Goal: Information Seeking & Learning: Learn about a topic

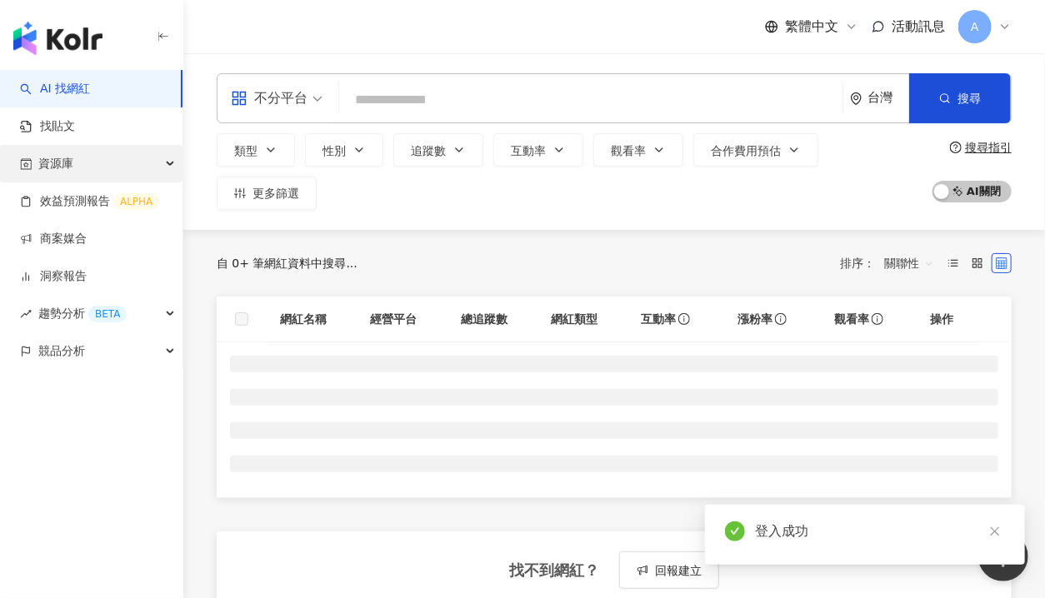
click at [92, 159] on div "資源庫" at bounding box center [91, 163] width 182 height 37
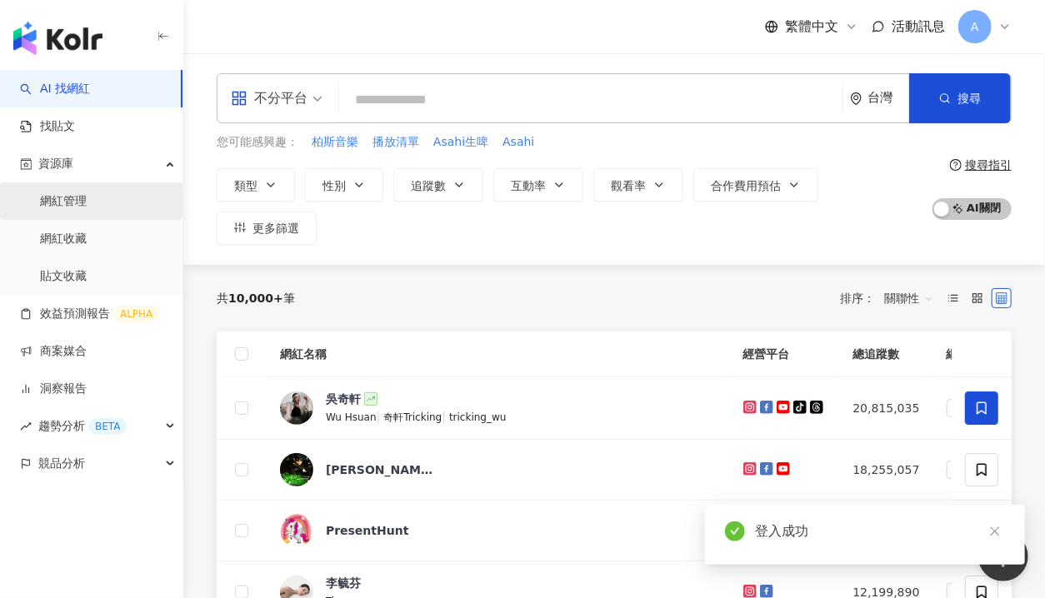
click at [73, 196] on link "網紅管理" at bounding box center [63, 201] width 47 height 17
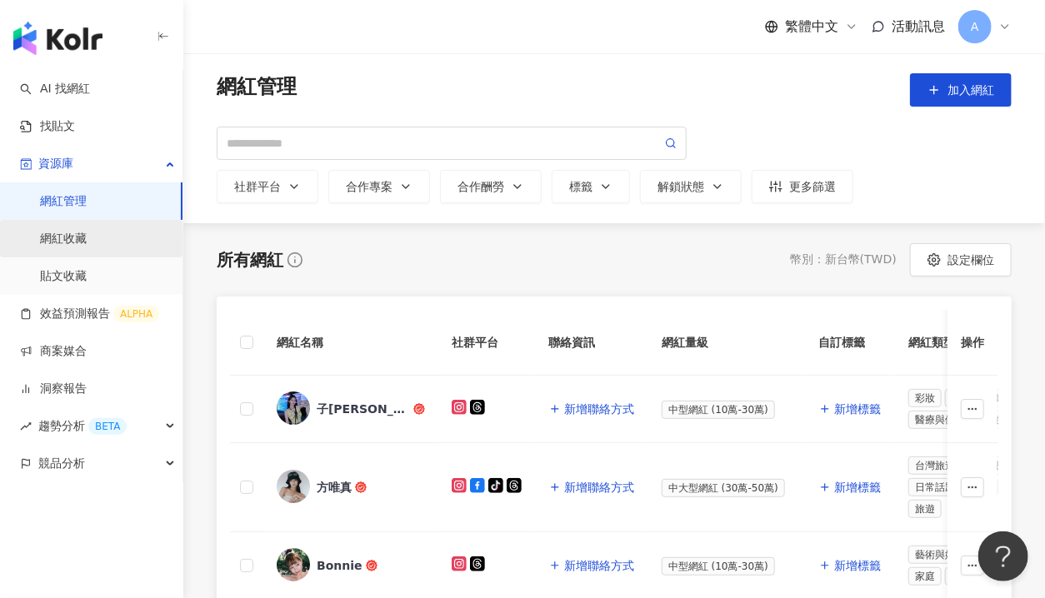
click at [65, 242] on link "網紅收藏" at bounding box center [63, 239] width 47 height 17
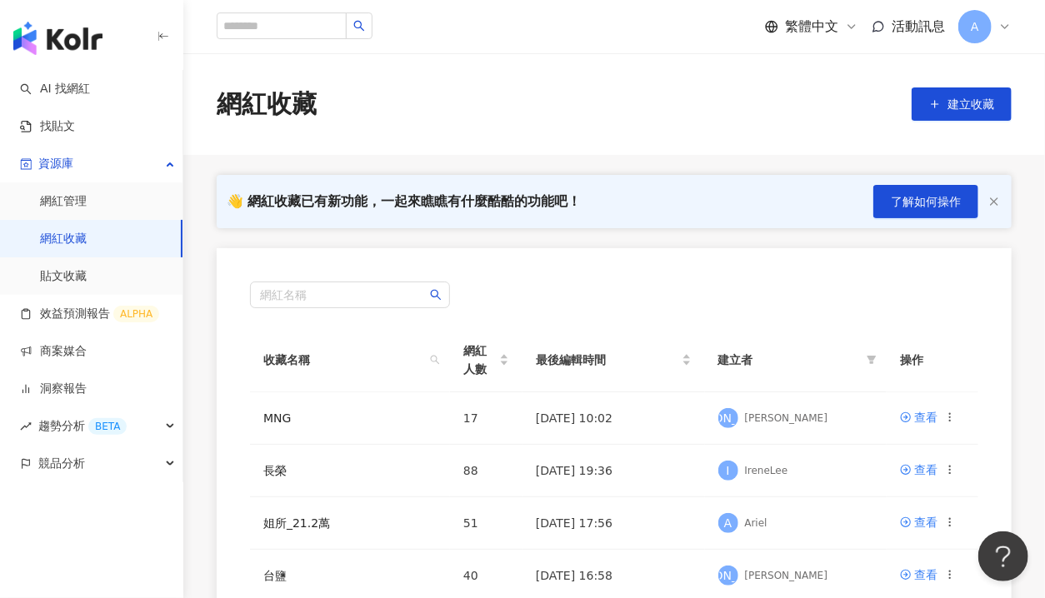
scroll to position [167, 0]
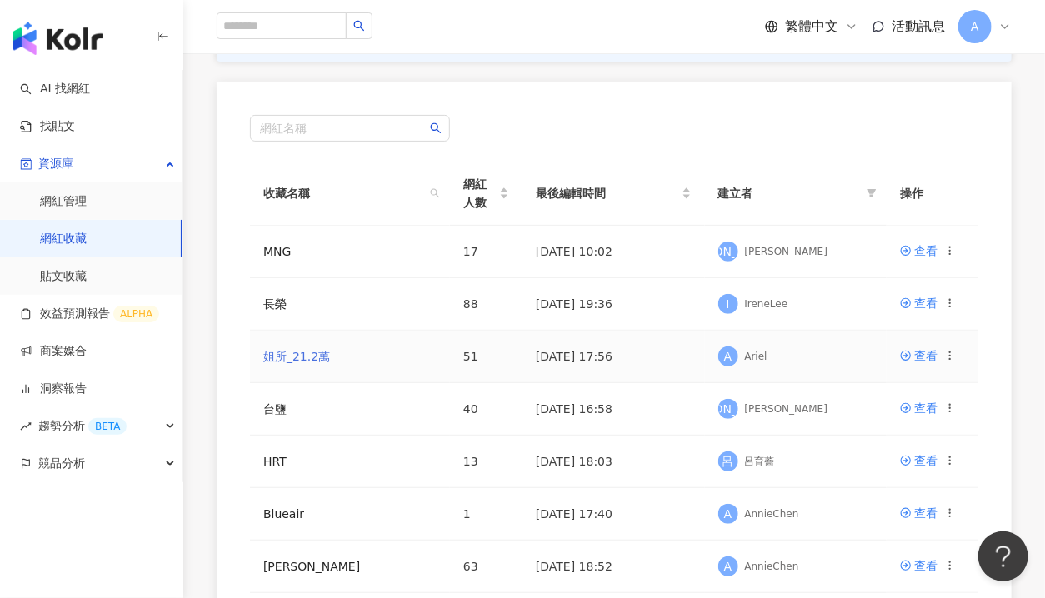
click at [290, 357] on link "姐所_21.2萬" at bounding box center [296, 356] width 67 height 13
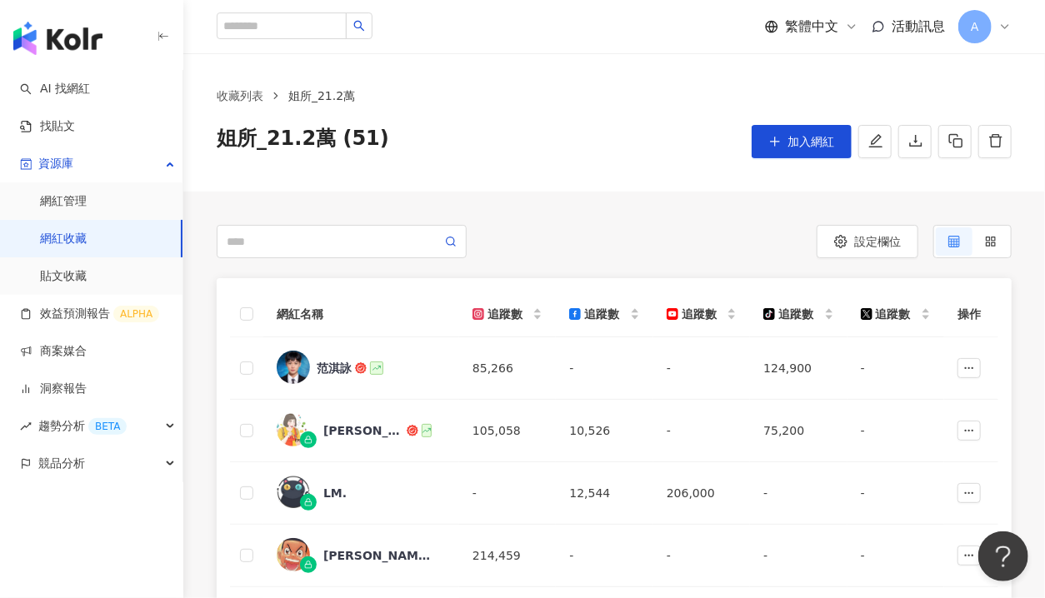
click at [545, 190] on div "收藏列表 姐所_21.2萬 姐所_21.2萬 (51) 加入網紅" at bounding box center [613, 122] width 861 height 138
click at [696, 243] on div "設定欄位" at bounding box center [812, 241] width 397 height 33
click at [916, 140] on icon "download" at bounding box center [915, 140] width 15 height 15
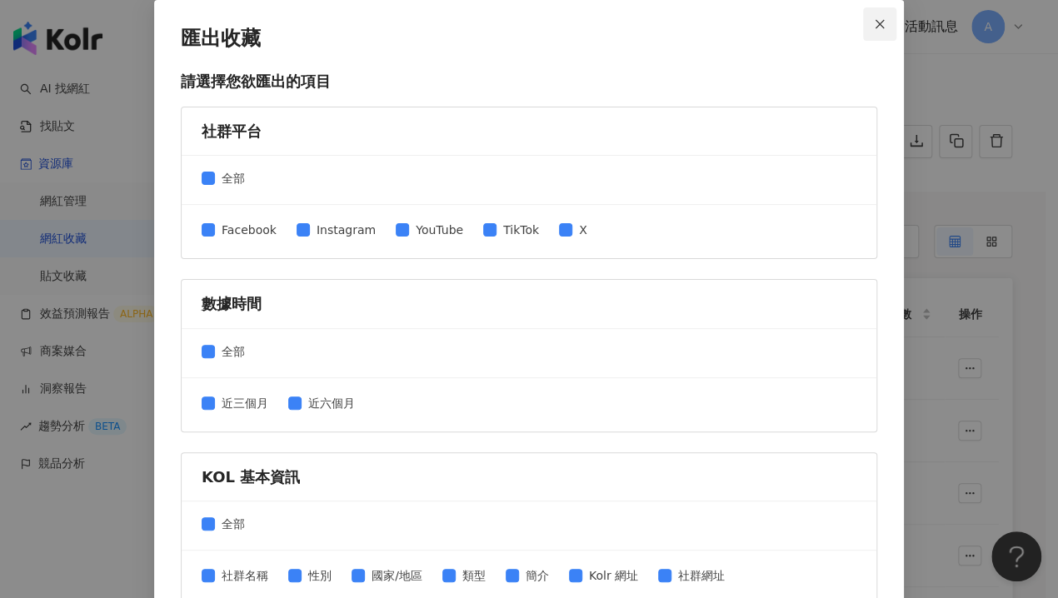
click at [876, 24] on icon "close" at bounding box center [880, 23] width 9 height 9
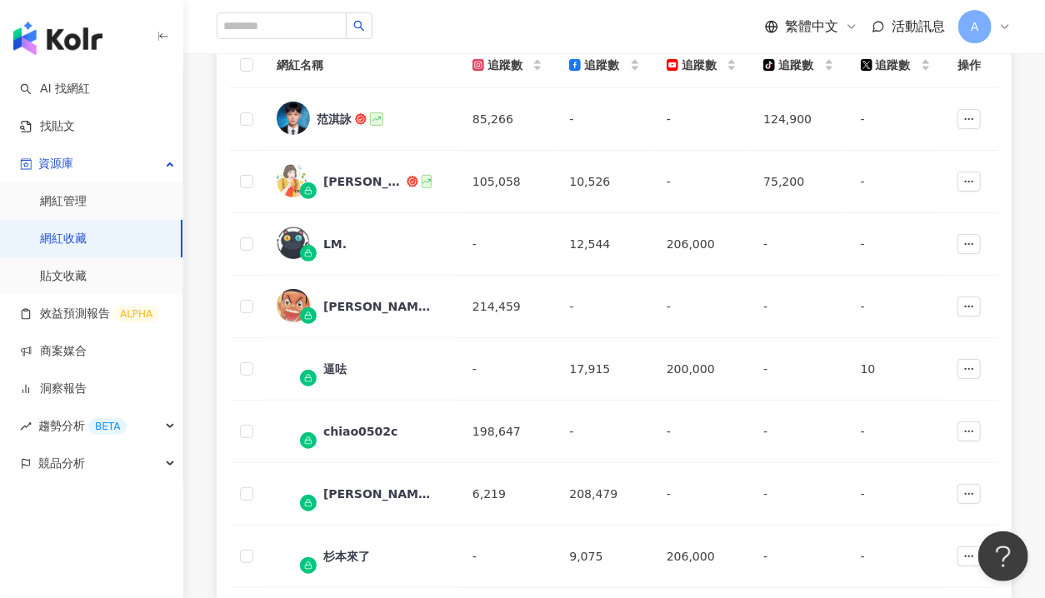
scroll to position [250, 0]
click at [70, 237] on link "網紅收藏" at bounding box center [63, 239] width 47 height 17
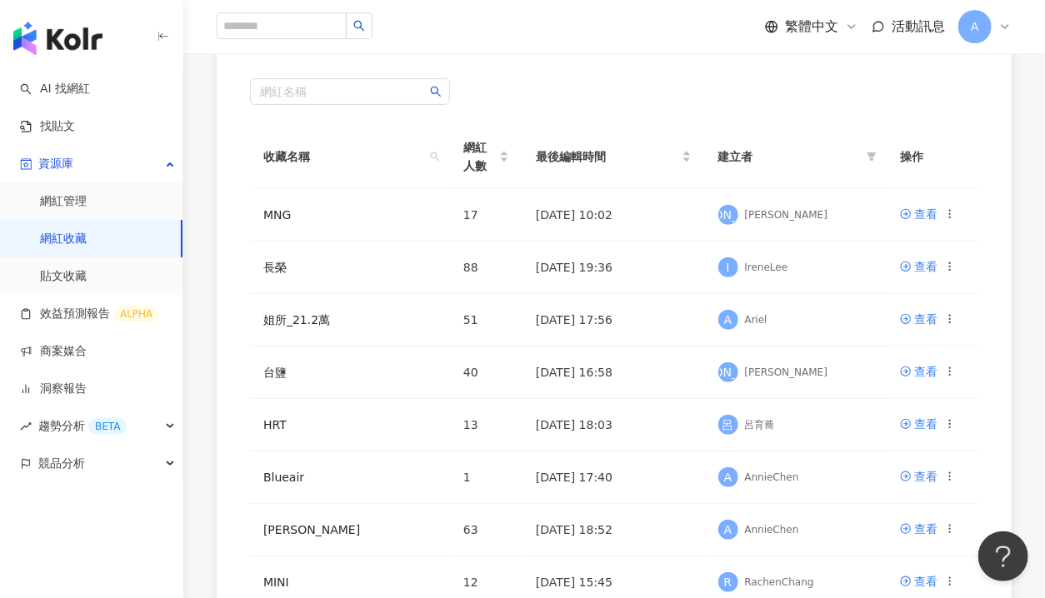
scroll to position [250, 0]
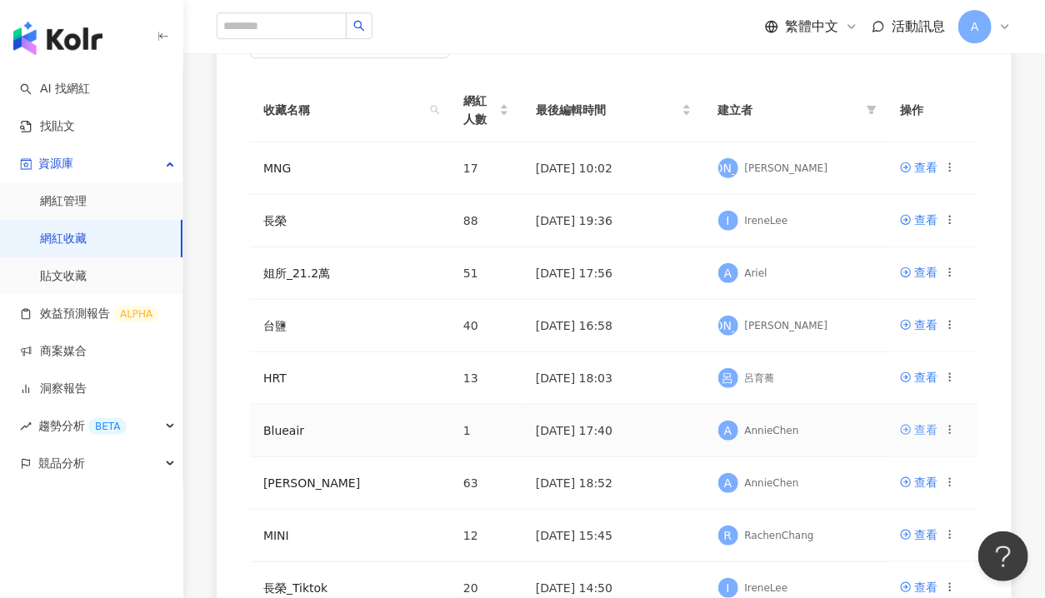
click at [927, 432] on div "查看" at bounding box center [925, 430] width 23 height 18
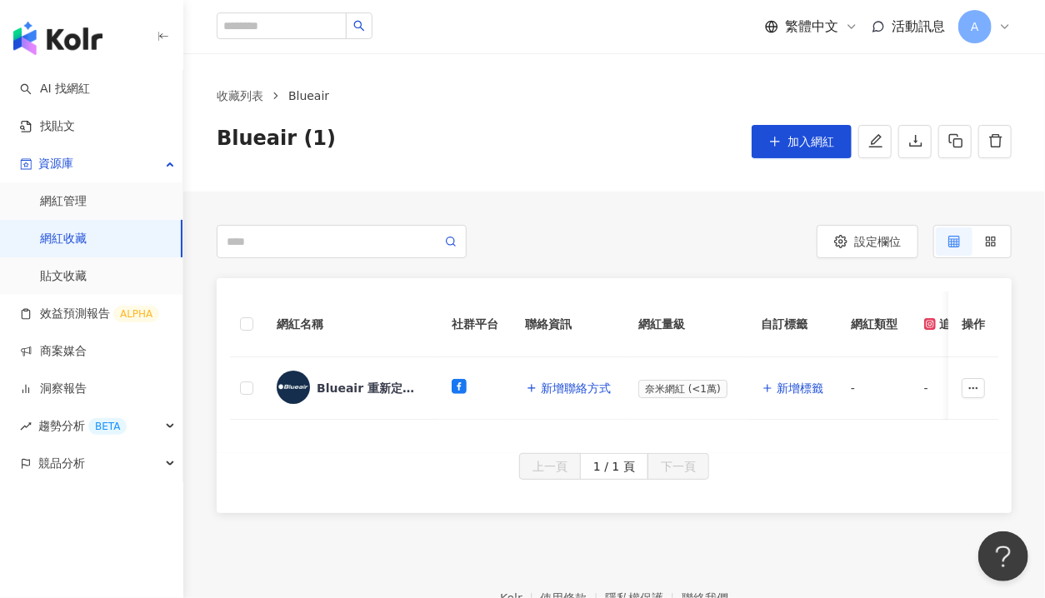
click at [766, 268] on div "設定欄位 Blueair 重新定義好空氣 總追蹤數 ： 2,185 網紅名稱 社群平台 聯絡資訊 網紅量級 自訂標籤 網紅類型 追蹤數 K-Score 近三個…" at bounding box center [613, 369] width 861 height 288
click at [916, 140] on icon "download" at bounding box center [915, 140] width 15 height 15
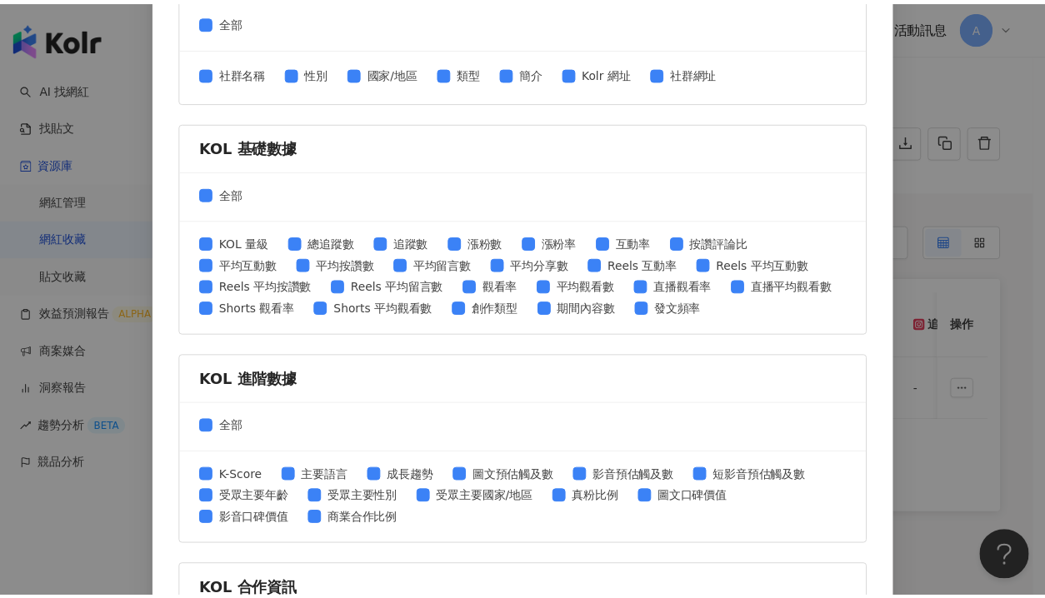
scroll to position [276, 0]
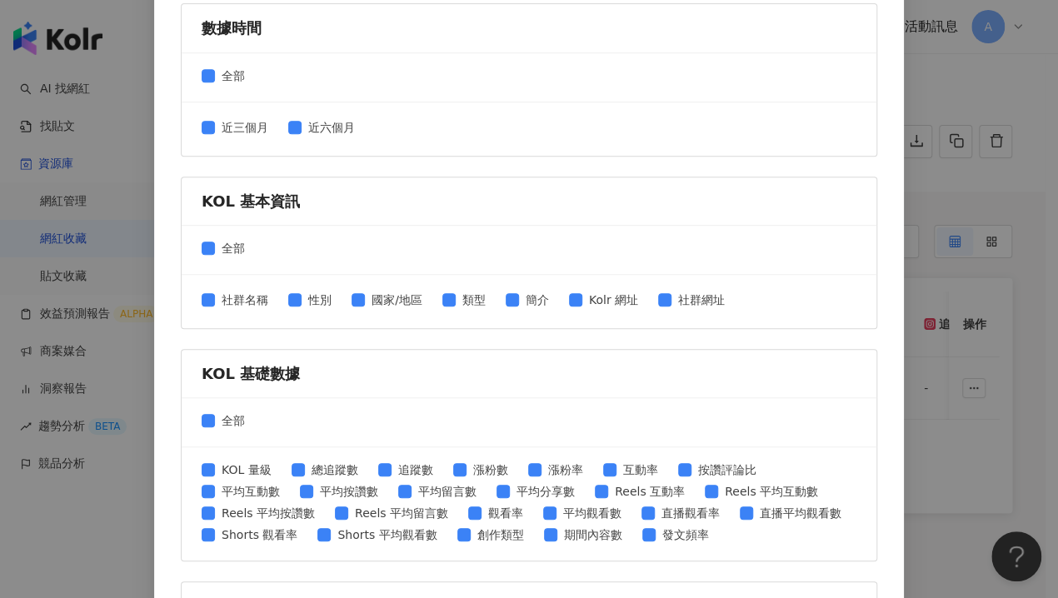
click at [935, 94] on div "匯出收藏 請選擇您欲匯出的項目 社群平台 全部 Facebook Instagram YouTube TikTok X 數據時間 全部 近三個月 近六個月 K…" at bounding box center [529, 299] width 1058 height 598
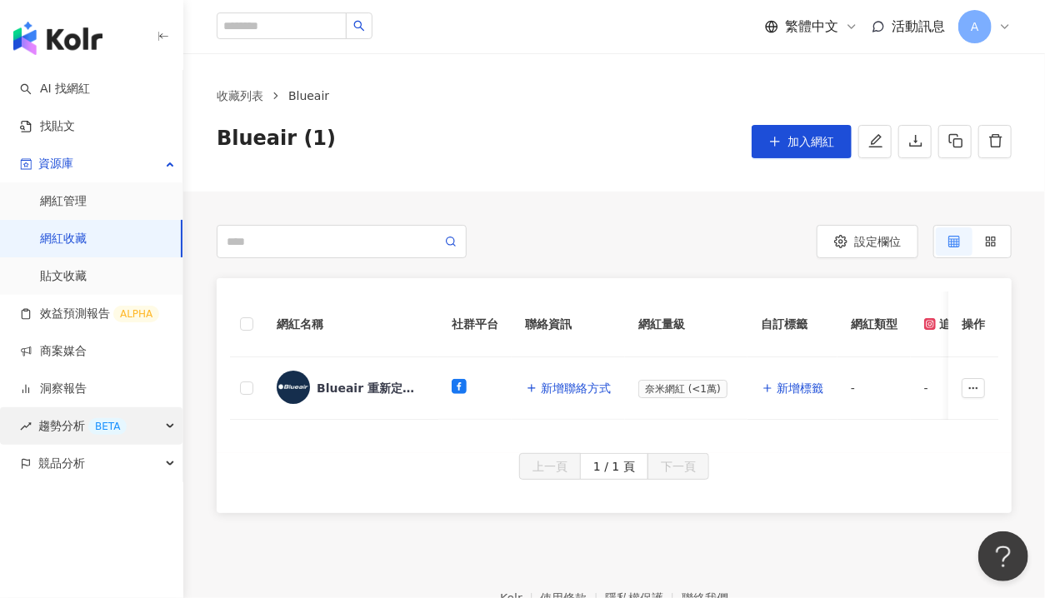
click at [62, 434] on span "趨勢分析 BETA" at bounding box center [82, 425] width 88 height 37
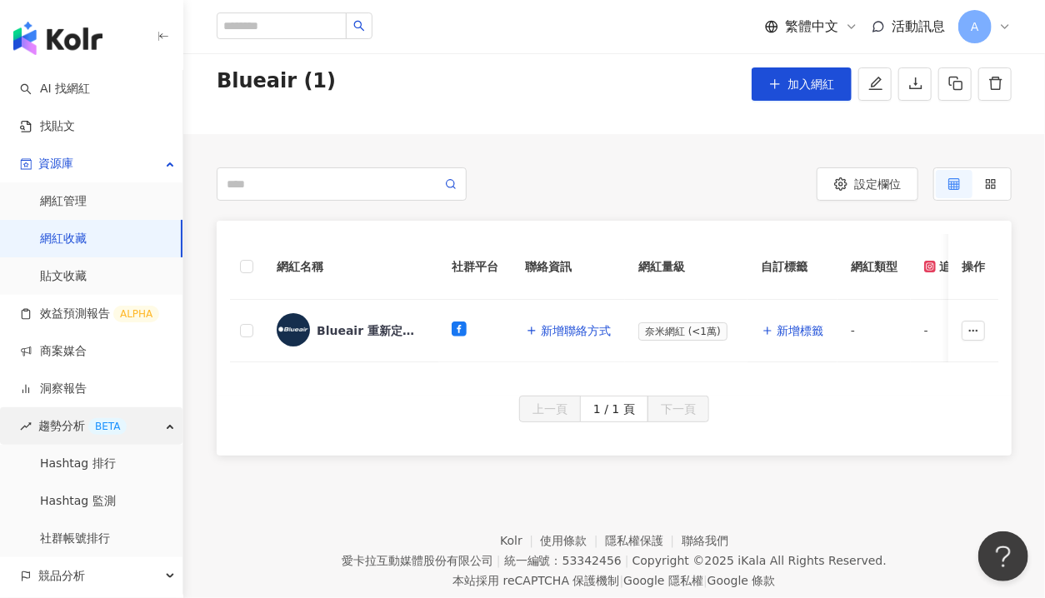
scroll to position [112, 0]
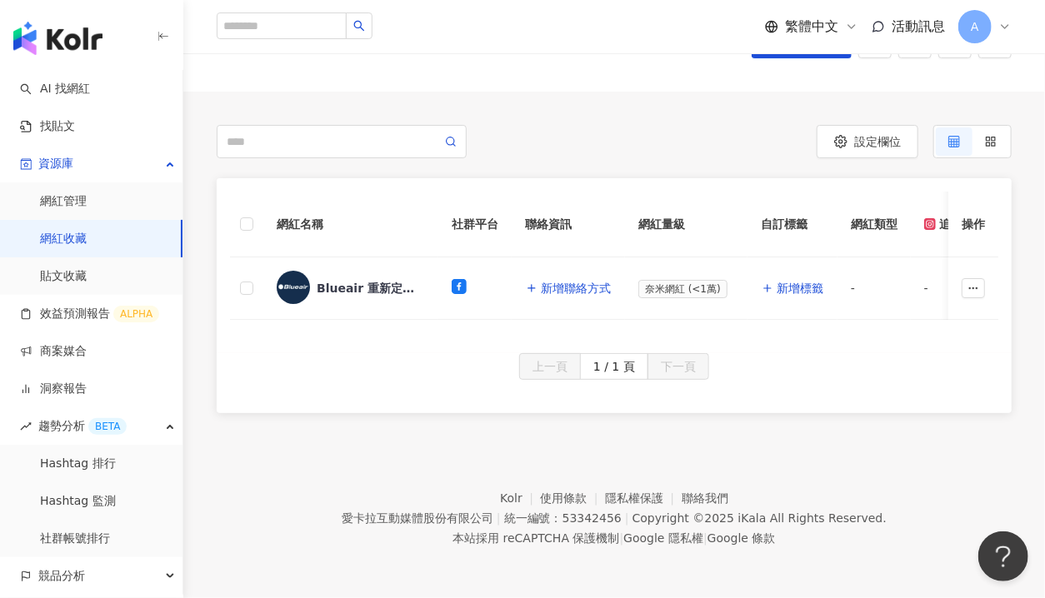
click at [893, 92] on div "設定欄位 Blueair 重新定義好空氣 總追蹤數 ： 2,185 網紅名稱 社群平台 聯絡資訊 網紅量級 自訂標籤 網紅類型 追蹤數 K-Score 近三個…" at bounding box center [613, 253] width 861 height 322
click at [67, 239] on link "網紅收藏" at bounding box center [63, 239] width 47 height 17
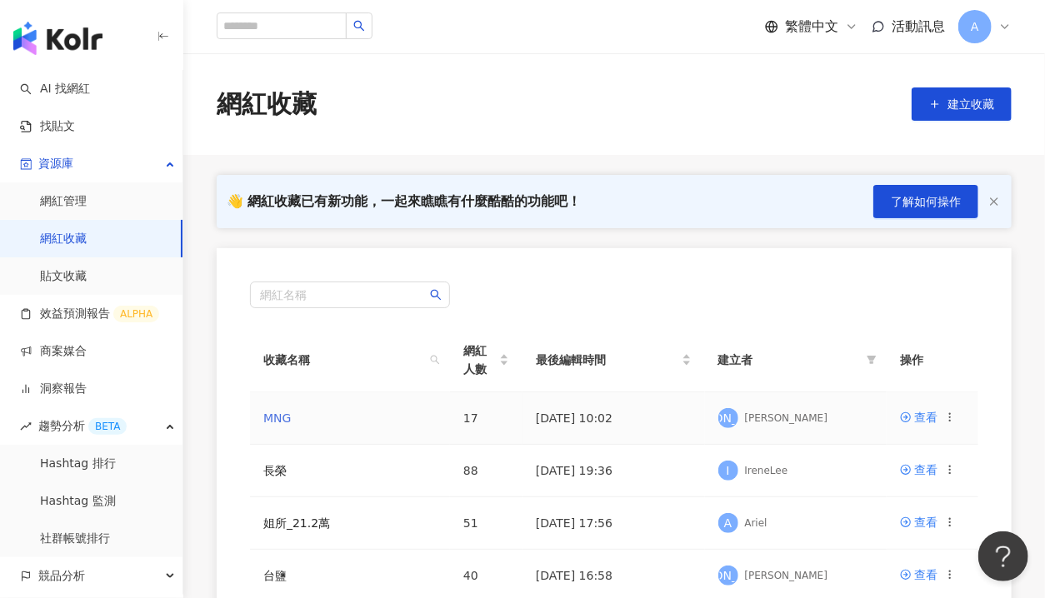
click at [277, 419] on link "MNG" at bounding box center [276, 418] width 27 height 13
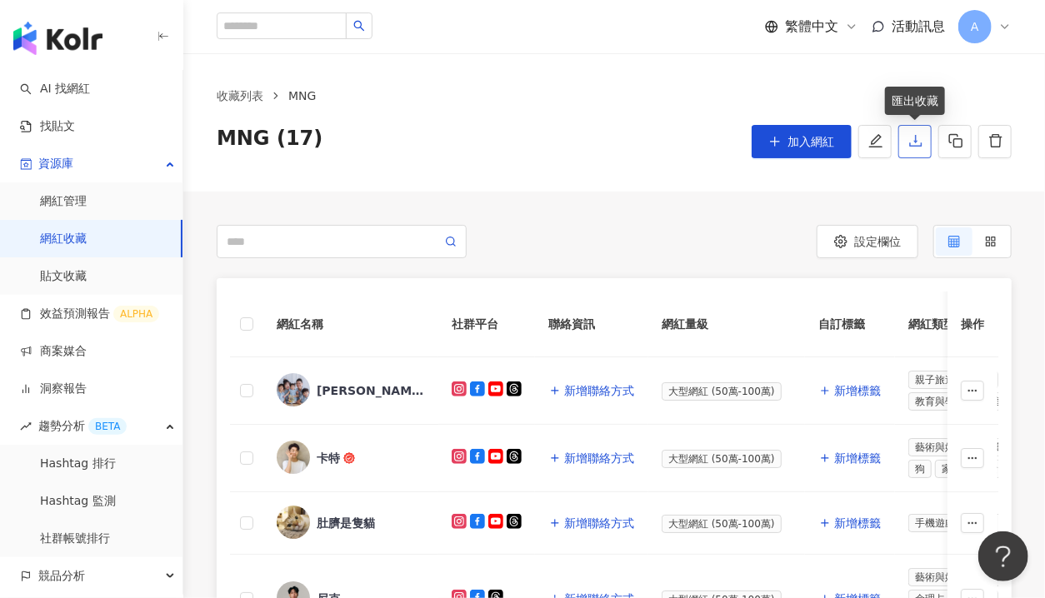
click at [916, 139] on icon "download" at bounding box center [915, 140] width 15 height 15
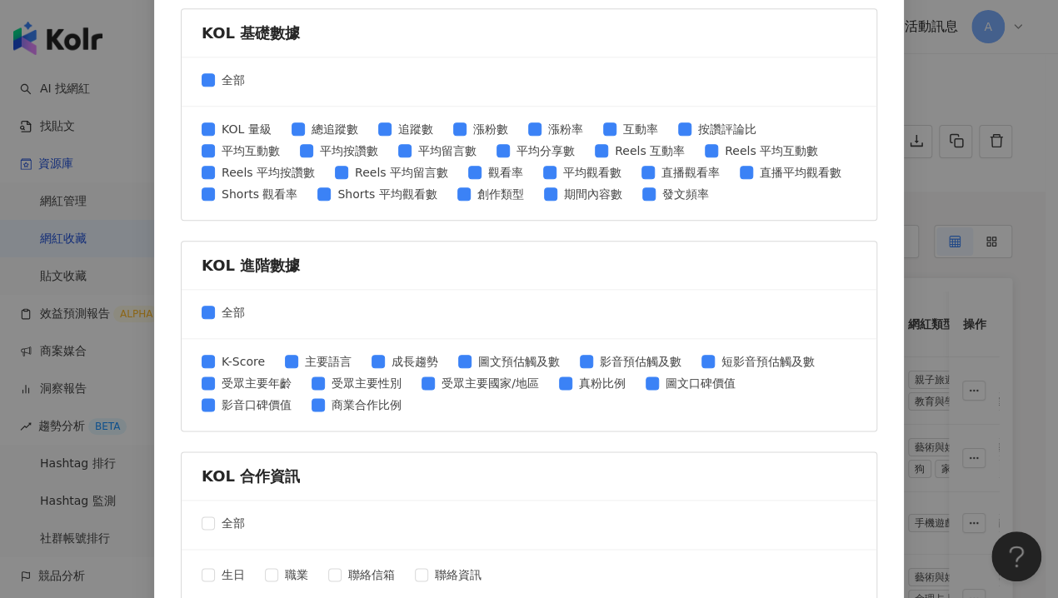
scroll to position [692, 0]
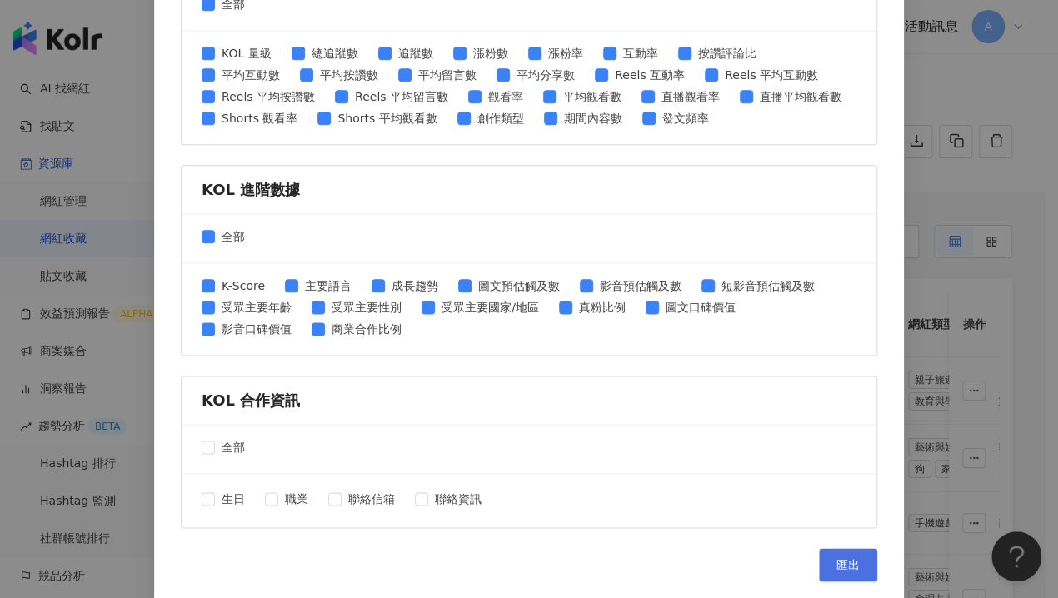
click at [836, 558] on span "匯出" at bounding box center [847, 564] width 23 height 13
click at [935, 82] on div "匯出收藏 請選擇您欲匯出的項目 社群平台 全部 Facebook Instagram YouTube TikTok X 數據時間 全部 近三個月 近六個月 K…" at bounding box center [529, 299] width 1058 height 598
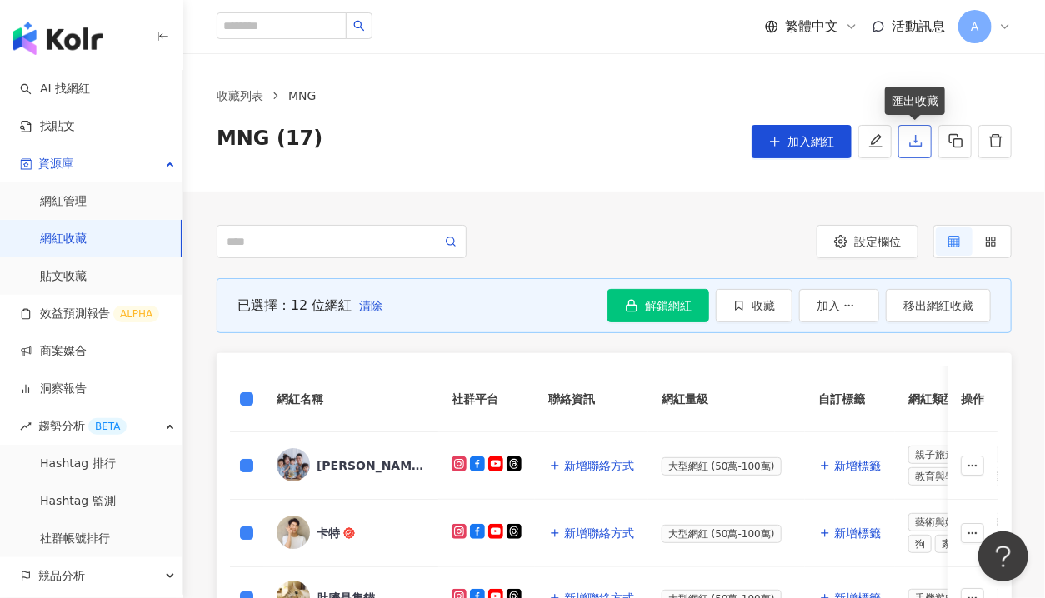
click at [913, 141] on icon "download" at bounding box center [915, 140] width 15 height 15
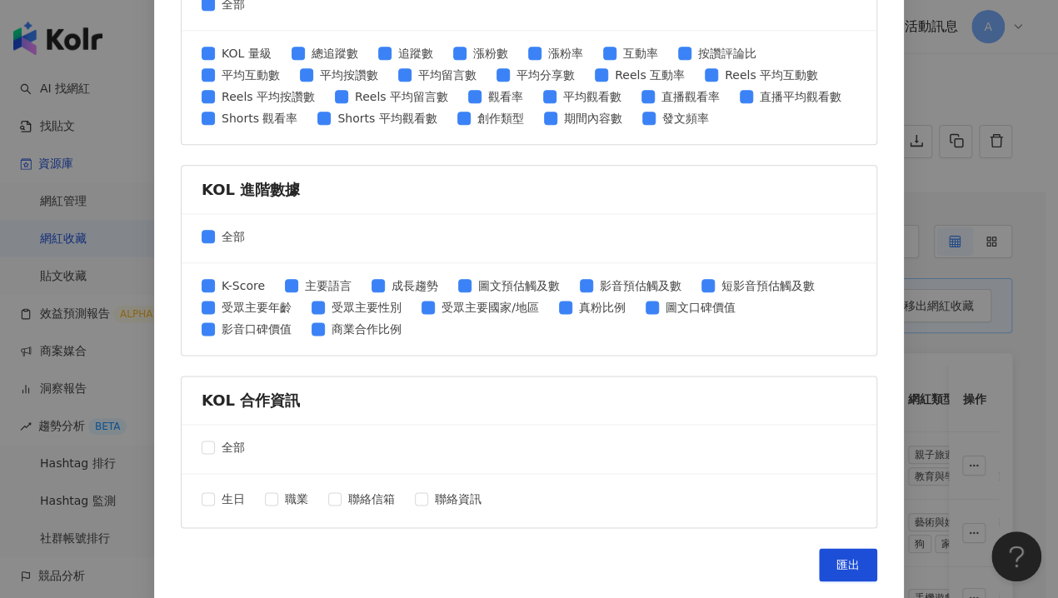
click at [926, 194] on div "匯出收藏 請選擇您欲匯出的項目 社群平台 全部 Facebook Instagram YouTube TikTok X 數據時間 全部 近三個月 近六個月 K…" at bounding box center [529, 299] width 1058 height 598
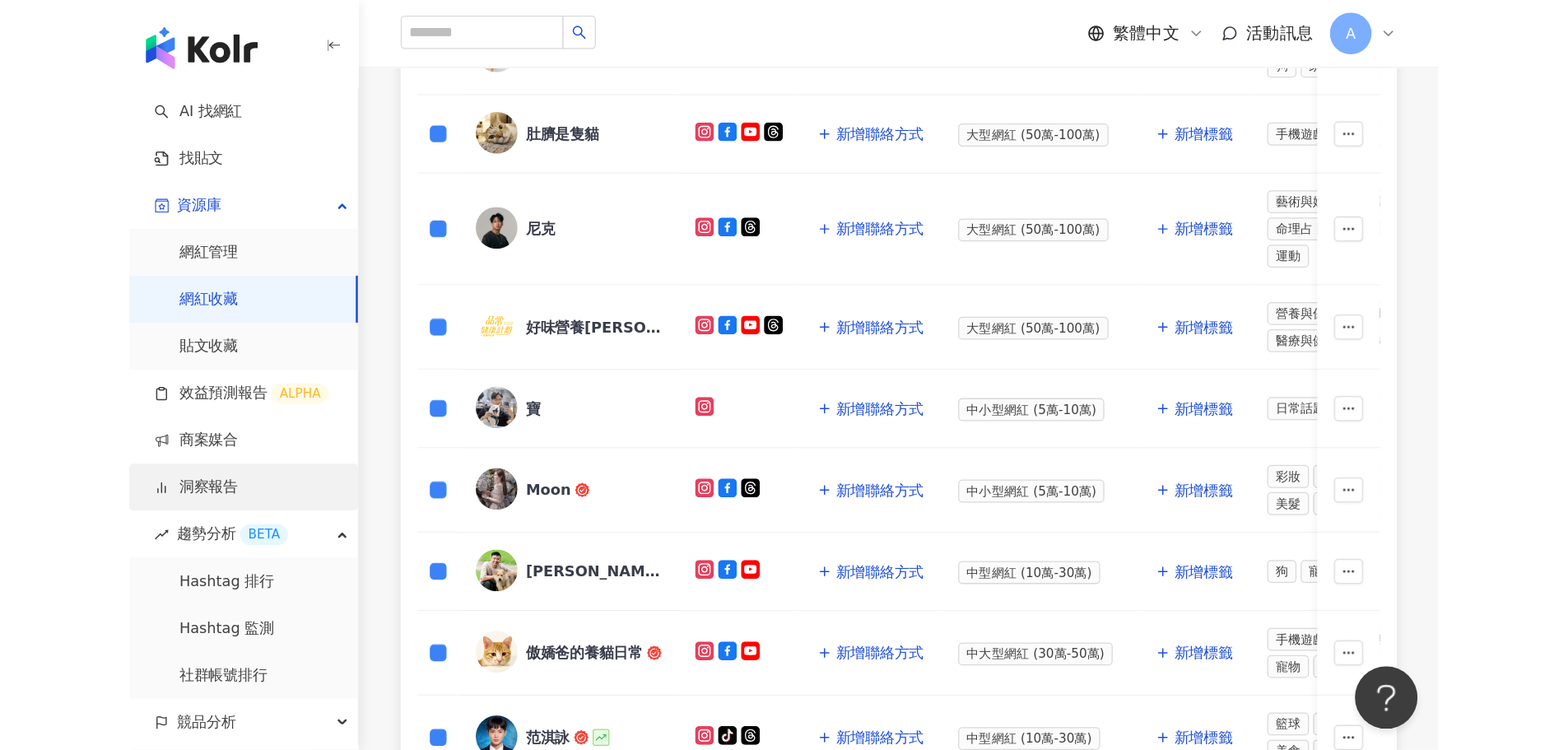
scroll to position [658, 0]
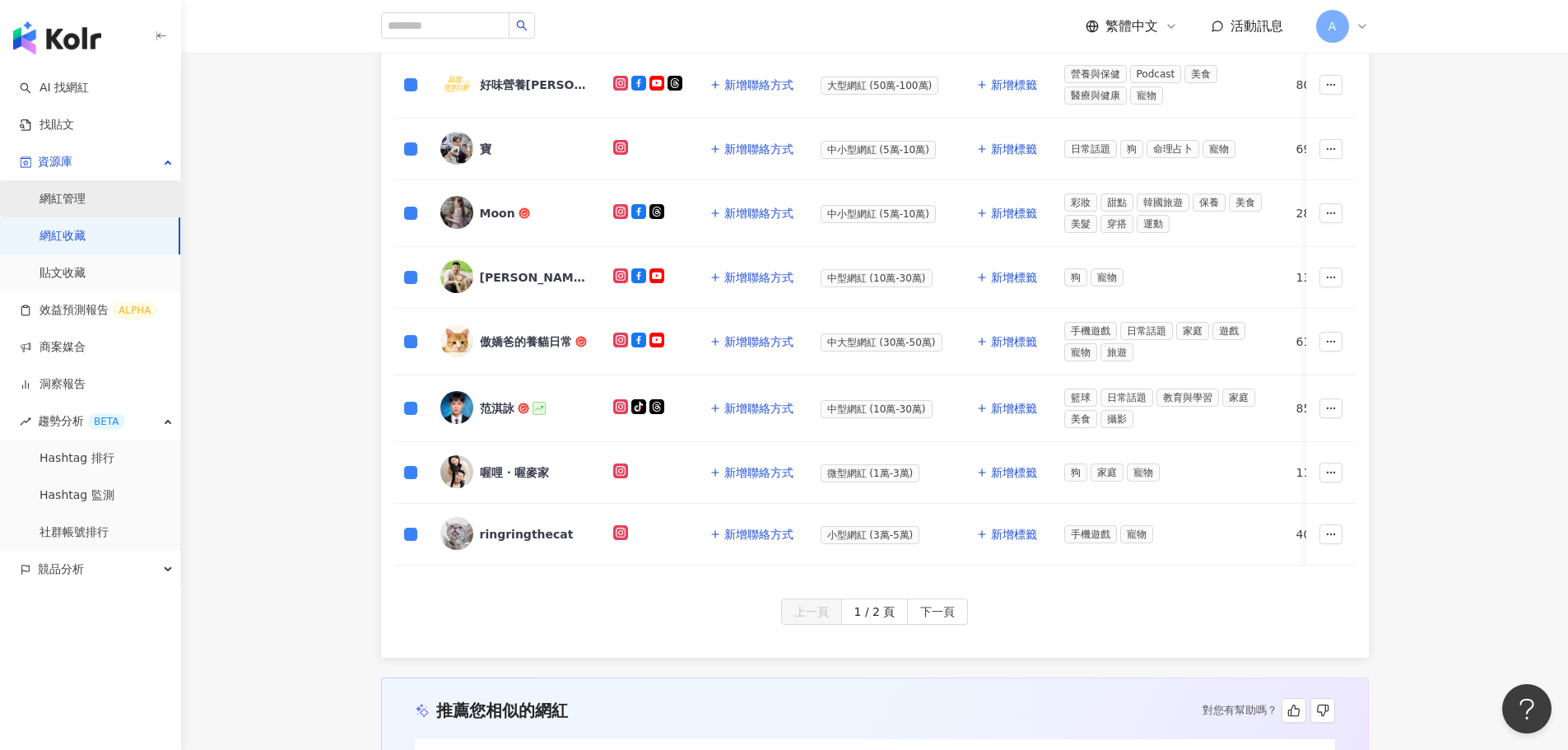
click at [86, 191] on link "網紅管理" at bounding box center [62, 199] width 46 height 17
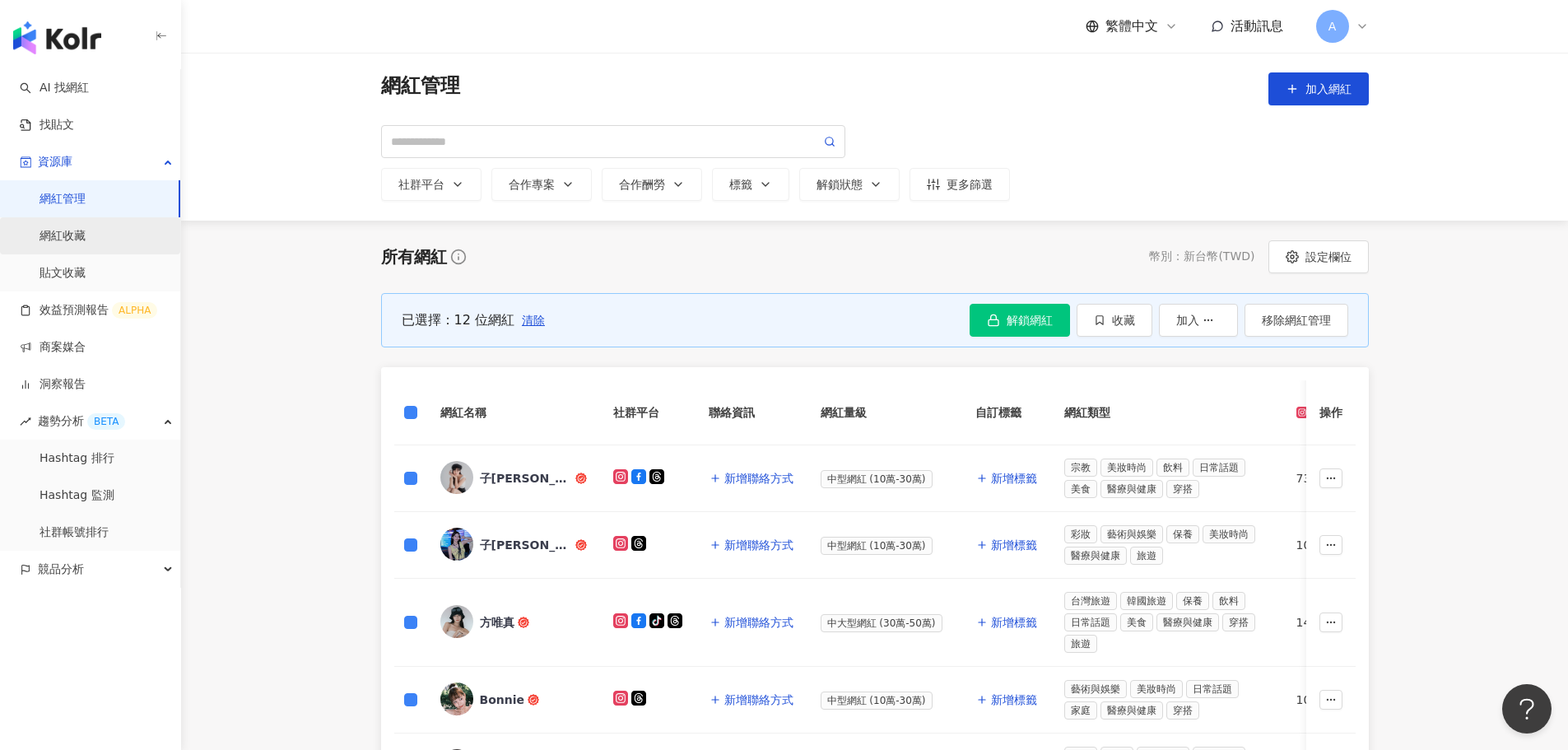
click at [71, 235] on link "網紅收藏" at bounding box center [62, 236] width 46 height 17
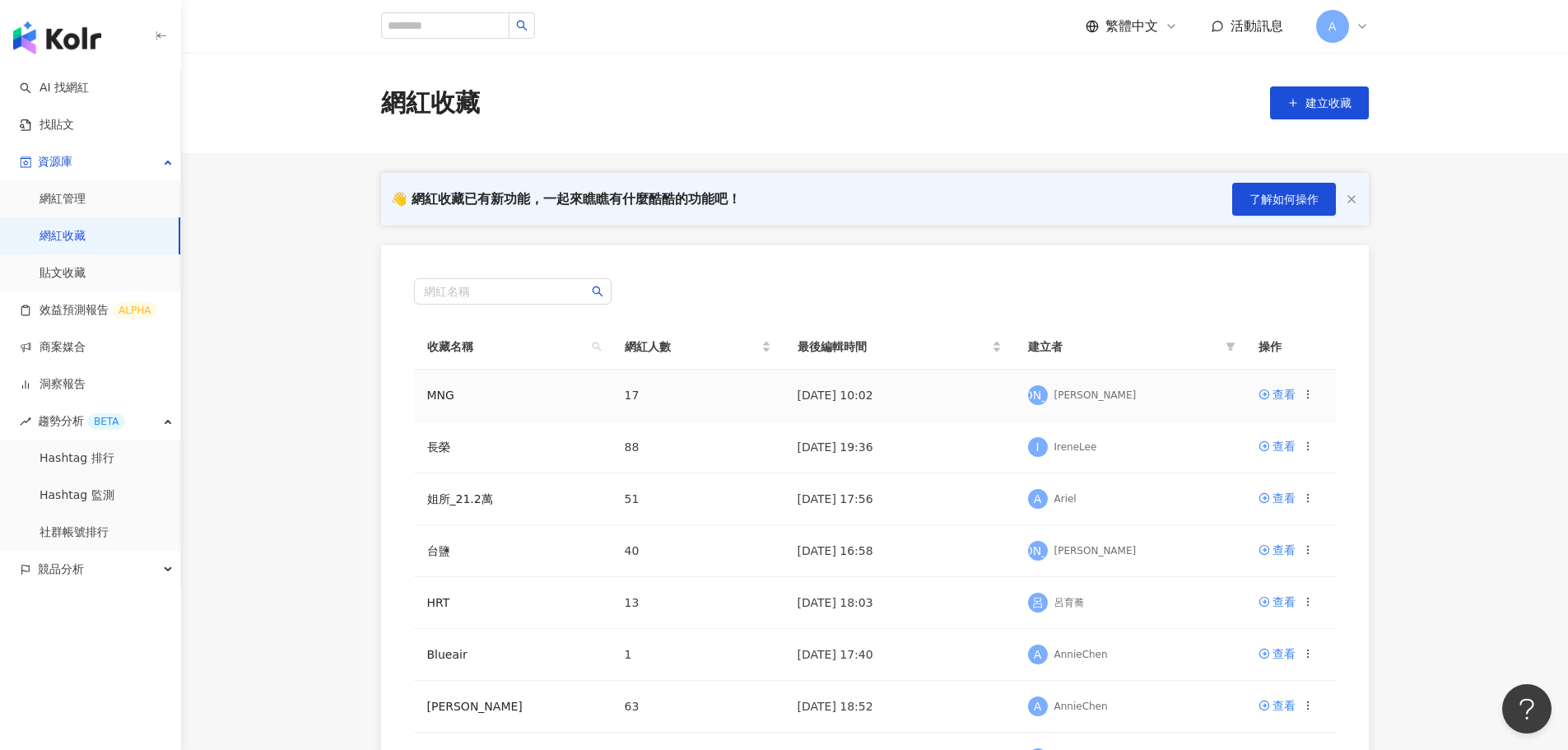
click at [1032, 393] on icon at bounding box center [1308, 394] width 12 height 12
click at [1032, 458] on div "匯出收藏" at bounding box center [1265, 460] width 69 height 18
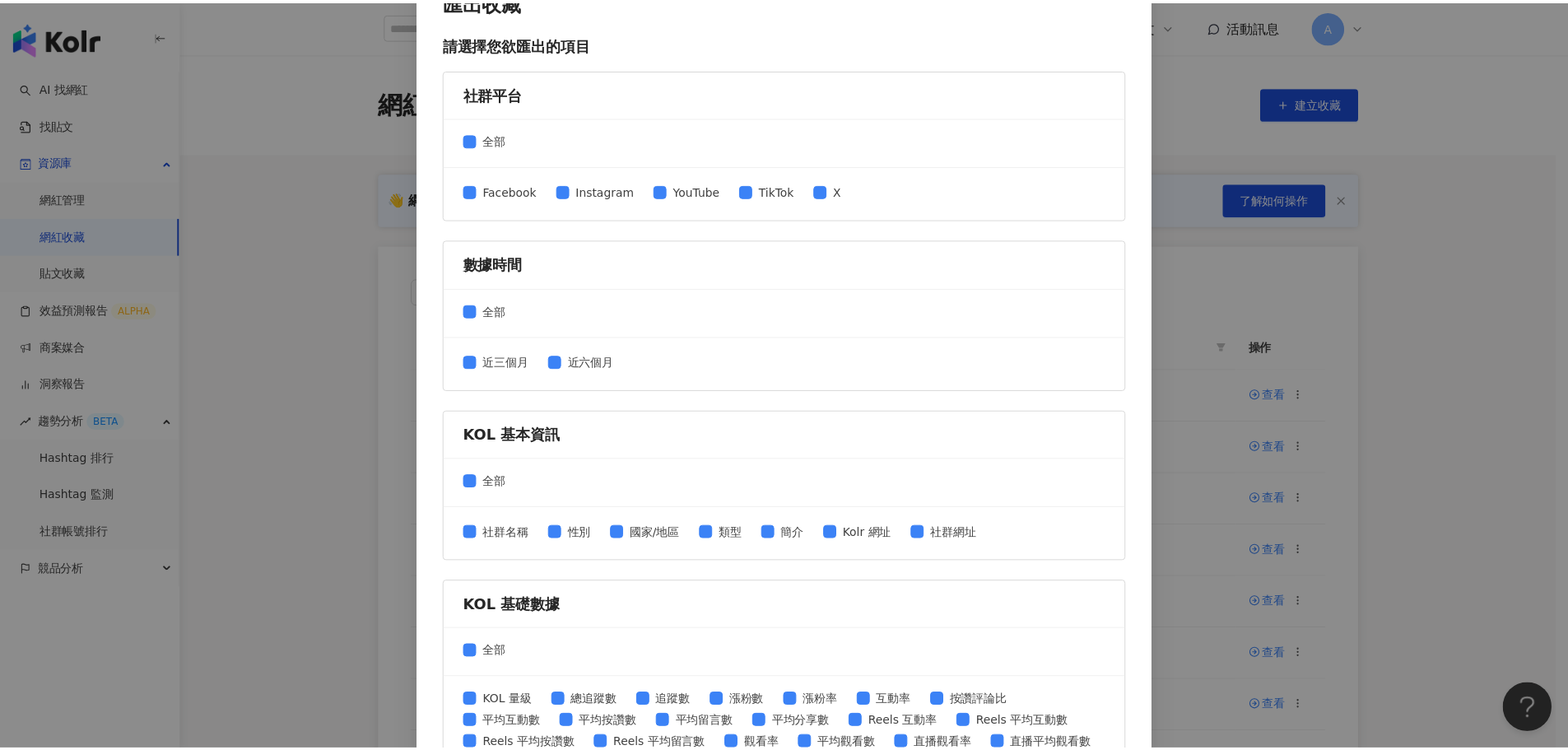
scroll to position [35, 0]
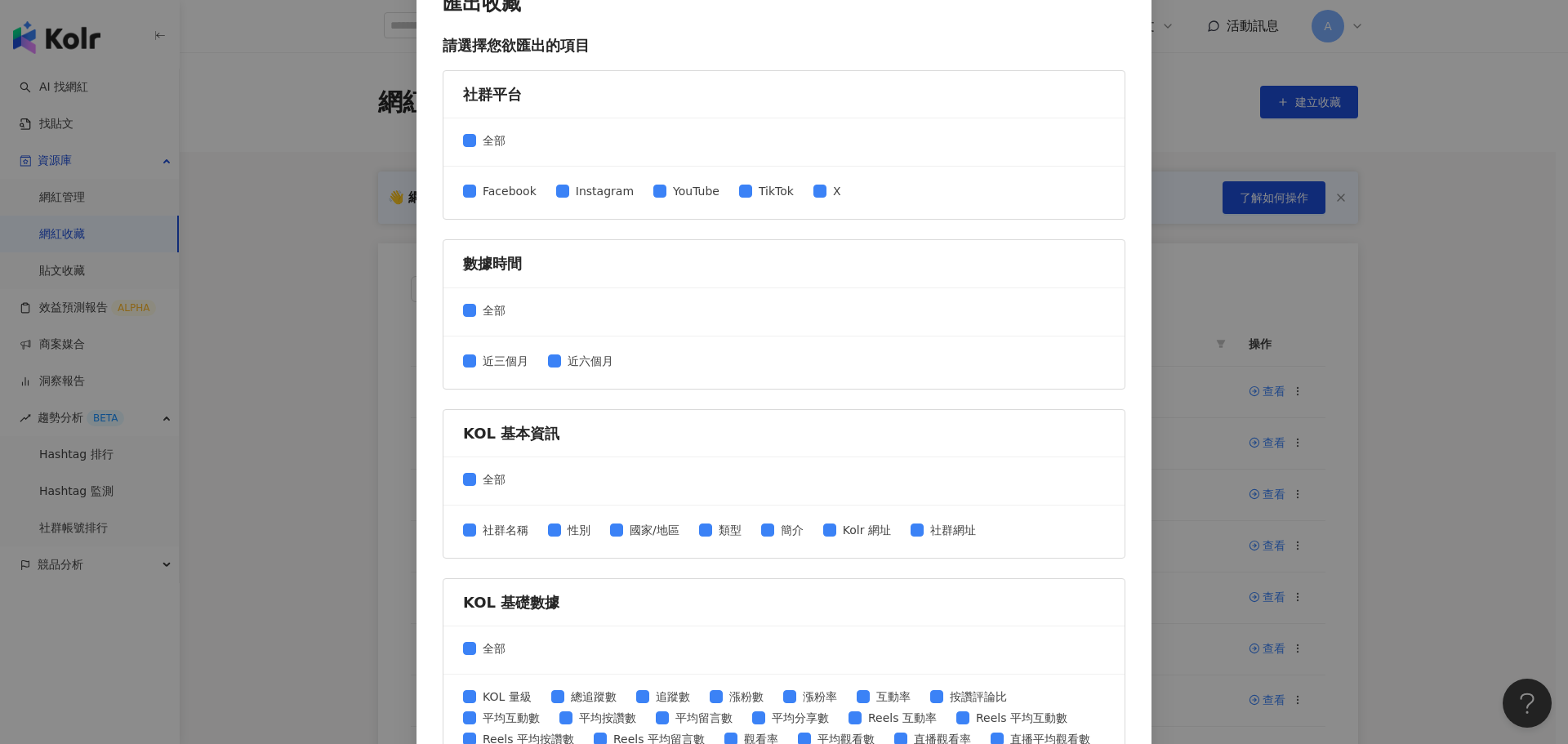
click at [1024, 285] on div "匯出收藏 請選擇您欲匯出的項目 社群平台 全部 Facebook Instagram YouTube TikTok X 數據時間 全部 近三個月 近六個月 K…" at bounding box center [784, 372] width 1568 height 744
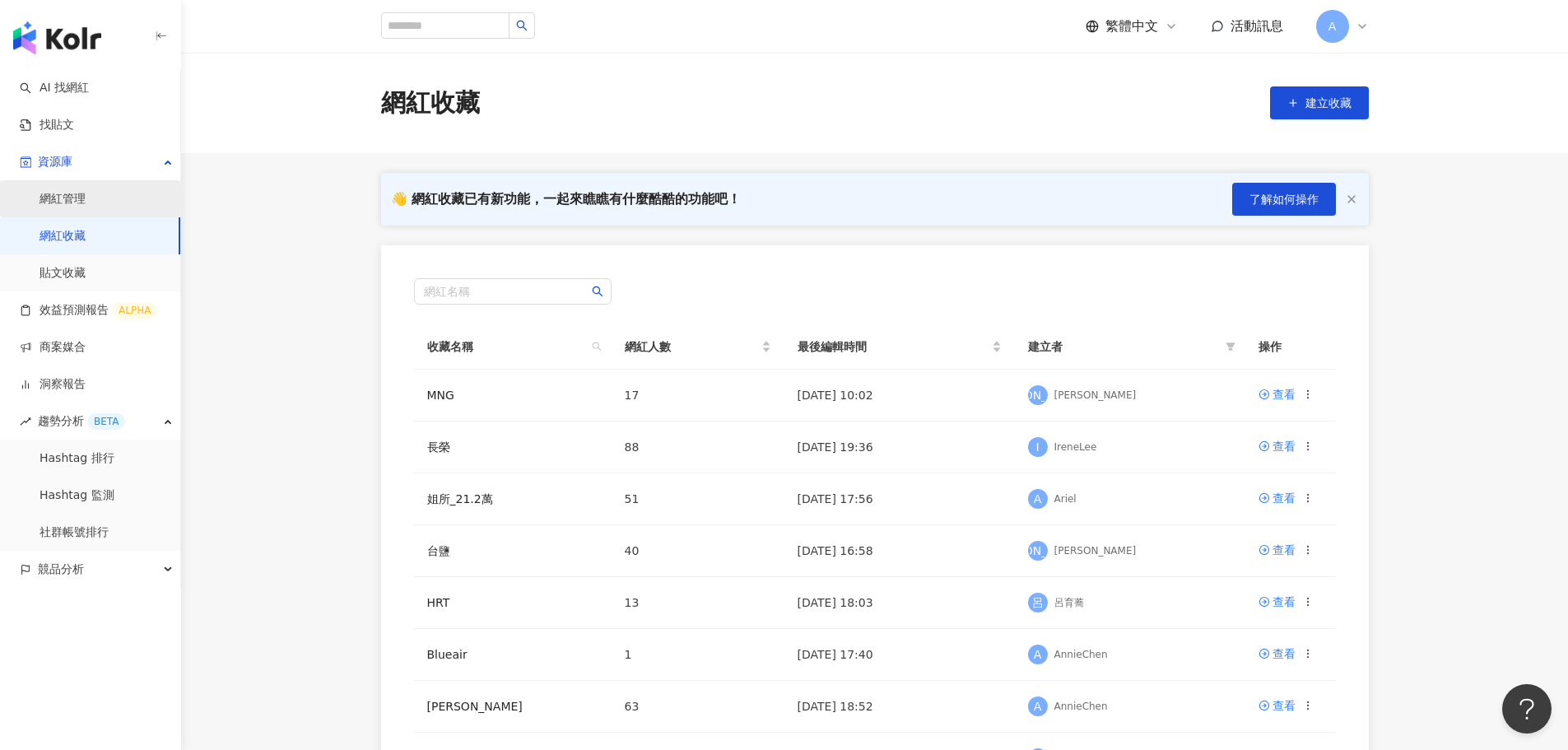
click at [62, 195] on link "網紅管理" at bounding box center [62, 199] width 46 height 17
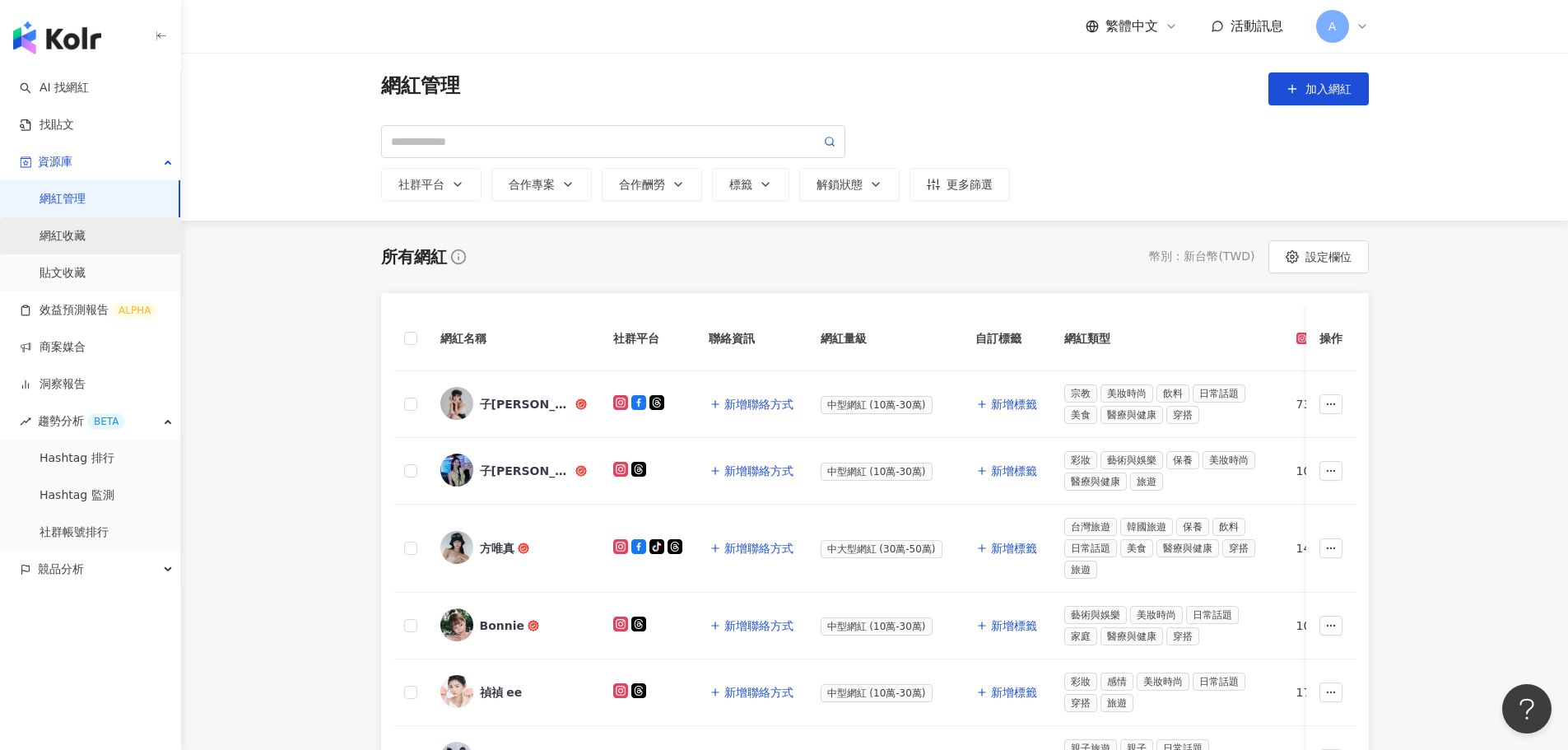
click at [82, 239] on link "網紅收藏" at bounding box center [62, 236] width 46 height 17
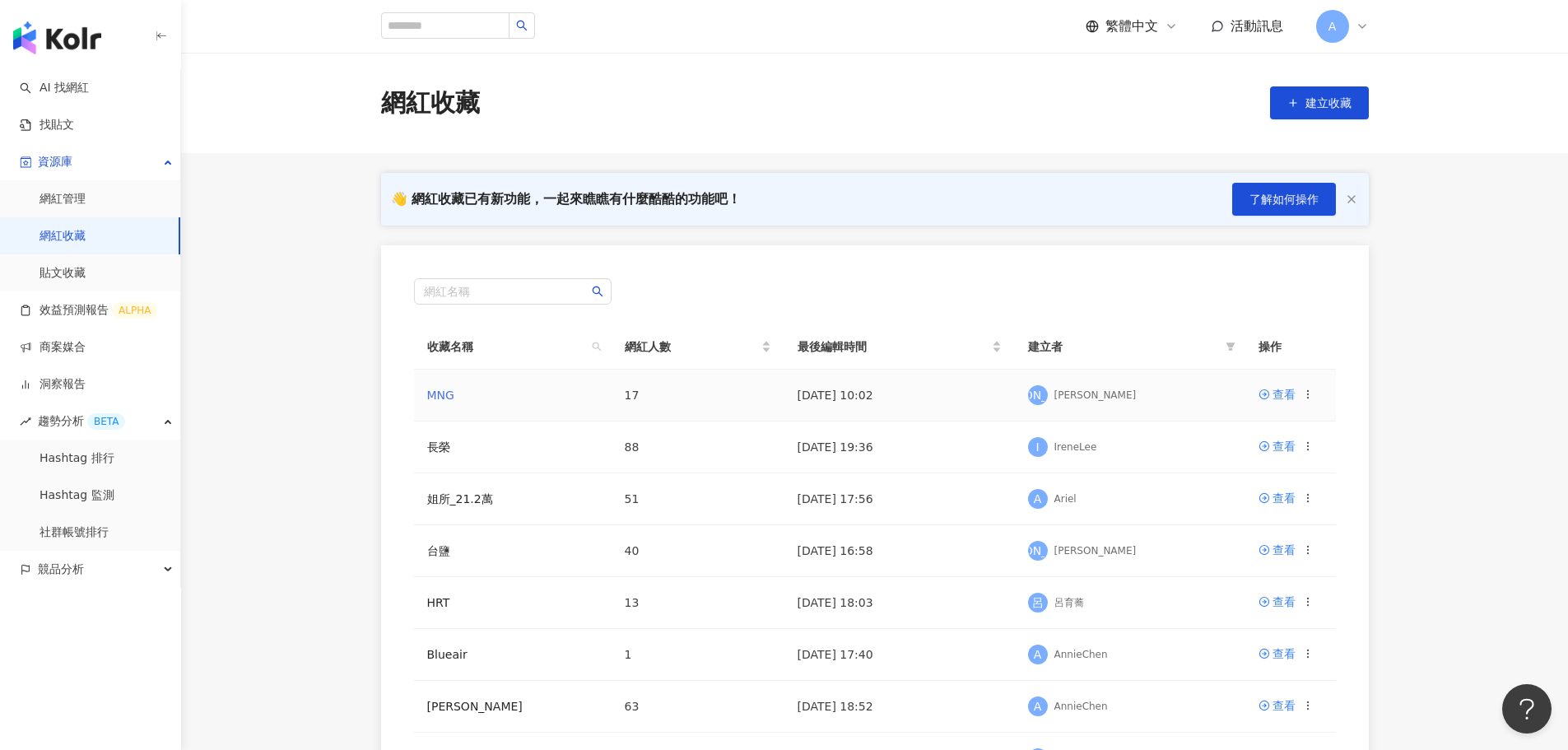
click at [439, 397] on link "MNG" at bounding box center [440, 394] width 27 height 13
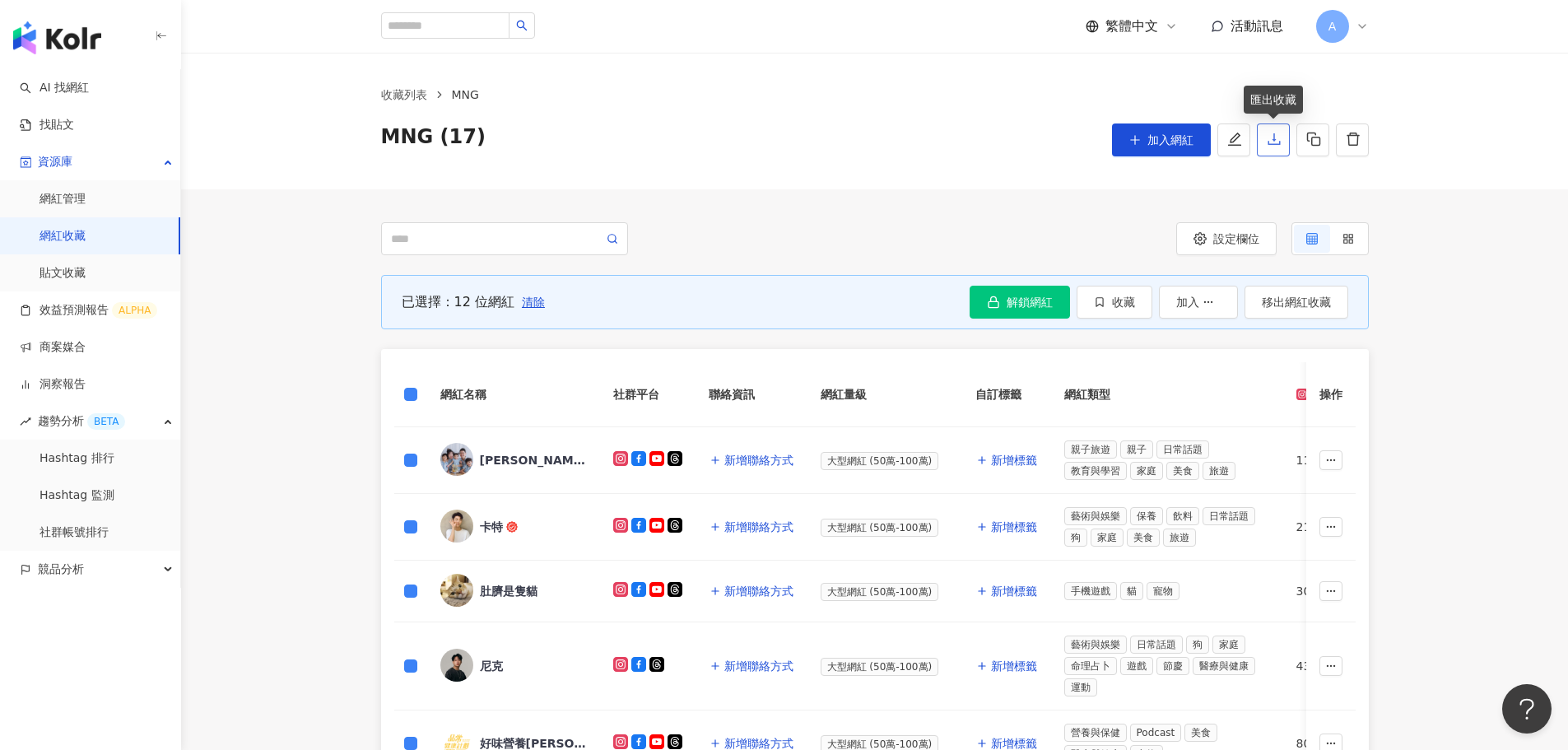
click at [1032, 136] on icon "download" at bounding box center [1274, 138] width 15 height 15
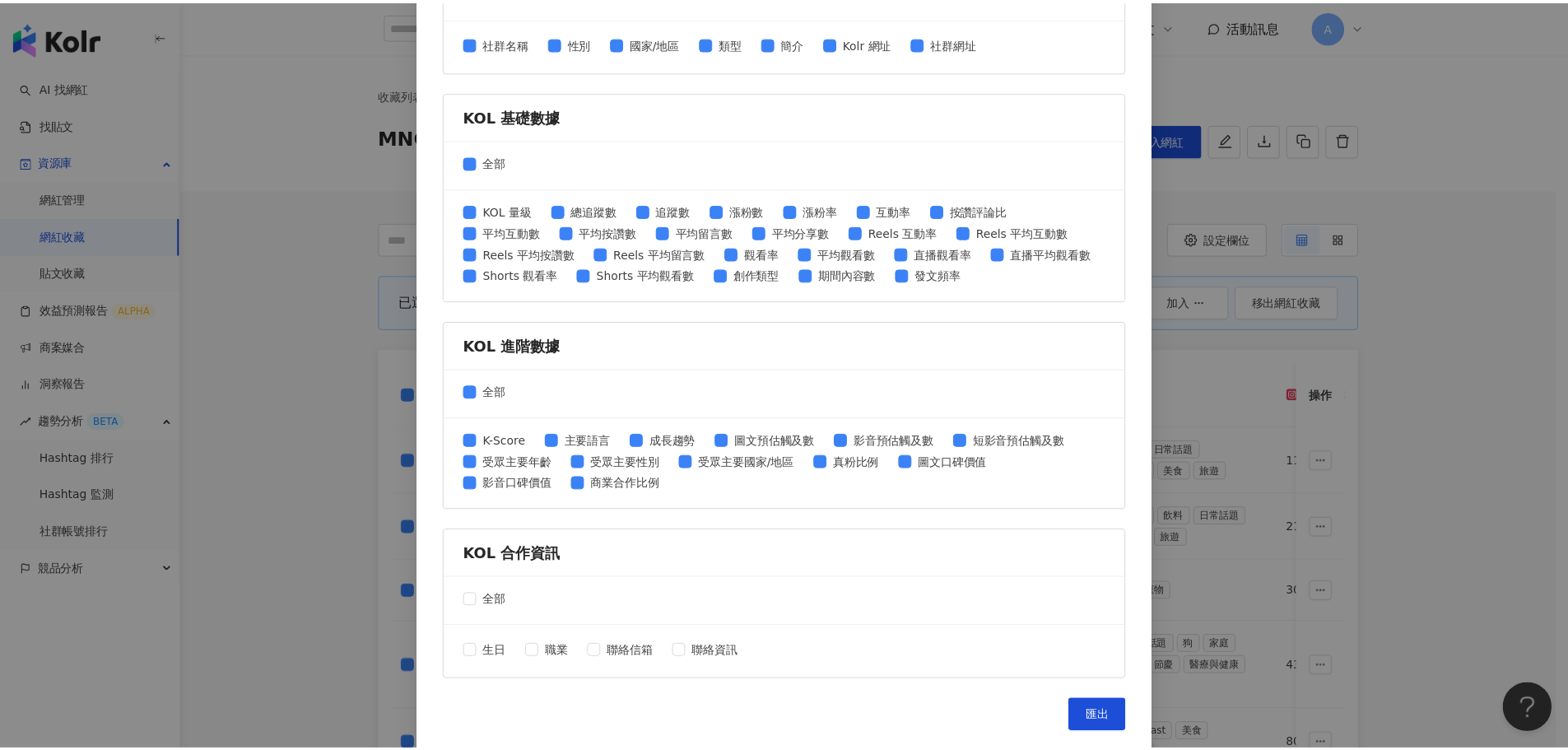
scroll to position [529, 0]
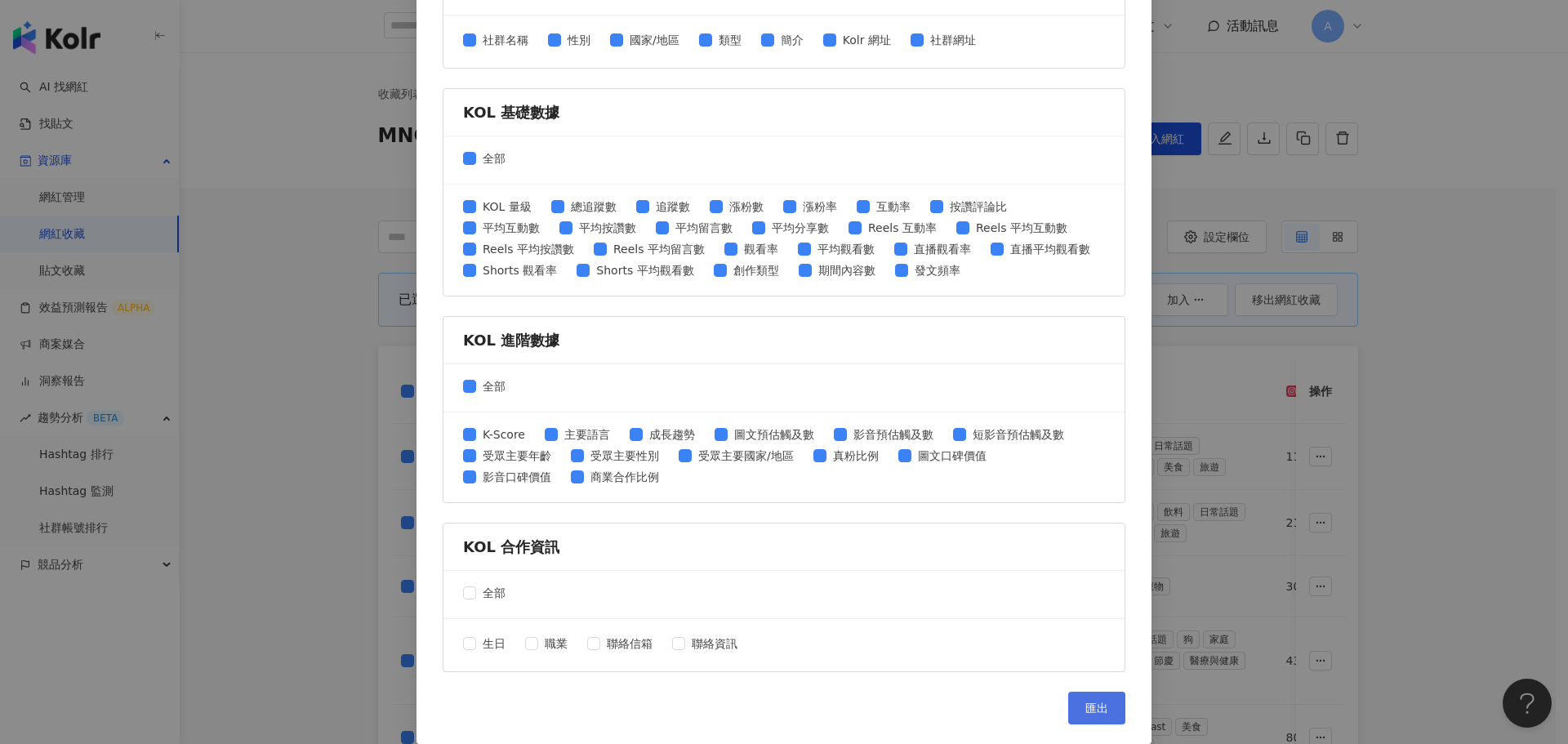
click at [1024, 585] on span "匯出" at bounding box center [1096, 708] width 23 height 13
click at [232, 296] on div "匯出收藏 請選擇您欲匯出的項目 社群平台 全部 Facebook Instagram YouTube TikTok X 數據時間 全部 近三個月 近六個月 K…" at bounding box center [784, 372] width 1568 height 744
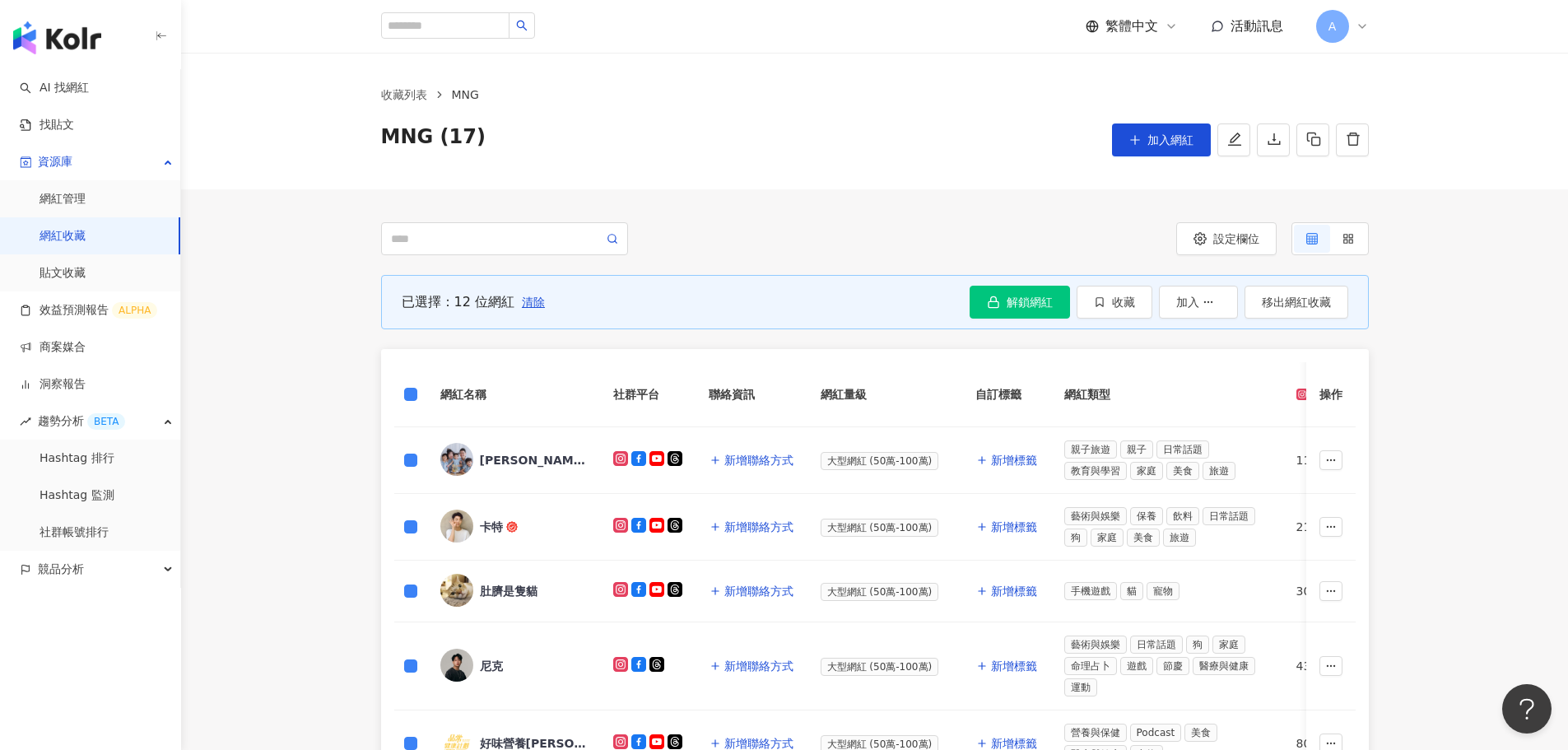
click at [57, 312] on link "效益預測報告 ALPHA" at bounding box center [88, 310] width 137 height 17
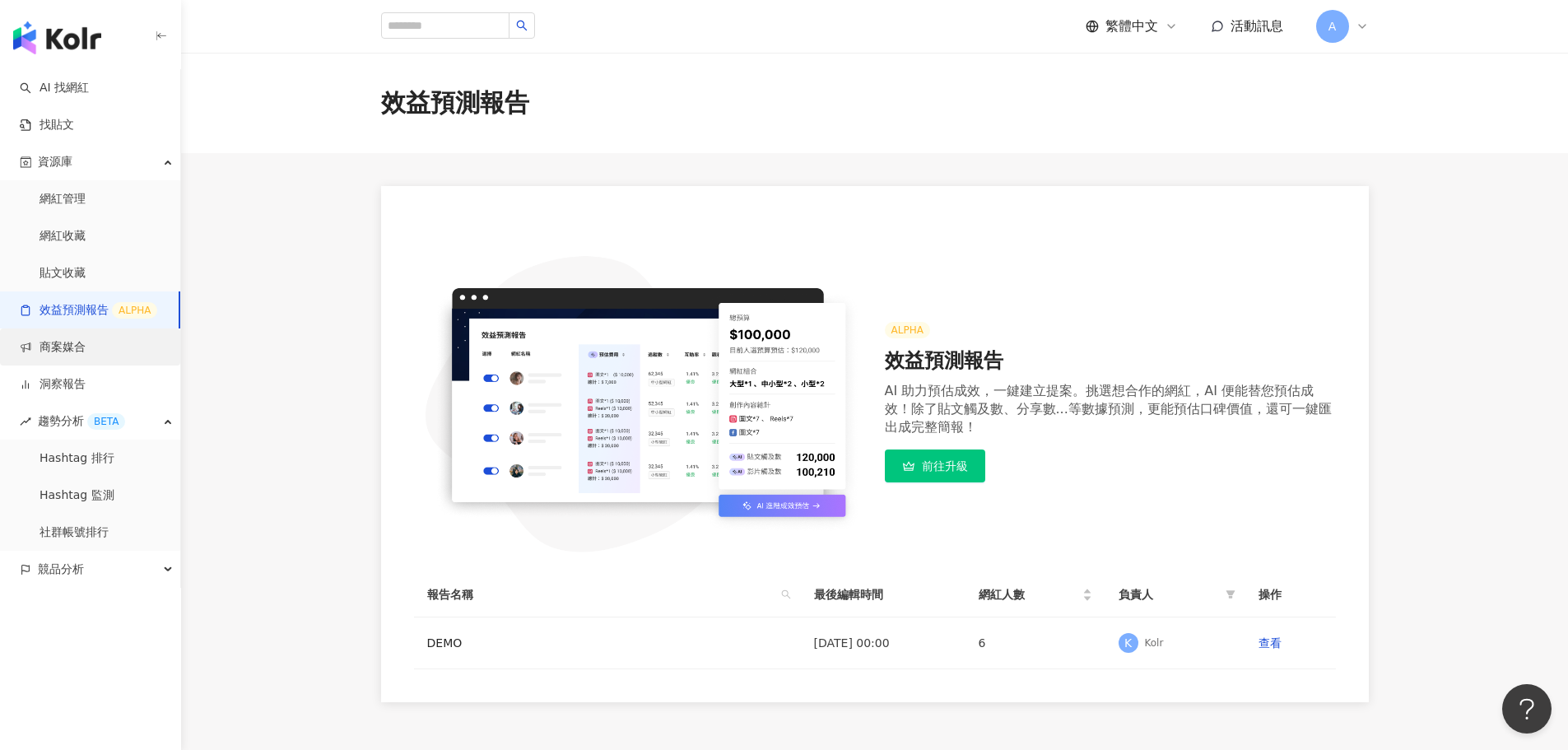
click at [66, 356] on link "商案媒合" at bounding box center [52, 347] width 66 height 17
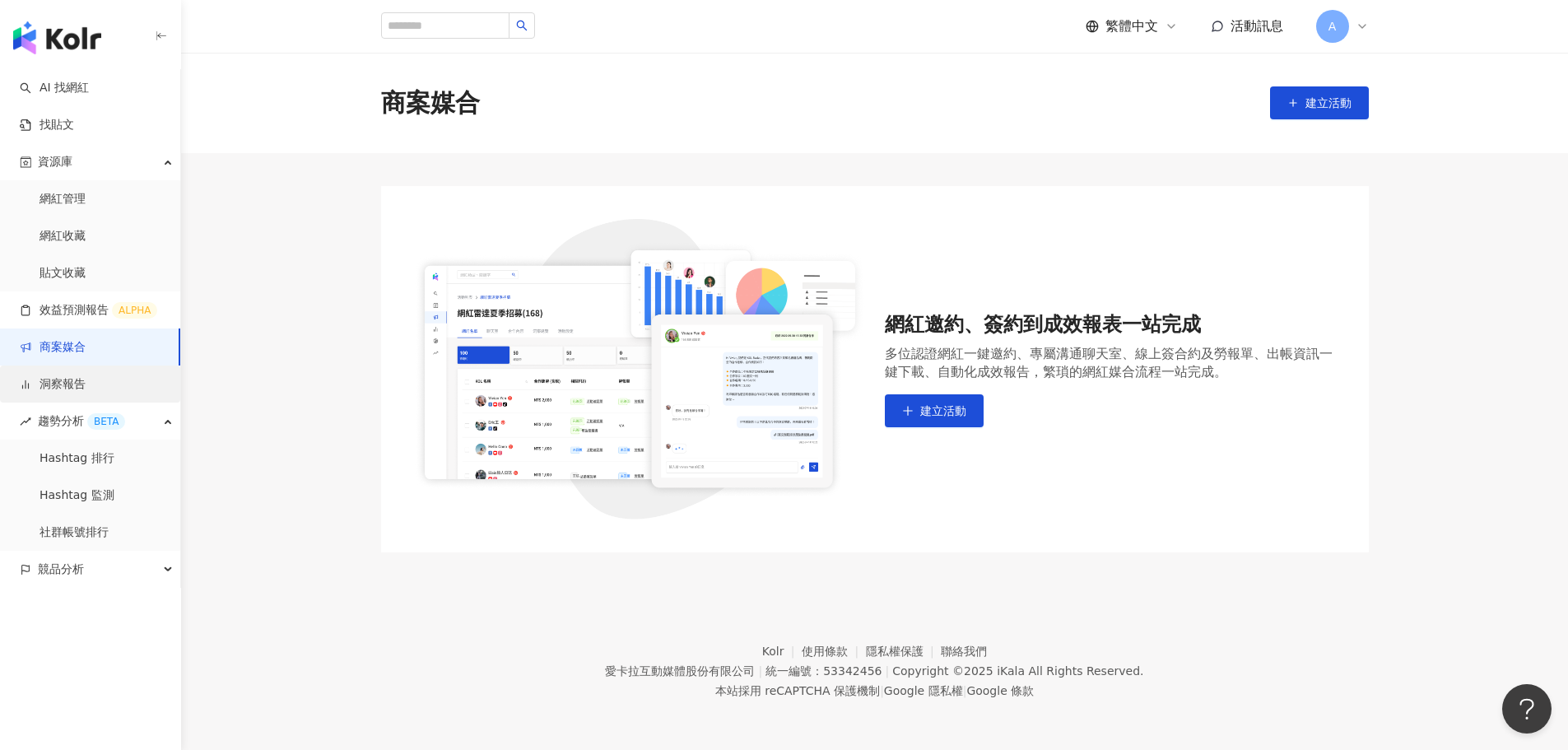
click at [58, 392] on link "洞察報告" at bounding box center [52, 384] width 66 height 17
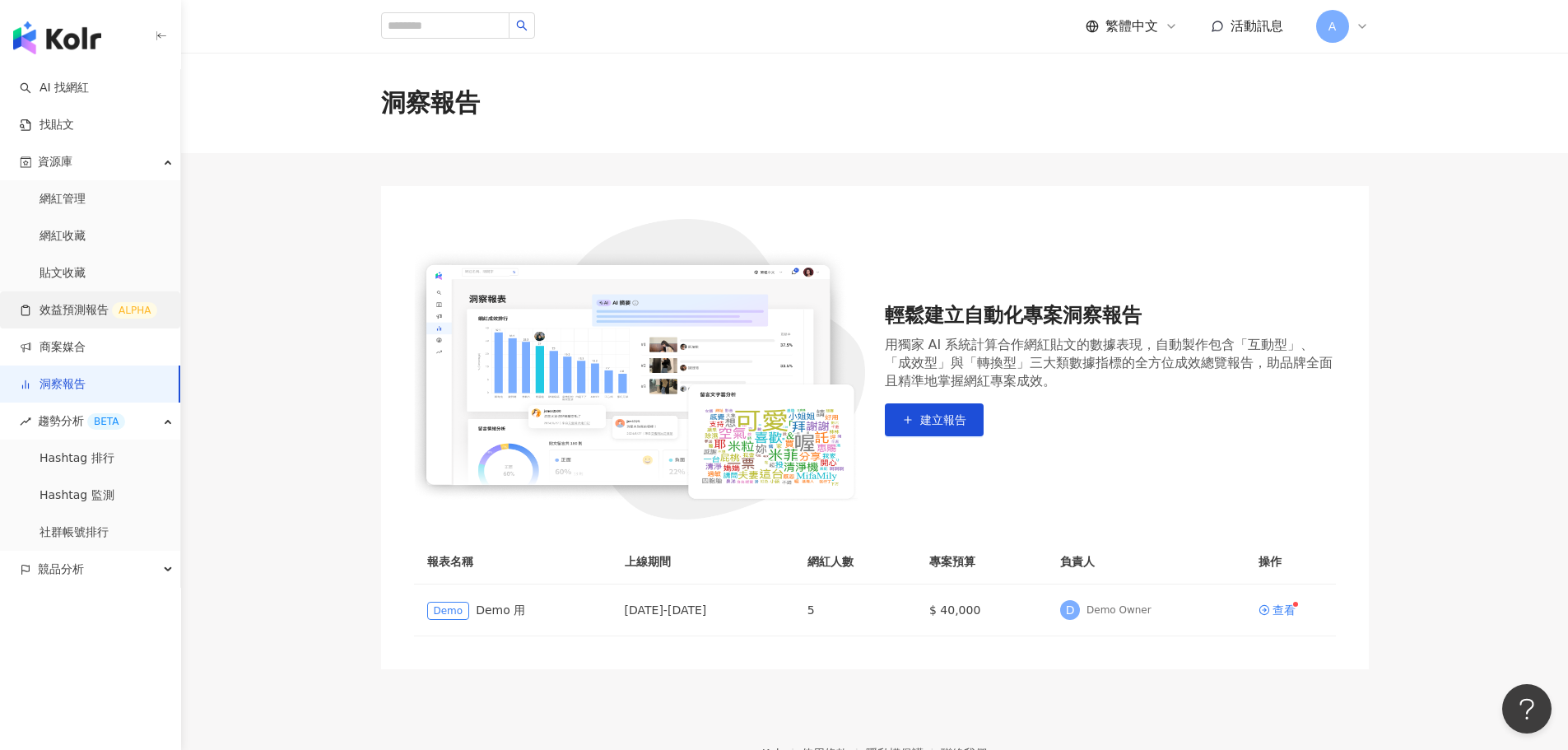
click at [61, 318] on link "效益預測報告 ALPHA" at bounding box center [88, 310] width 137 height 17
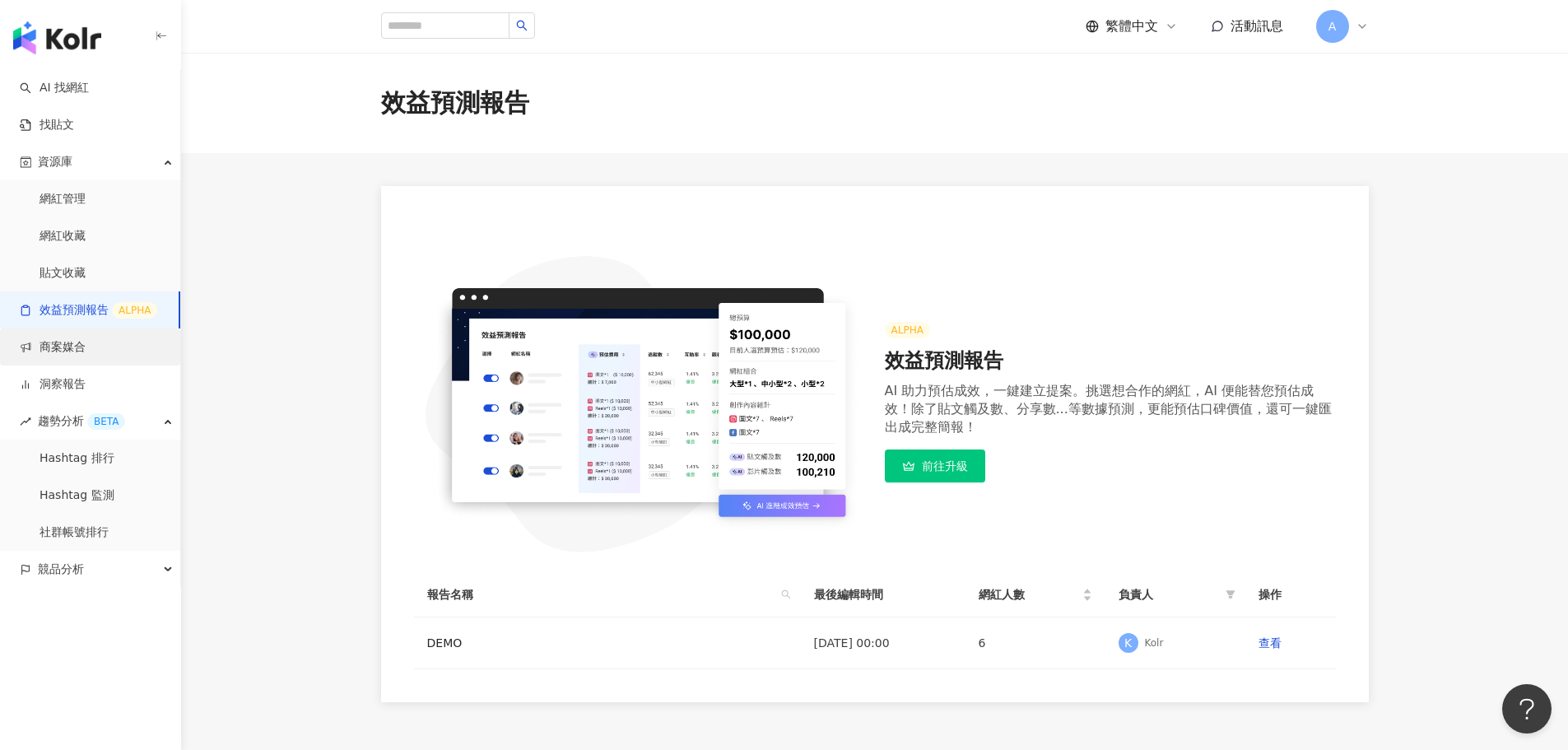
click at [71, 348] on link "商案媒合" at bounding box center [52, 347] width 66 height 17
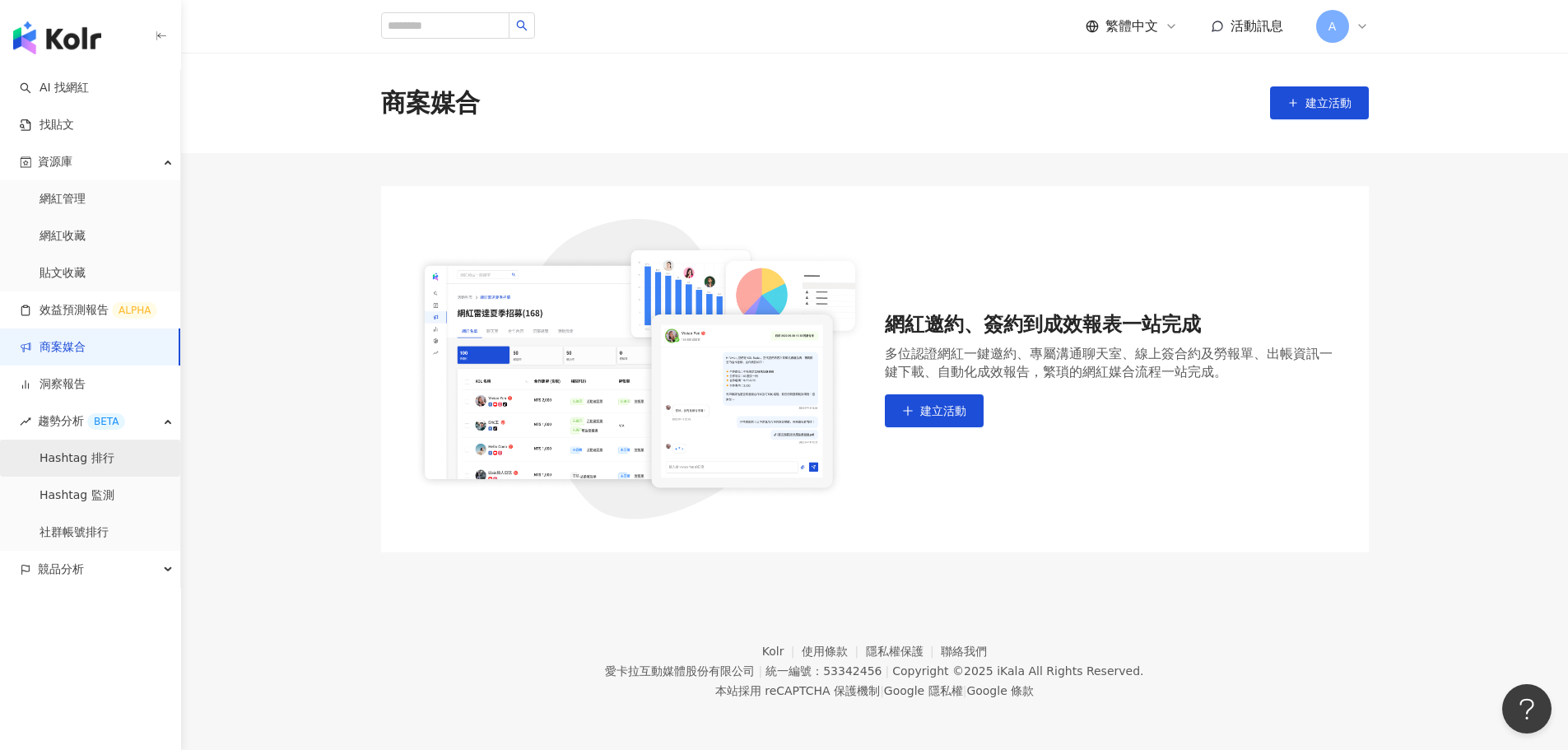
click at [62, 466] on link "Hashtag 排行" at bounding box center [77, 458] width 75 height 17
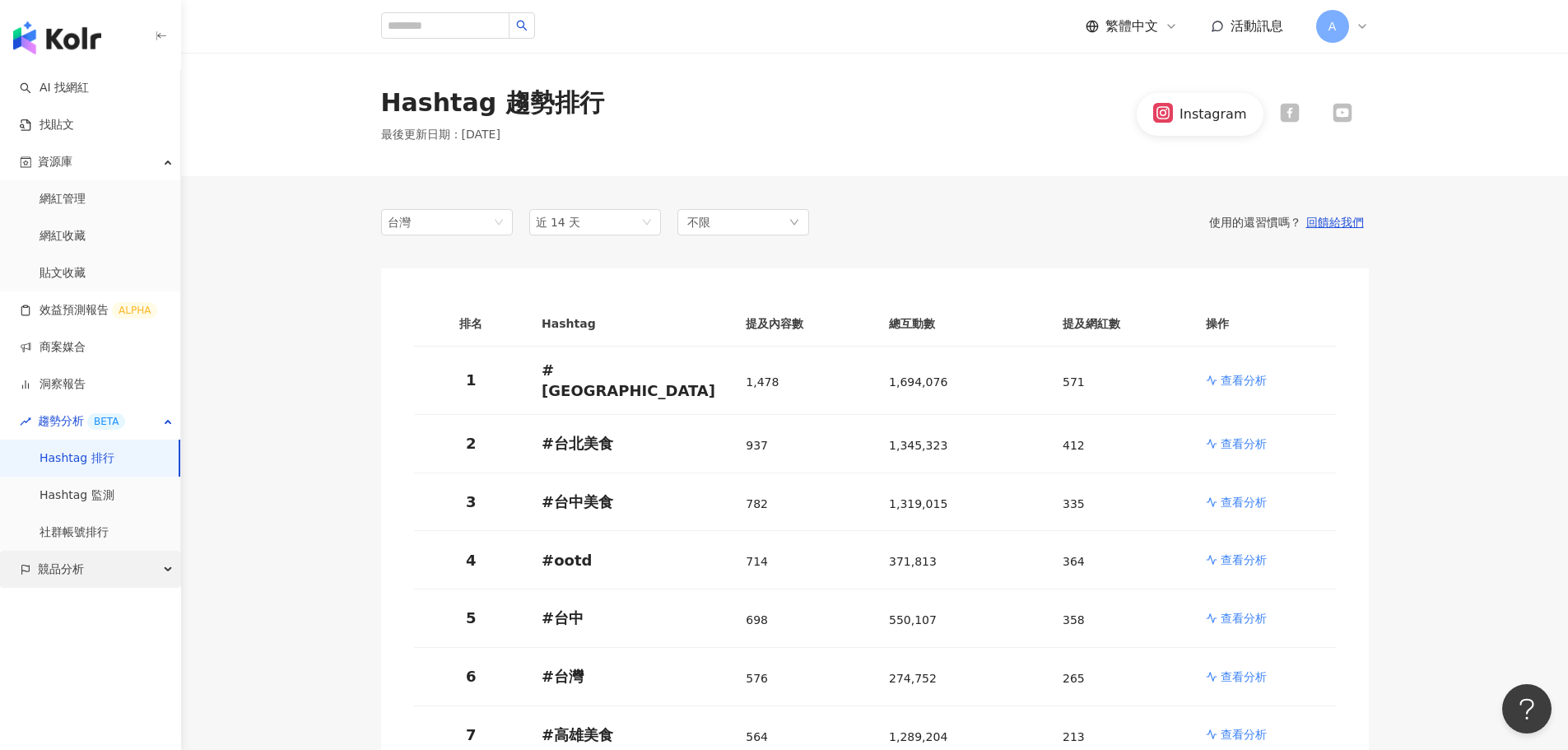
click at [67, 564] on span "競品分析" at bounding box center [60, 568] width 46 height 37
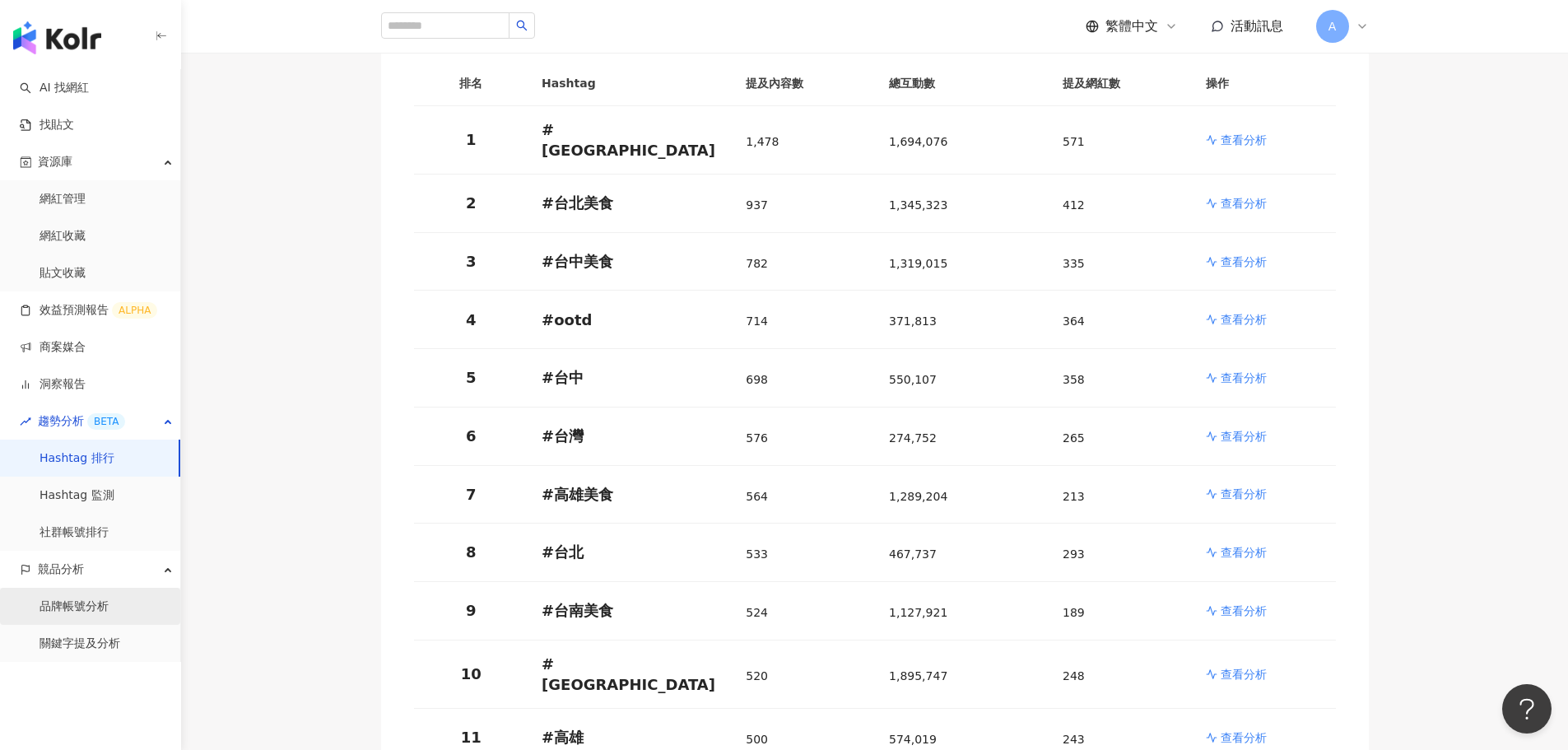
scroll to position [247, 0]
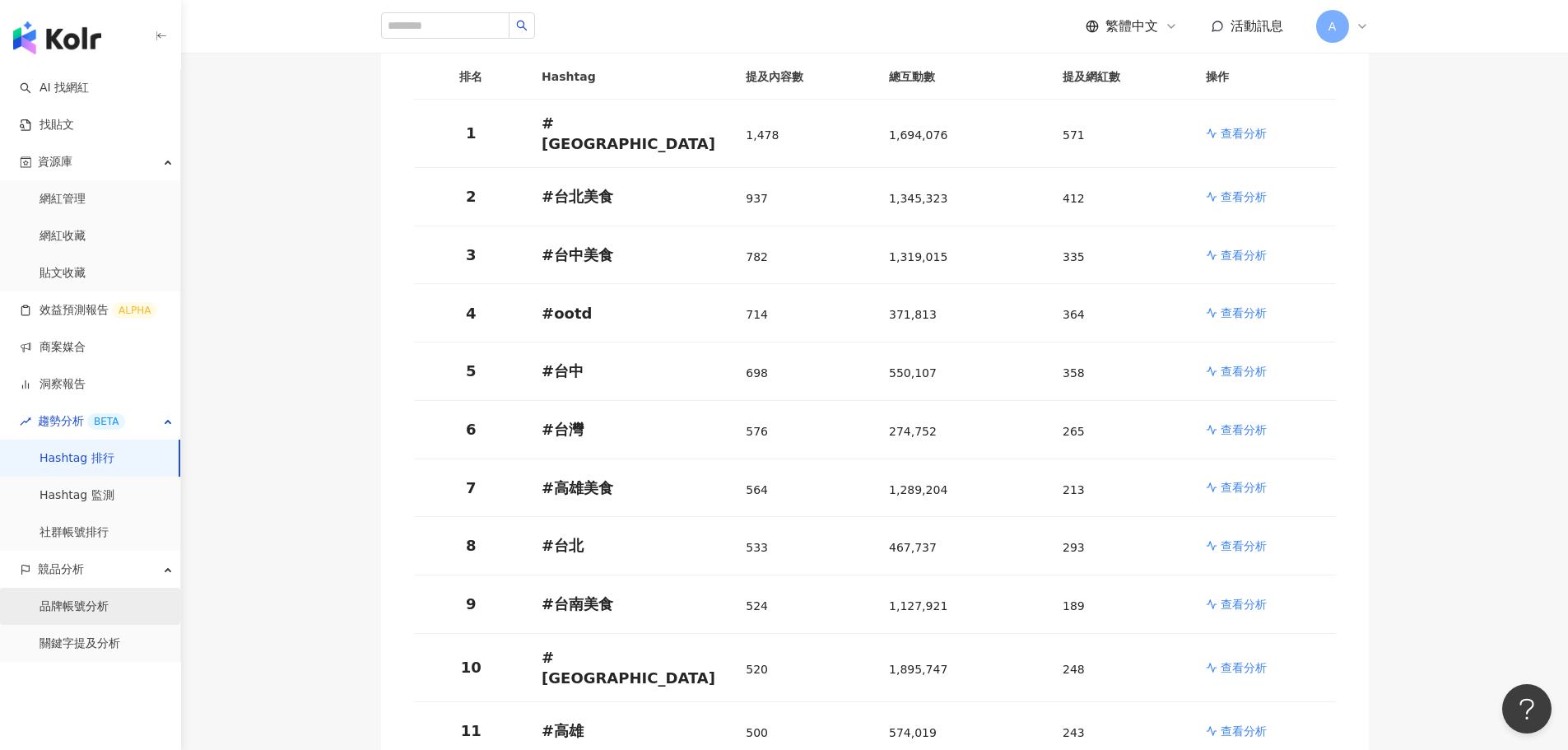
click at [81, 590] on link "品牌帳號分析" at bounding box center [74, 607] width 69 height 17
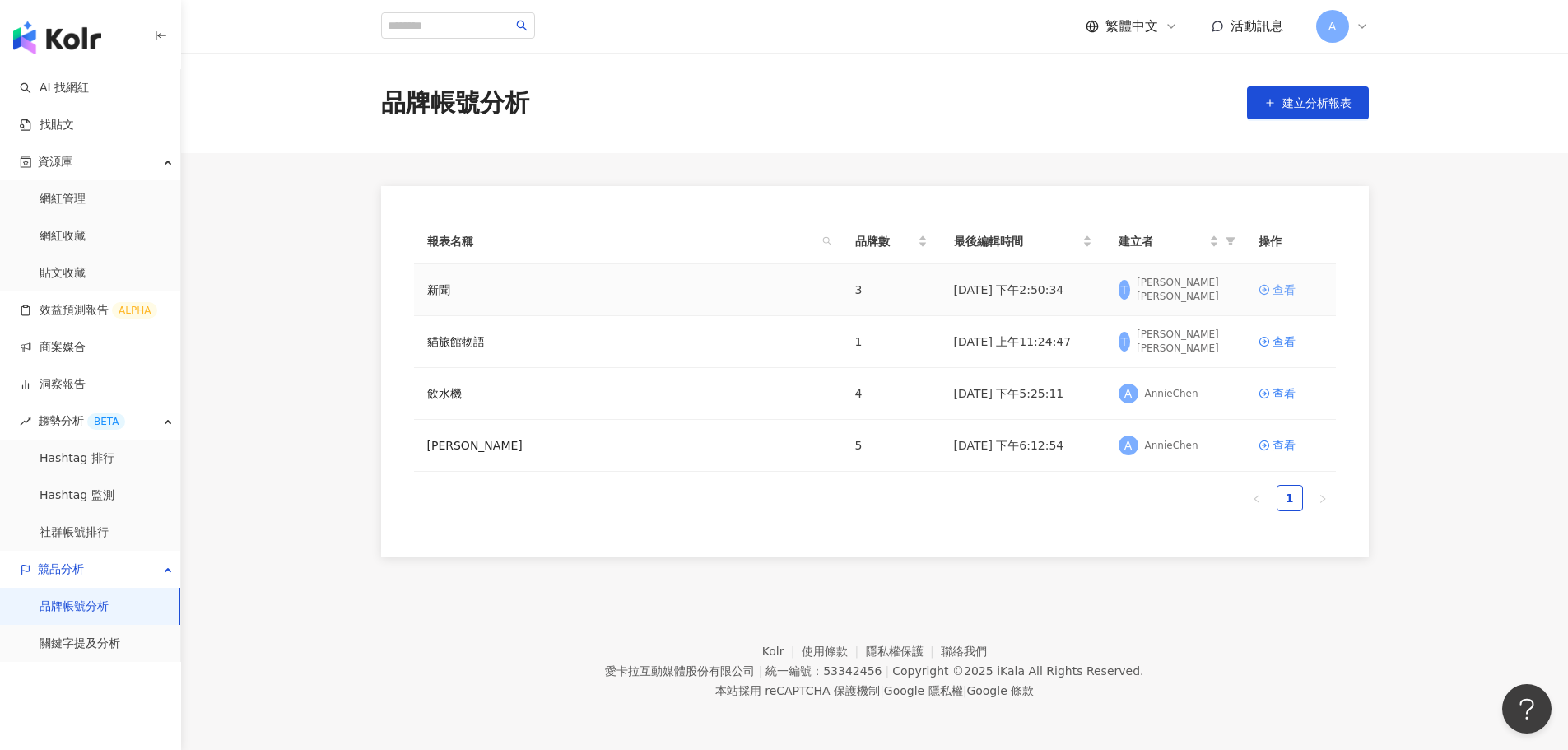
click at [1032, 290] on div "查看" at bounding box center [1283, 290] width 23 height 18
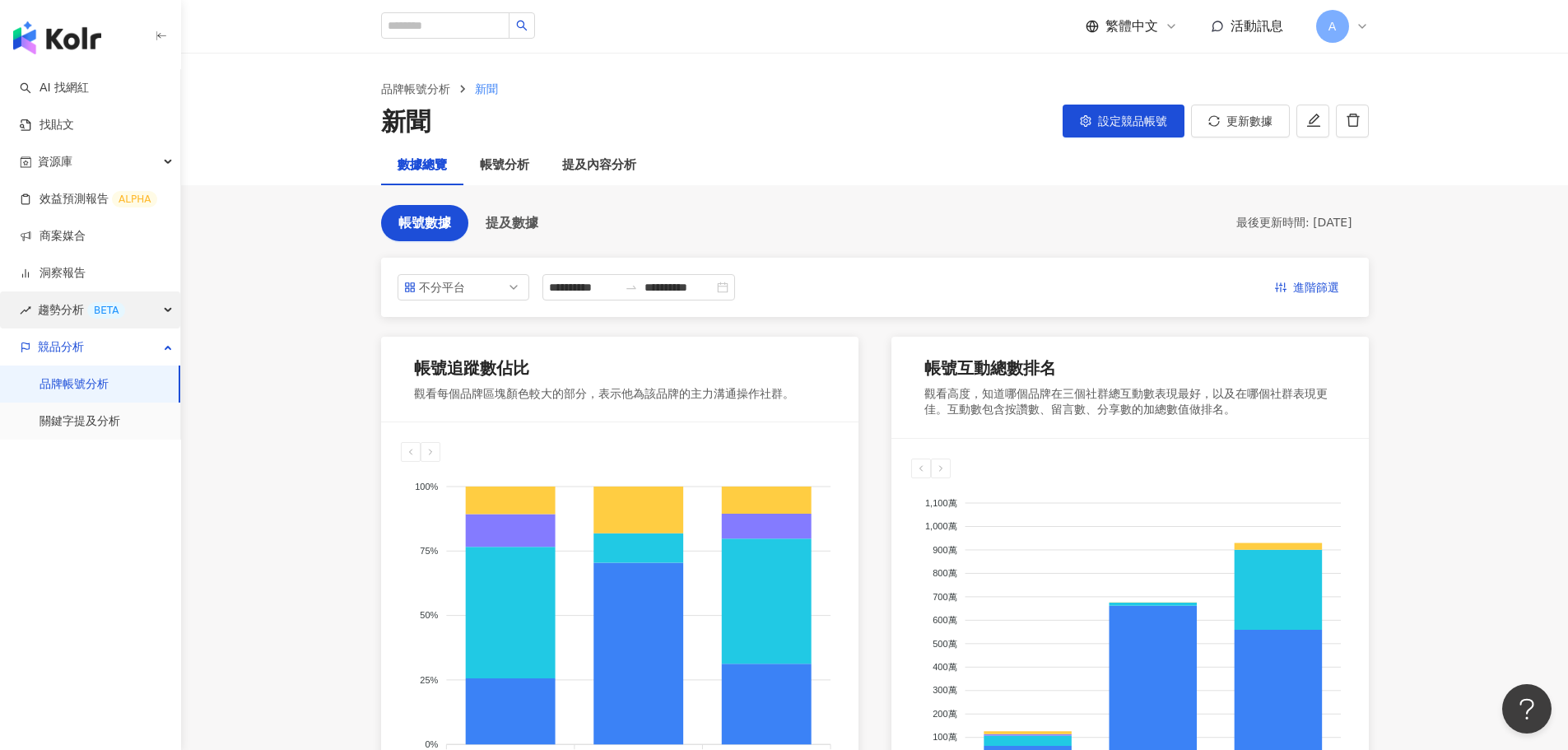
click at [159, 312] on div "趨勢分析 BETA" at bounding box center [90, 309] width 180 height 37
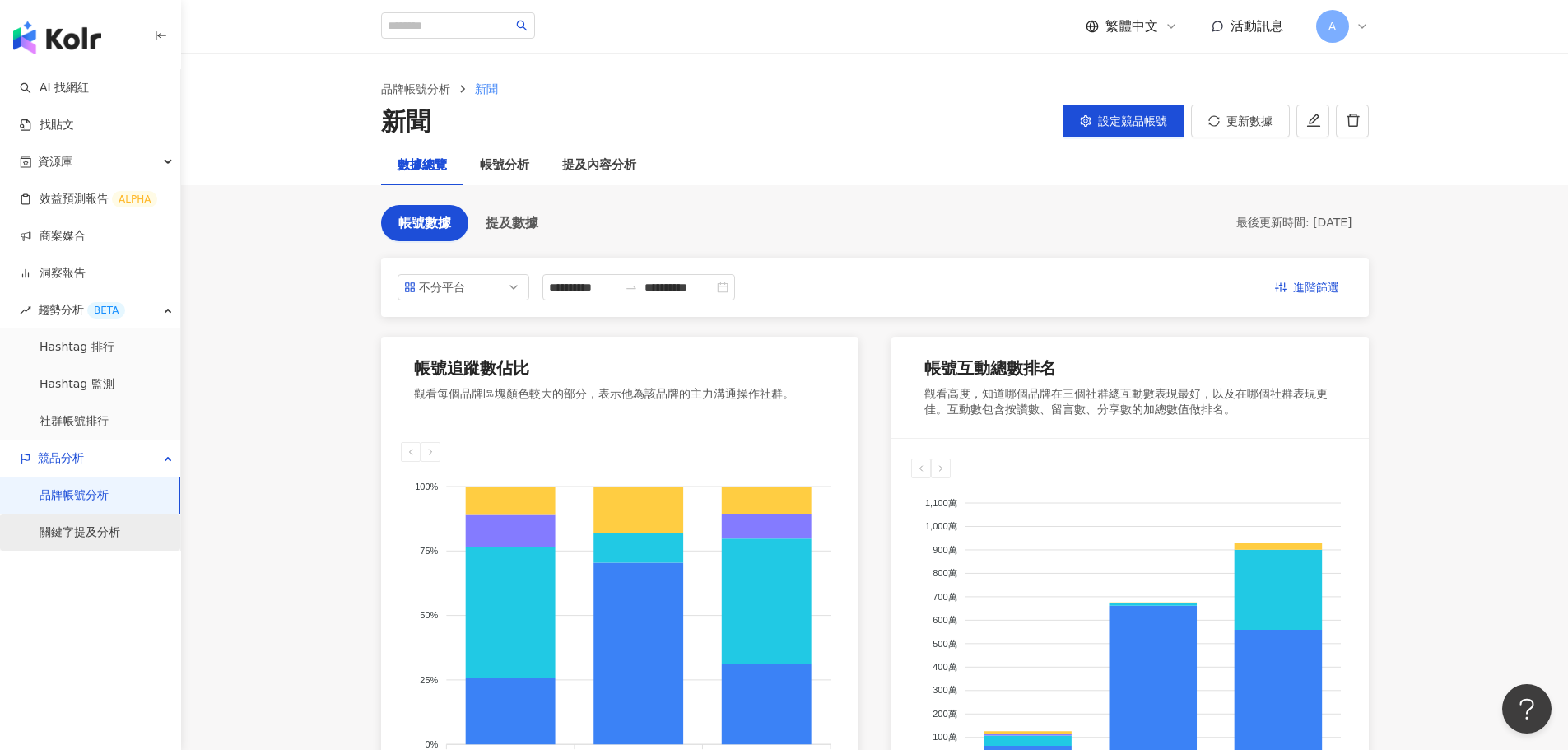
click at [69, 538] on link "關鍵字提及分析" at bounding box center [80, 533] width 81 height 17
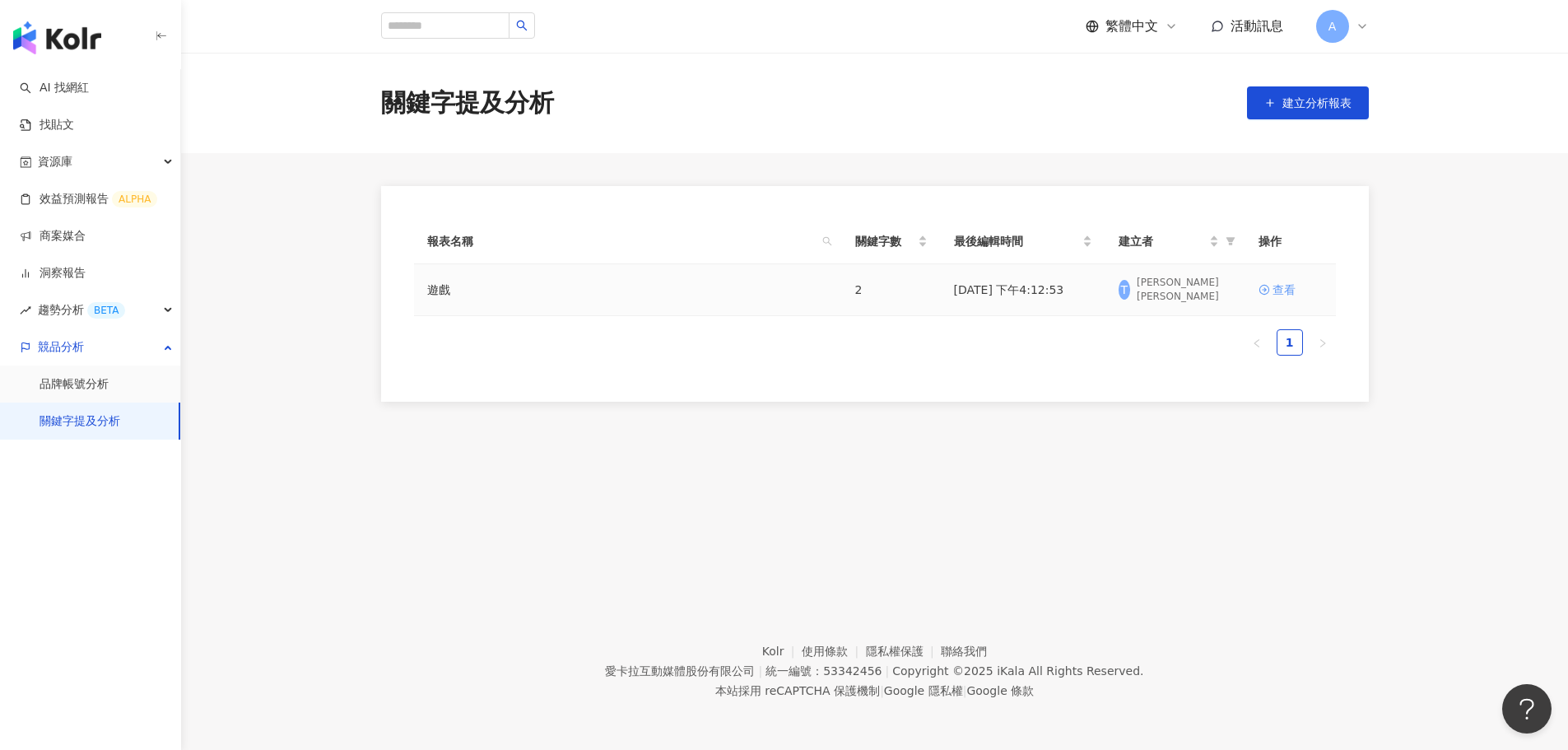
click at [1032, 287] on div "查看" at bounding box center [1283, 290] width 23 height 18
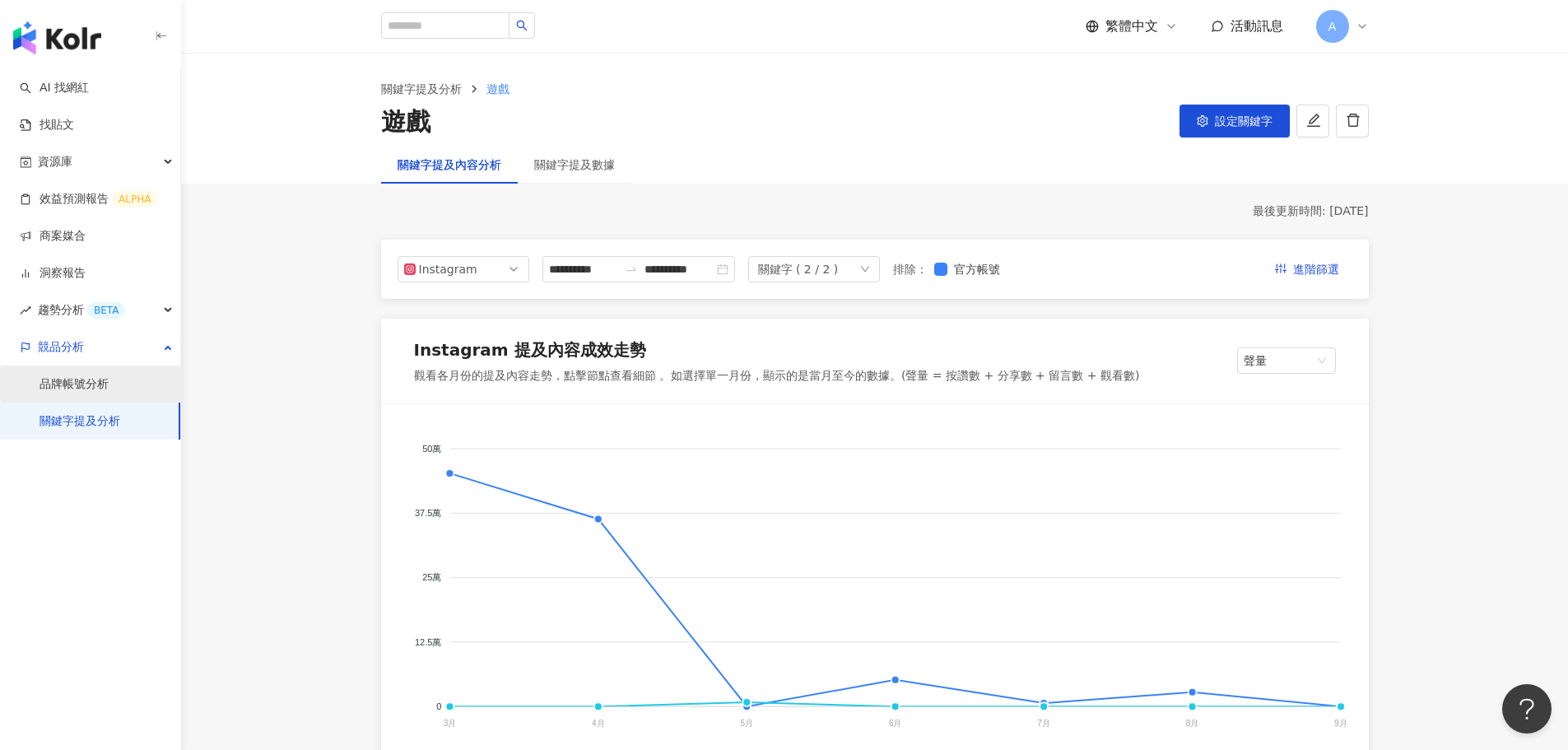
click at [79, 390] on link "品牌帳號分析" at bounding box center [74, 384] width 69 height 17
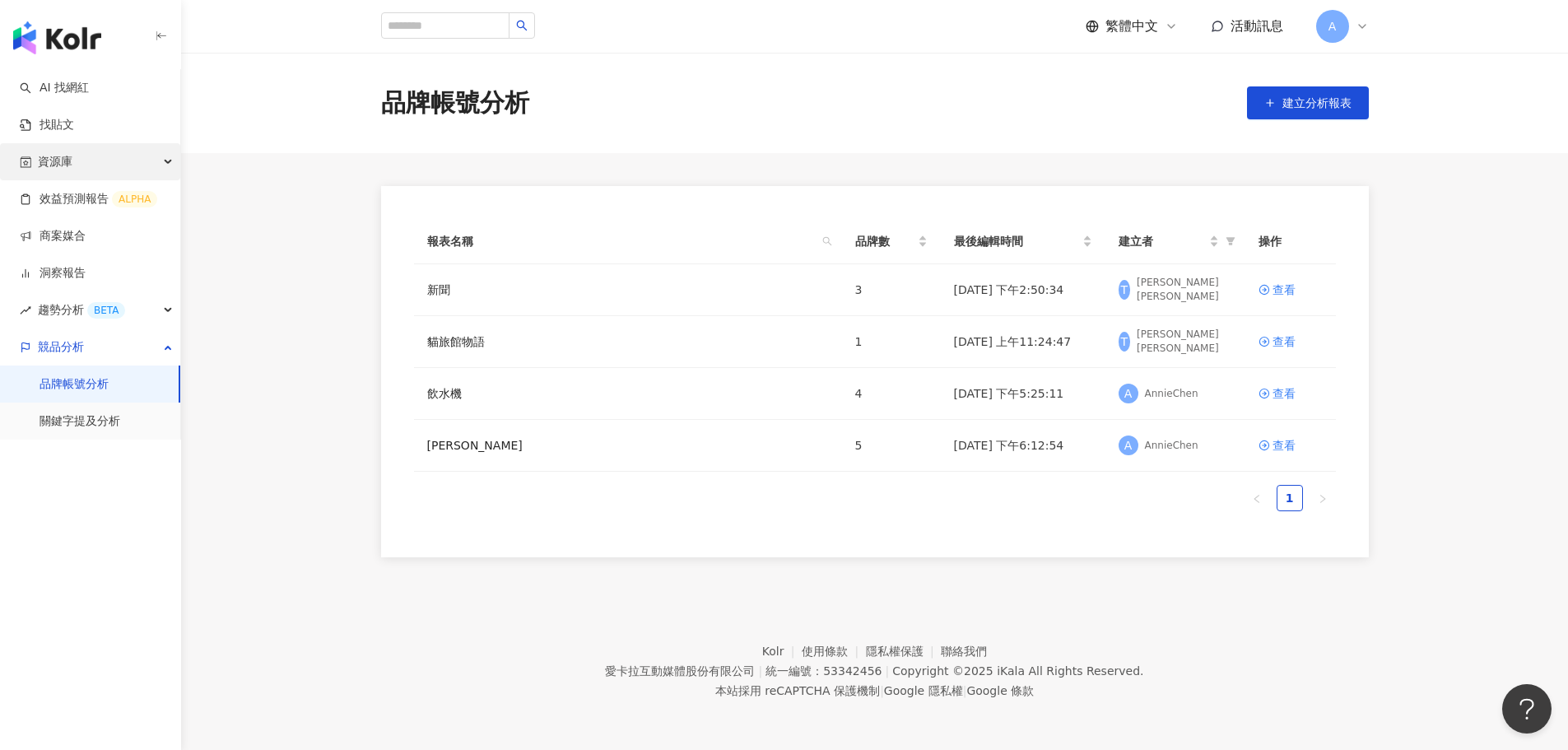
click at [111, 166] on div "資源庫" at bounding box center [90, 161] width 180 height 37
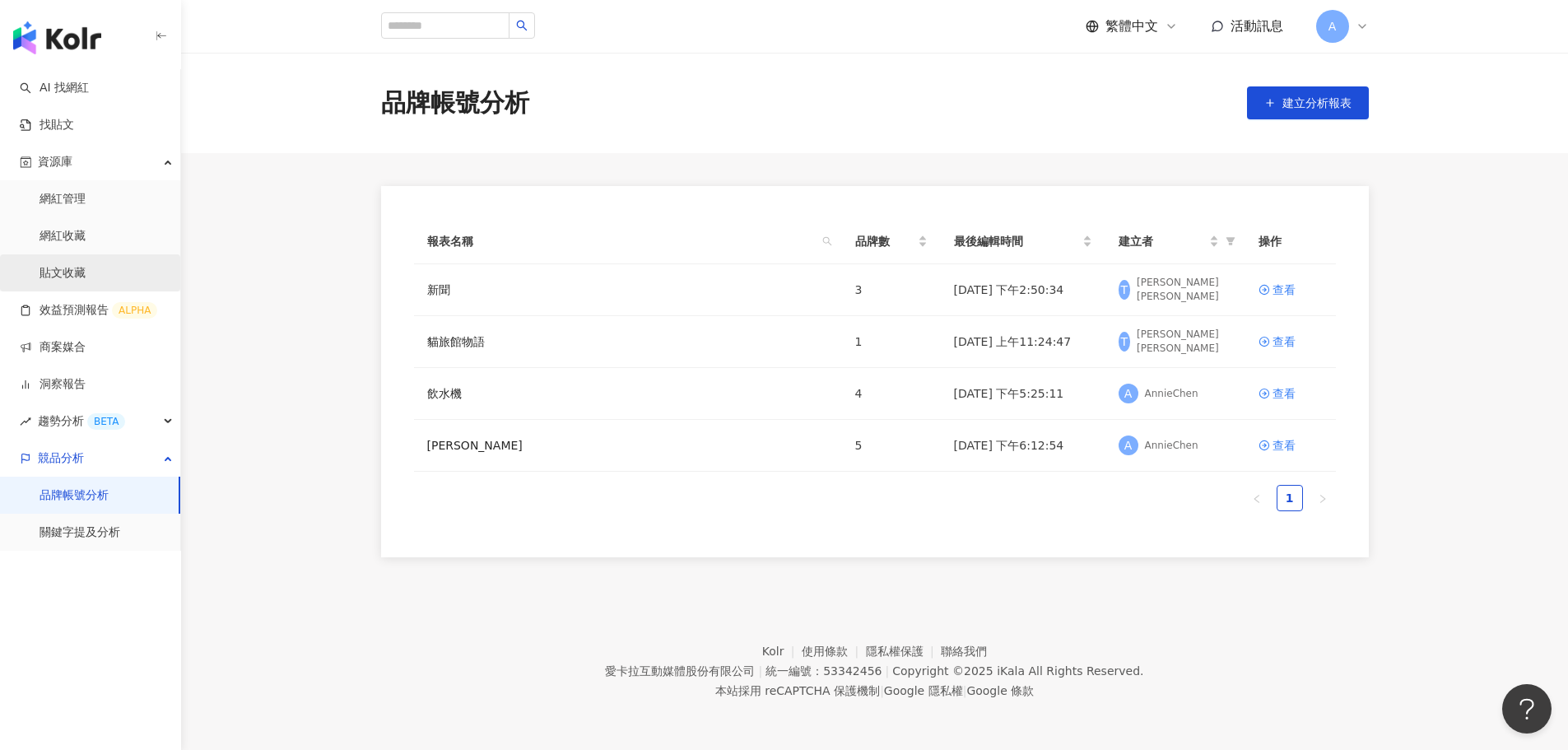
click at [60, 273] on link "貼文收藏" at bounding box center [62, 273] width 46 height 17
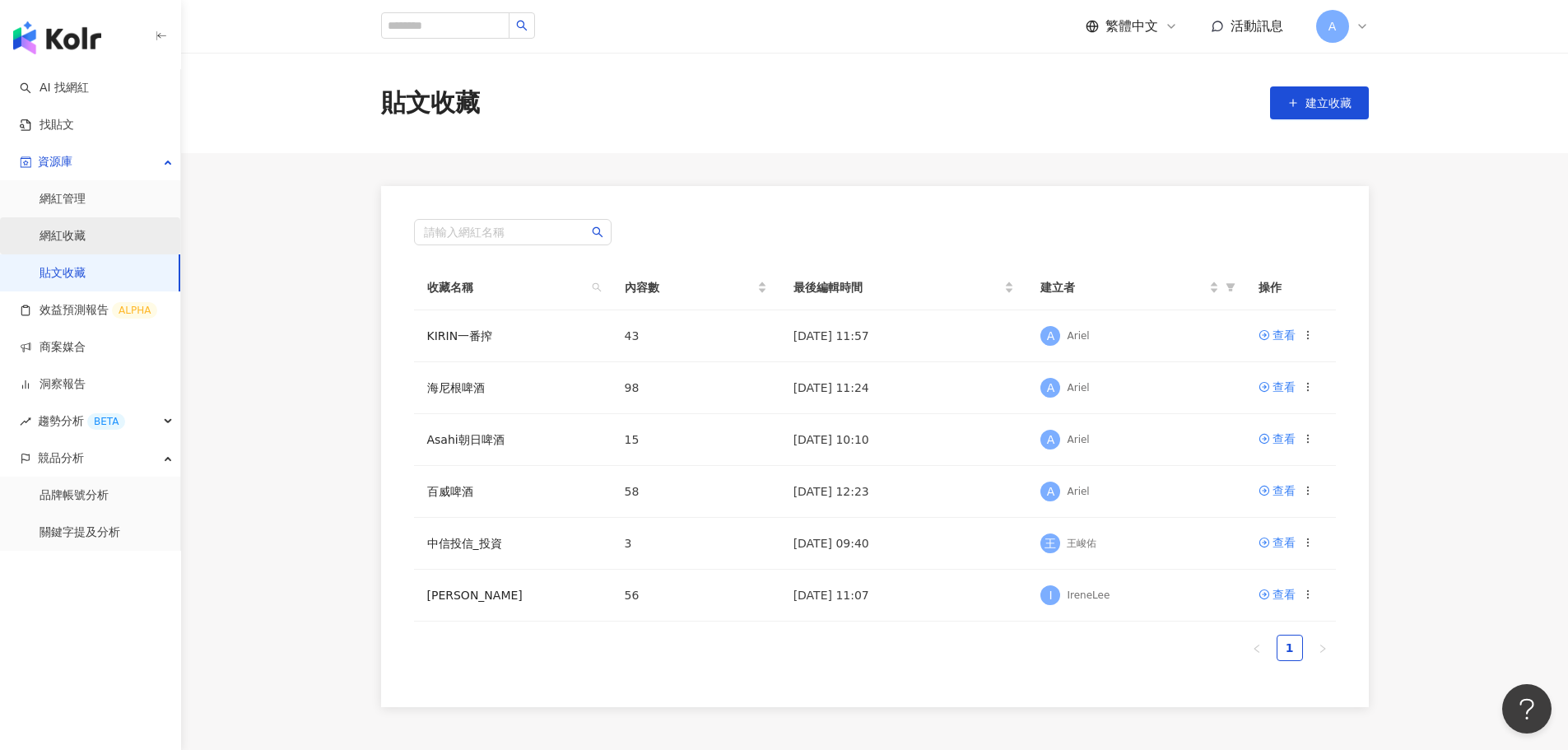
click at [53, 244] on link "網紅收藏" at bounding box center [62, 236] width 46 height 17
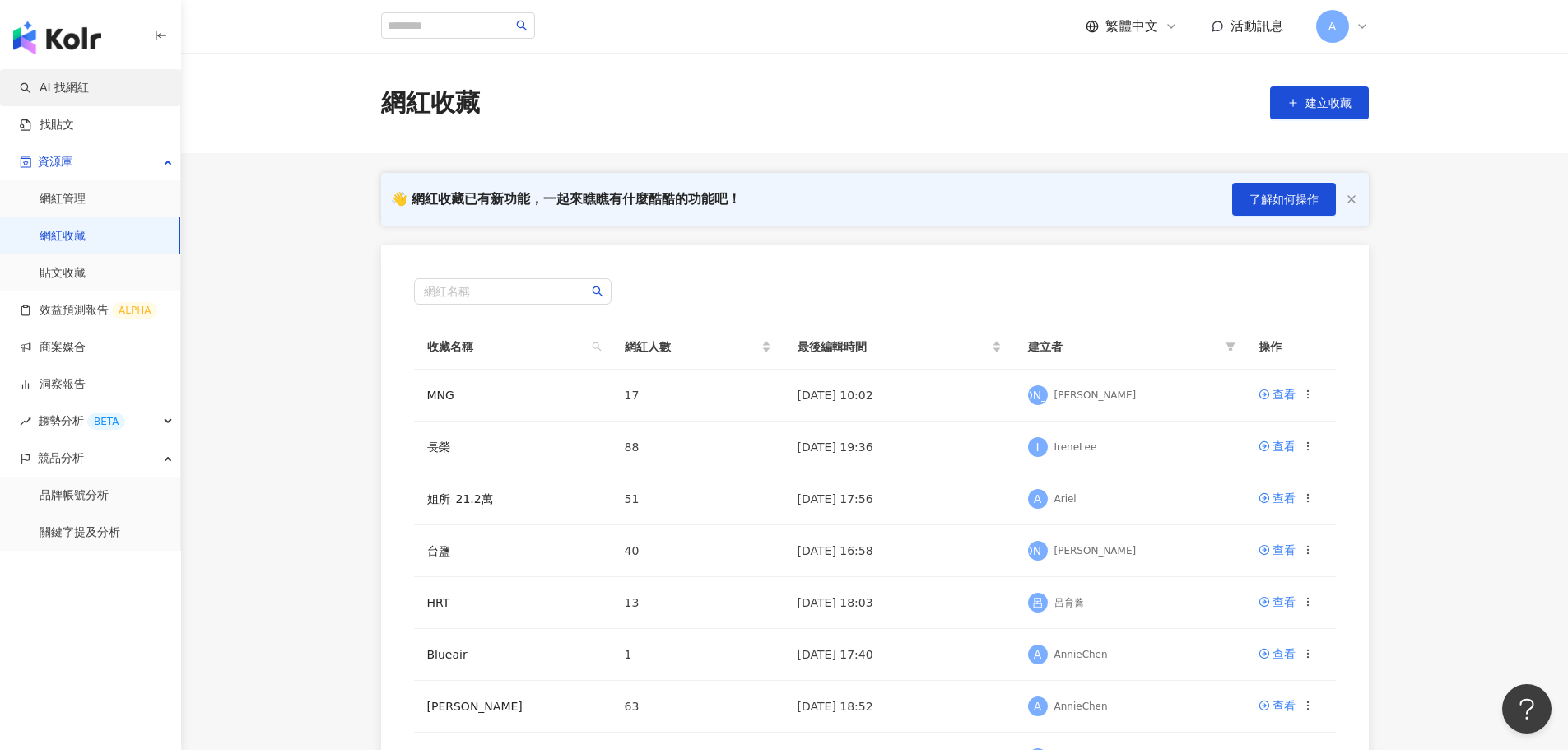
click at [76, 81] on link "AI 找網紅" at bounding box center [54, 88] width 69 height 17
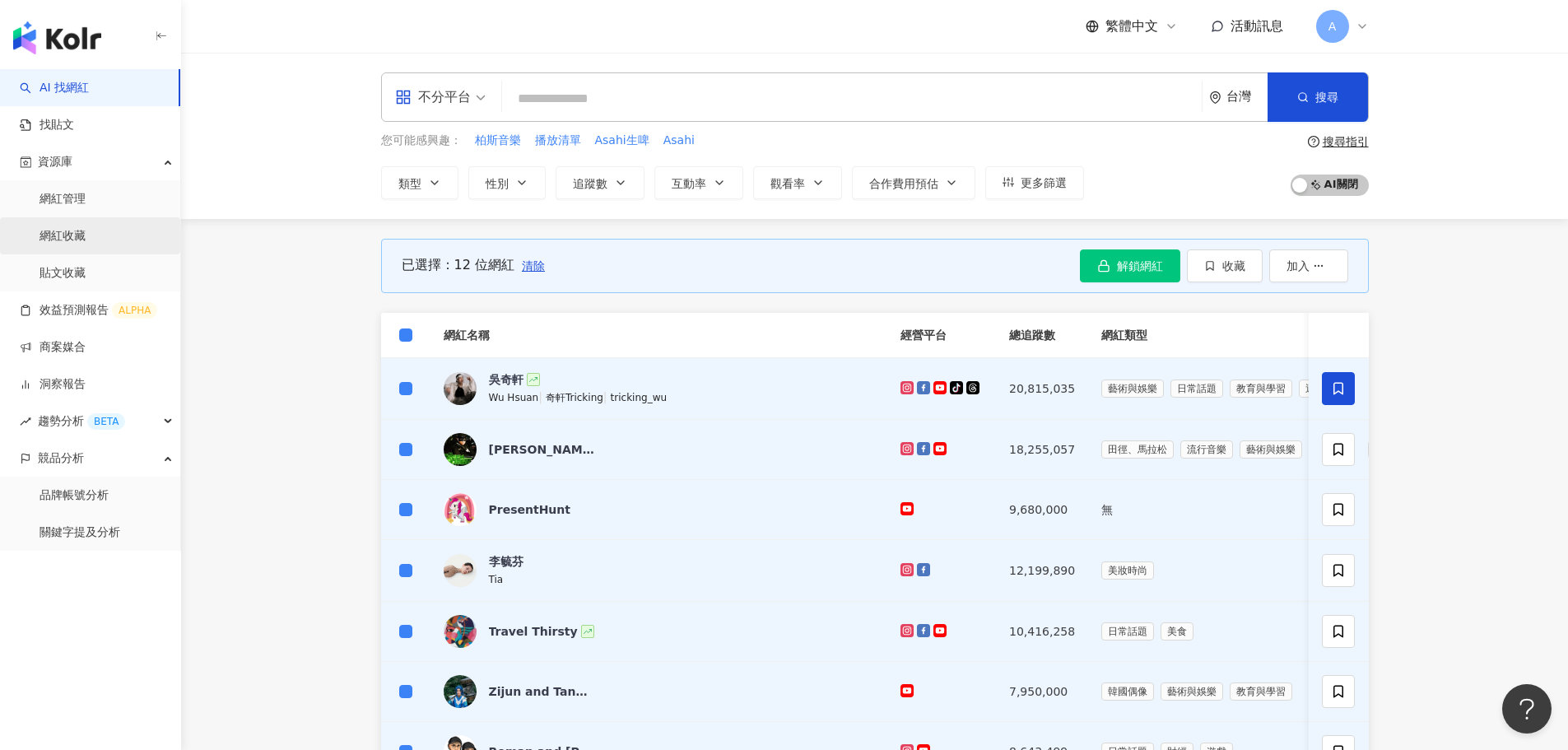
click at [62, 234] on link "網紅收藏" at bounding box center [62, 236] width 46 height 17
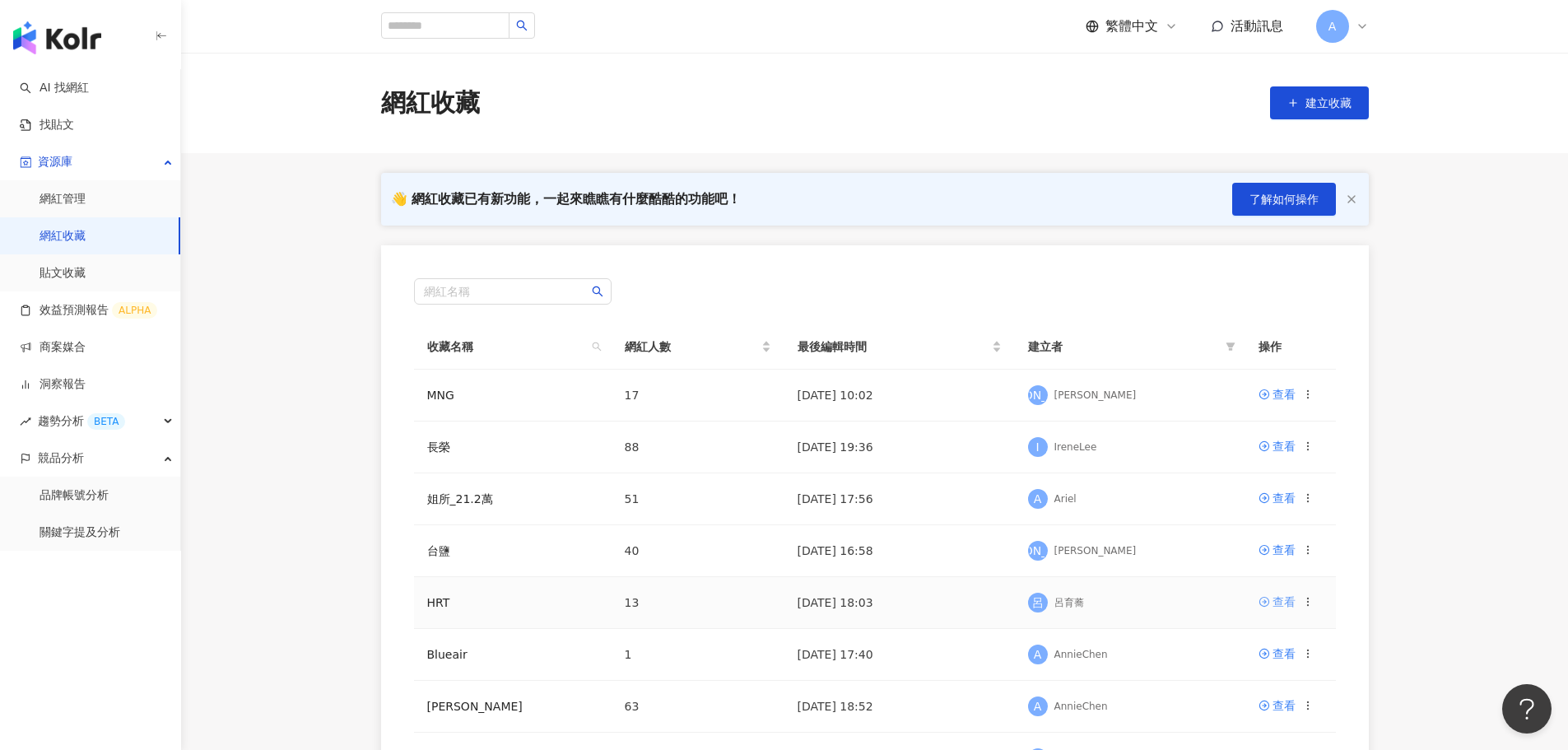
click at [1032, 590] on div "查看" at bounding box center [1283, 602] width 23 height 18
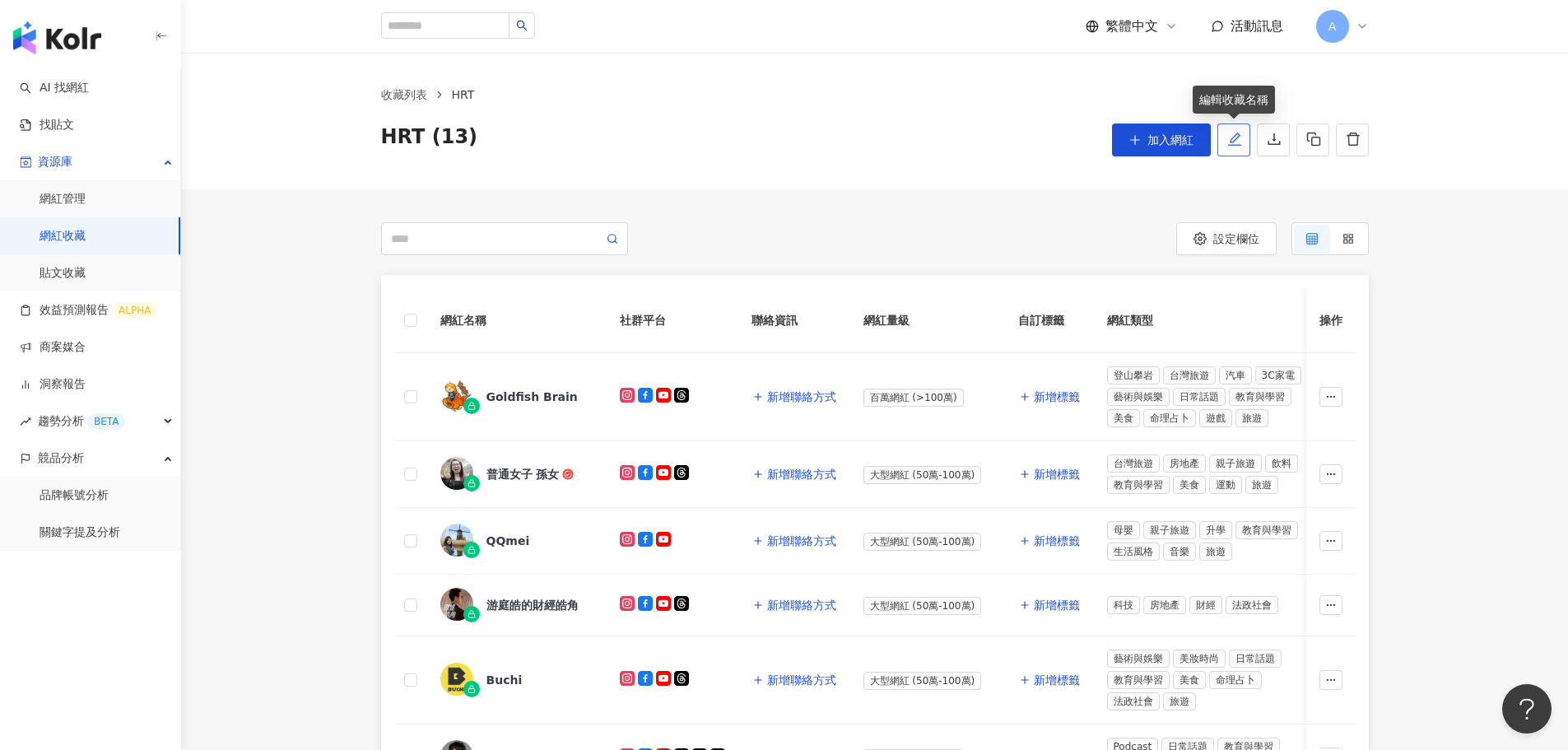
click at [1032, 139] on icon "edit" at bounding box center [1234, 138] width 15 height 15
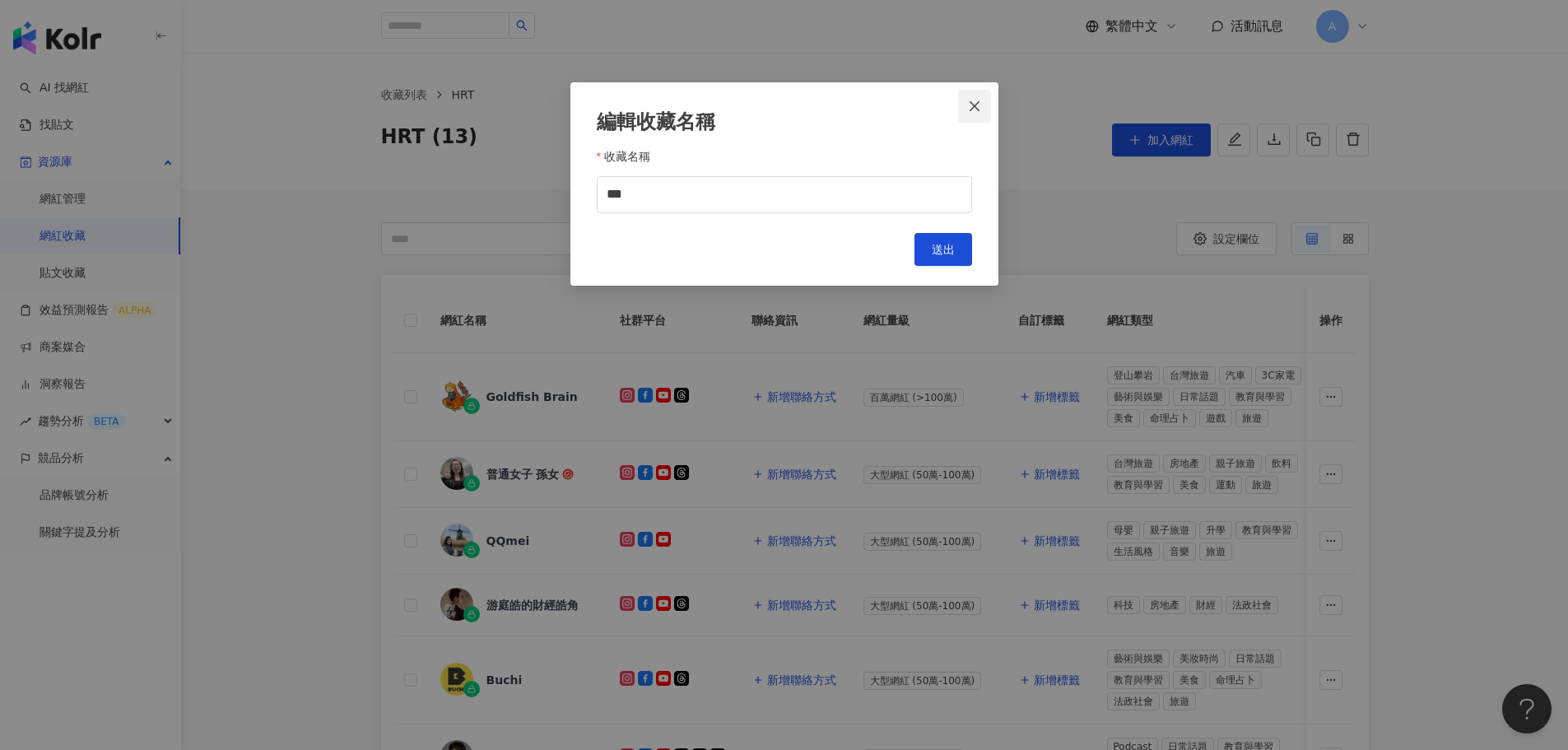
click at [983, 100] on span "Close" at bounding box center [974, 106] width 33 height 13
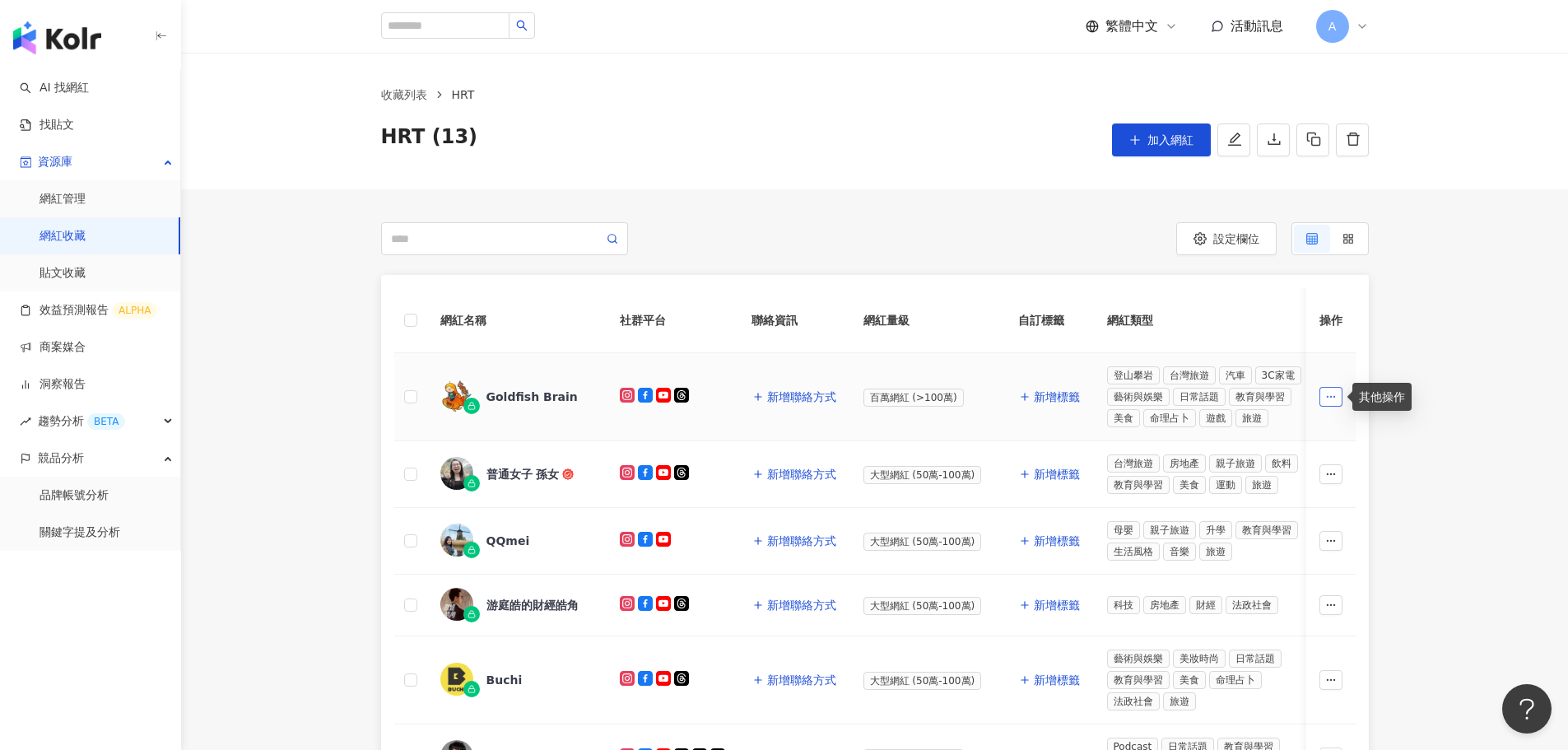
click at [1032, 396] on button "button" at bounding box center [1330, 397] width 23 height 20
click at [81, 392] on link "洞察報告" at bounding box center [52, 384] width 66 height 17
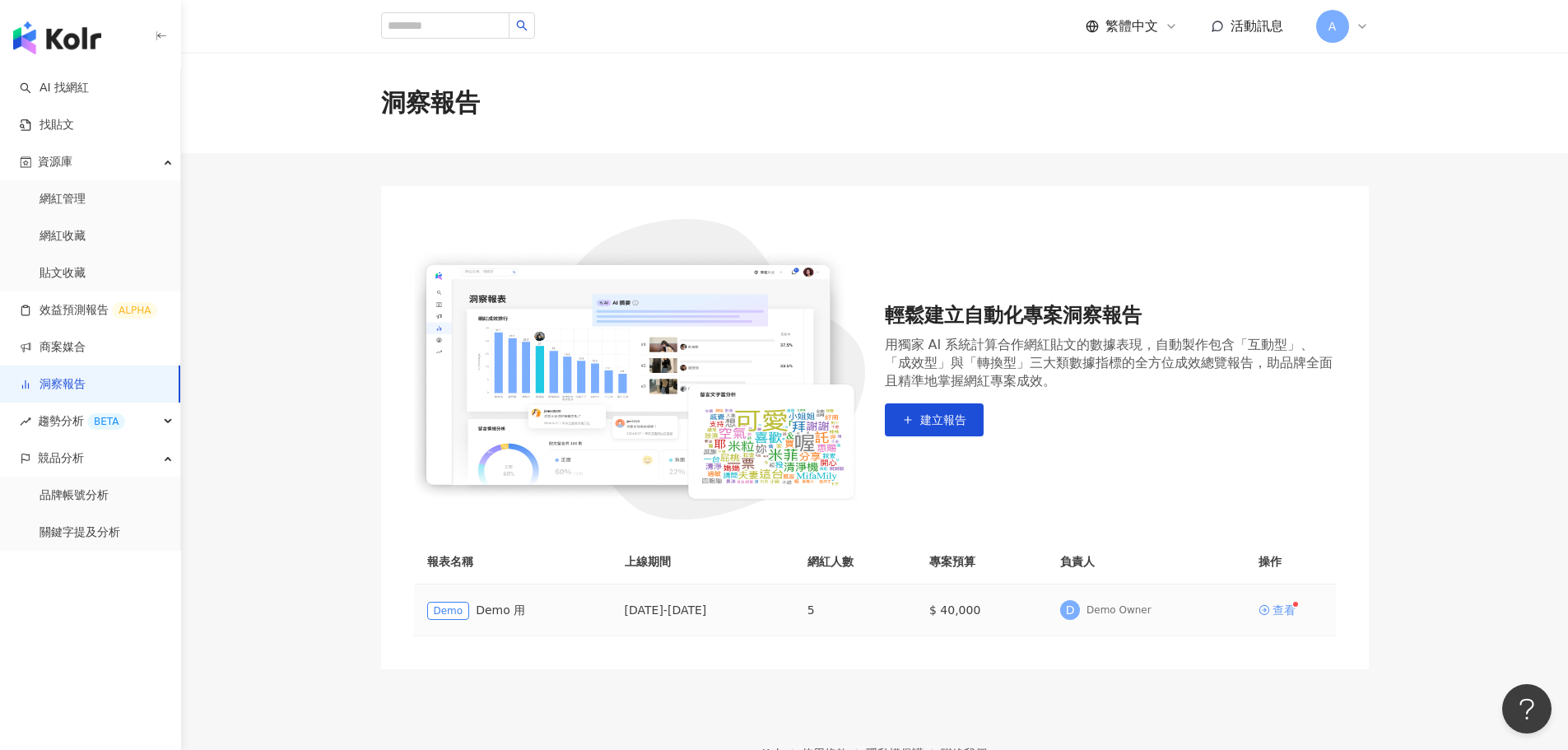
click at [1032, 590] on icon at bounding box center [1264, 610] width 10 height 10
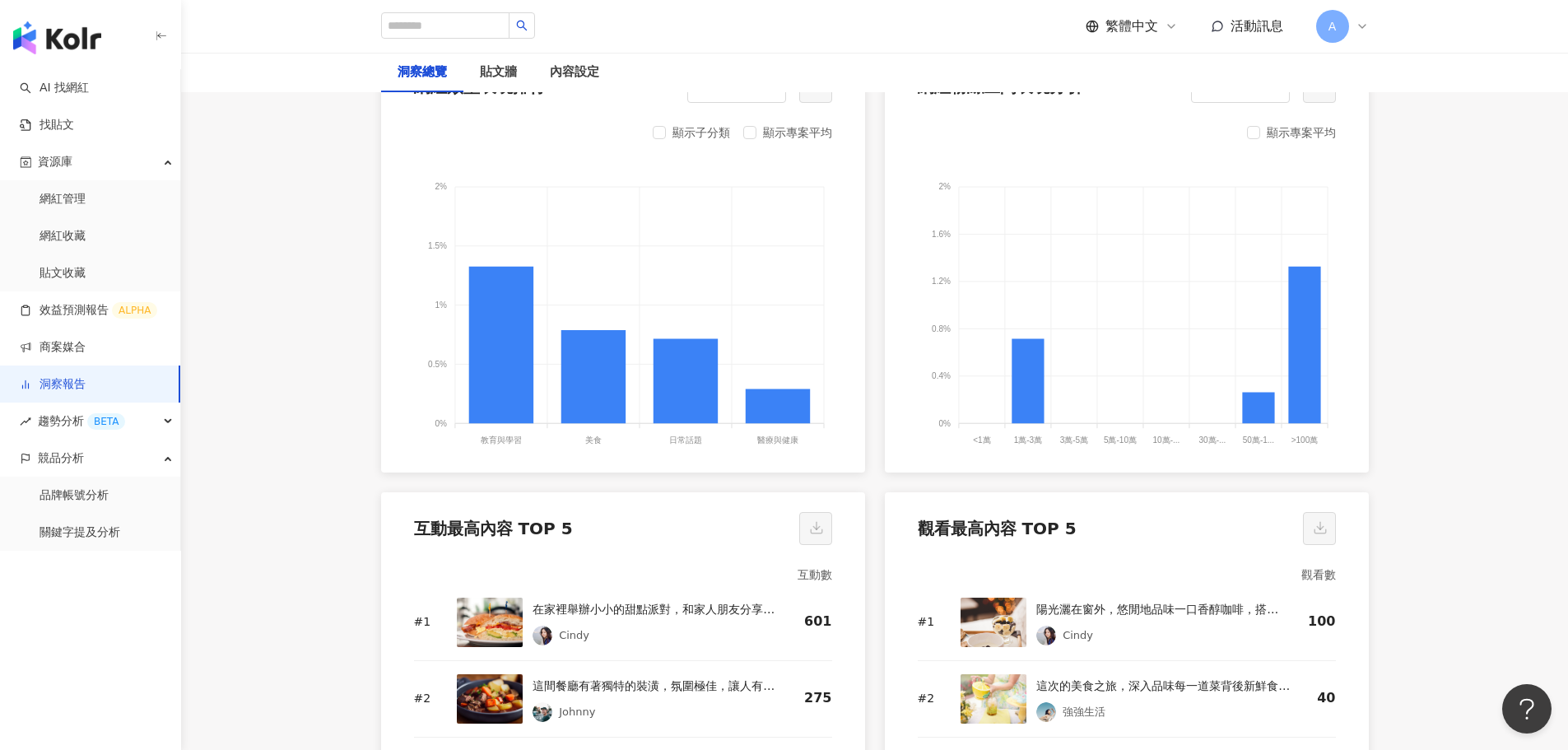
scroll to position [2058, 0]
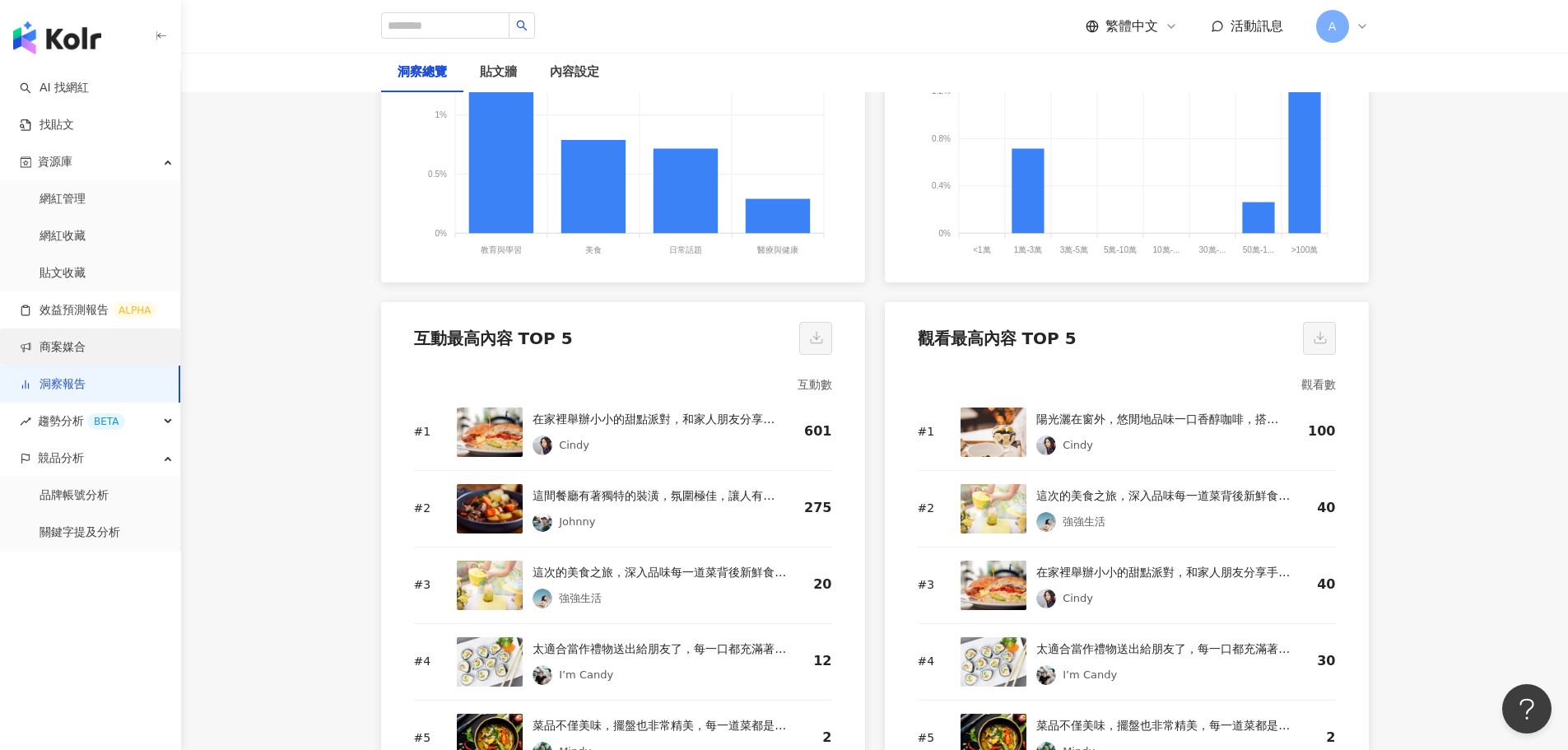
click at [69, 341] on link "商案媒合" at bounding box center [52, 347] width 66 height 17
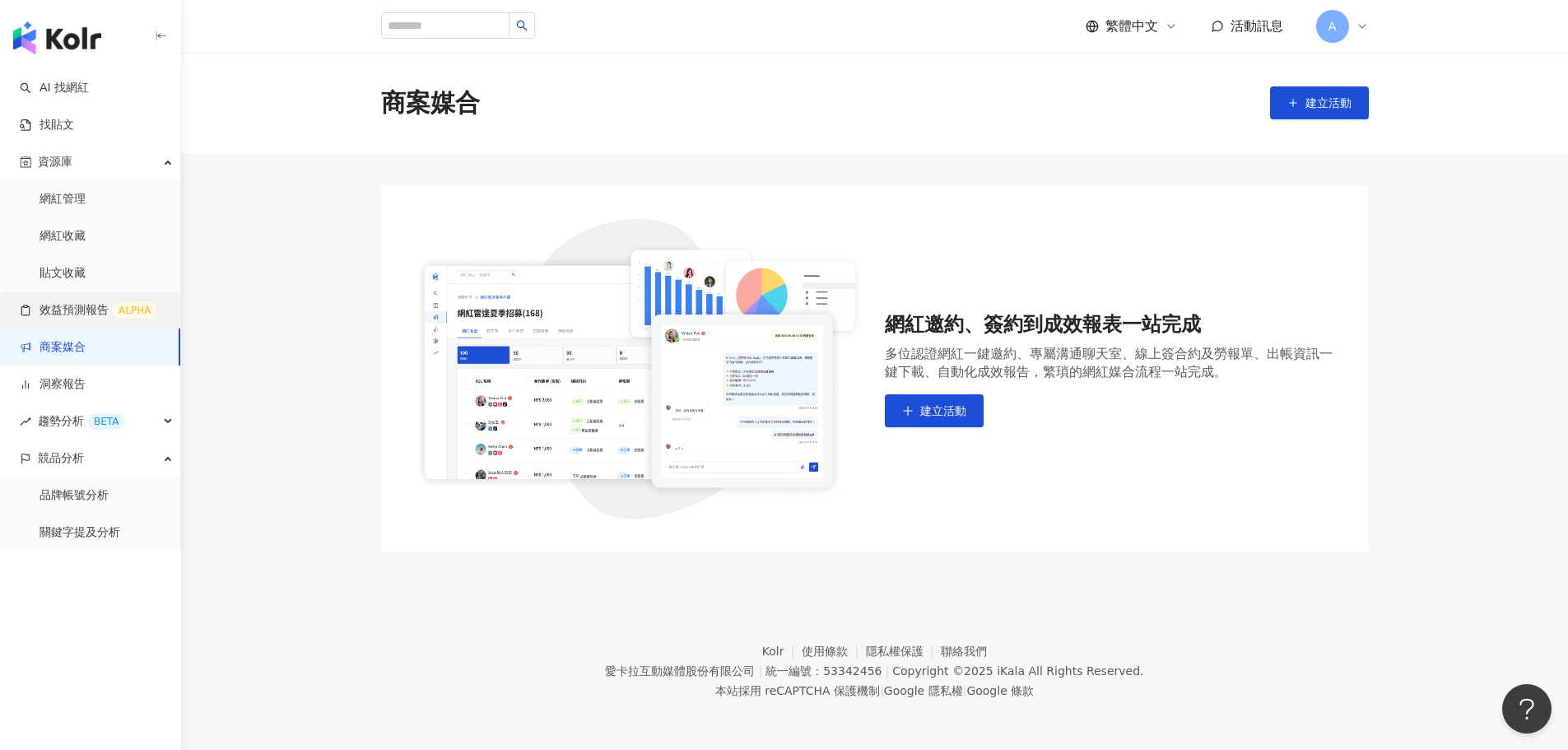
click at [66, 307] on link "效益預測報告 ALPHA" at bounding box center [88, 310] width 137 height 17
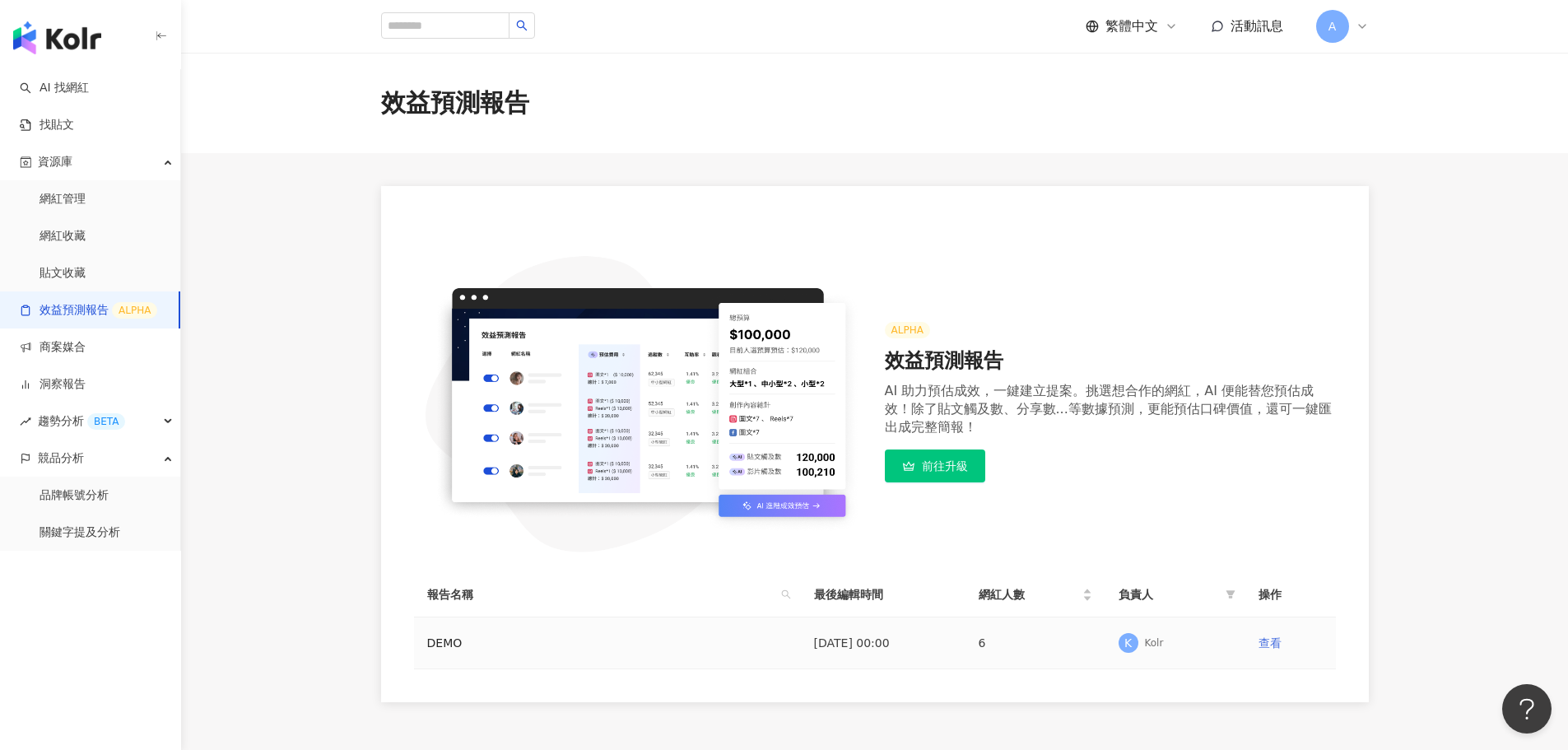
click at [1032, 590] on link "查看" at bounding box center [1270, 642] width 23 height 13
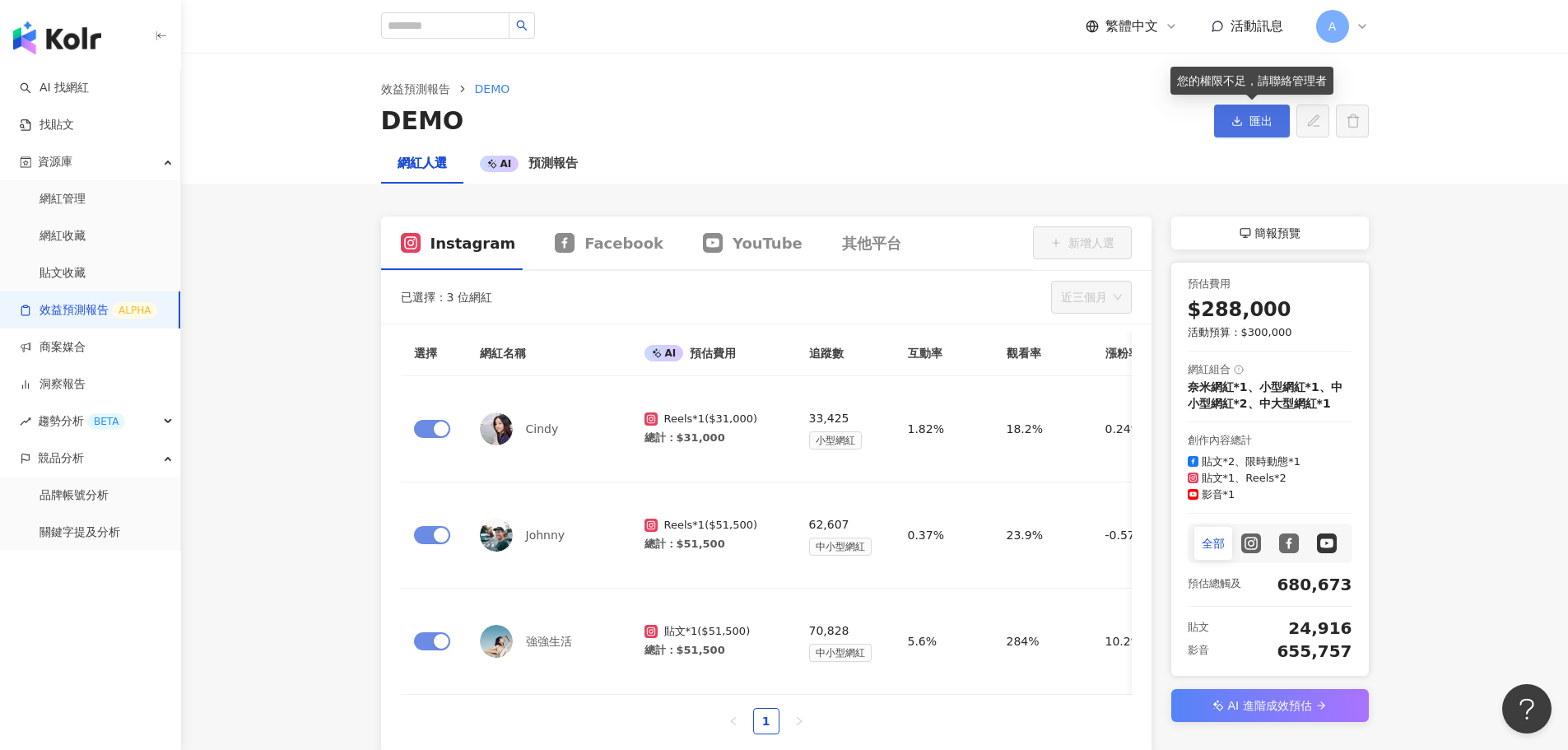
click at [1032, 121] on span "匯出" at bounding box center [1261, 121] width 23 height 13
click at [1032, 215] on main "效益預測報告 DEMO DEMO 匯出 網紅人選 AI 預測報告 Instagram Facebook YouTube 其他平台 新增人選 已選擇：3 位網紅…" at bounding box center [874, 403] width 1387 height 701
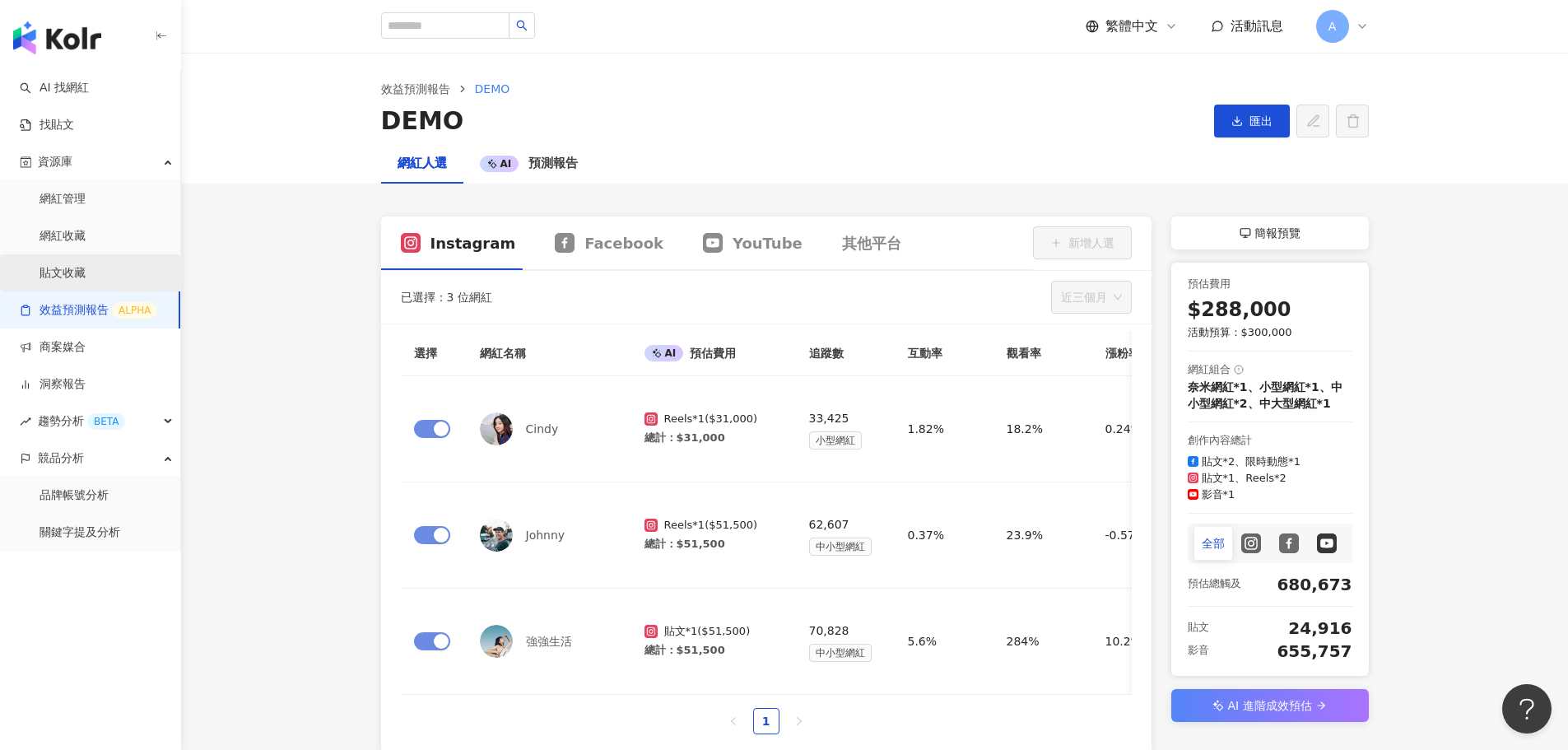
click at [72, 272] on link "貼文收藏" at bounding box center [62, 273] width 46 height 17
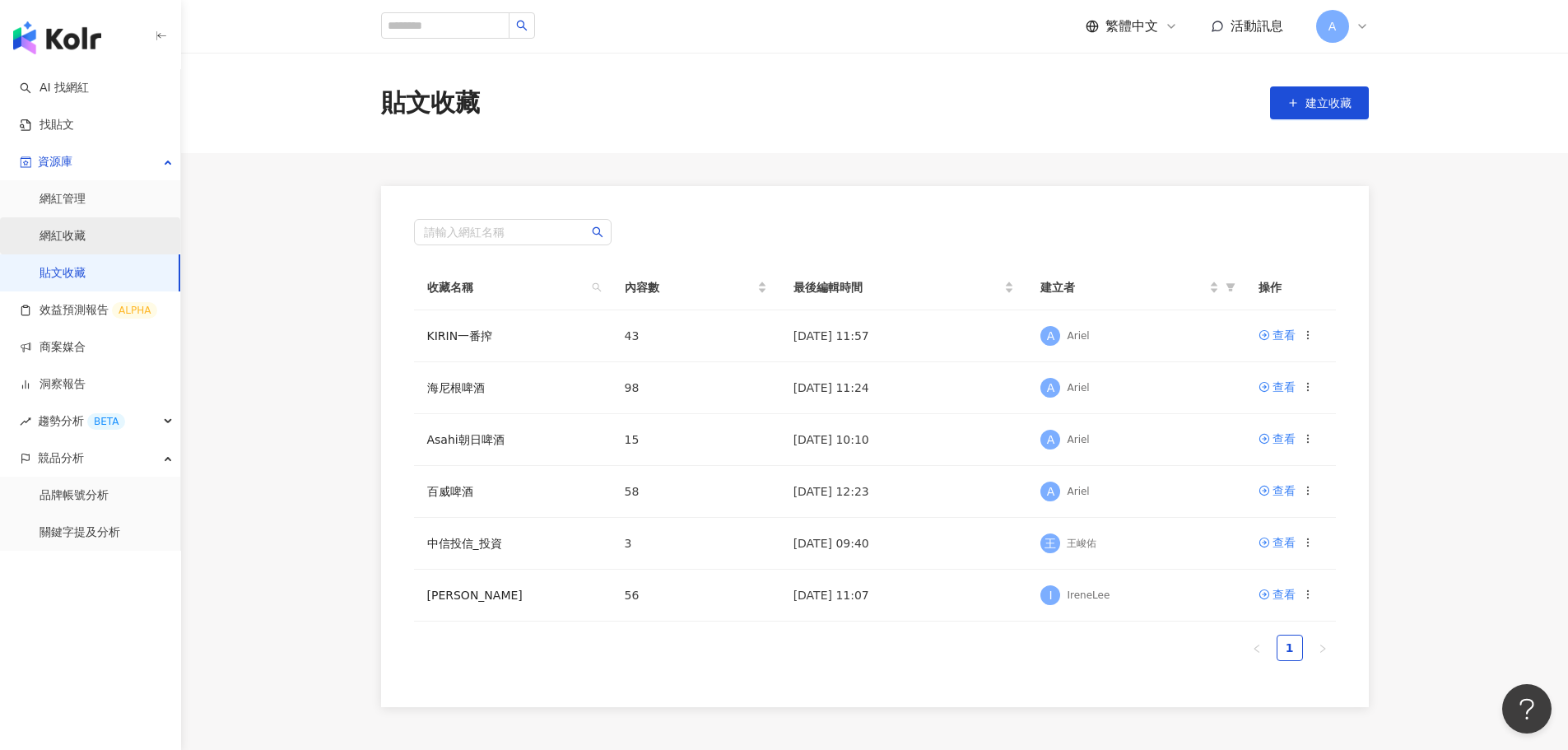
click at [61, 235] on link "網紅收藏" at bounding box center [62, 236] width 46 height 17
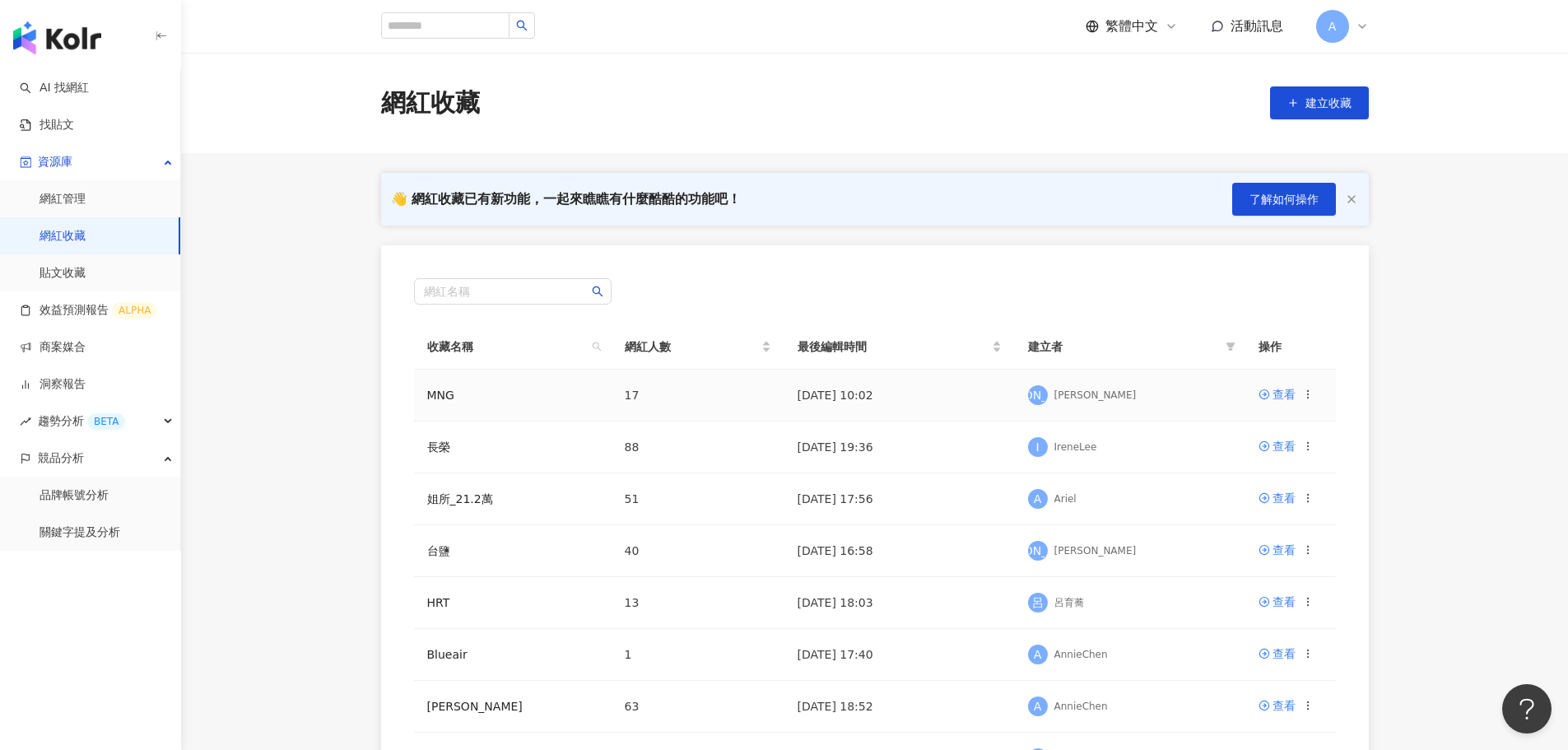
click at [1032, 392] on icon at bounding box center [1308, 394] width 12 height 12
click at [1032, 457] on div "匯出收藏" at bounding box center [1265, 460] width 69 height 18
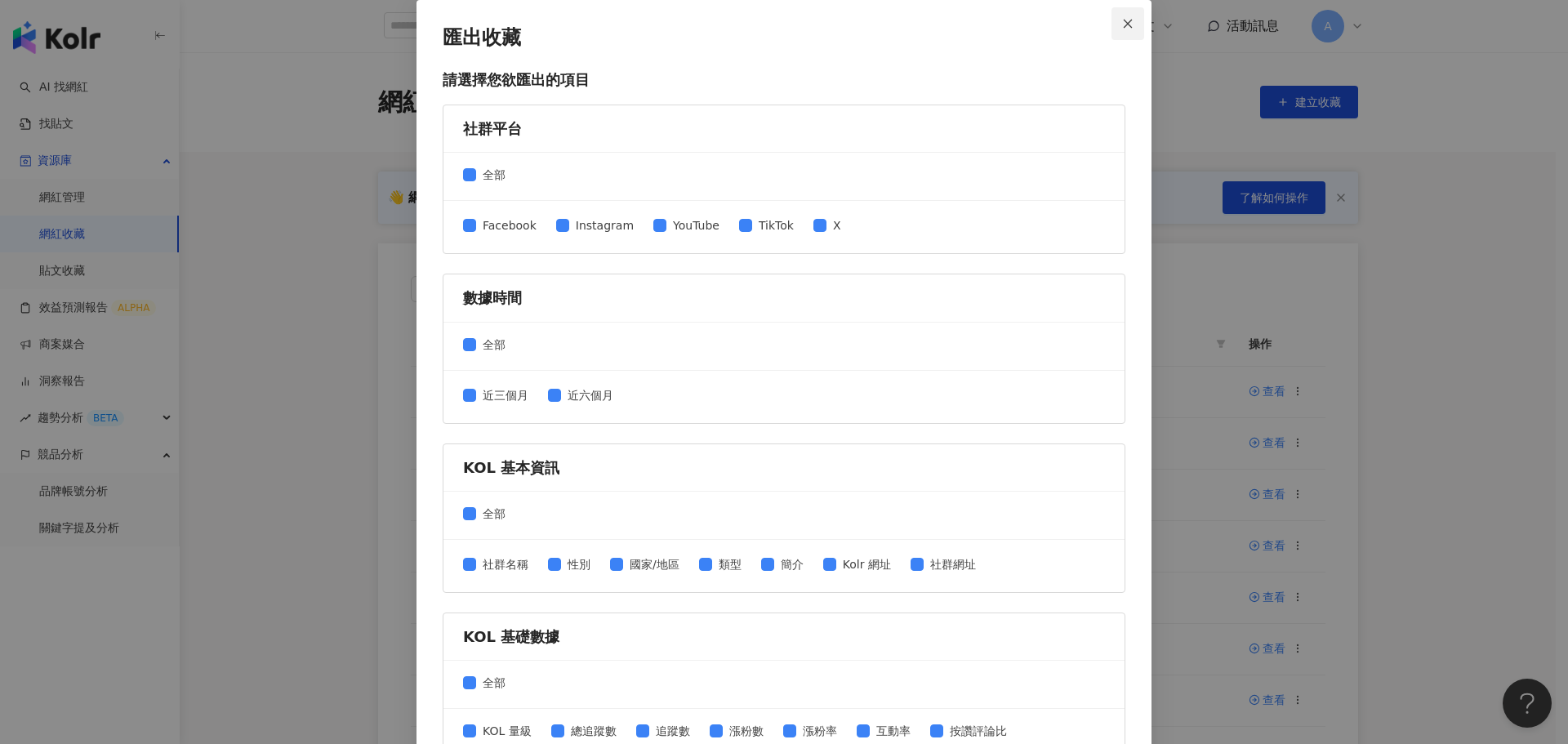
click at [1024, 23] on icon "close" at bounding box center [1128, 23] width 9 height 9
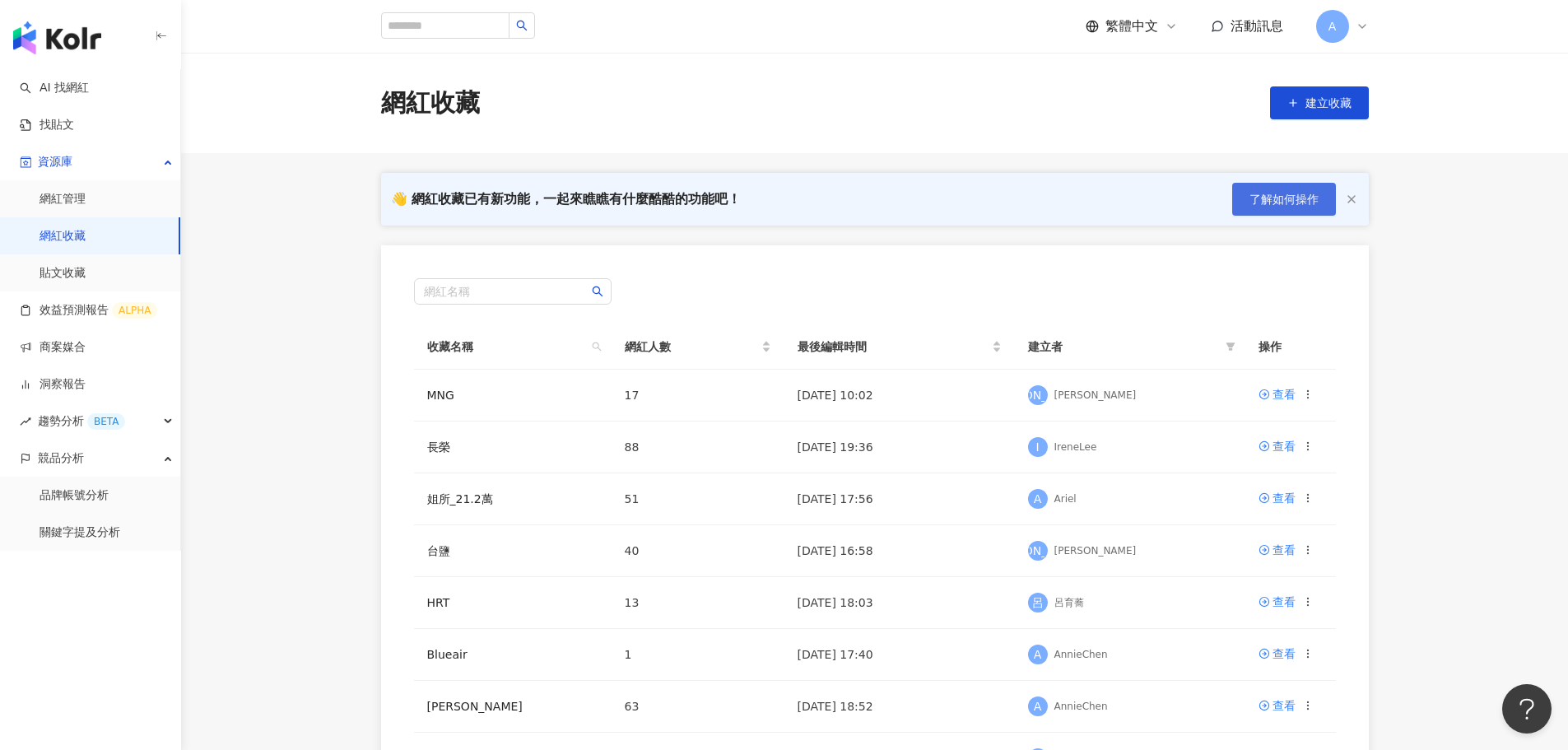
click at [1032, 183] on button "了解如何操作" at bounding box center [1283, 199] width 104 height 33
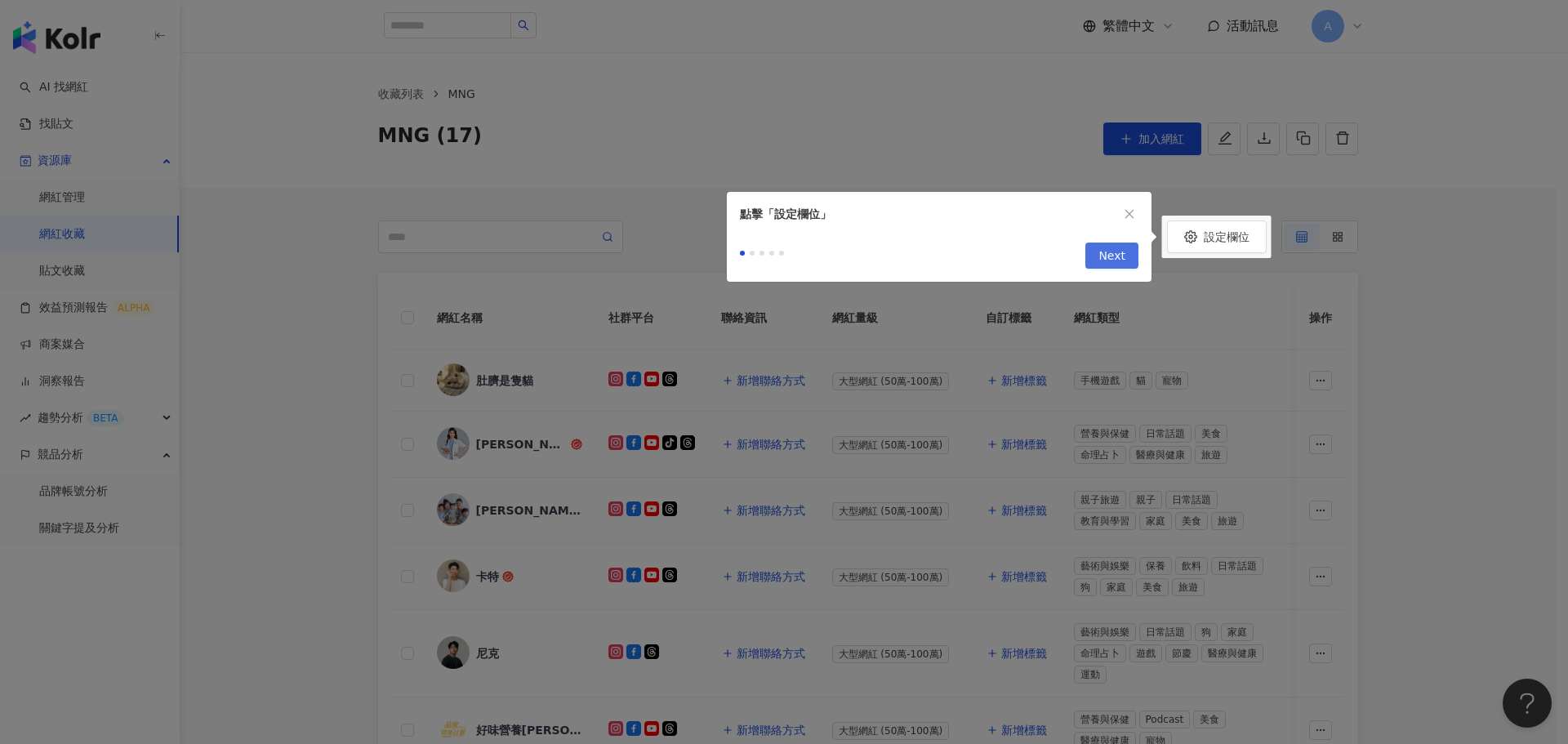
click at [1024, 259] on span "Next" at bounding box center [1111, 256] width 26 height 26
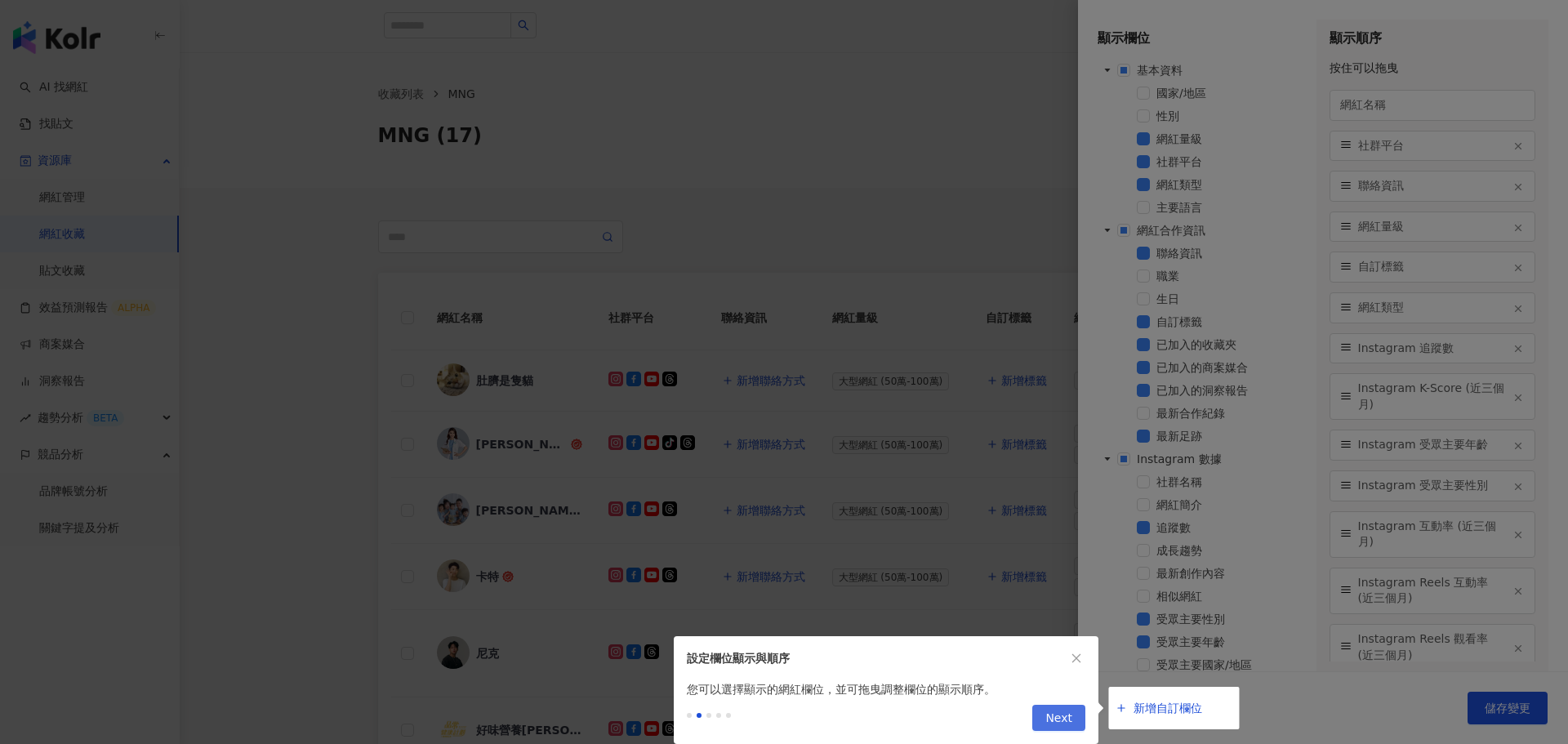
click at [1024, 585] on span "Next" at bounding box center [1058, 719] width 26 height 26
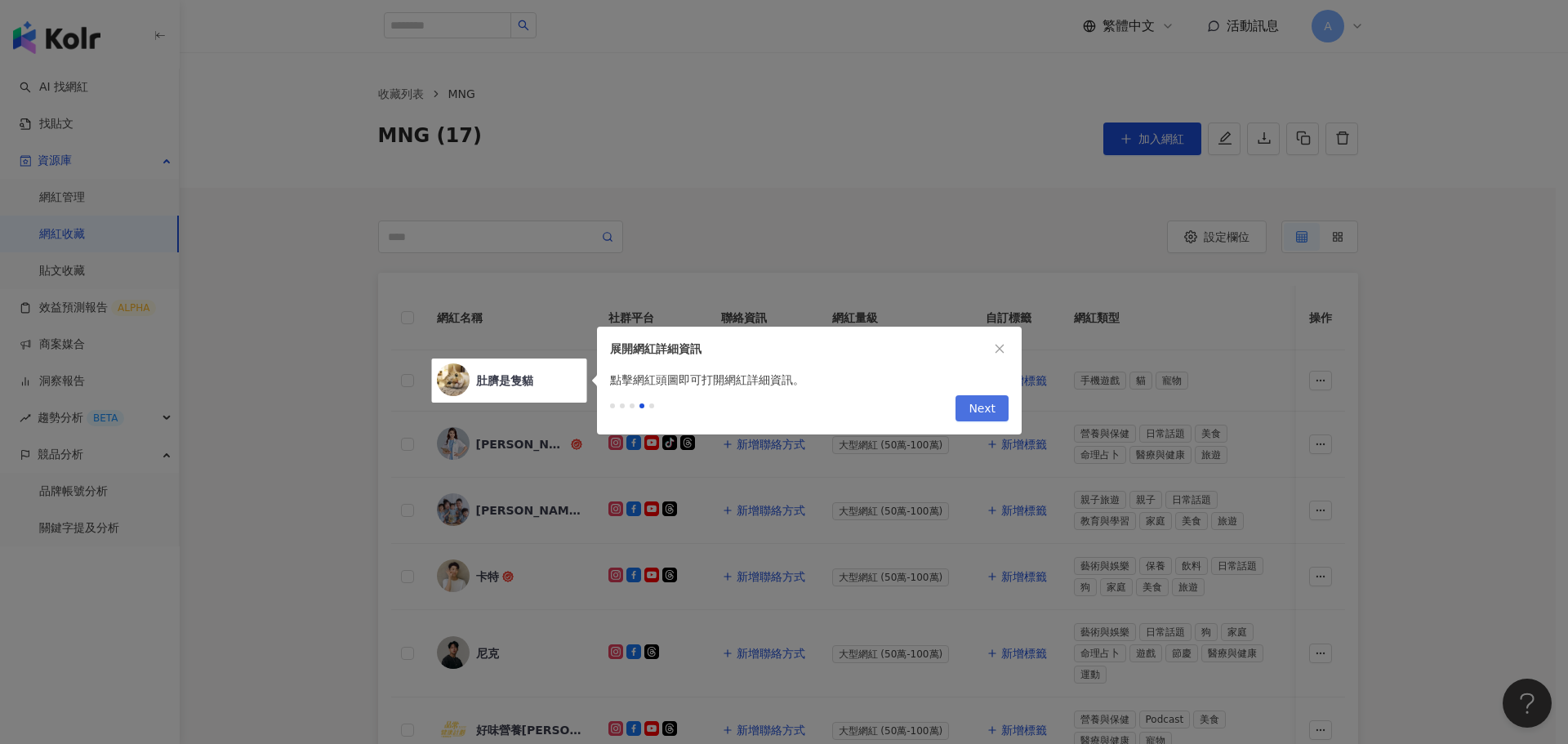
click at [982, 406] on span "Next" at bounding box center [982, 409] width 26 height 26
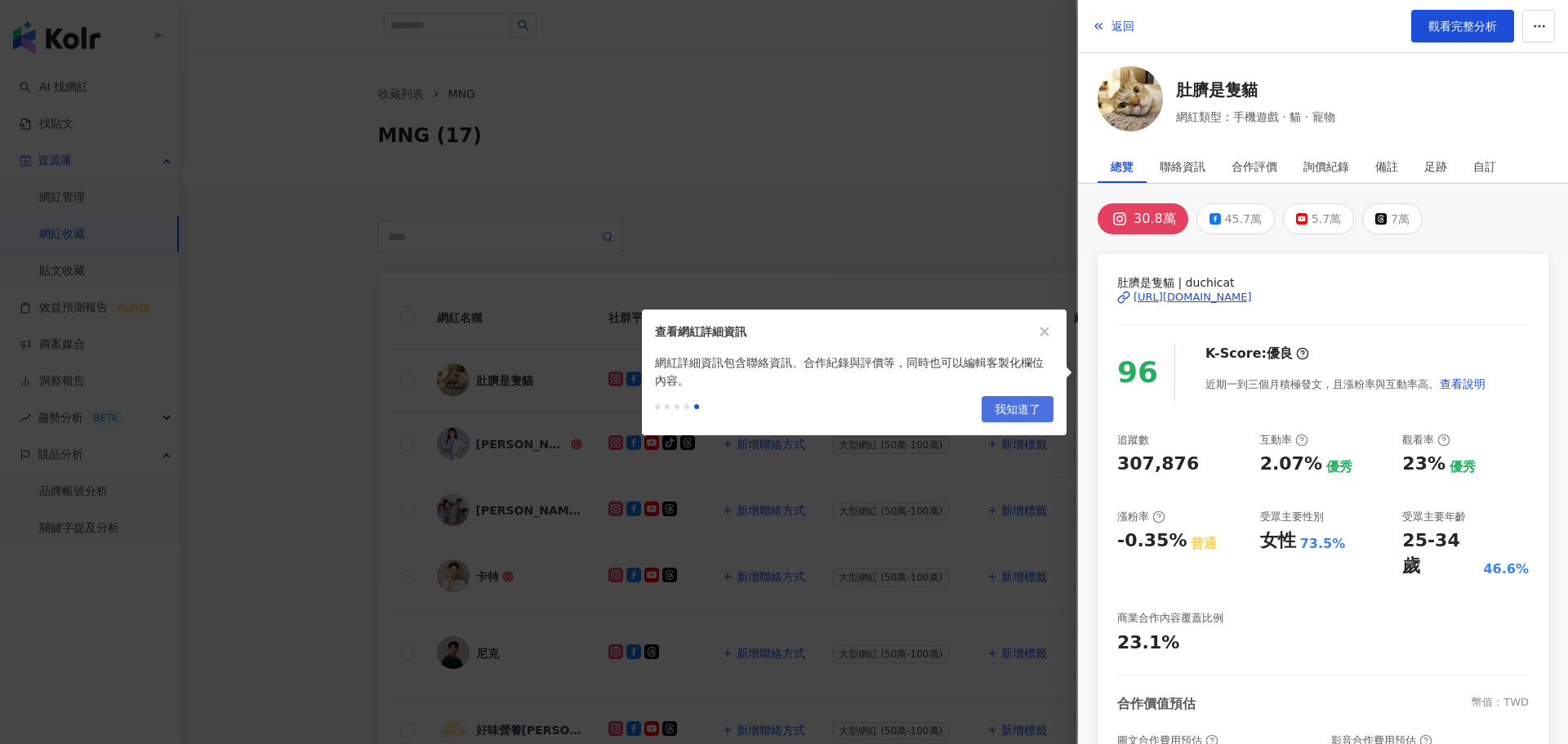
click at [1002, 409] on span "我知道了" at bounding box center [1018, 410] width 46 height 26
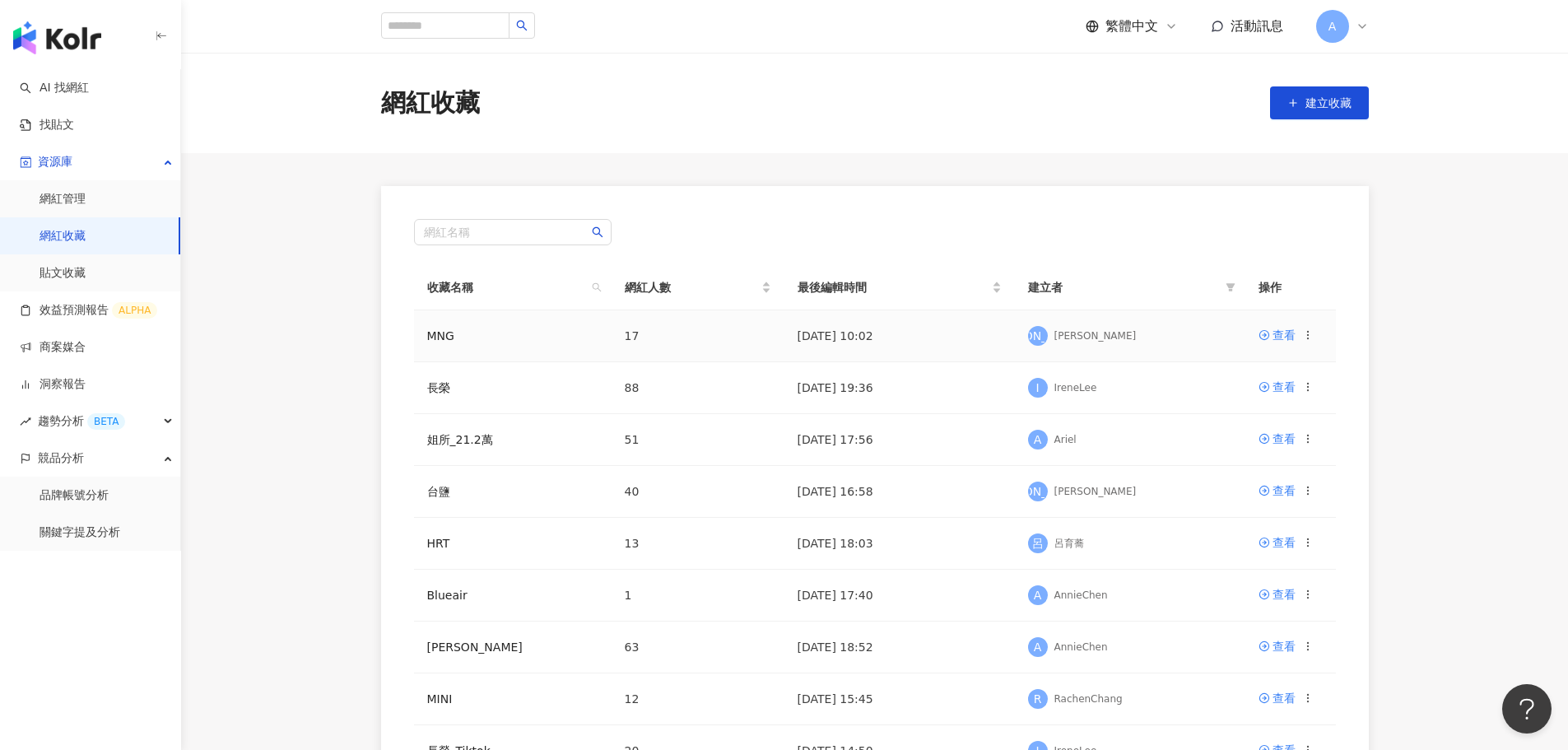
click at [1032, 340] on icon at bounding box center [1308, 335] width 12 height 12
click at [1032, 343] on main "網紅收藏 建立收藏 網紅名稱 收藏名稱 網紅人數 最後編輯時間 建立者 操作 MNG 17 2025/9/11 10:02 李 李弘偉 查看 長榮 88 20…" at bounding box center [874, 483] width 1387 height 862
click at [1032, 330] on link "查看" at bounding box center [1277, 335] width 37 height 18
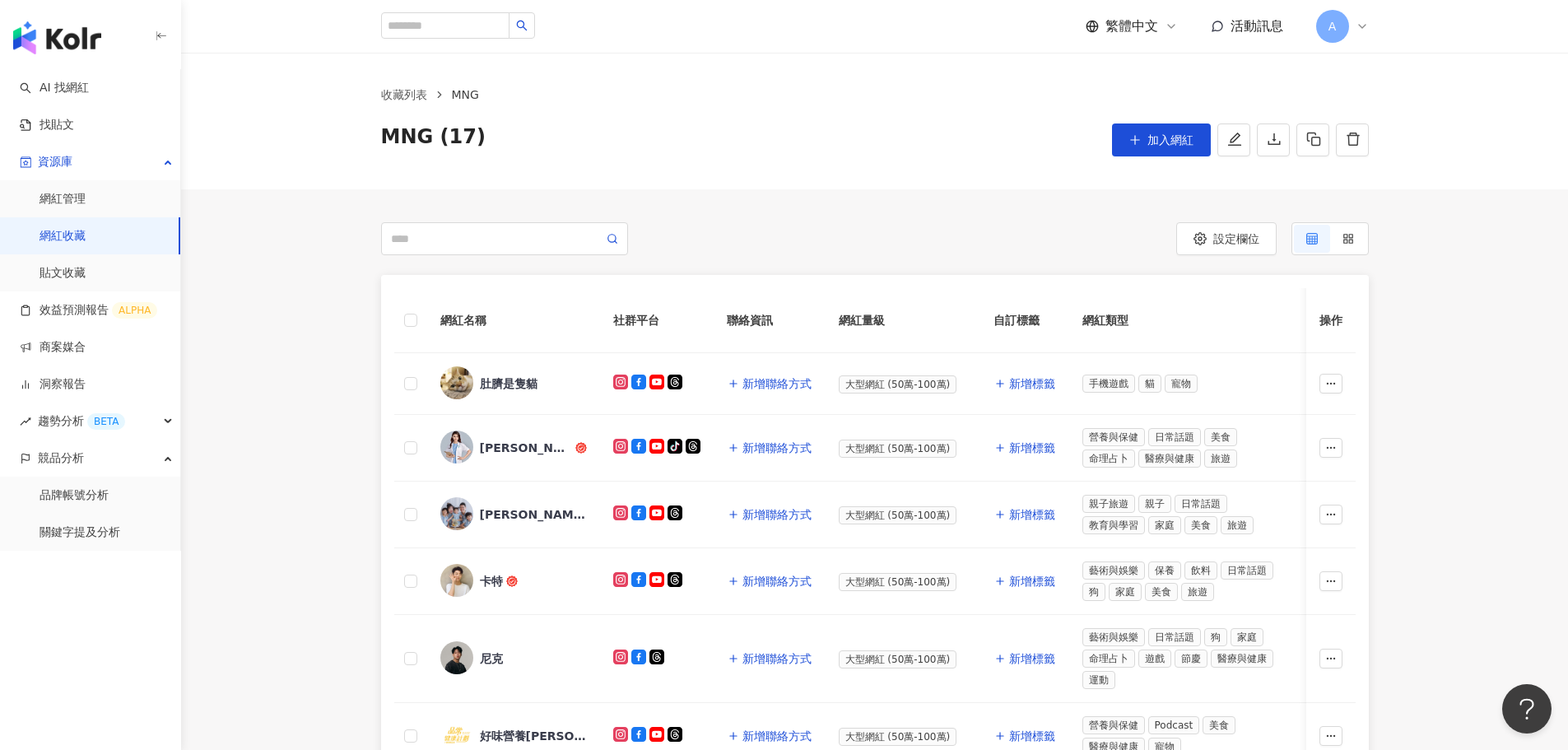
click at [1032, 321] on th "操作" at bounding box center [1331, 321] width 49 height 65
click at [1032, 320] on th "操作" at bounding box center [1331, 321] width 49 height 65
click at [1032, 373] on td at bounding box center [1331, 383] width 49 height 61
click at [1032, 382] on circle "button" at bounding box center [1330, 382] width 1 height 1
click at [1032, 483] on div "網紅名稱 社群平台 聯絡資訊 網紅量級 自訂標籤 網紅類型 追蹤數 K-Score 近三個月 受眾主要年齡 受眾主要性別 互動率 近三個月 Reels 互動率…" at bounding box center [874, 761] width 1387 height 972
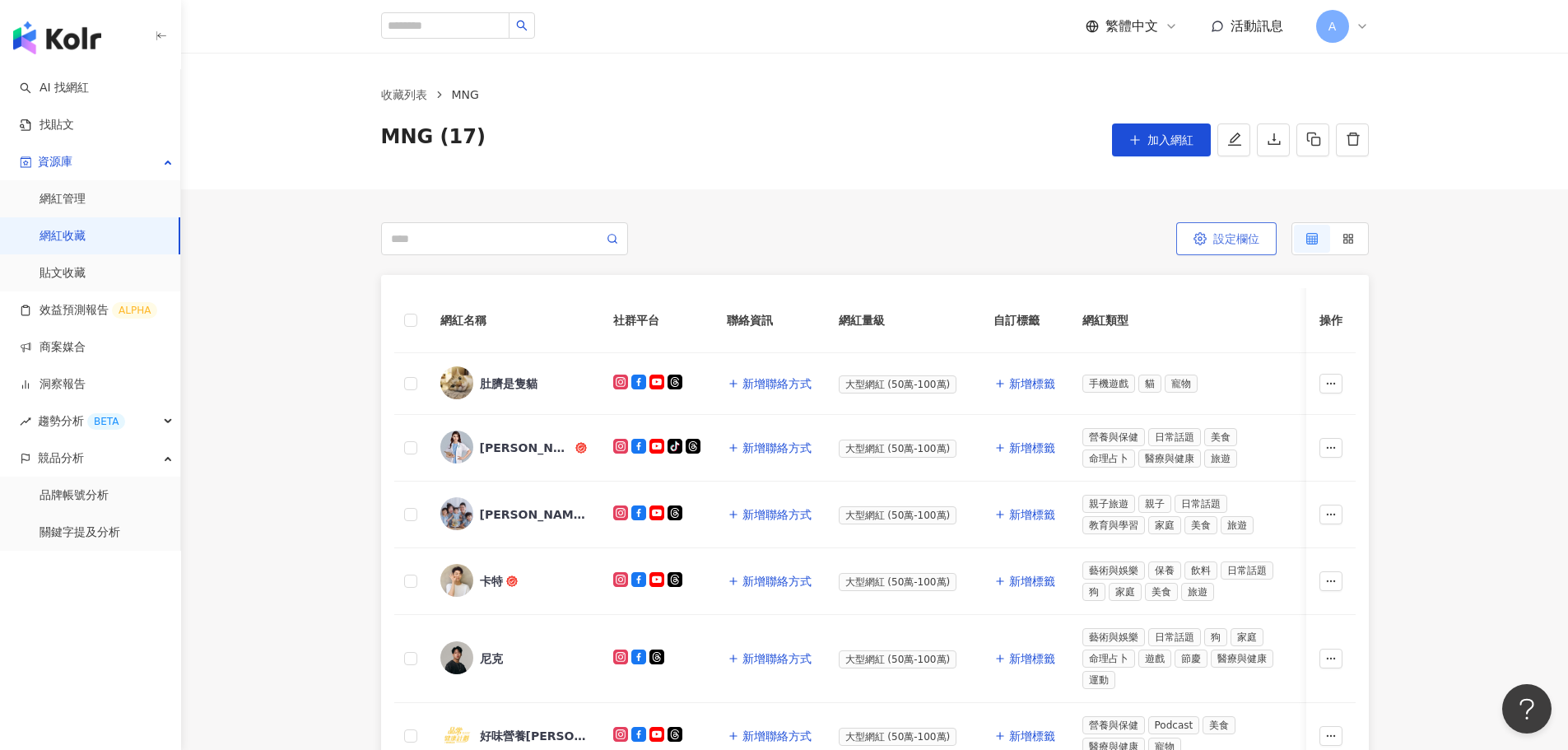
click at [1032, 244] on span "設定欄位" at bounding box center [1236, 238] width 46 height 13
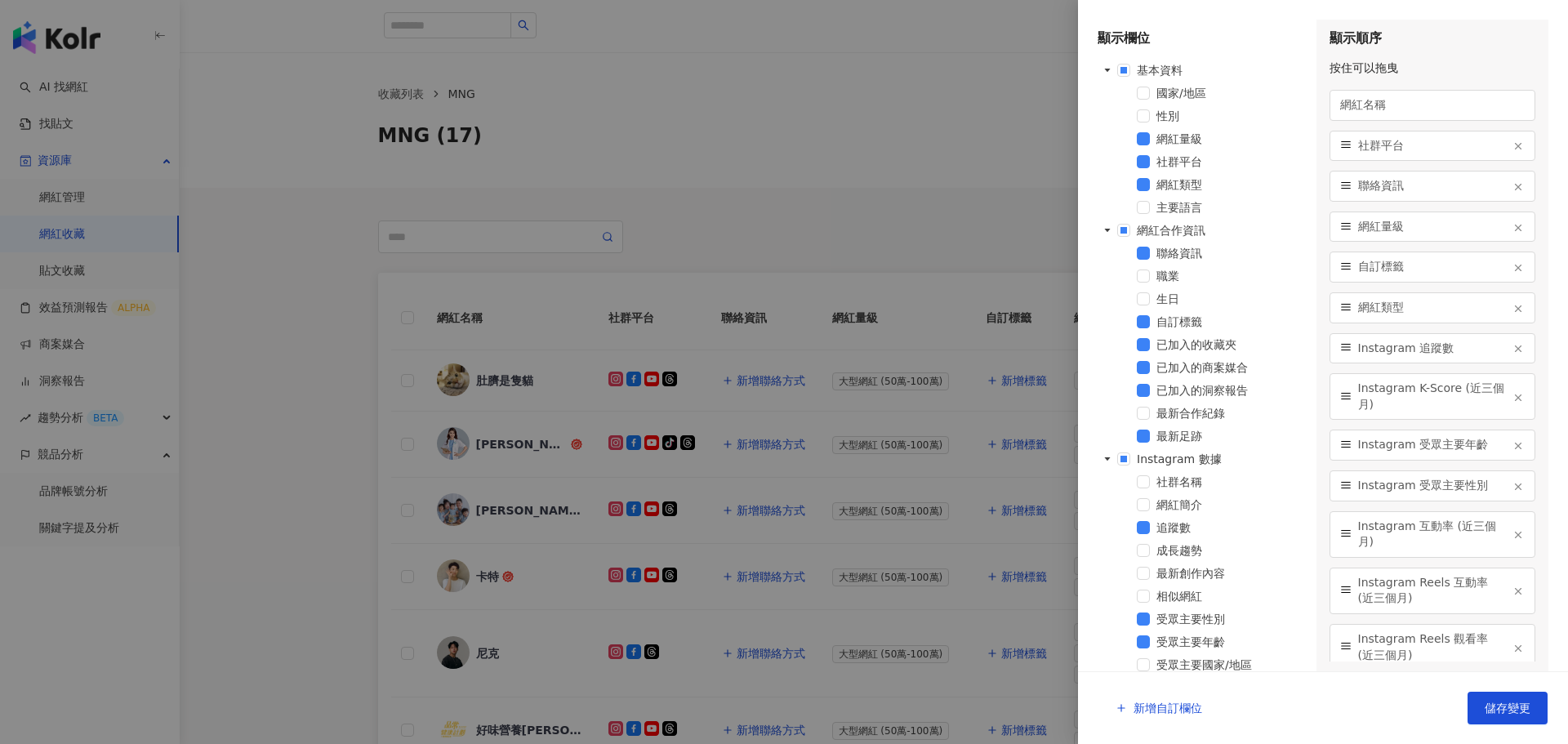
click at [916, 176] on div at bounding box center [784, 372] width 1568 height 744
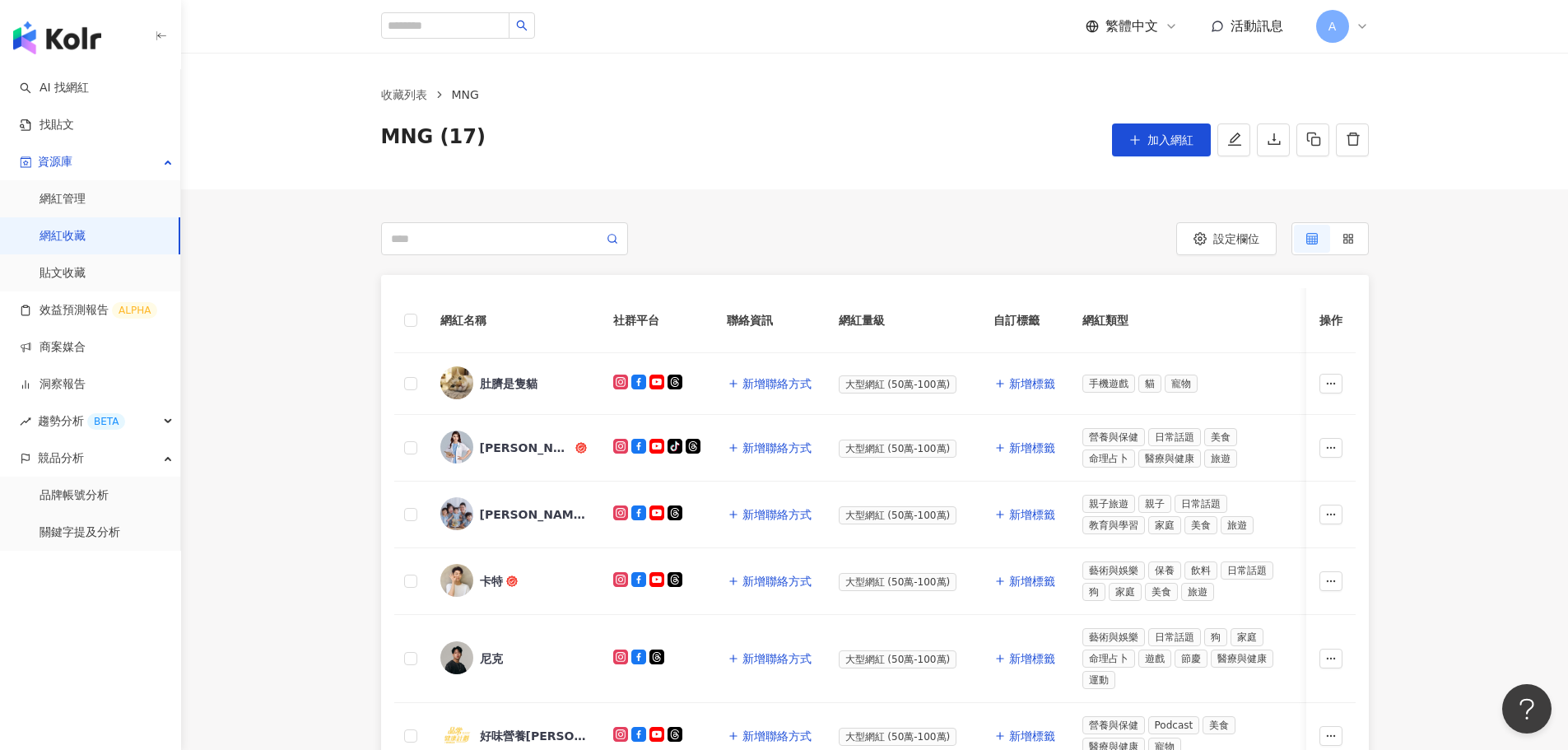
drag, startPoint x: 1434, startPoint y: 283, endPoint x: 1417, endPoint y: 241, distance: 45.3
click at [1032, 280] on div "網紅名稱 社群平台 聯絡資訊 網紅量級 自訂標籤 網紅類型 追蹤數 K-Score 近三個月 受眾主要年齡 受眾主要性別 互動率 近三個月 Reels 互動率…" at bounding box center [874, 761] width 1387 height 972
drag, startPoint x: 1326, startPoint y: 233, endPoint x: 1341, endPoint y: 249, distance: 21.9
click at [1032, 233] on span at bounding box center [1312, 238] width 37 height 28
click at [1032, 244] on label at bounding box center [1348, 238] width 37 height 28
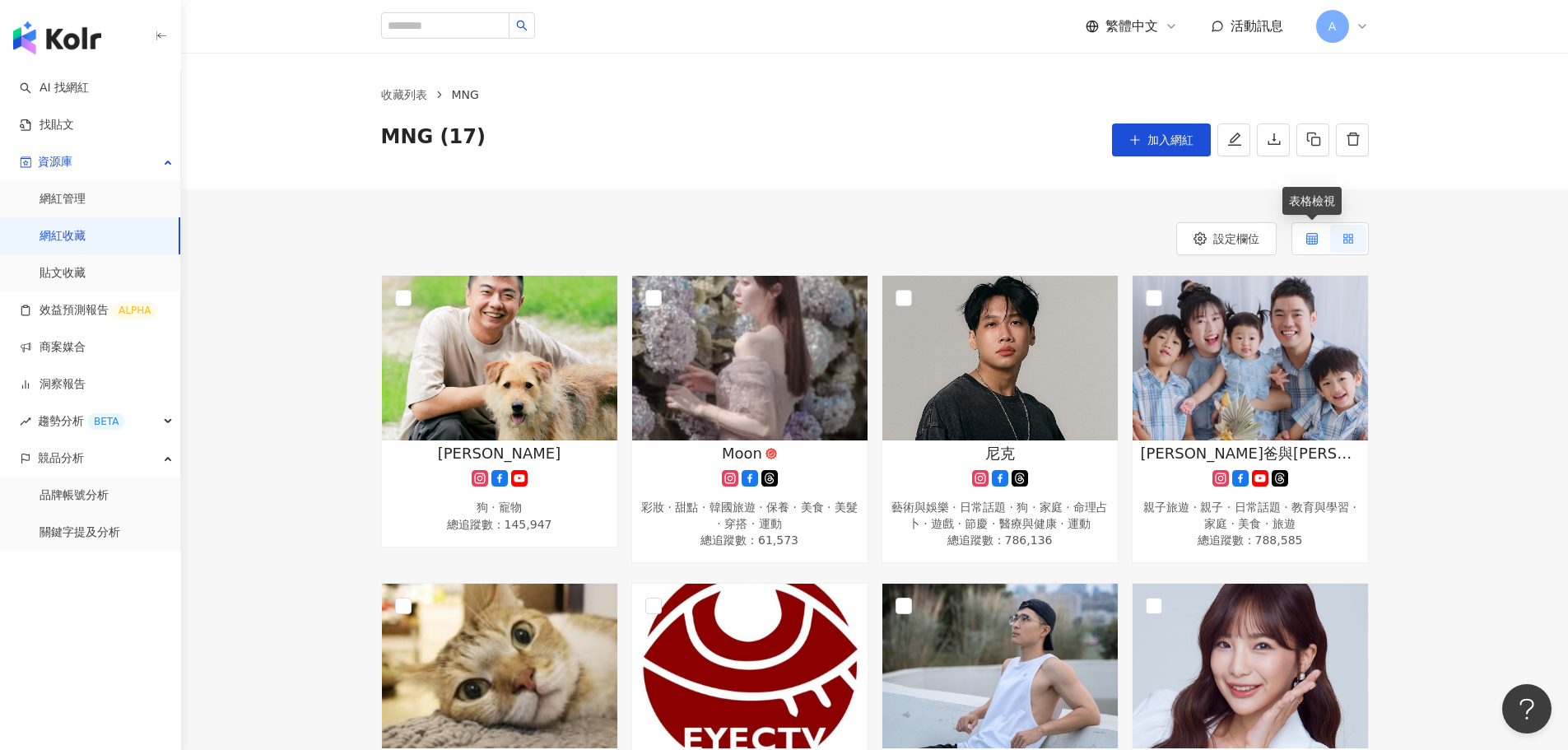
click at [1032, 243] on label at bounding box center [1312, 238] width 37 height 28
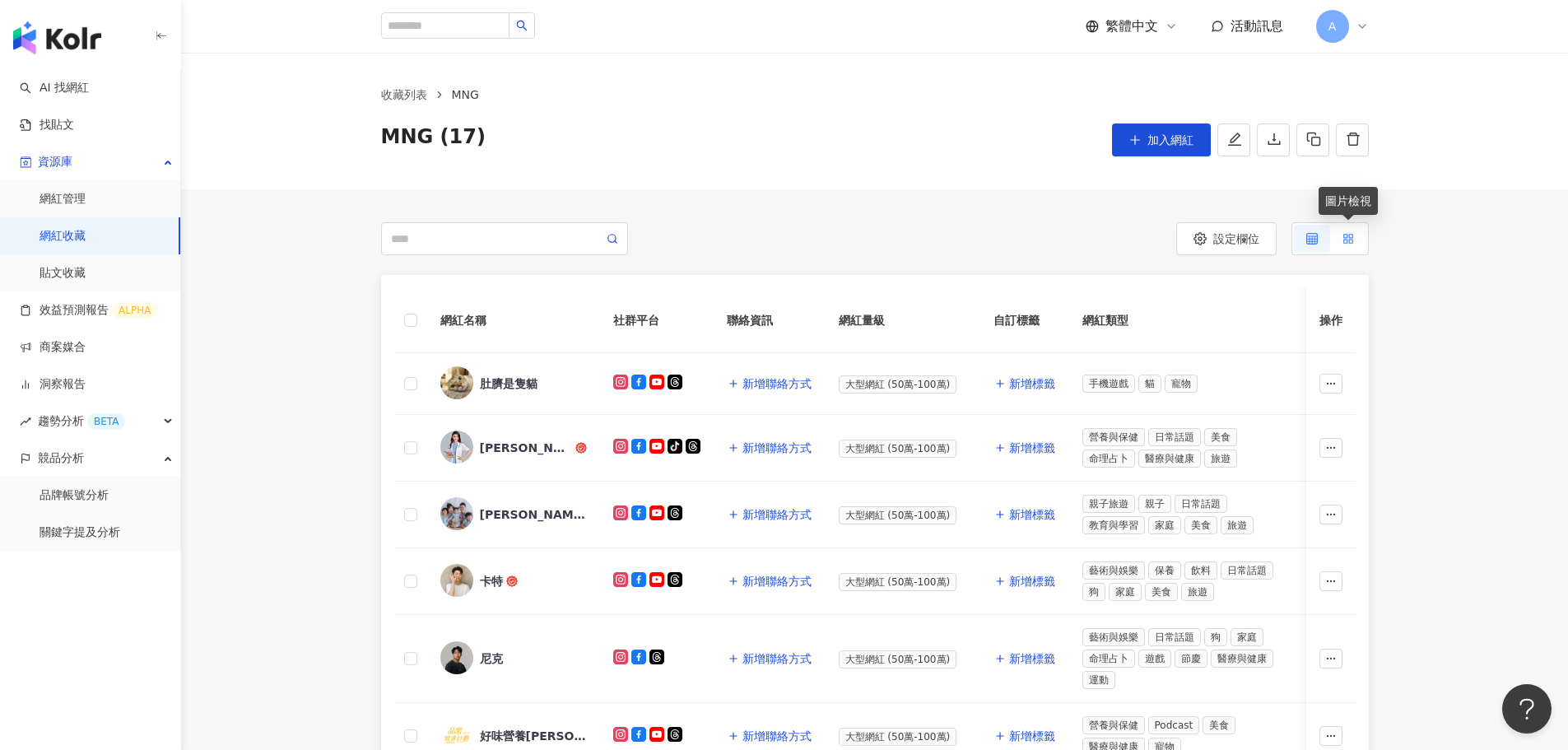
click at [1032, 237] on label at bounding box center [1348, 238] width 37 height 28
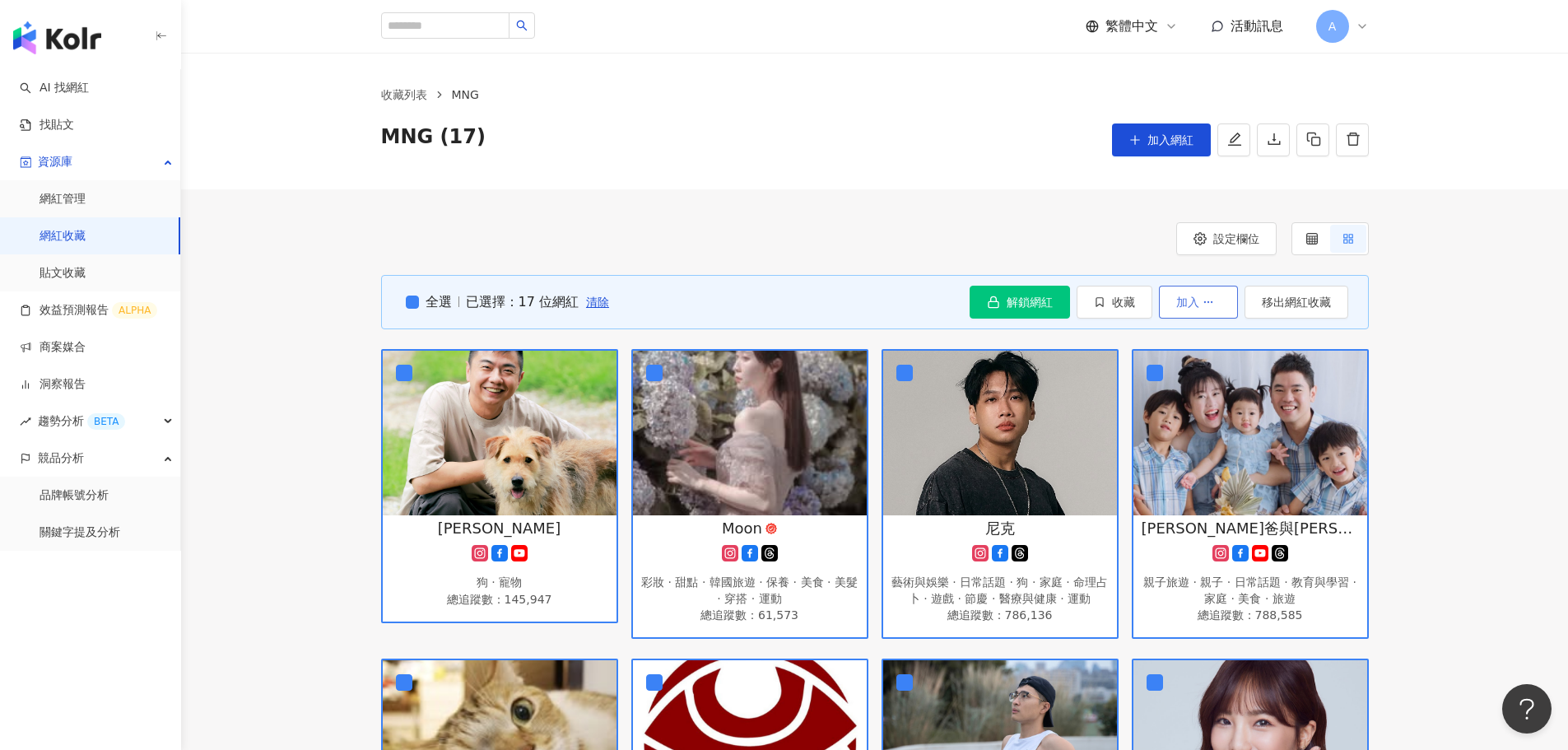
click at [1032, 305] on span "加入" at bounding box center [1187, 301] width 23 height 13
click at [1032, 146] on button "button" at bounding box center [1273, 139] width 33 height 33
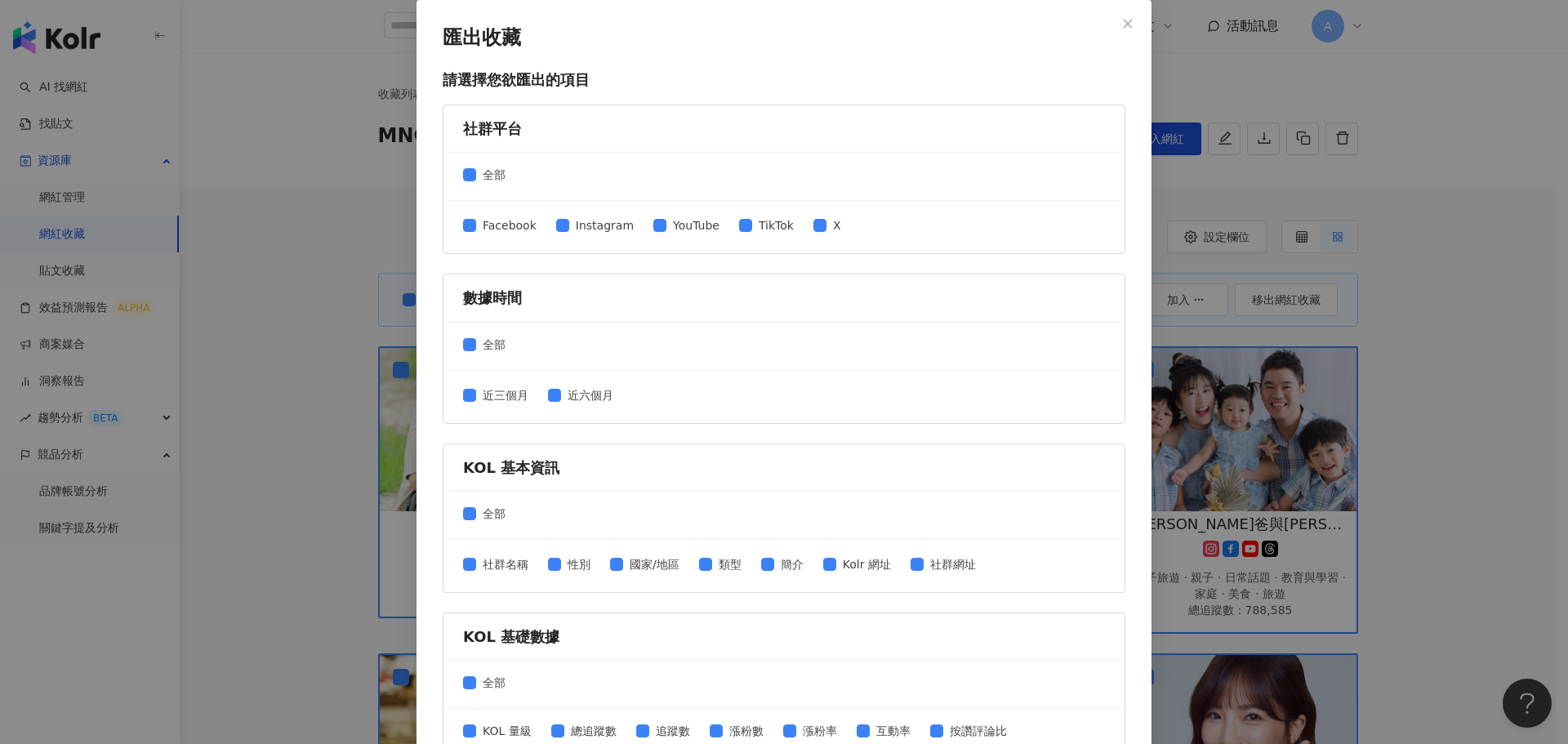
click at [243, 230] on div "匯出收藏 請選擇您欲匯出的項目 社群平台 全部 Facebook Instagram YouTube TikTok X 數據時間 全部 近三個月 近六個月 K…" at bounding box center [784, 372] width 1568 height 744
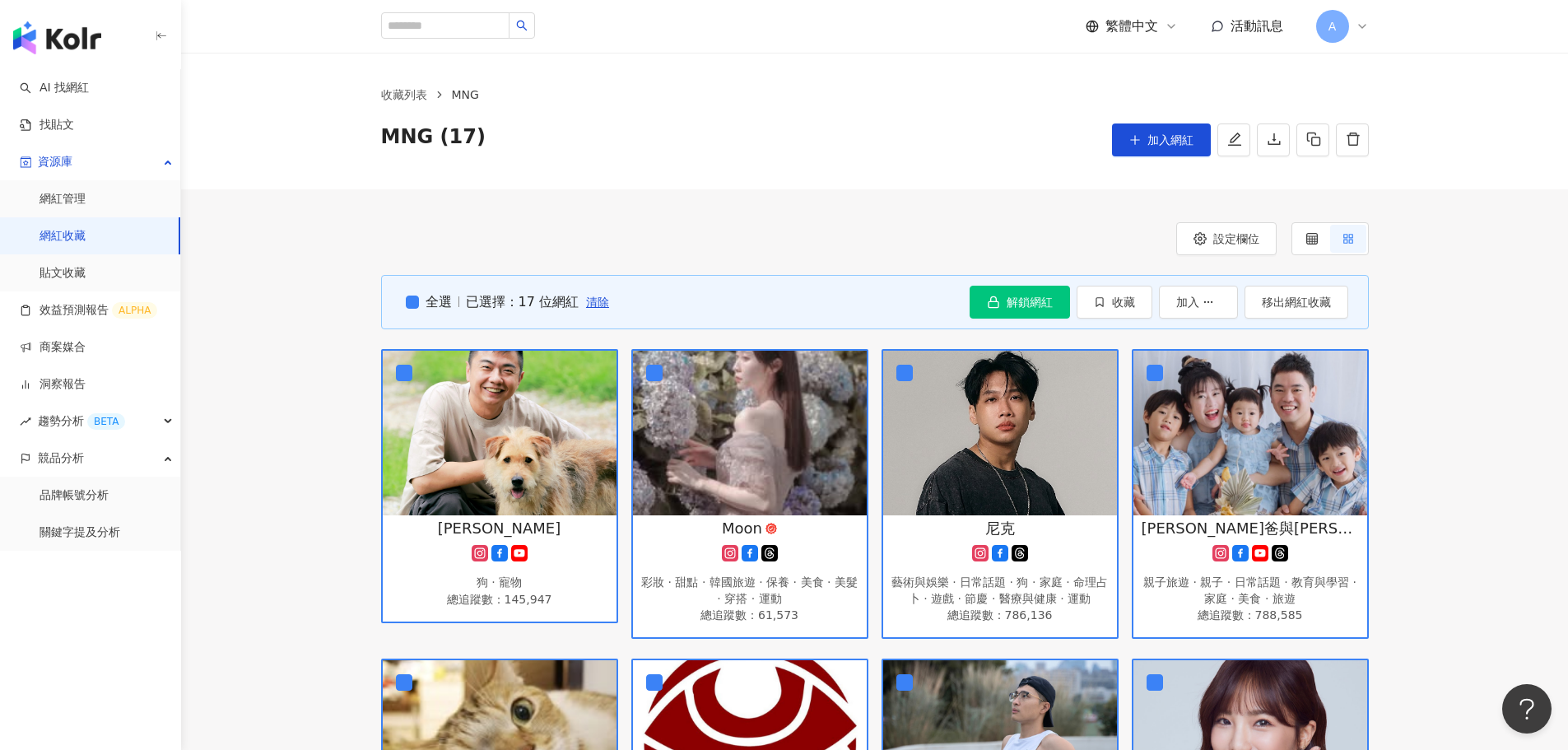
click at [86, 230] on link "網紅收藏" at bounding box center [62, 236] width 46 height 17
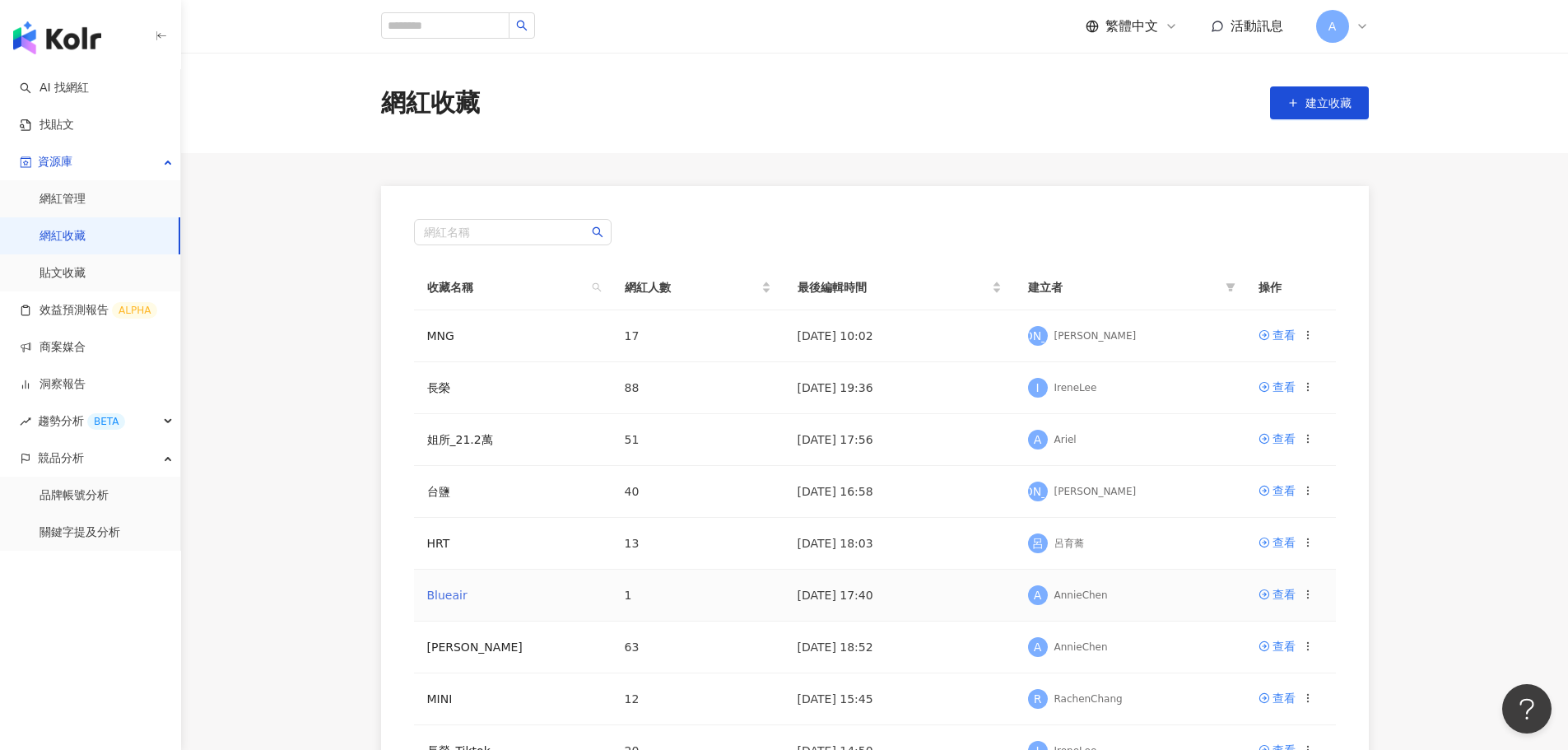
click at [436, 590] on link "Blueair" at bounding box center [447, 595] width 41 height 13
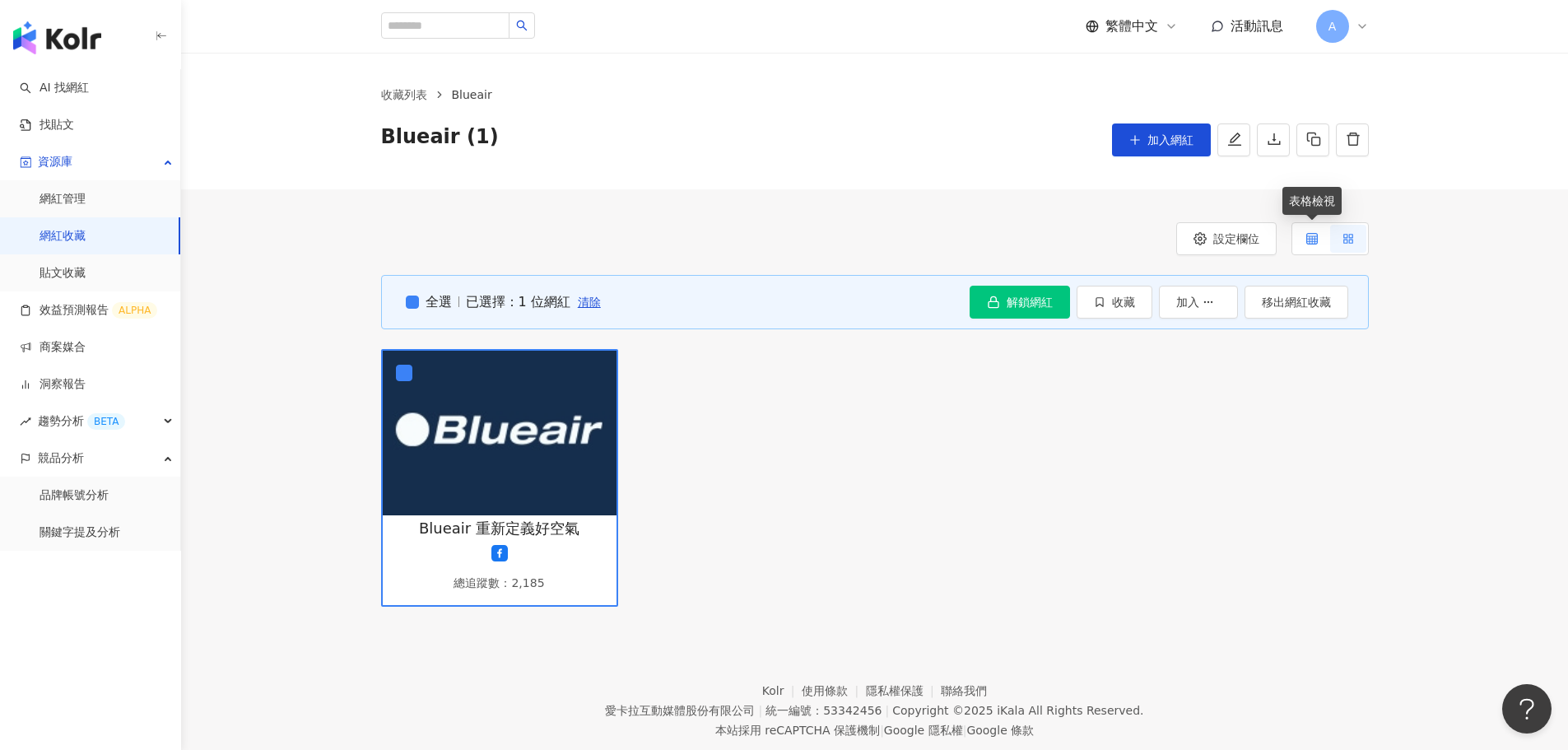
click at [1032, 240] on label at bounding box center [1312, 238] width 37 height 28
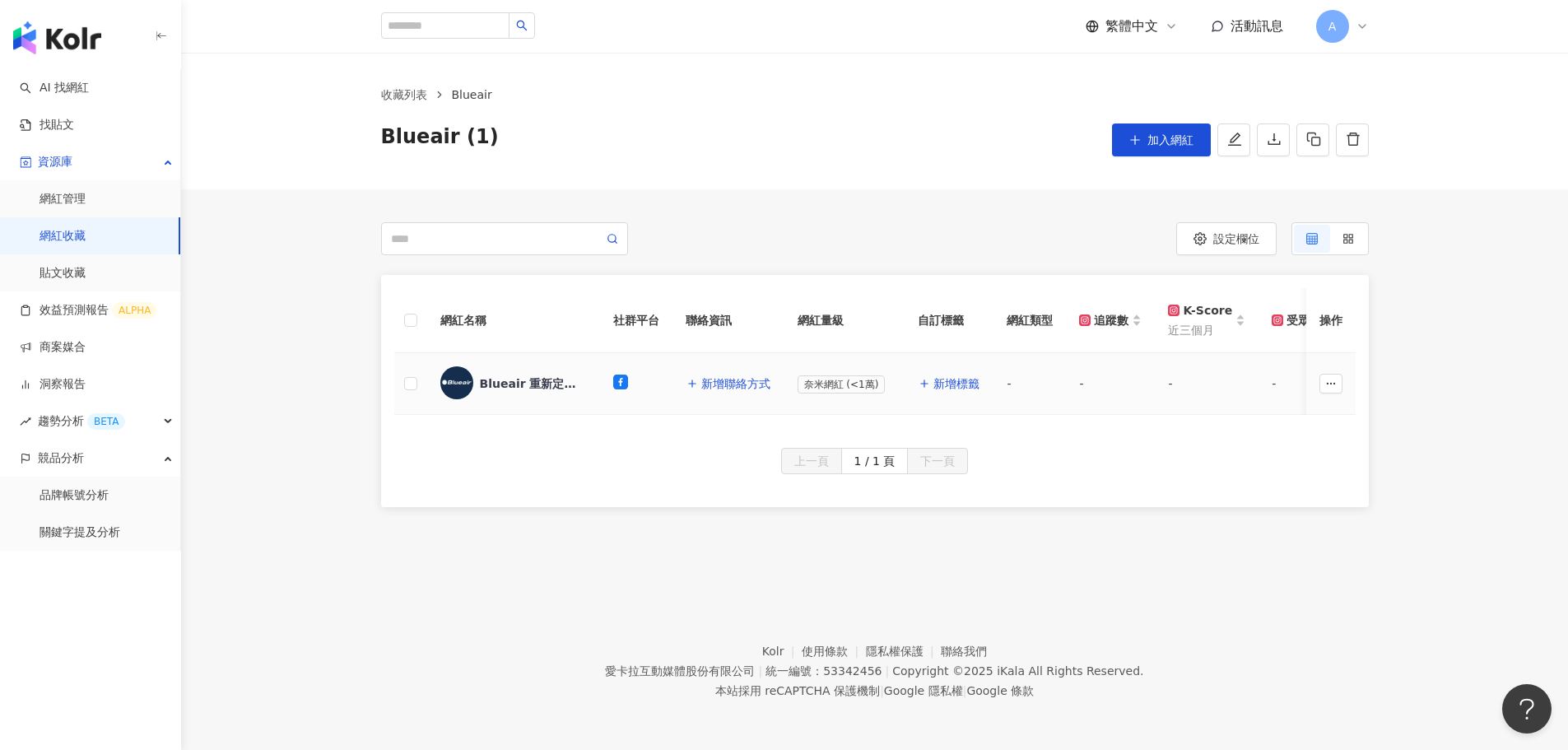
click at [518, 386] on div "Blueair 重新定義好空氣" at bounding box center [534, 383] width 107 height 17
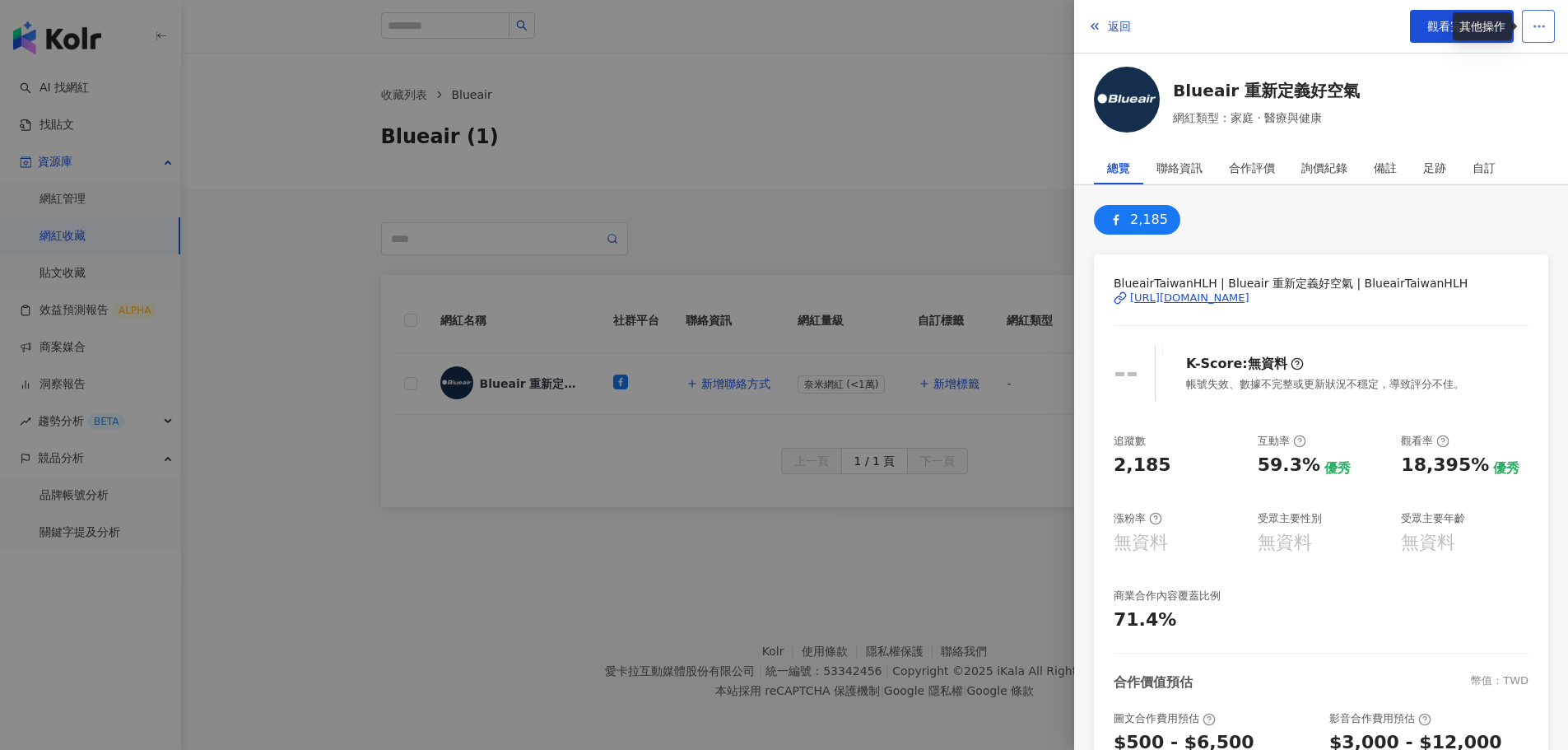
click at [1032, 16] on button "button" at bounding box center [1537, 26] width 33 height 33
click at [1032, 222] on div "2,185" at bounding box center [1321, 219] width 454 height 30
click at [1032, 22] on span "觀看完整分析" at bounding box center [1462, 26] width 69 height 13
click at [288, 186] on div at bounding box center [784, 375] width 1568 height 750
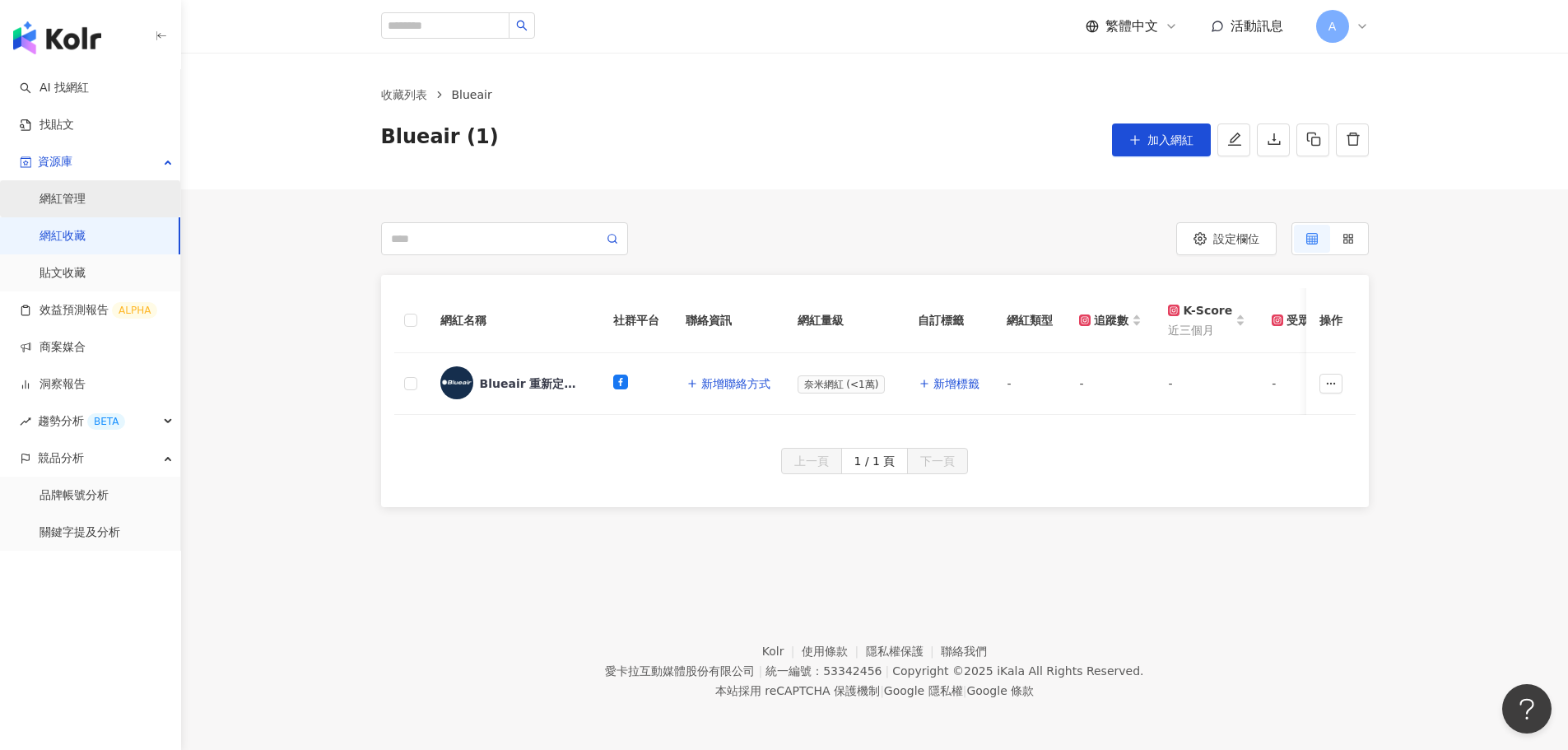
click at [67, 192] on link "網紅管理" at bounding box center [62, 199] width 46 height 17
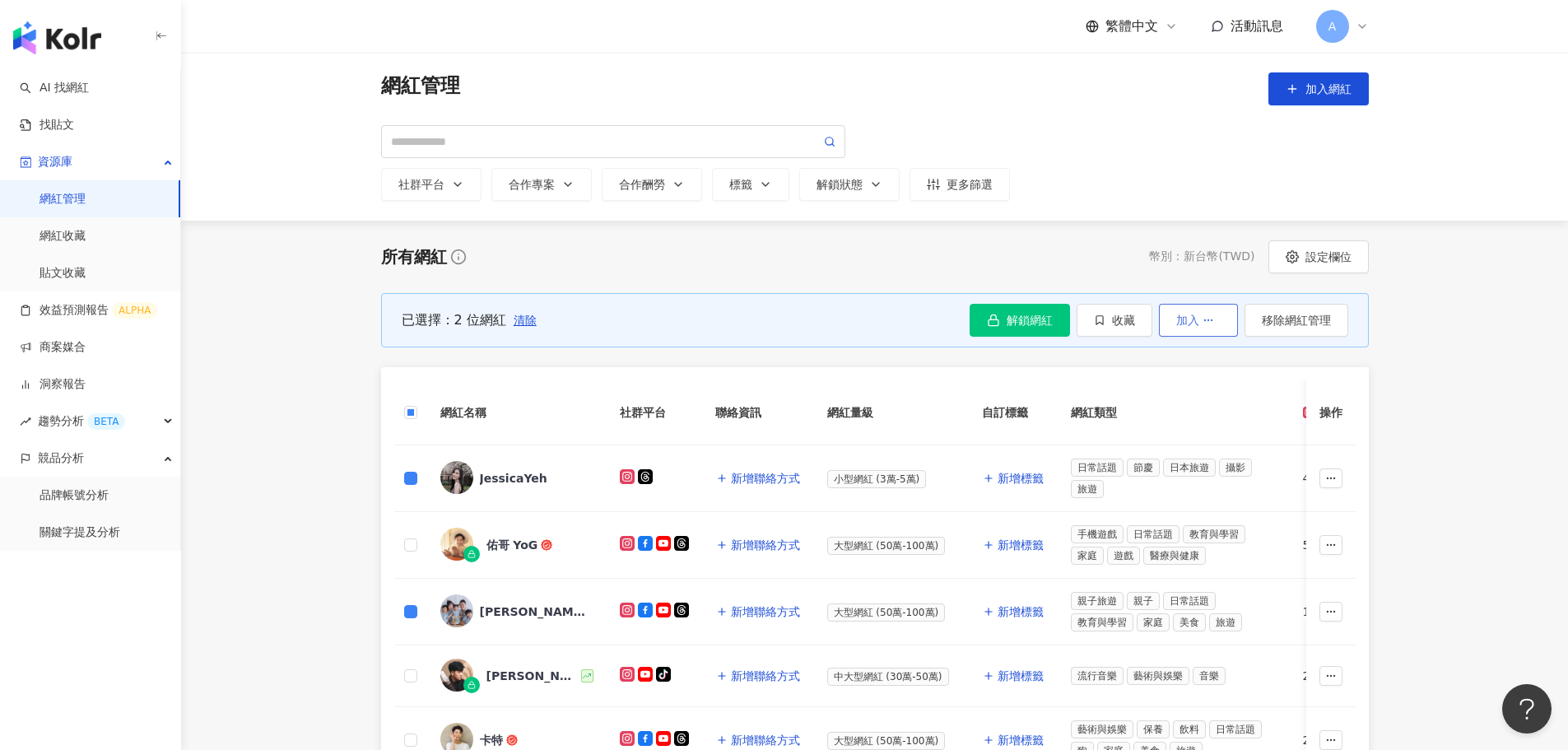
click at [1032, 327] on span "button" at bounding box center [1208, 319] width 12 height 13
click at [1032, 336] on main "網紅管理 加入網紅 社群平台 合作專案 合作酬勞 標籤 解鎖狀態 更多篩選 所有網紅 幣別 ： 新台幣 ( TWD ) 設定欄位 已選擇：2 位網紅 清除 解…" at bounding box center [874, 701] width 1387 height 1296
click at [59, 236] on link "網紅收藏" at bounding box center [62, 236] width 46 height 17
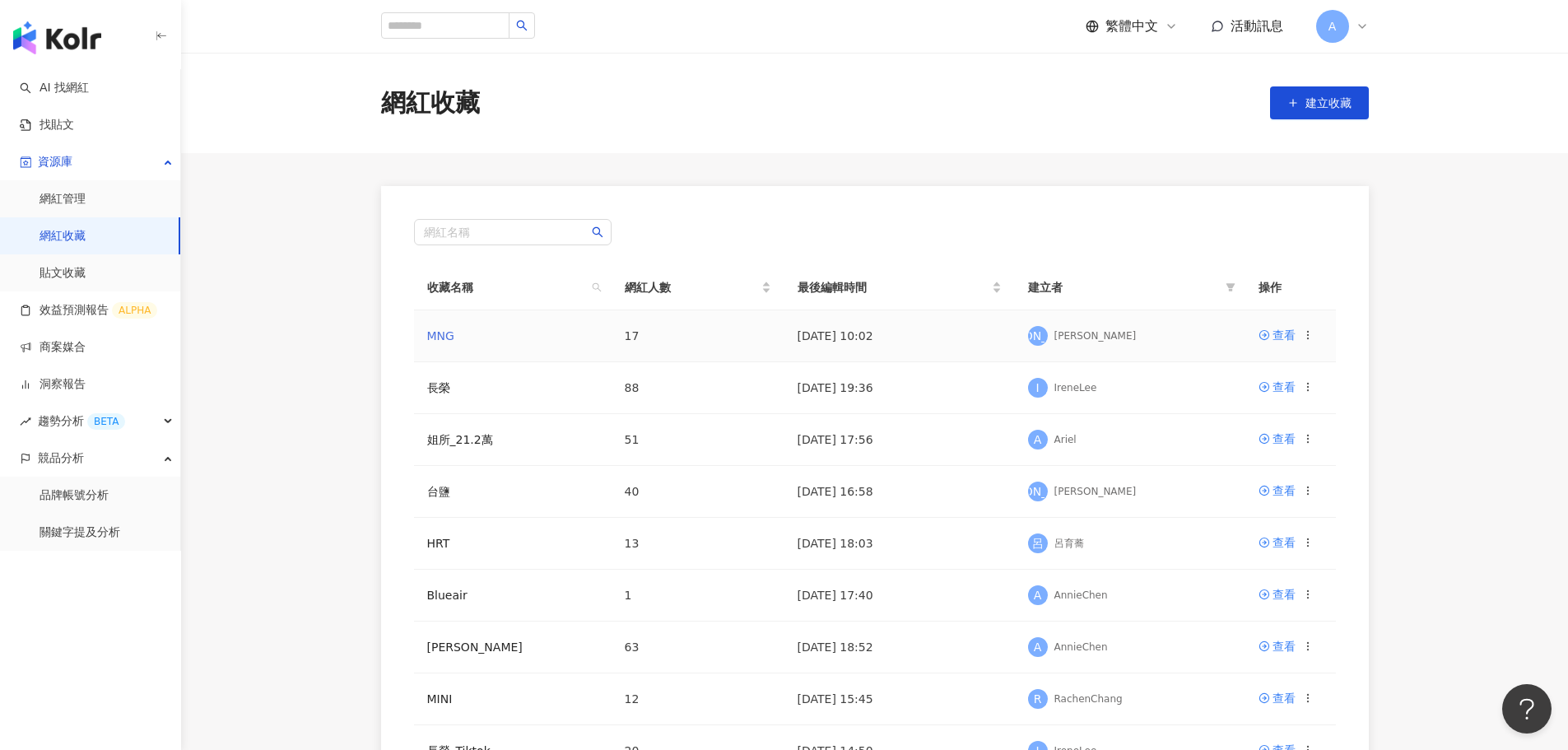
click at [450, 333] on link "MNG" at bounding box center [440, 335] width 27 height 13
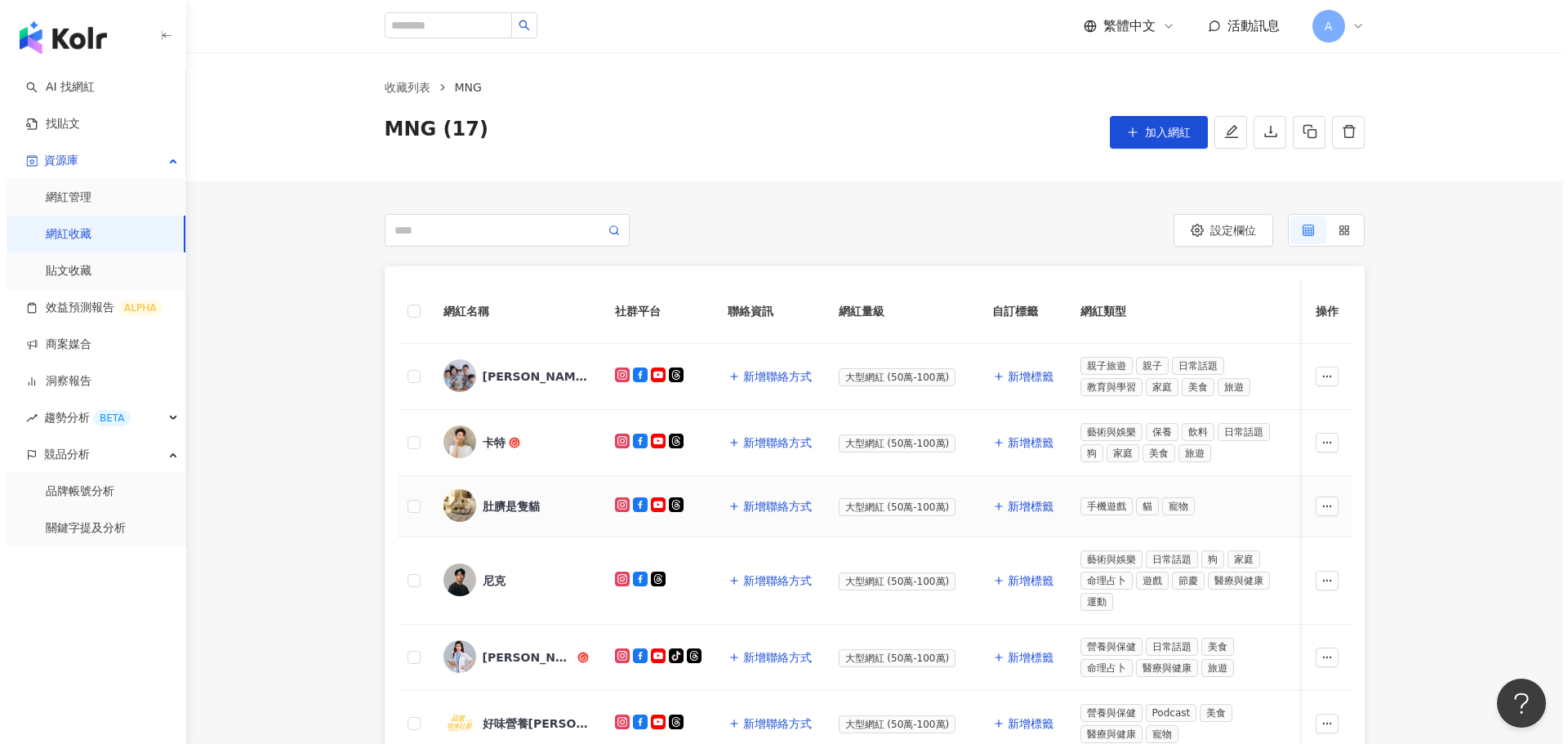
scroll to position [5, 0]
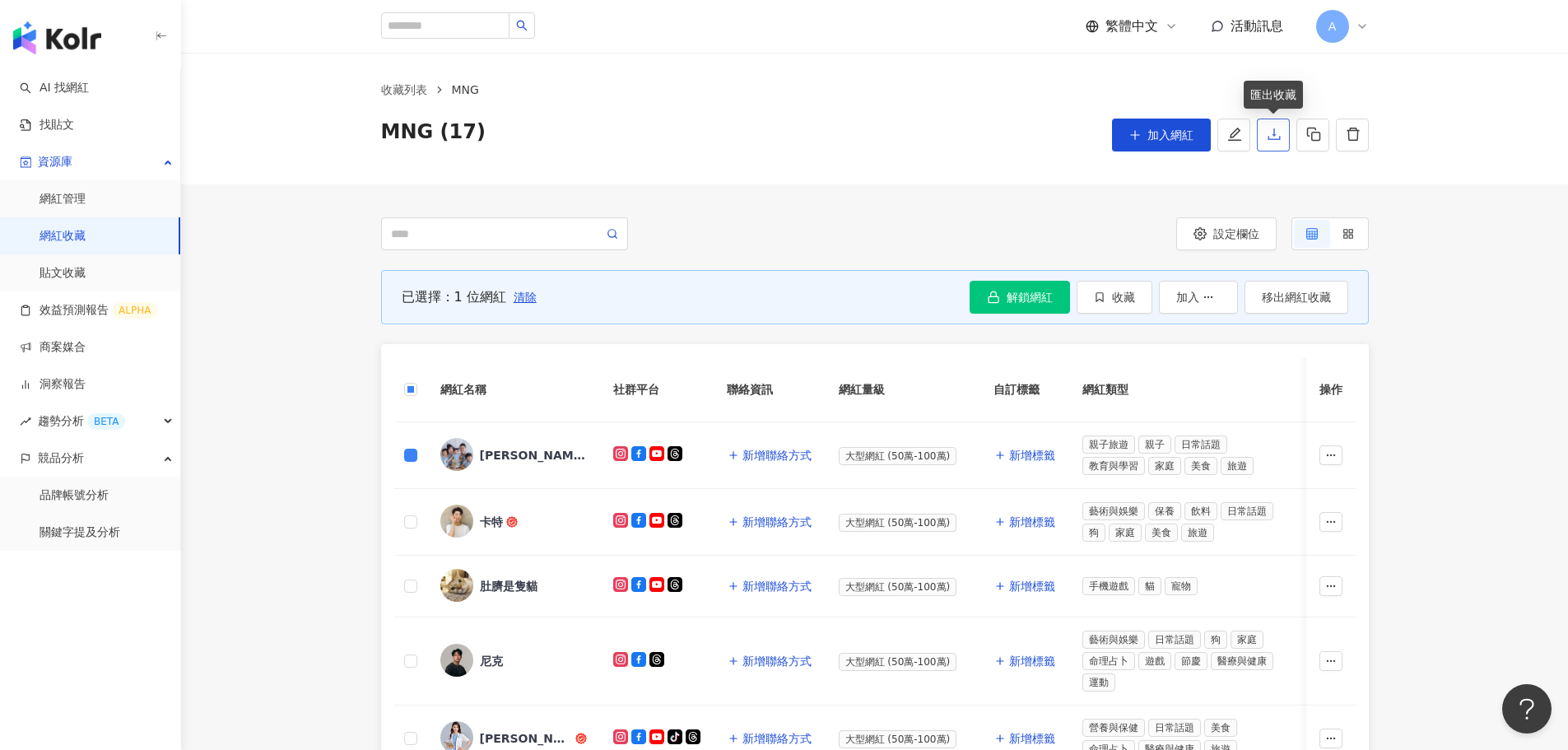
click at [1032, 135] on icon "download" at bounding box center [1274, 133] width 15 height 15
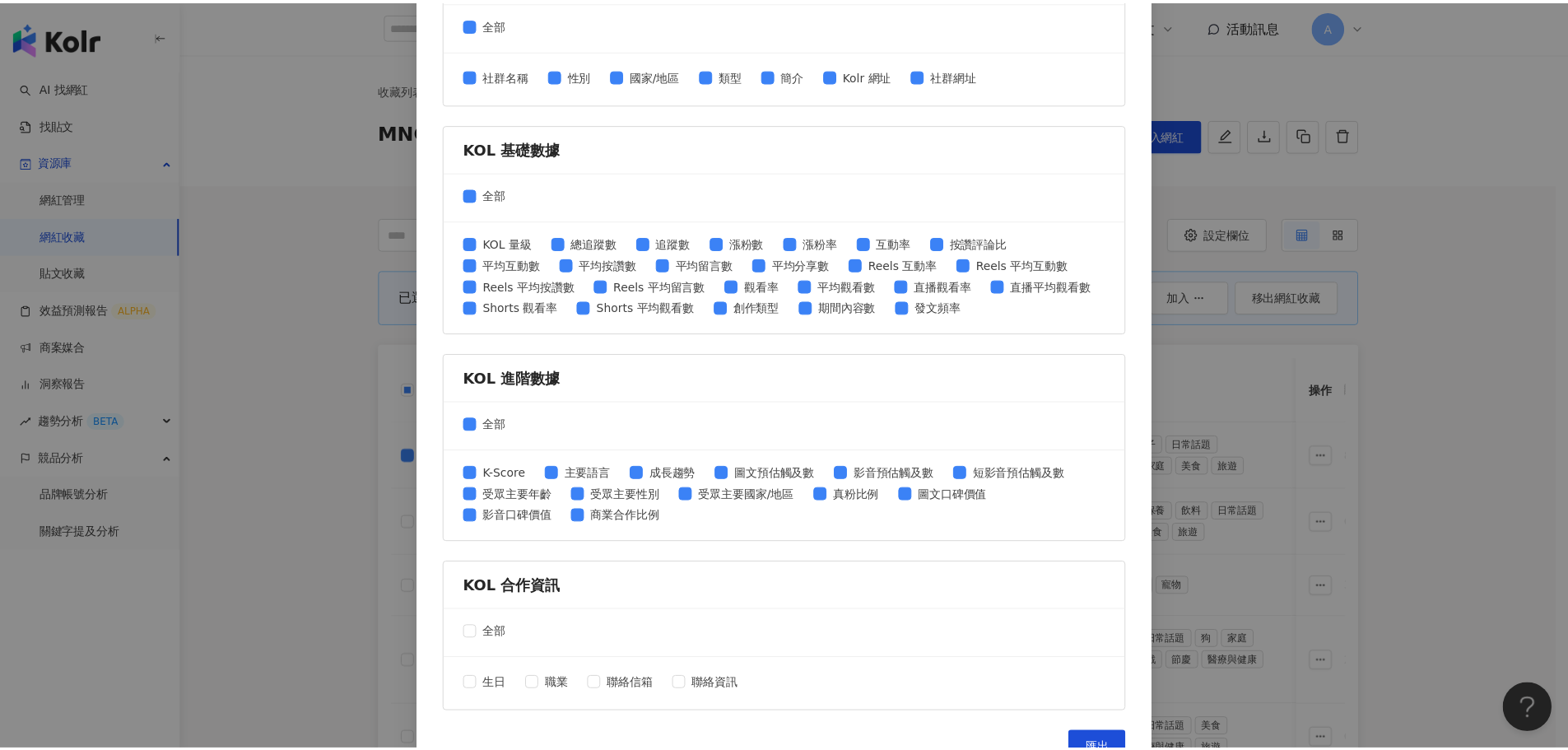
scroll to position [529, 0]
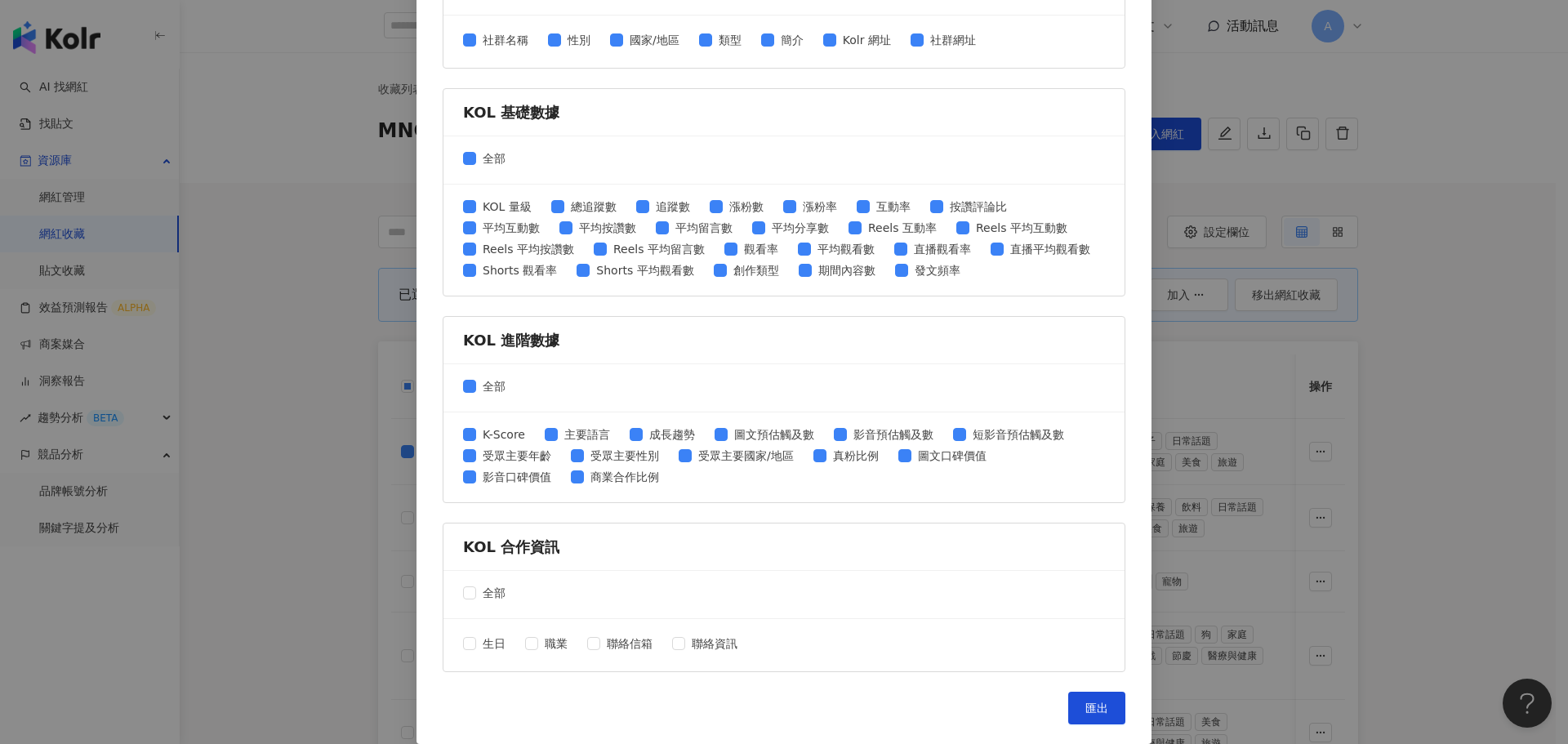
click at [1024, 398] on div "匯出收藏 請選擇您欲匯出的項目 社群平台 全部 Facebook Instagram YouTube TikTok X 數據時間 全部 近三個月 近六個月 K…" at bounding box center [784, 372] width 1568 height 744
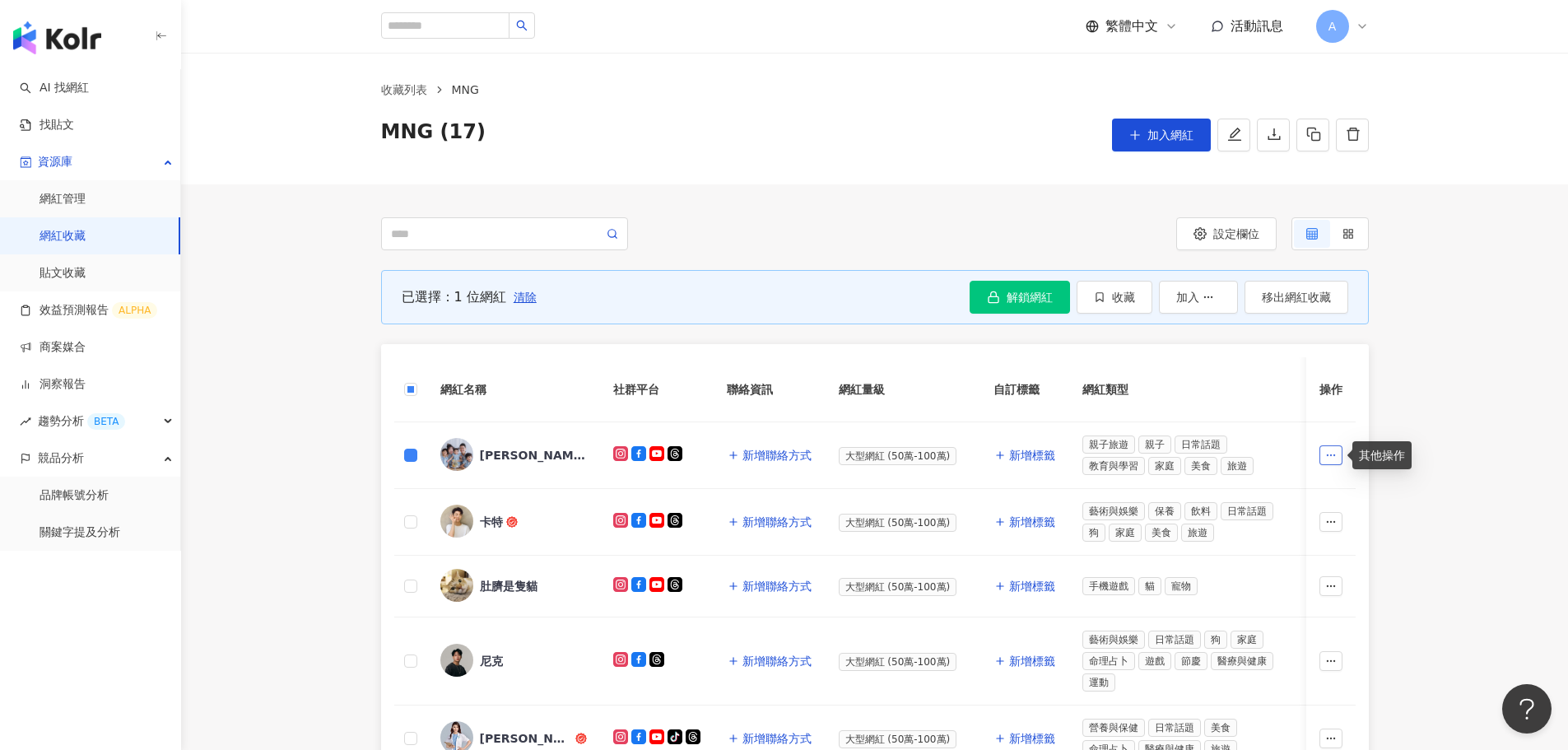
click at [1032, 458] on icon "button" at bounding box center [1331, 456] width 12 height 12
click at [64, 382] on link "洞察報告" at bounding box center [52, 384] width 66 height 17
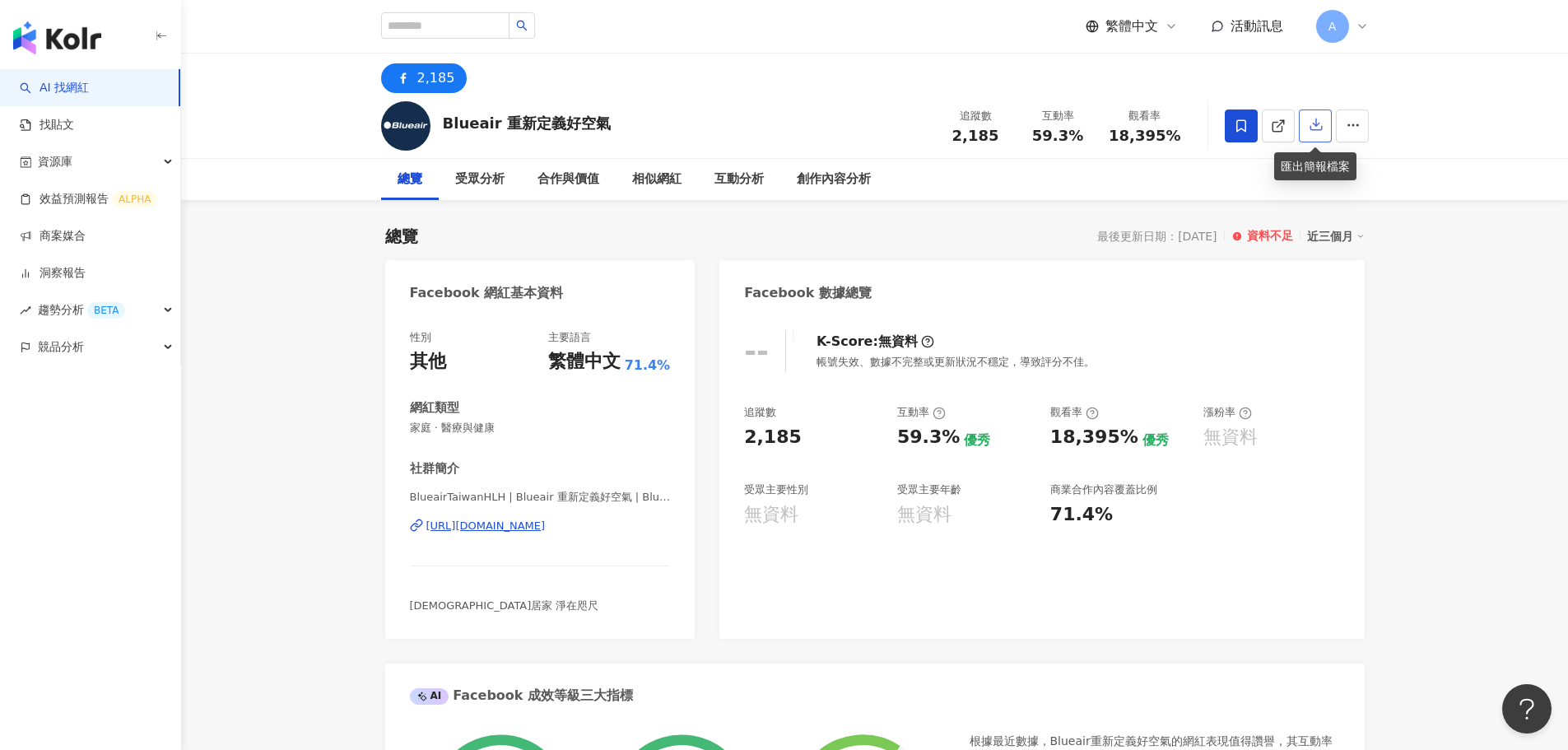
click at [1316, 118] on icon "button" at bounding box center [1316, 124] width 15 height 15
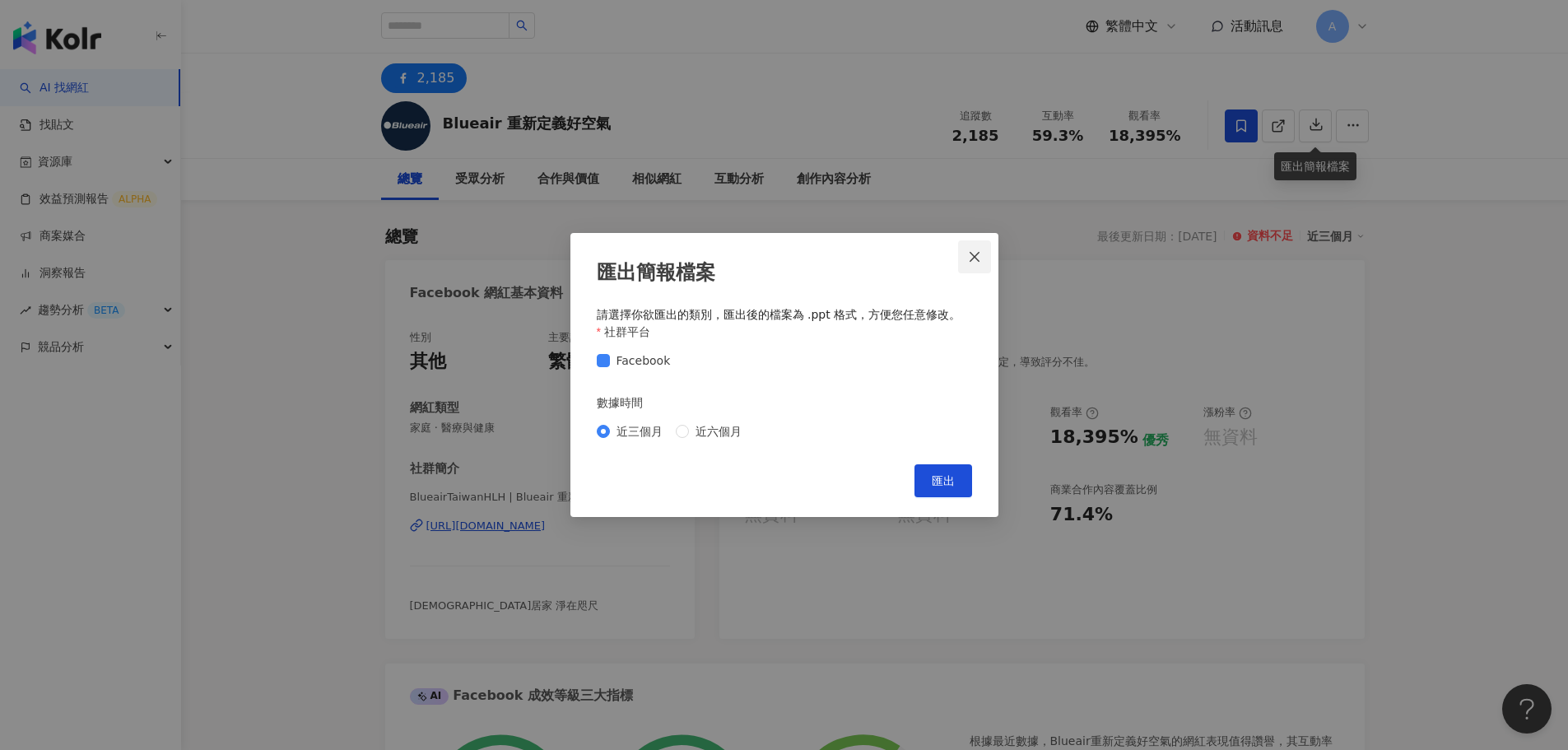
click at [976, 256] on icon "close" at bounding box center [974, 256] width 13 height 13
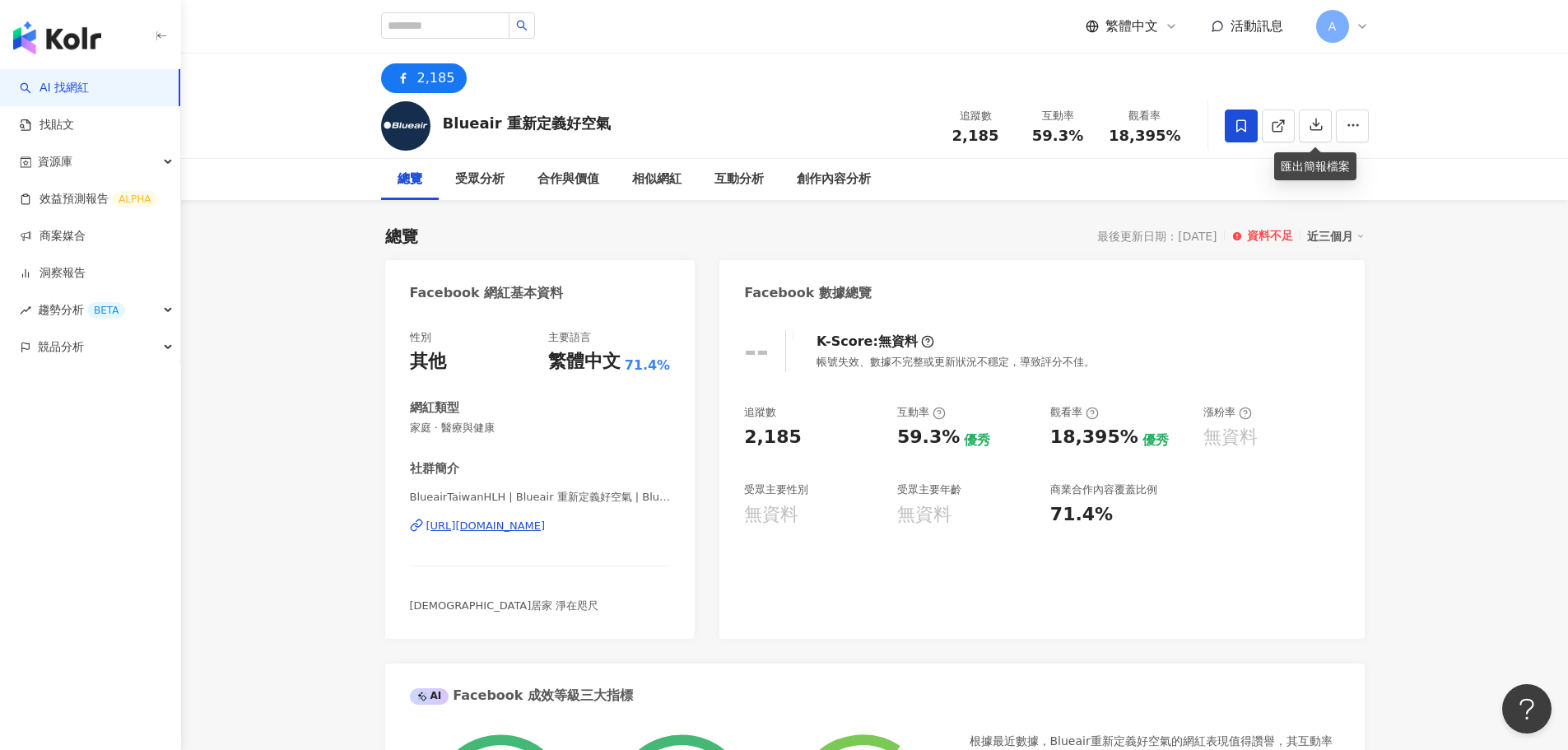
click at [71, 23] on img "button" at bounding box center [56, 38] width 88 height 33
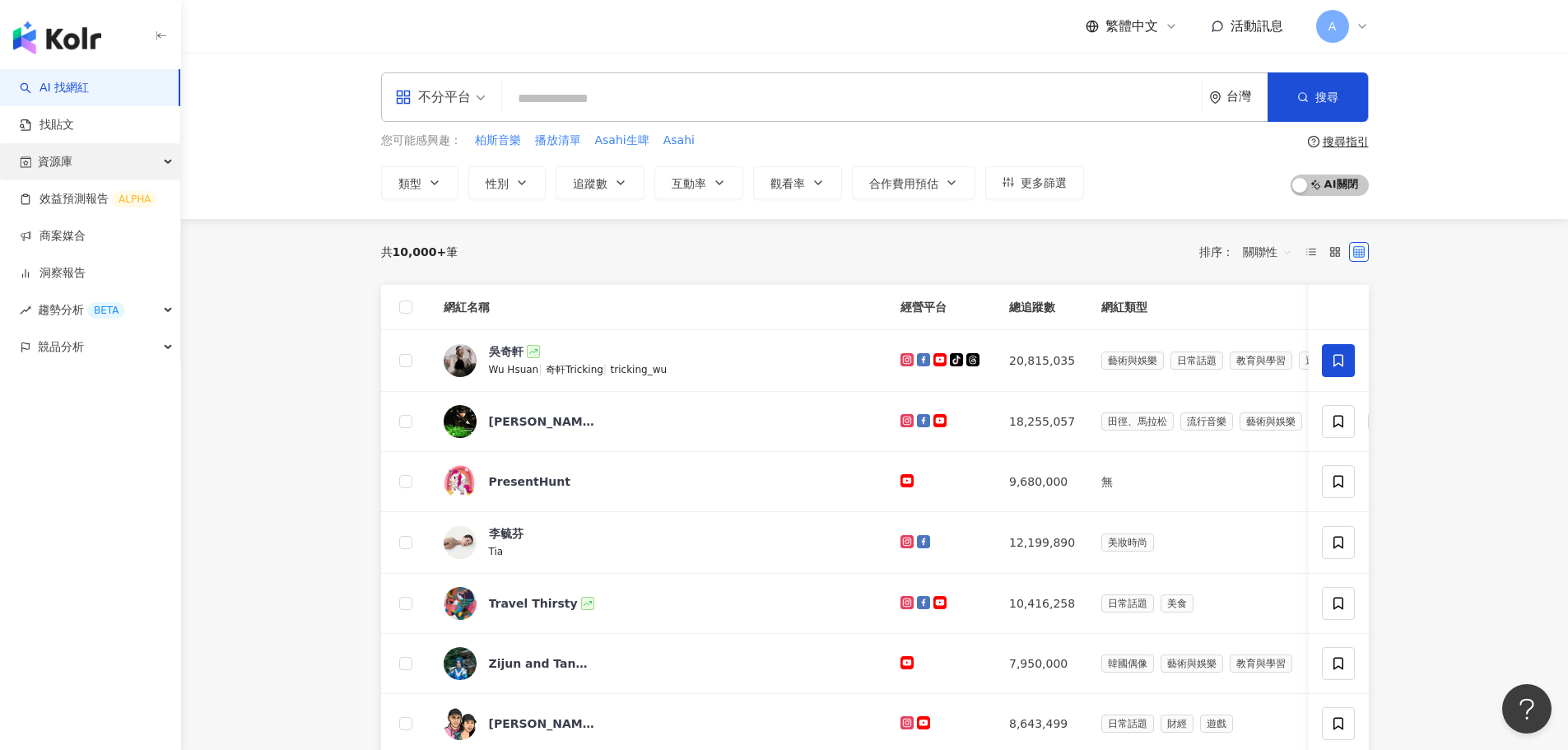
click at [64, 158] on span "資源庫" at bounding box center [54, 161] width 35 height 37
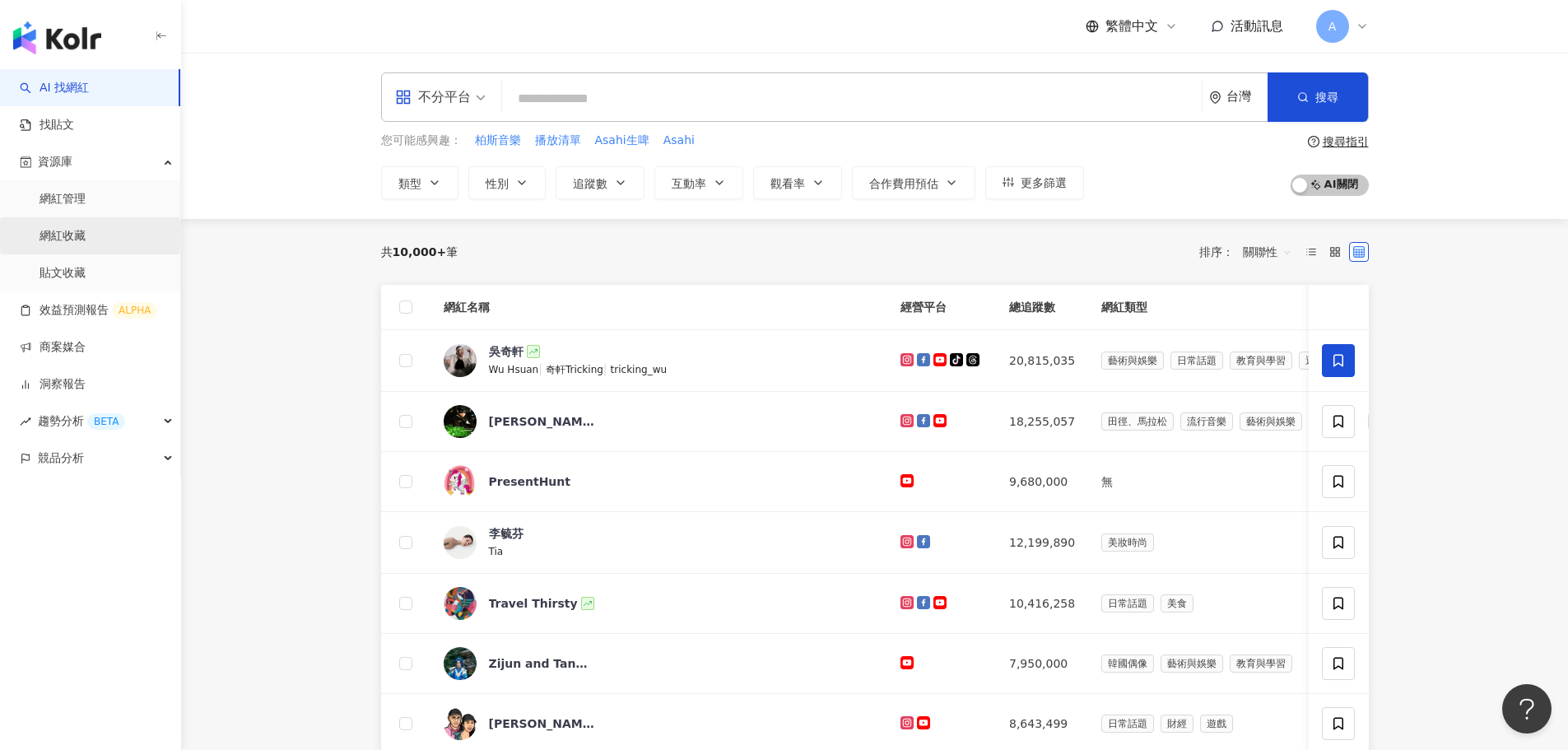
click at [86, 244] on link "網紅收藏" at bounding box center [62, 236] width 46 height 17
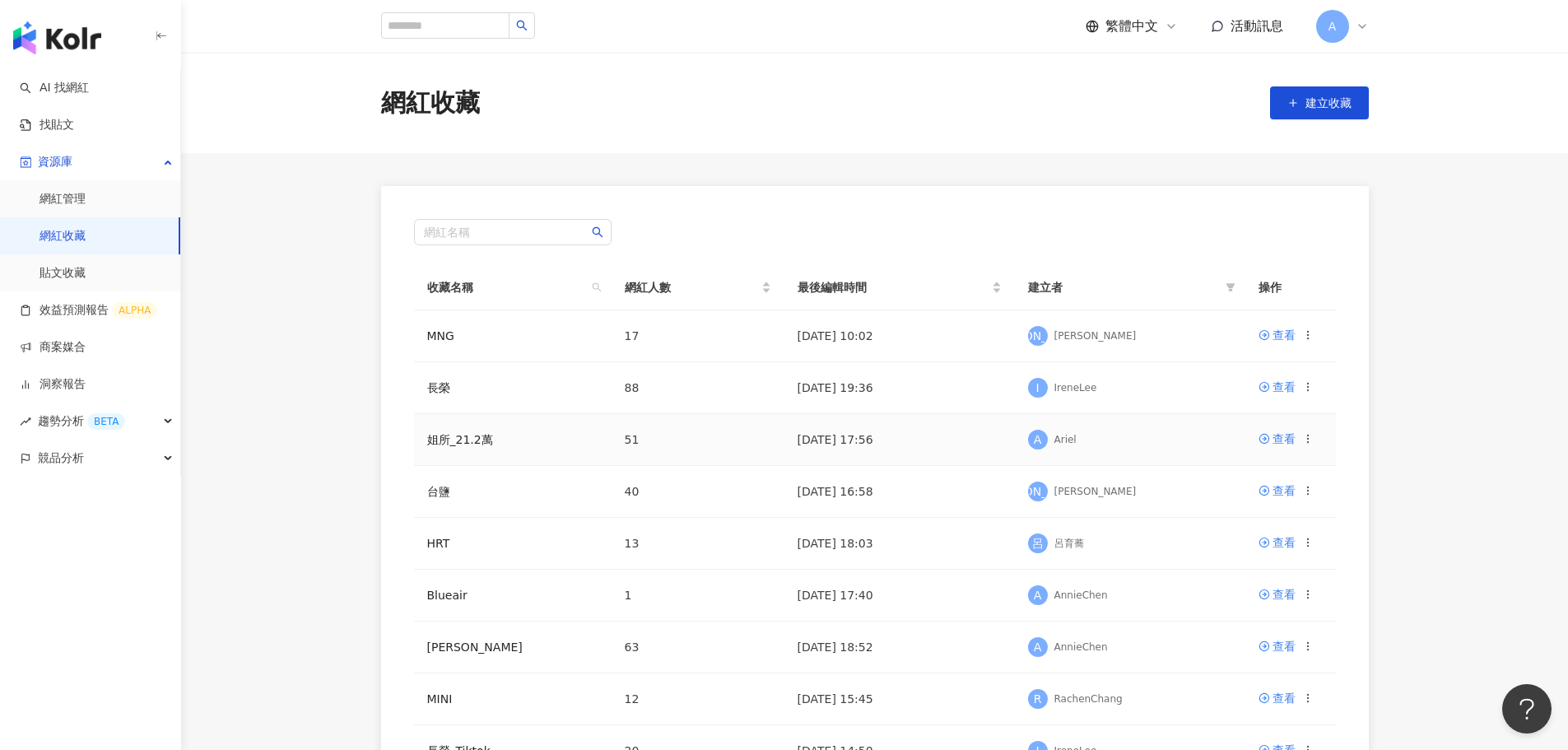
click at [464, 432] on td "姐所_21.2萬" at bounding box center [513, 440] width 198 height 51
click at [466, 447] on link "姐所_21.2萬" at bounding box center [459, 439] width 66 height 13
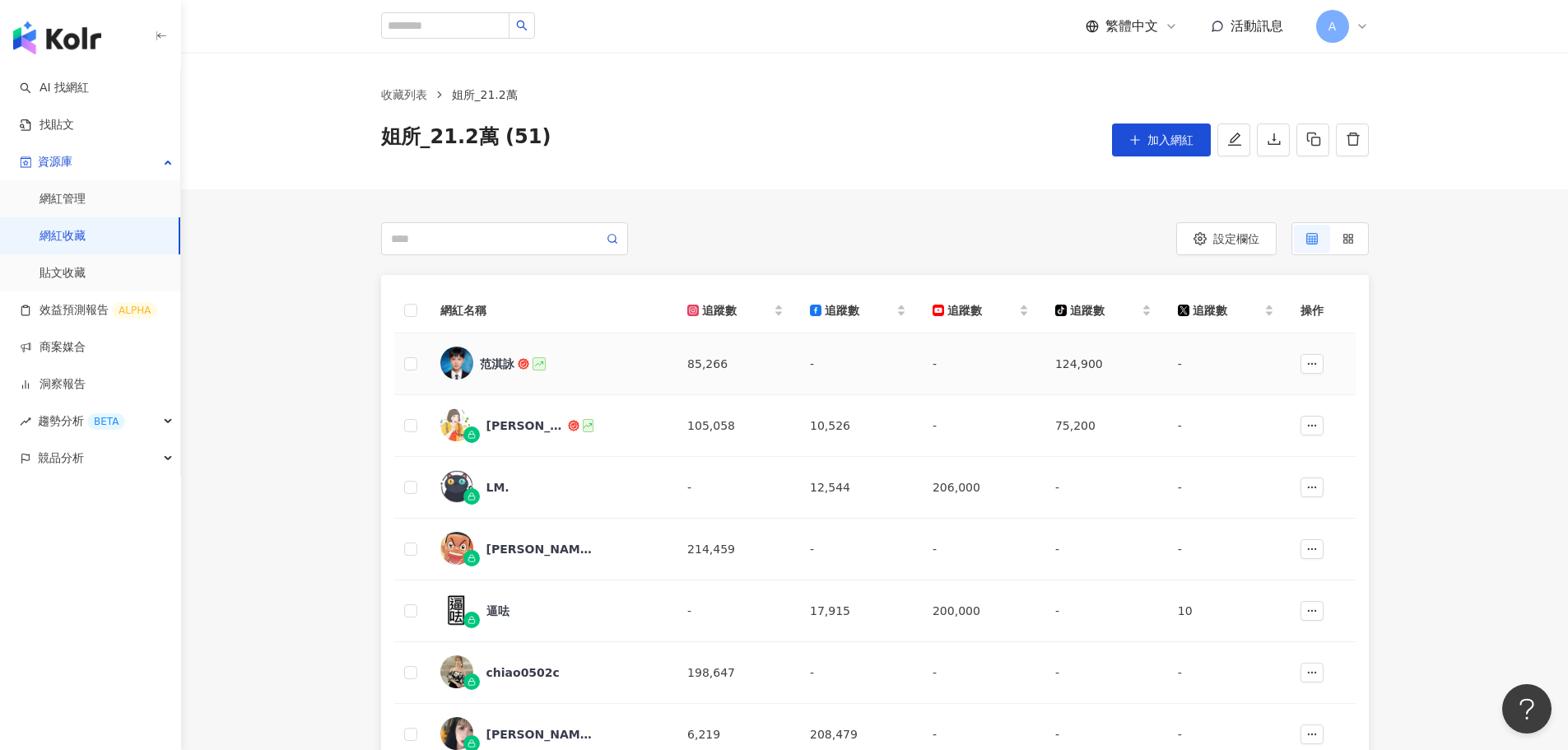
click at [495, 363] on div "范淇詠" at bounding box center [497, 364] width 35 height 17
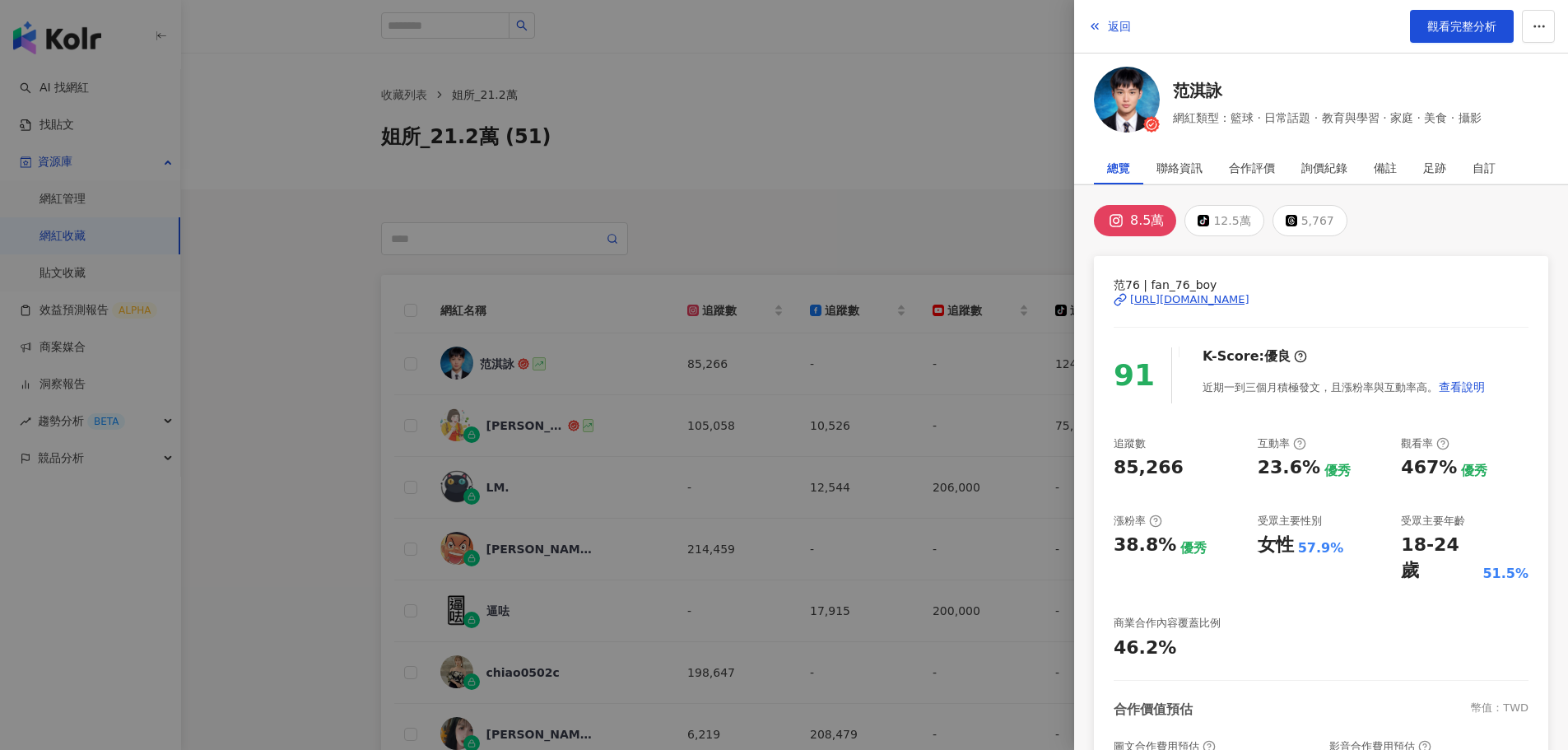
click at [940, 236] on div at bounding box center [784, 375] width 1568 height 750
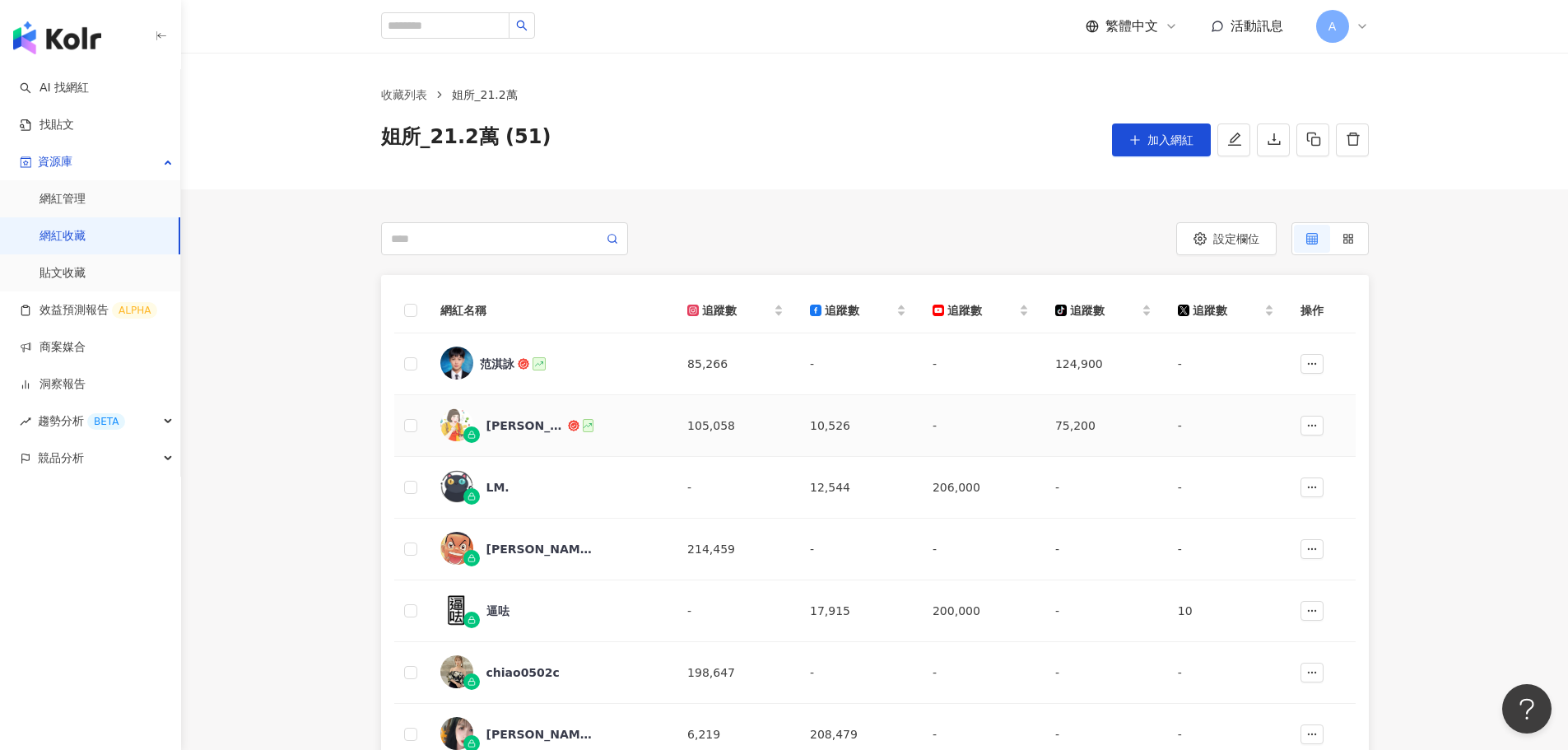
click at [523, 422] on div "[PERSON_NAME]" at bounding box center [526, 425] width 79 height 17
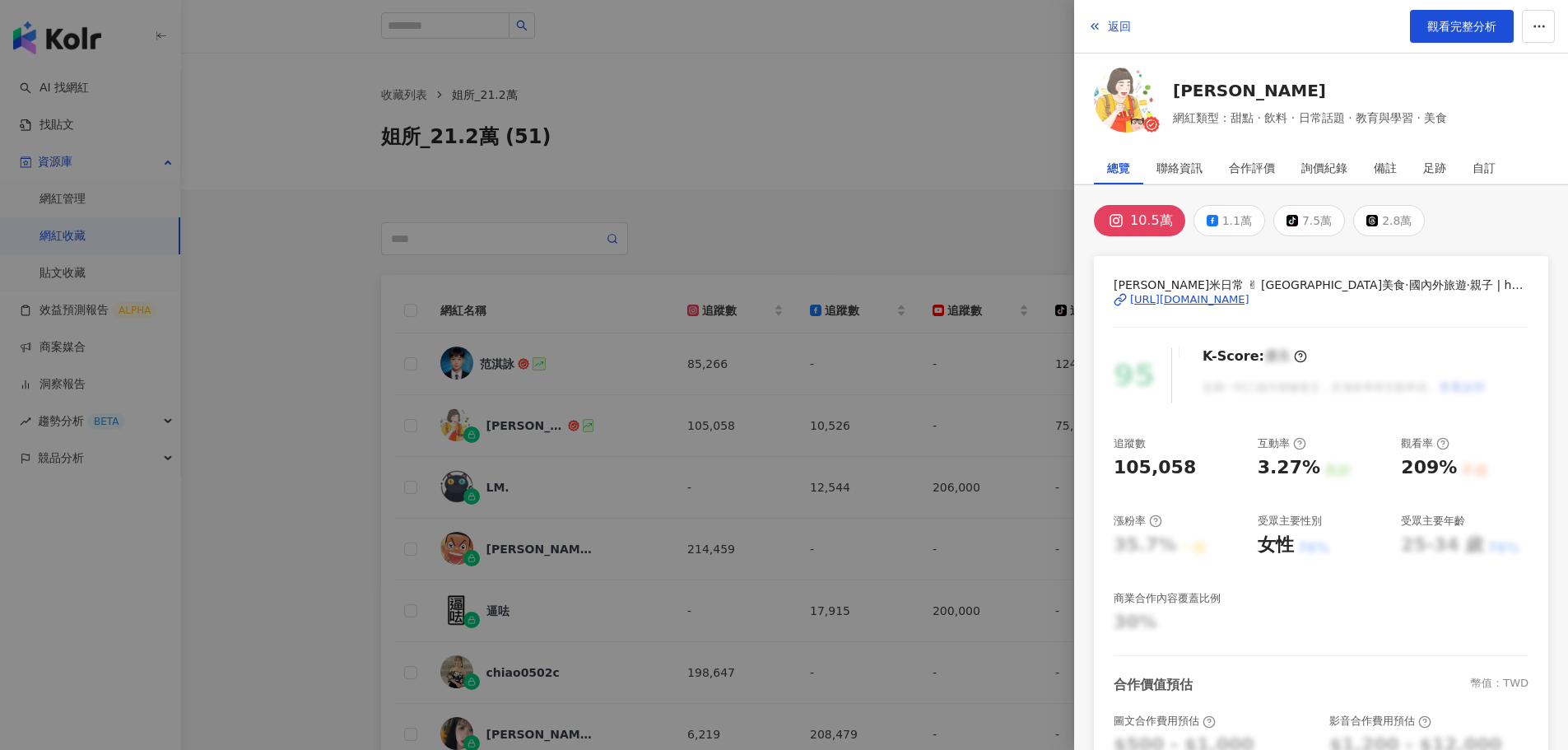
click at [851, 255] on div at bounding box center [784, 375] width 1568 height 750
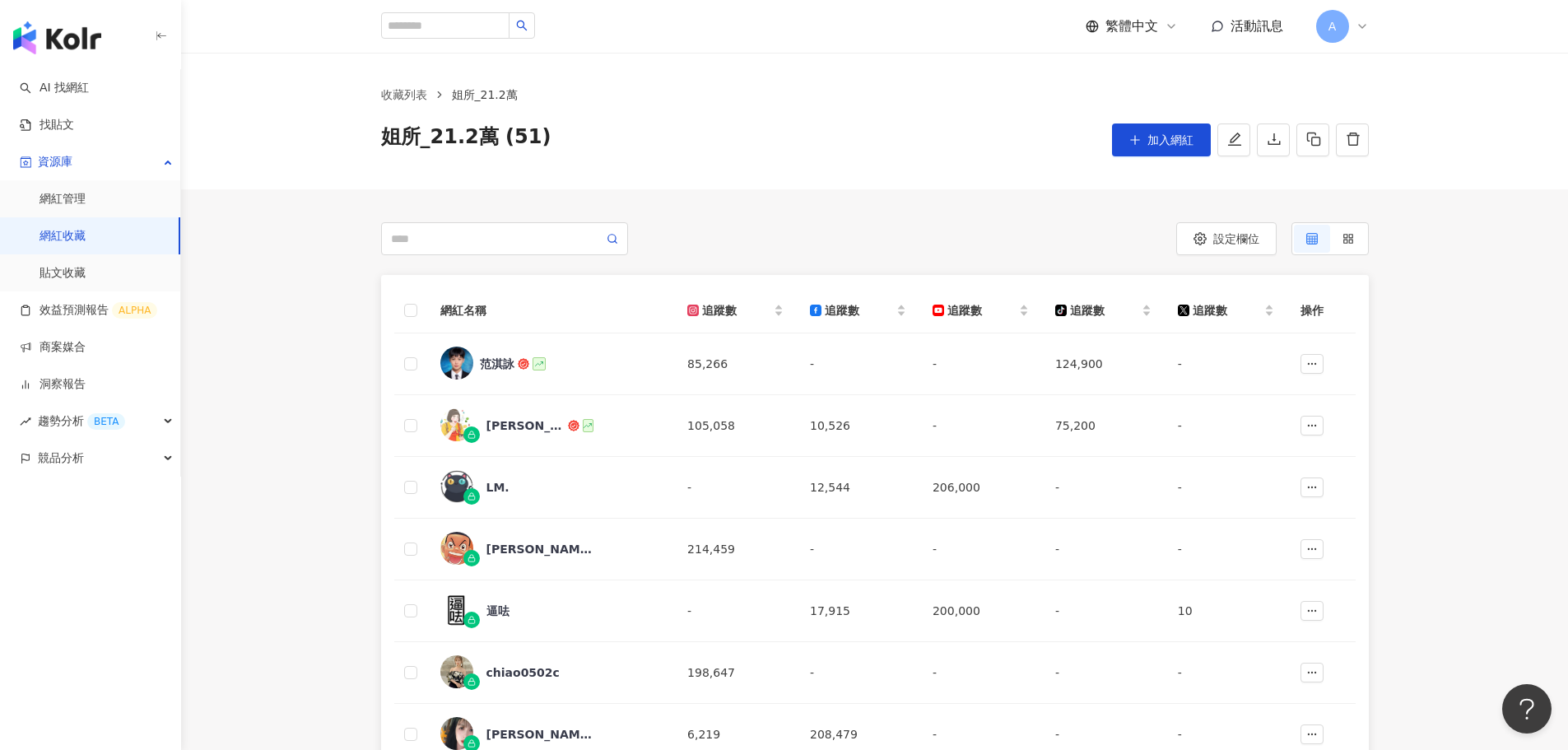
click at [66, 233] on link "網紅收藏" at bounding box center [62, 236] width 46 height 17
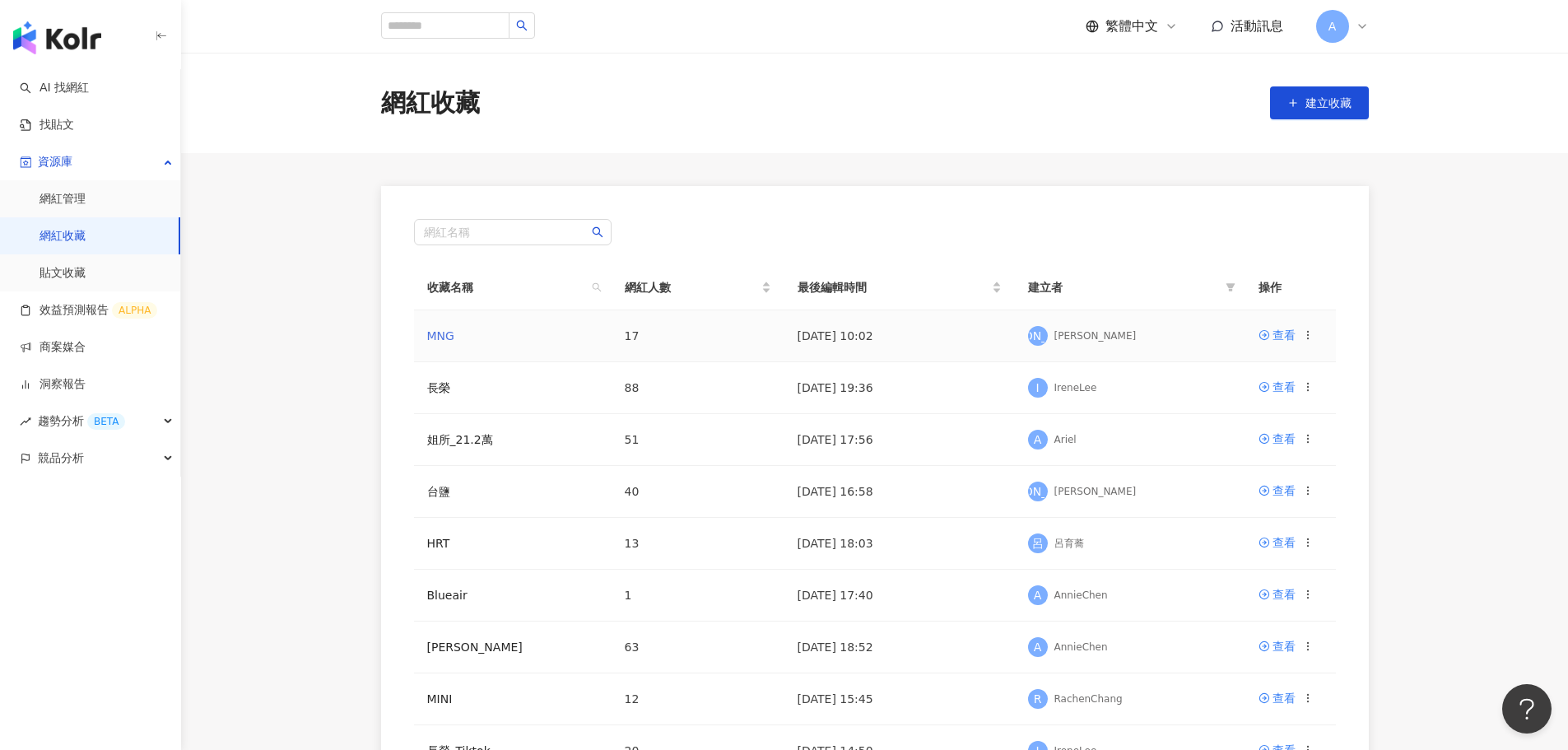
click at [432, 329] on link "MNG" at bounding box center [440, 335] width 27 height 13
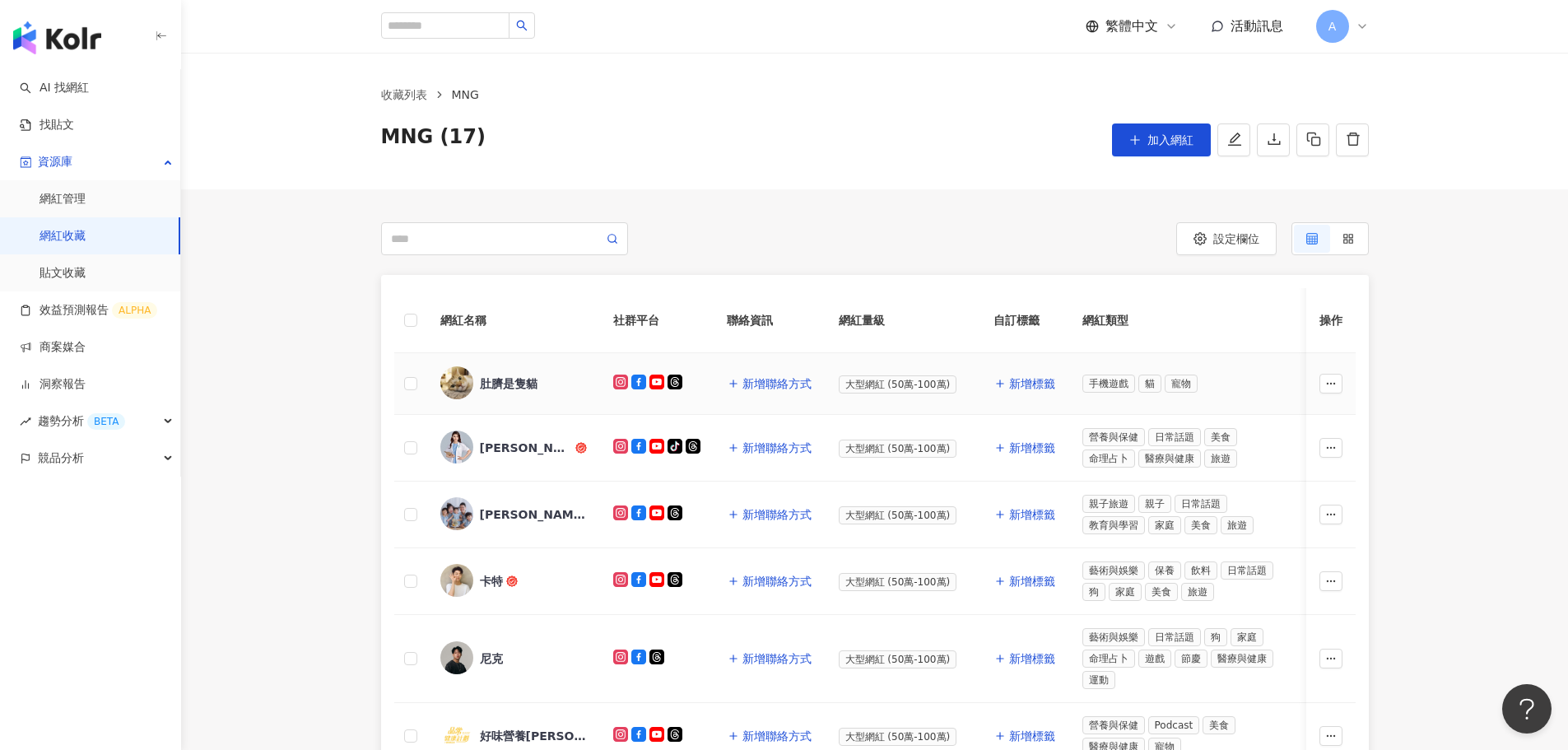
click at [521, 377] on div "肚臍是隻貓" at bounding box center [509, 383] width 57 height 17
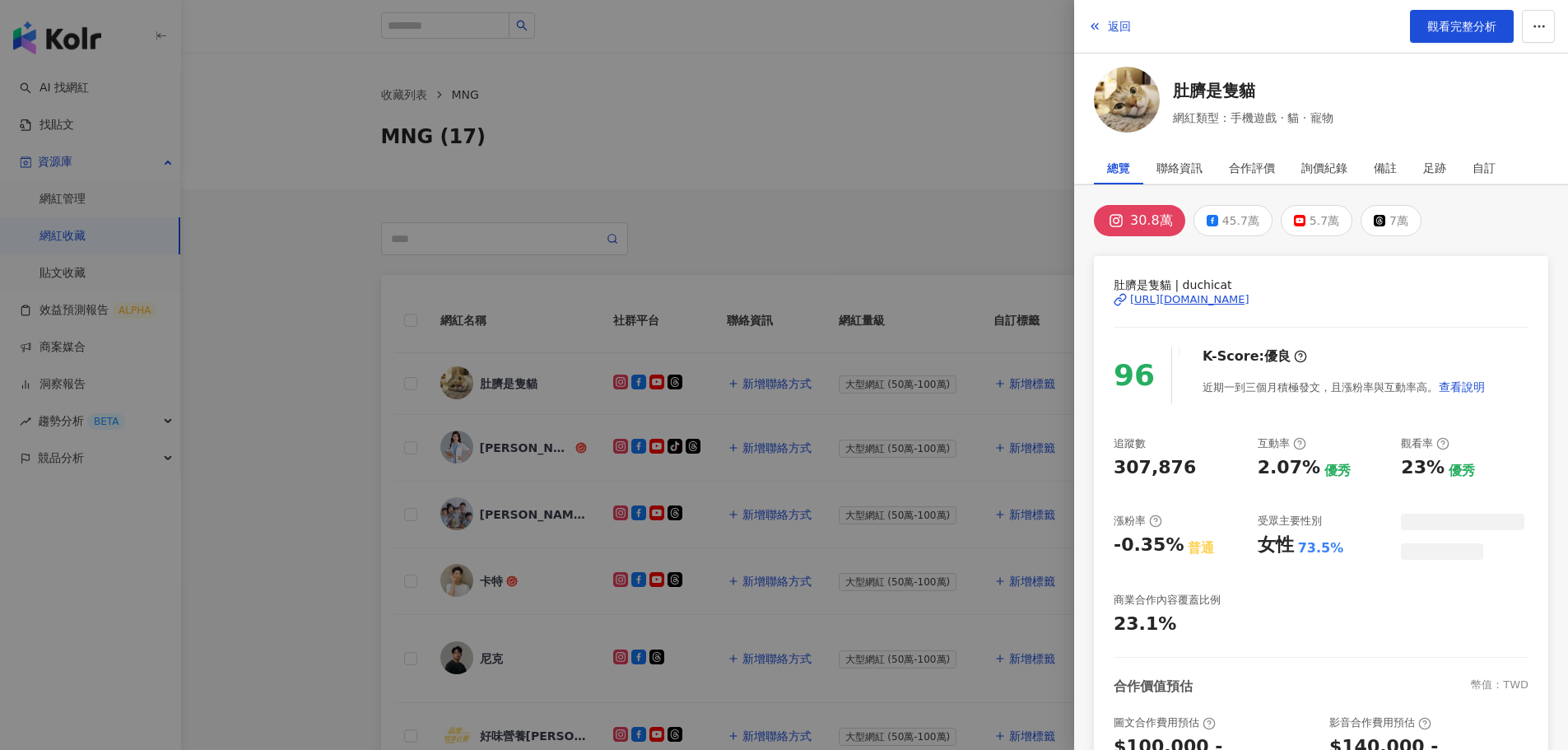
click at [537, 330] on div at bounding box center [784, 375] width 1568 height 750
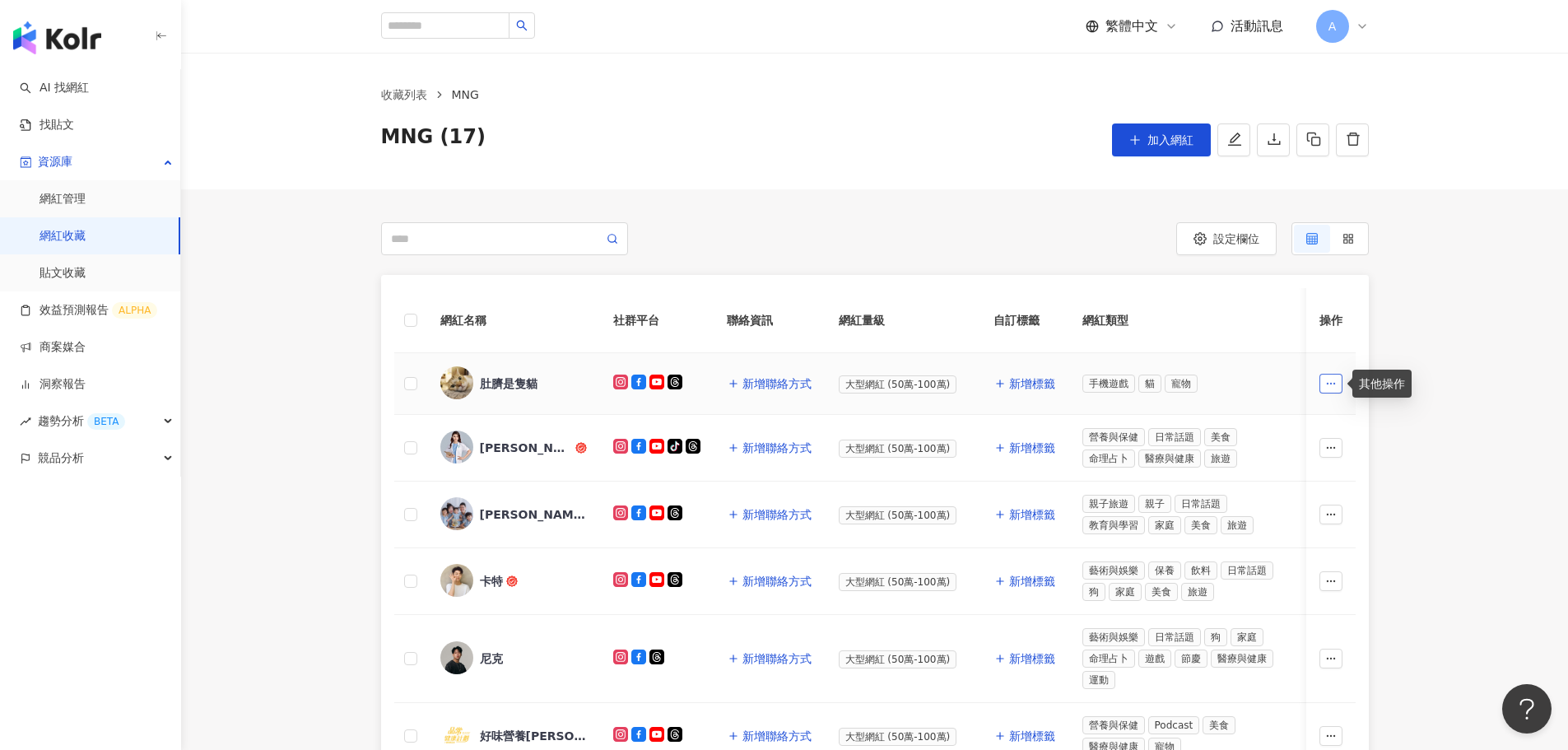
click at [1329, 382] on icon "button" at bounding box center [1331, 383] width 12 height 12
click at [1502, 353] on div "網紅名稱 社群平台 聯絡資訊 網紅量級 自訂標籤 網紅類型 追蹤數 K-Score 近三個月 受眾主要年齡 受眾主要性別 互動率 近三個月 Reels 互動率…" at bounding box center [874, 761] width 1387 height 972
click at [523, 381] on div "肚臍是隻貓" at bounding box center [509, 383] width 57 height 17
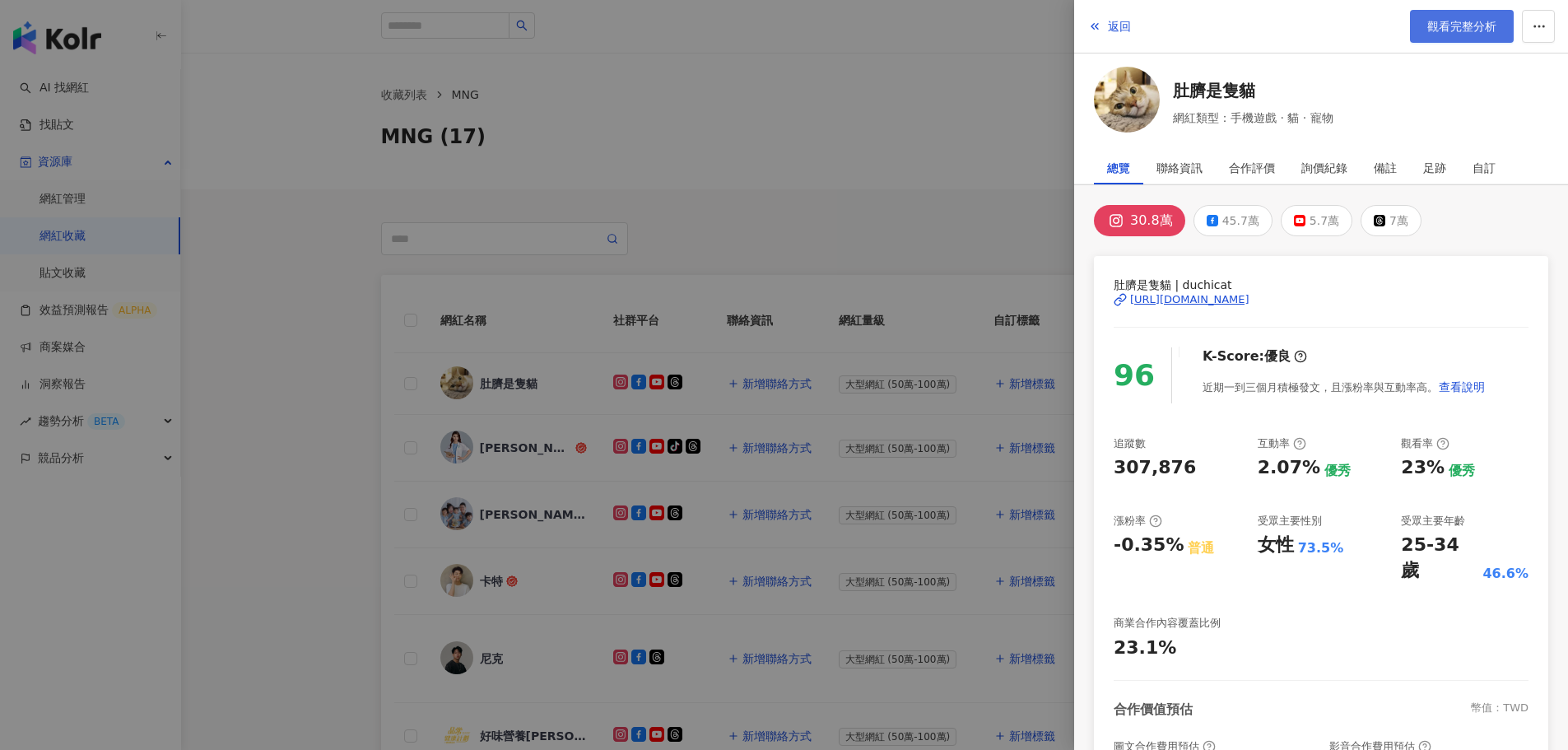
click at [1453, 28] on span "觀看完整分析" at bounding box center [1462, 26] width 69 height 13
click at [740, 135] on div at bounding box center [784, 375] width 1568 height 750
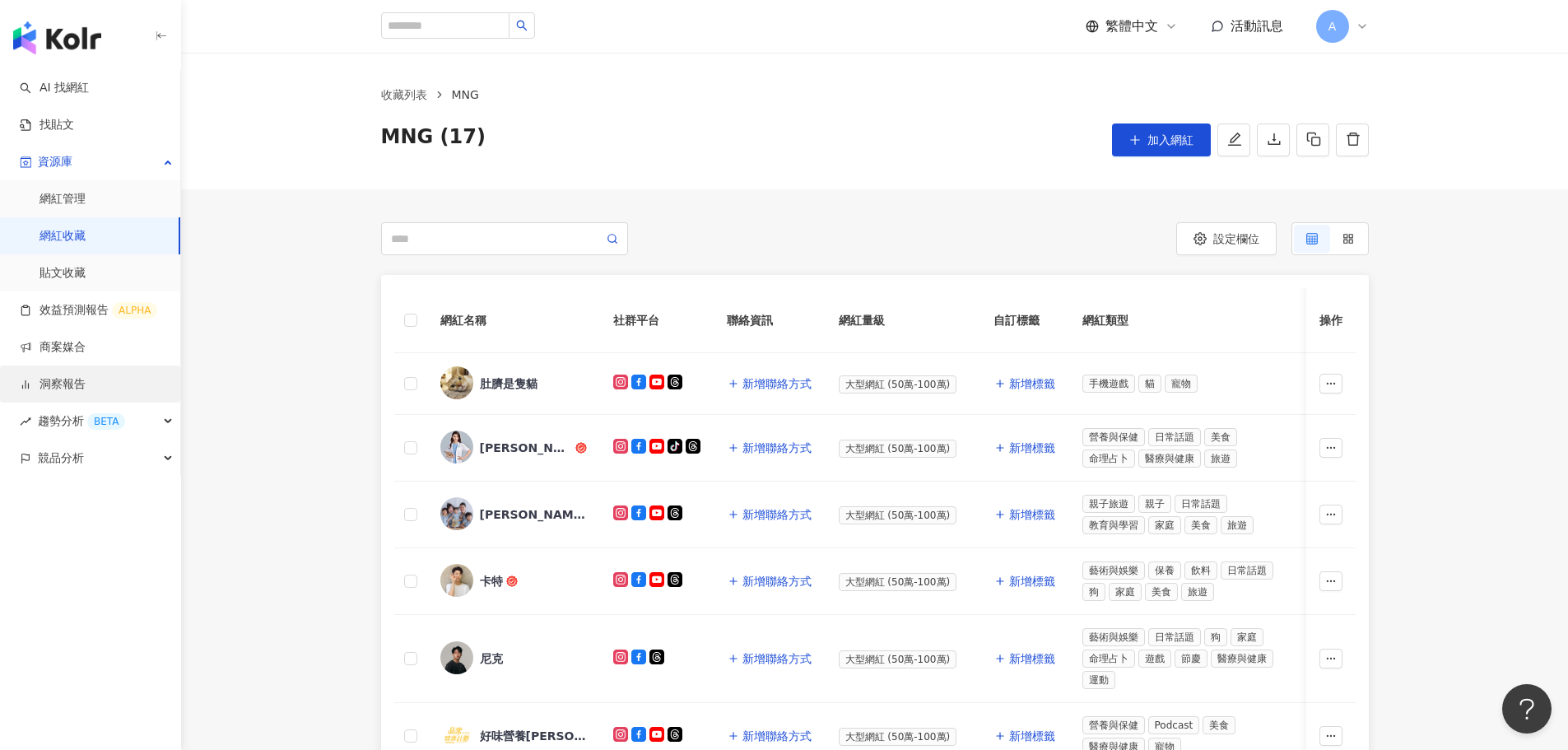
click at [62, 377] on link "洞察報告" at bounding box center [52, 384] width 66 height 17
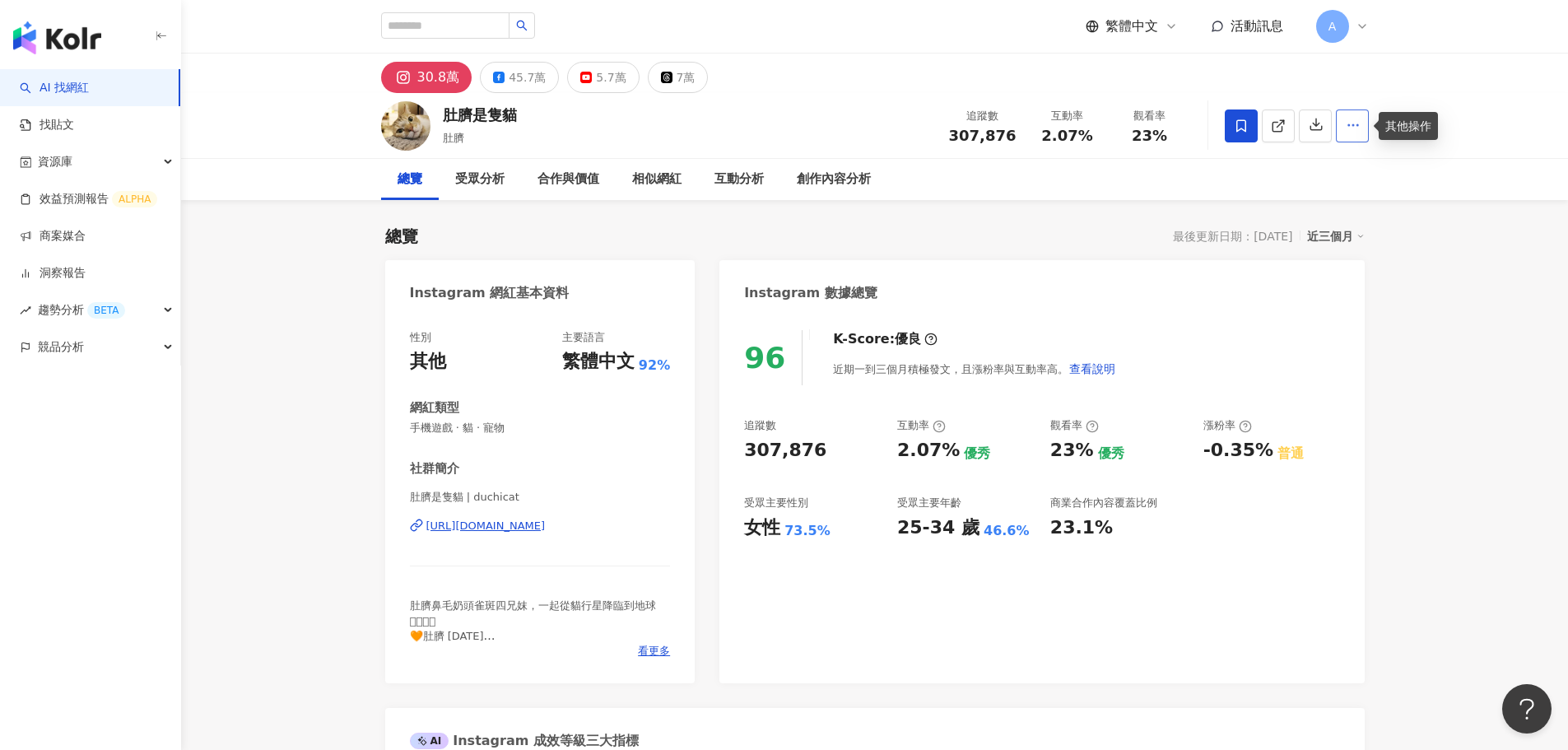
click at [1365, 126] on button "button" at bounding box center [1352, 125] width 33 height 33
click at [1324, 128] on button "button" at bounding box center [1315, 125] width 33 height 33
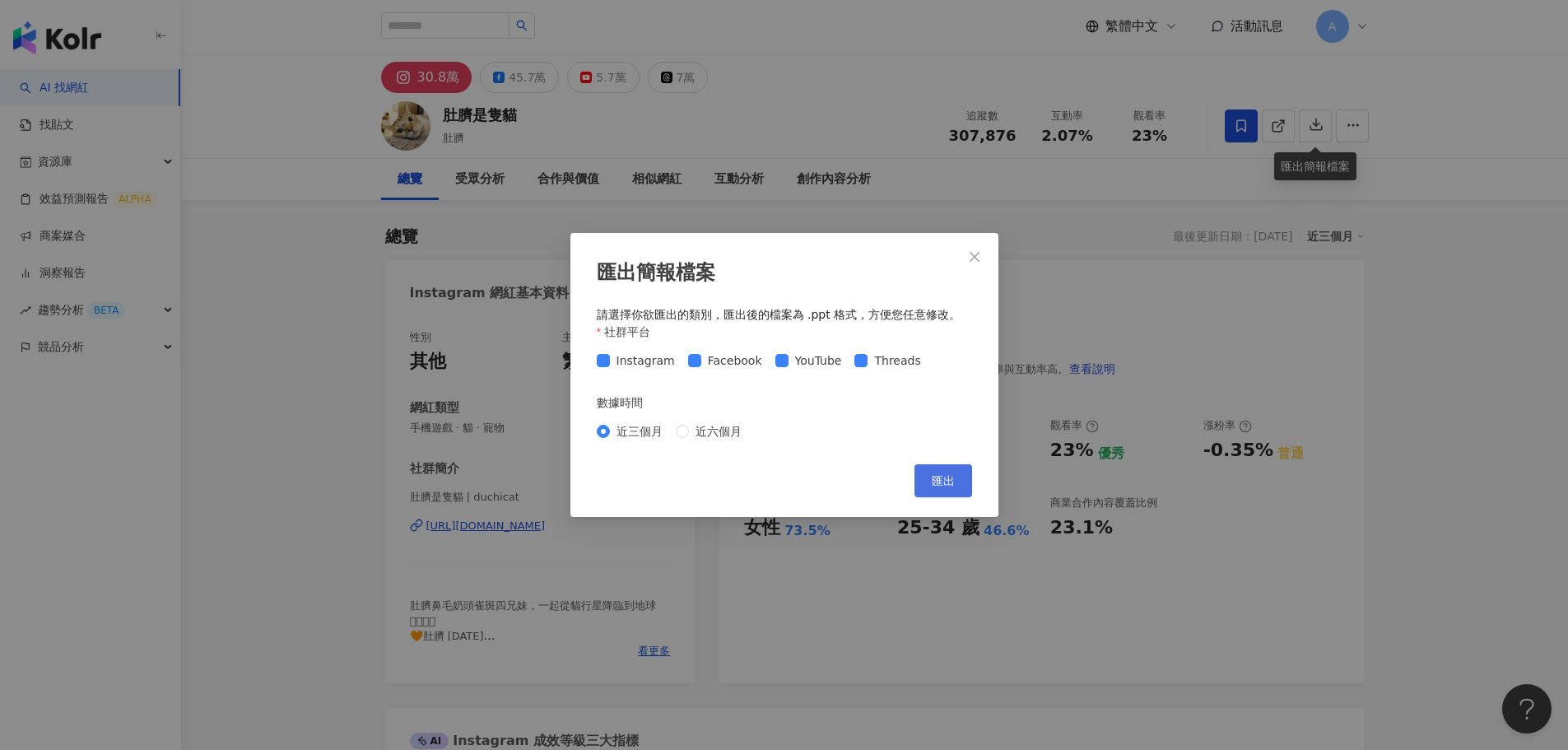
click at [959, 473] on button "匯出" at bounding box center [944, 480] width 57 height 33
click at [964, 254] on span "Close" at bounding box center [974, 256] width 33 height 13
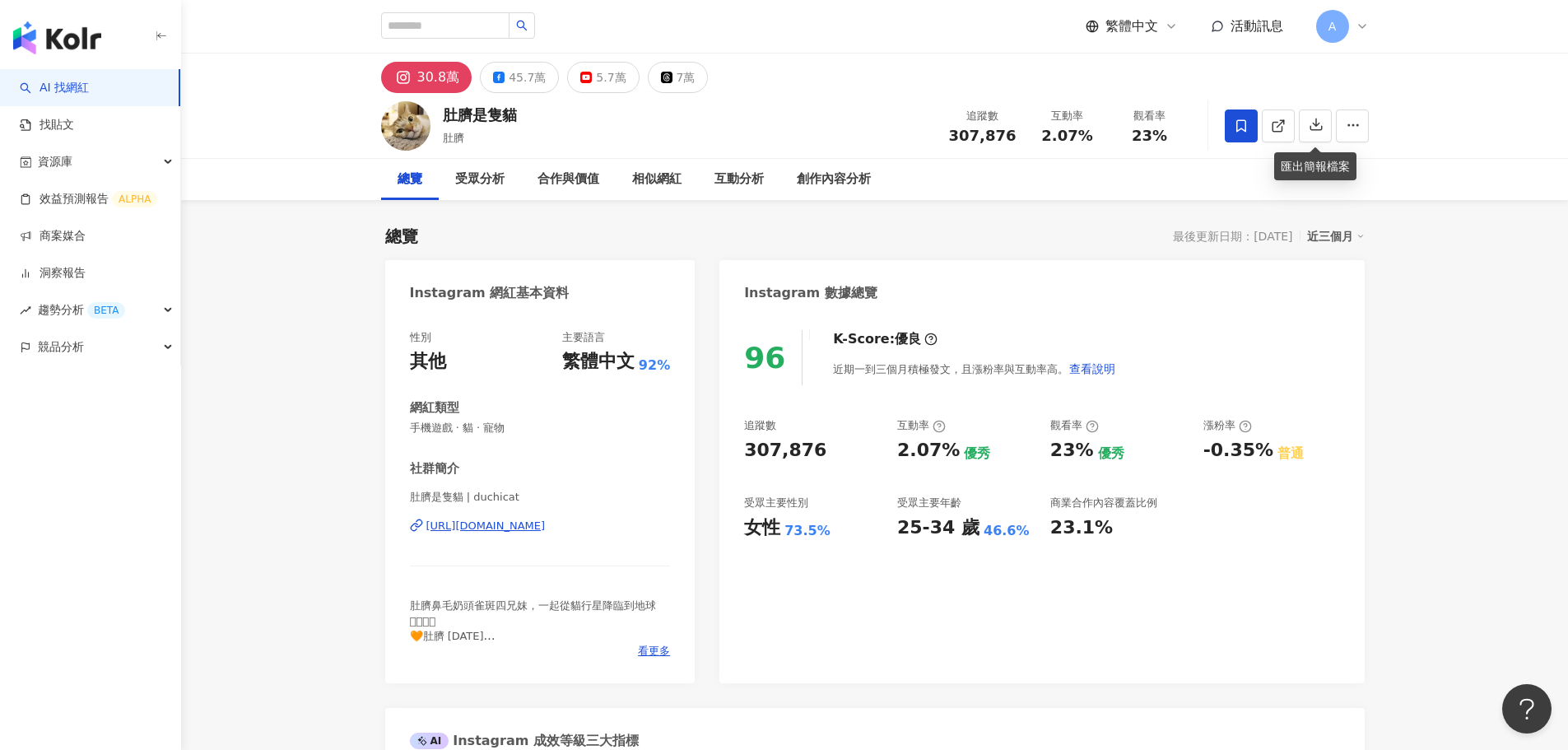
click at [68, 368] on div "AI 找網紅 找貼文 資源庫 效益預測報告 ALPHA 商案媒合 洞察報告 趨勢分析 BETA 競品分析" at bounding box center [90, 409] width 181 height 681
click at [77, 352] on span "競品分析" at bounding box center [60, 346] width 46 height 37
click at [53, 379] on link "品牌帳號分析" at bounding box center [74, 384] width 69 height 17
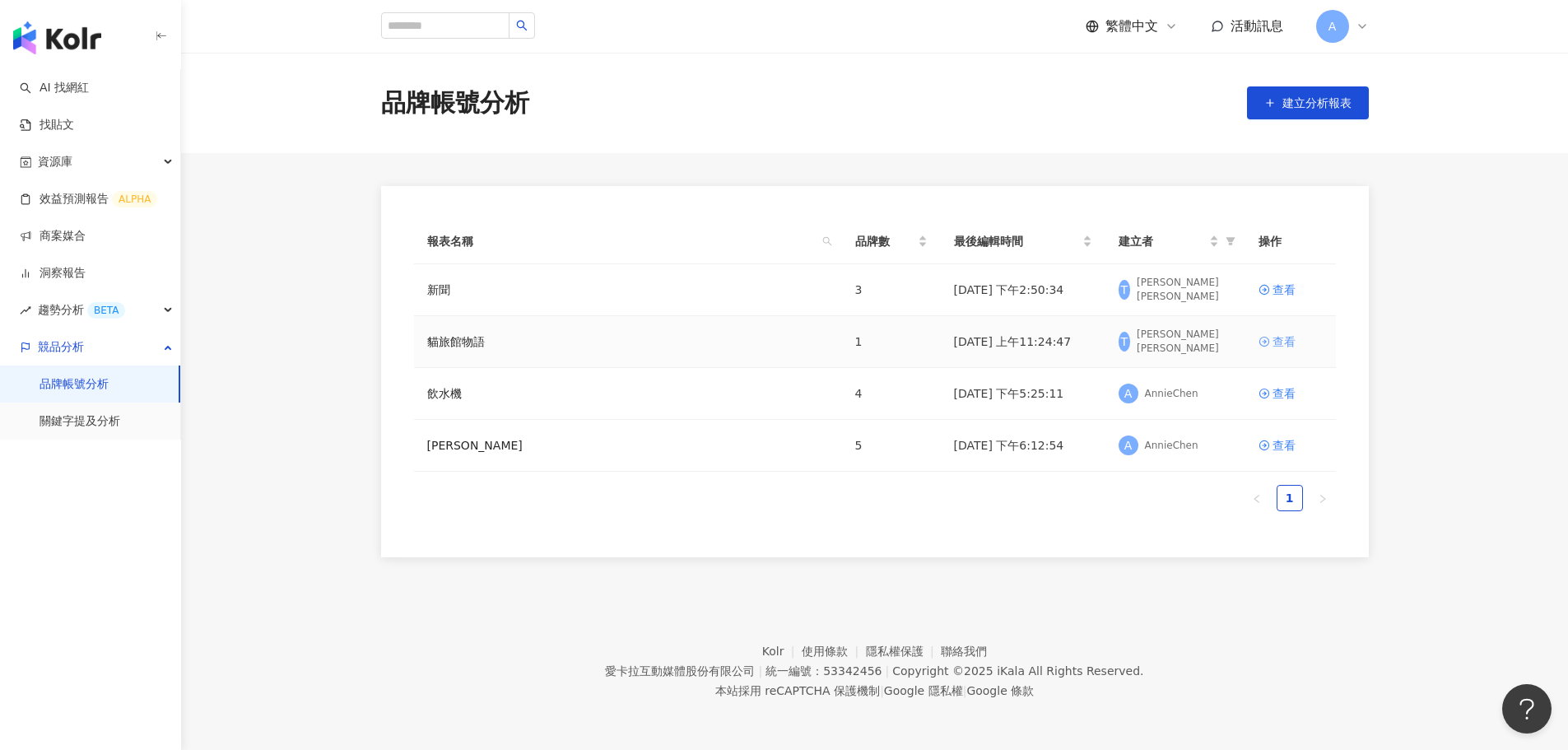
click at [1286, 341] on div "查看" at bounding box center [1283, 342] width 23 height 18
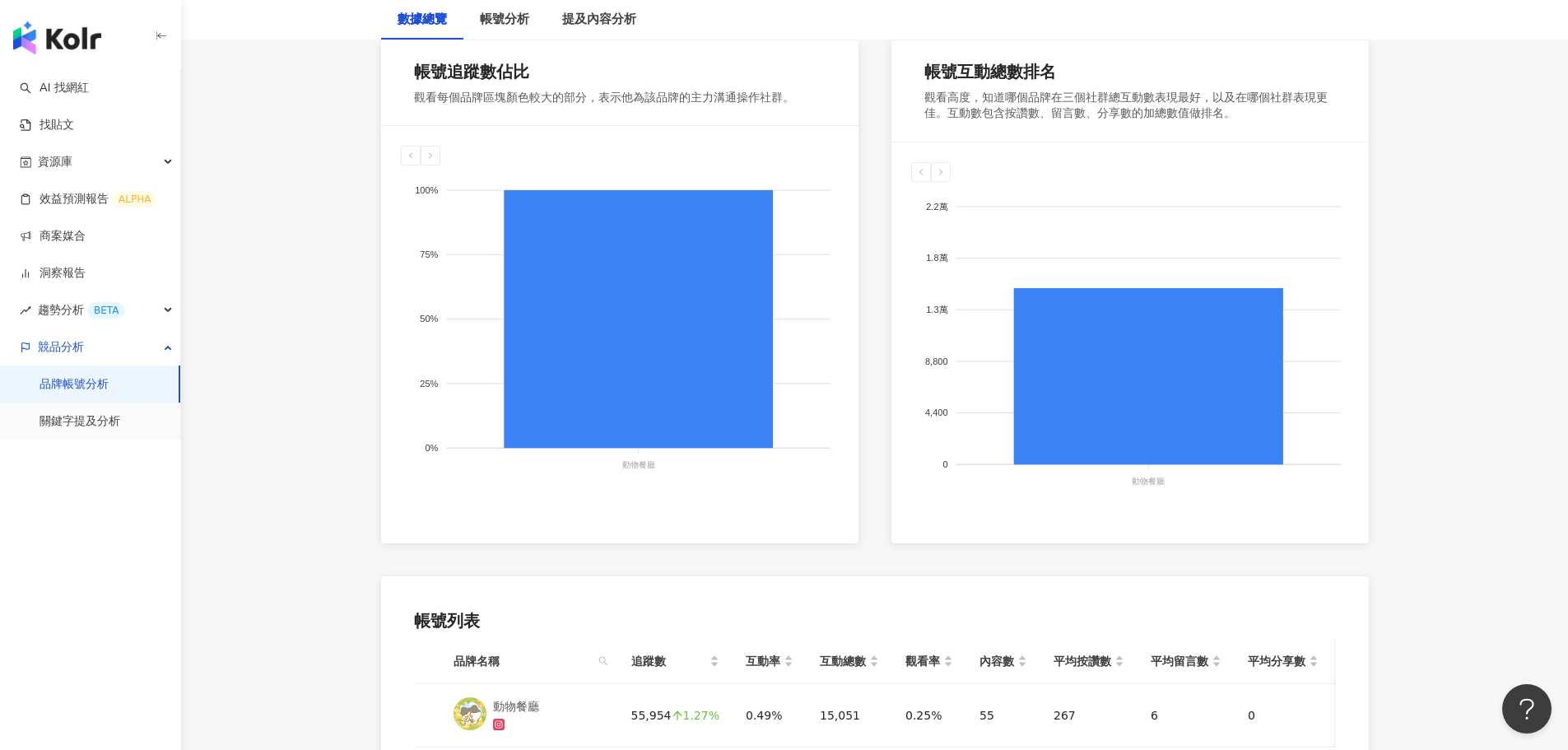
scroll to position [329, 0]
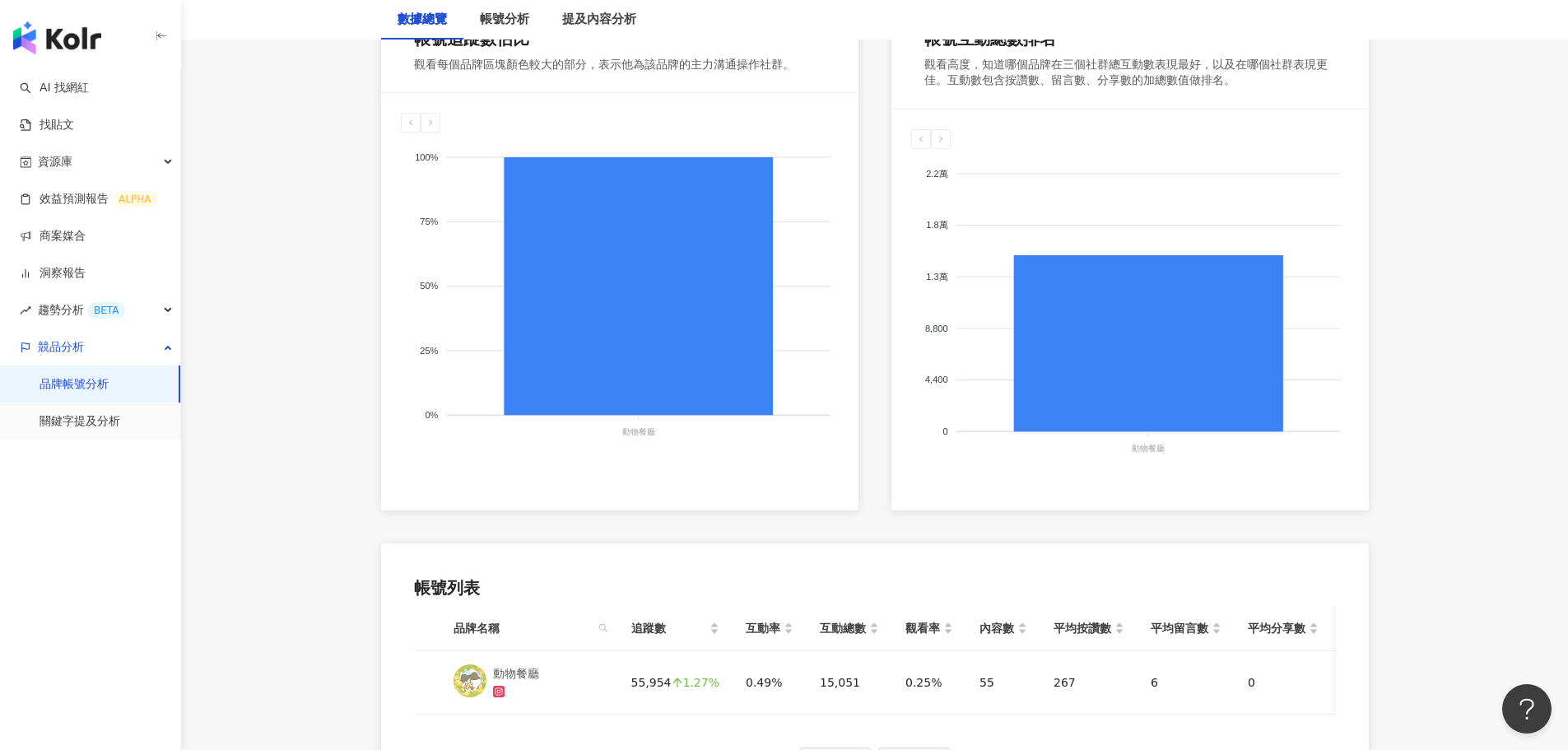
click at [279, 549] on main "**********" at bounding box center [874, 265] width 1387 height 1082
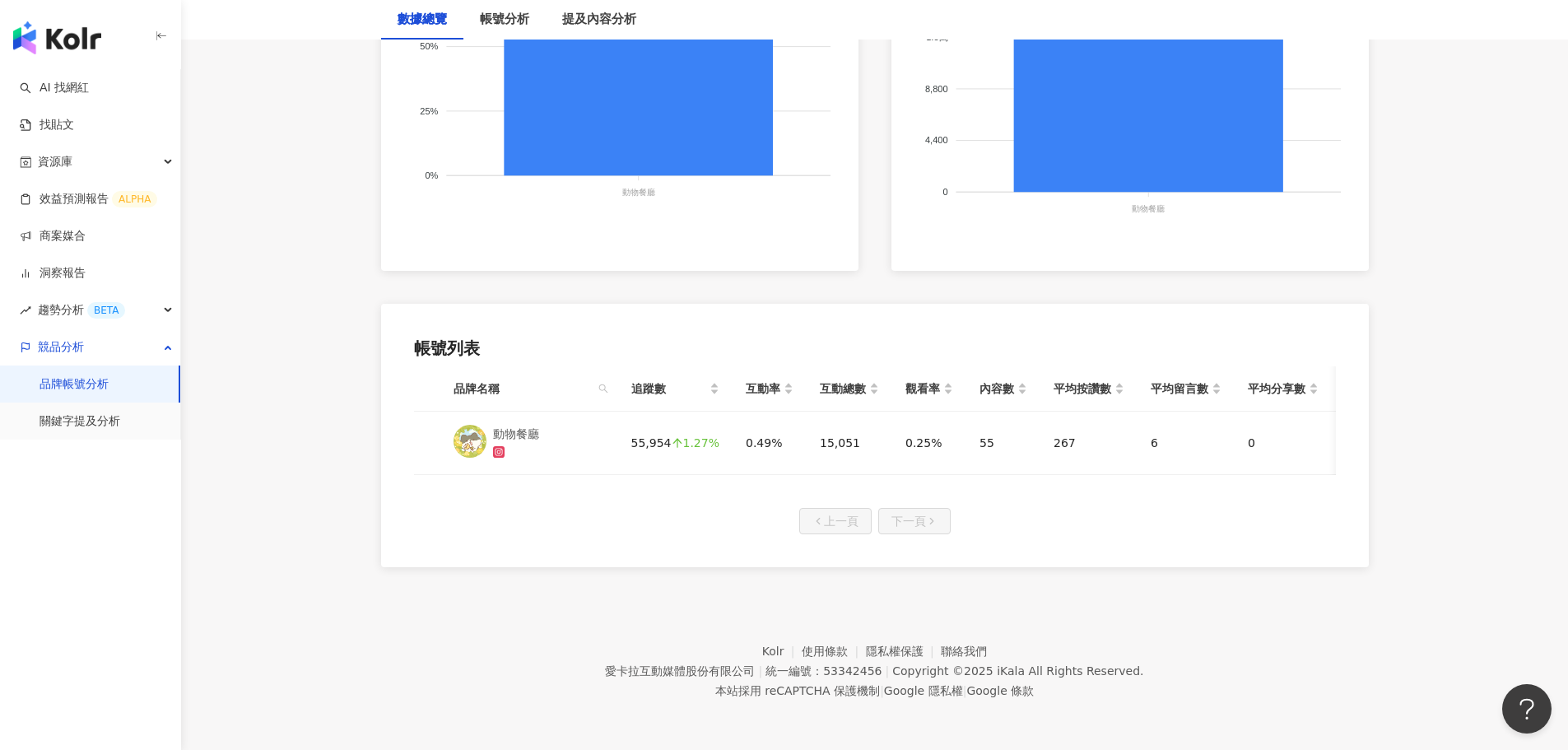
scroll to position [581, 0]
click at [50, 389] on link "品牌帳號分析" at bounding box center [74, 384] width 69 height 17
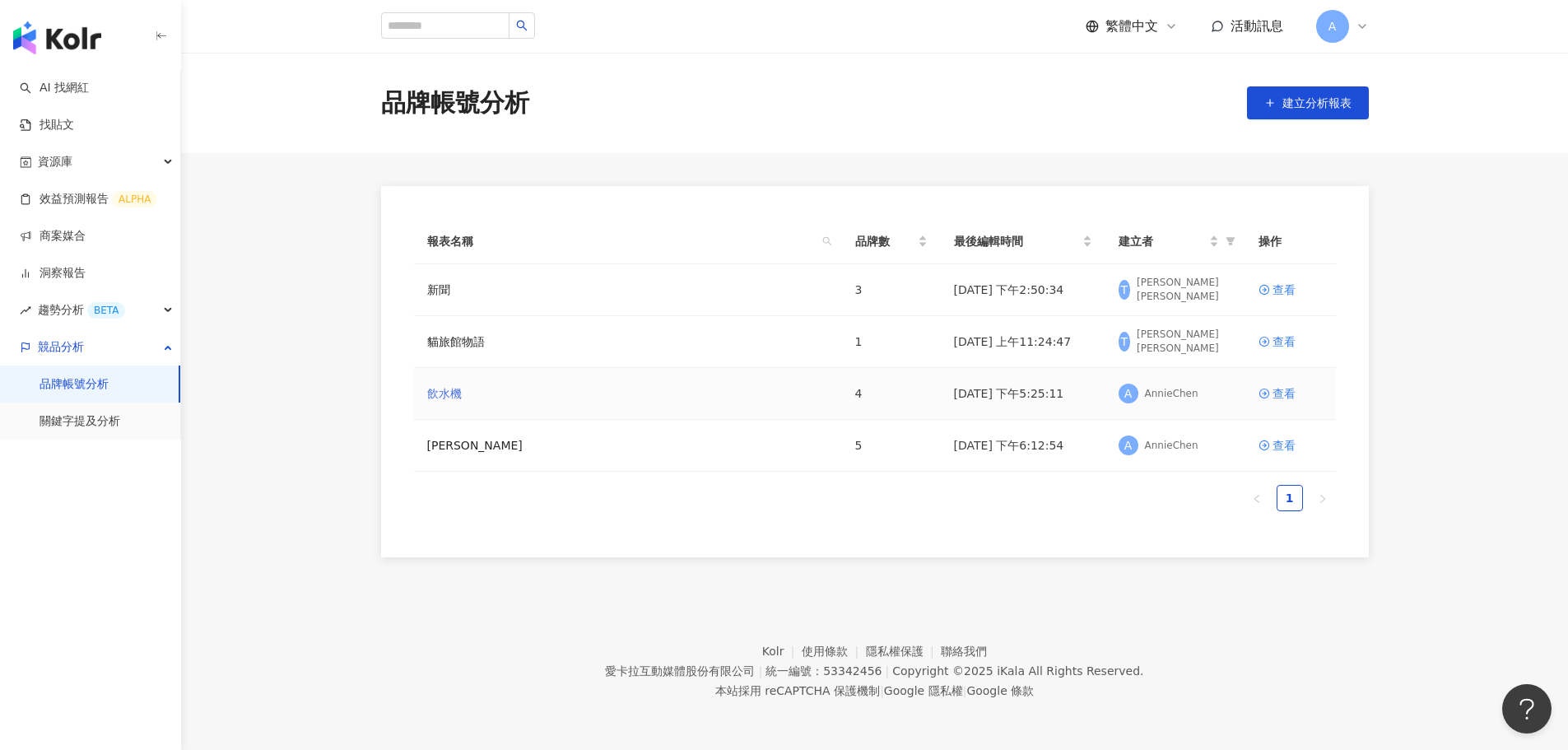
click at [447, 388] on link "飲水機" at bounding box center [444, 393] width 35 height 18
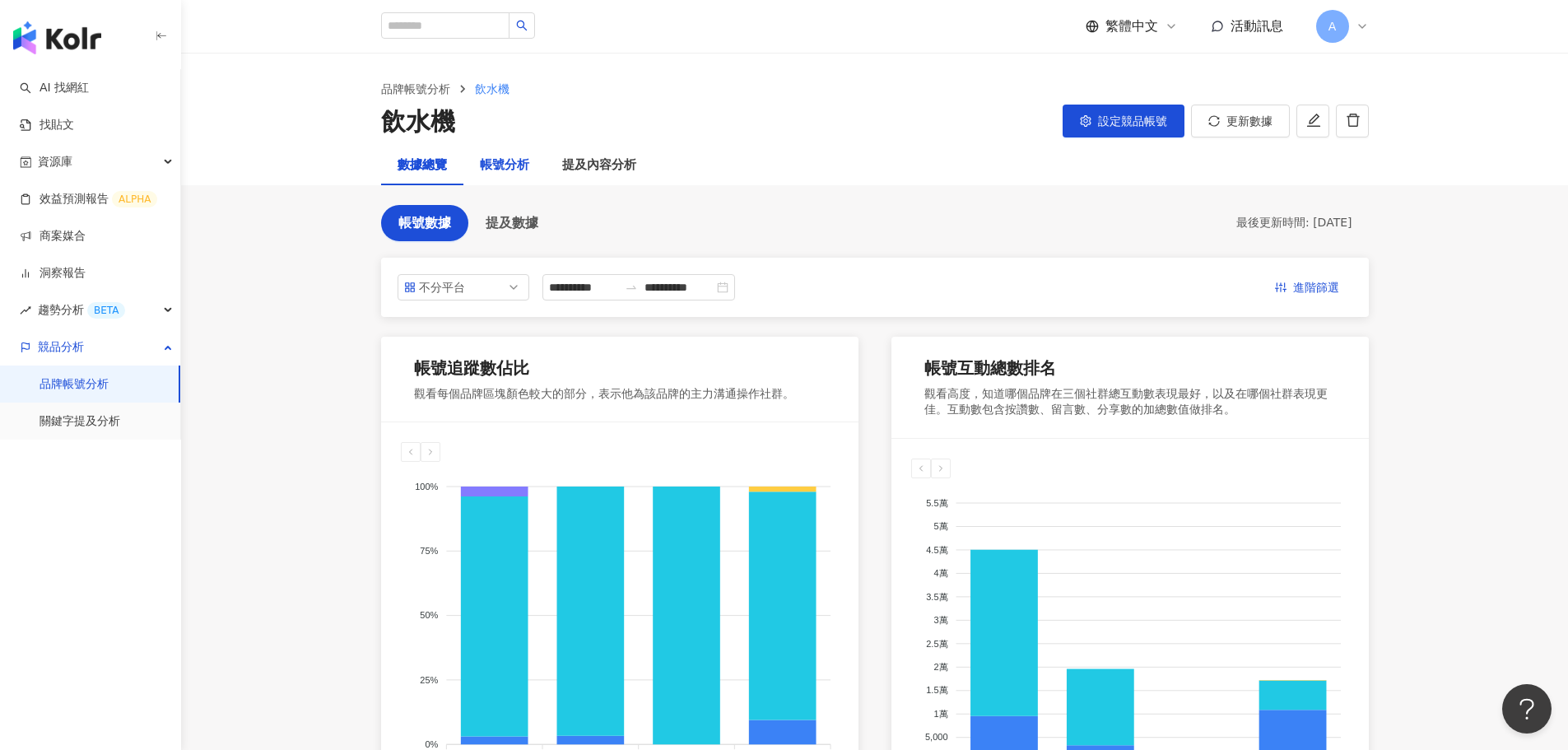
click at [511, 164] on div "帳號分析" at bounding box center [505, 165] width 49 height 20
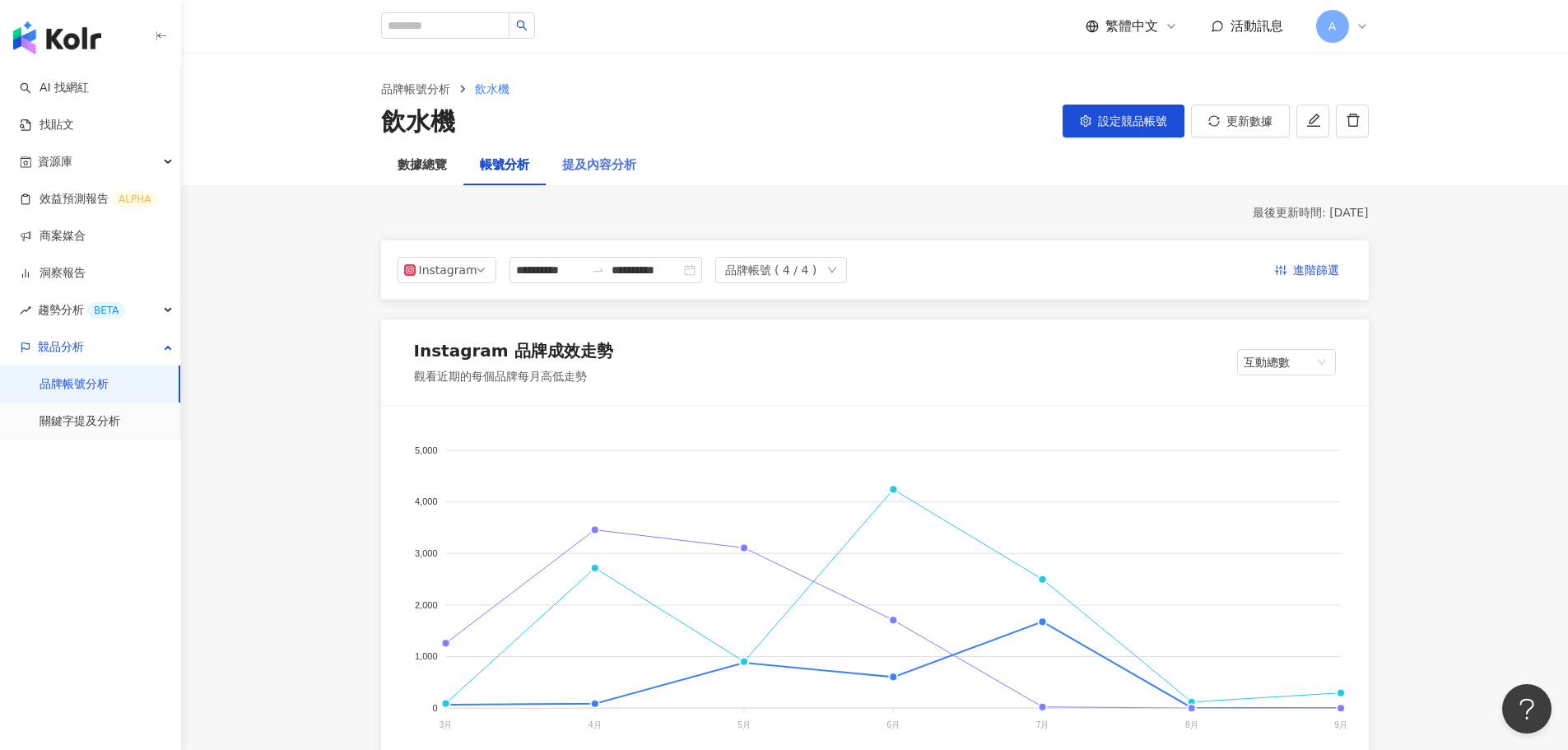
click at [612, 177] on div "提及內容分析" at bounding box center [599, 165] width 107 height 40
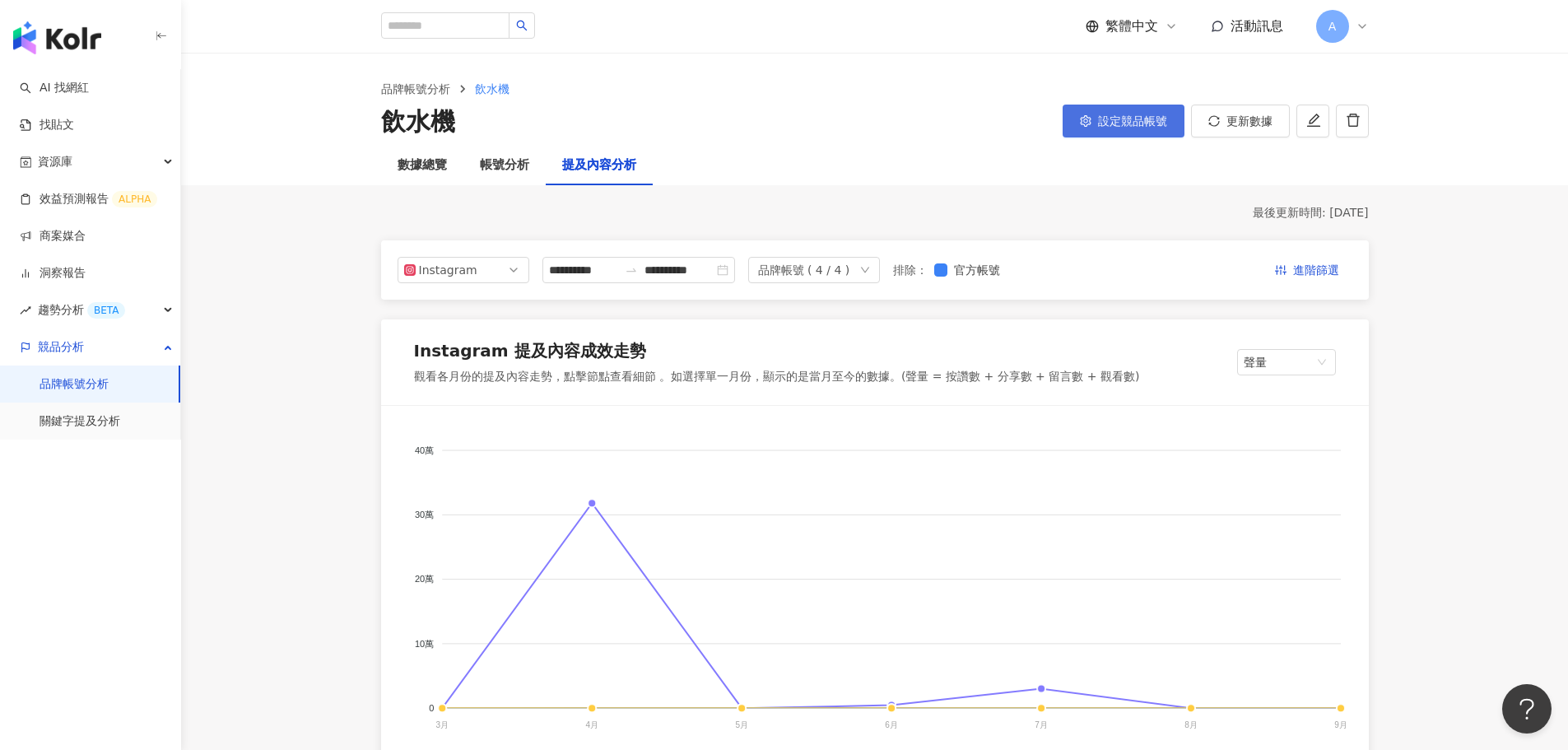
click at [1151, 116] on span "設定競品帳號" at bounding box center [1132, 121] width 69 height 13
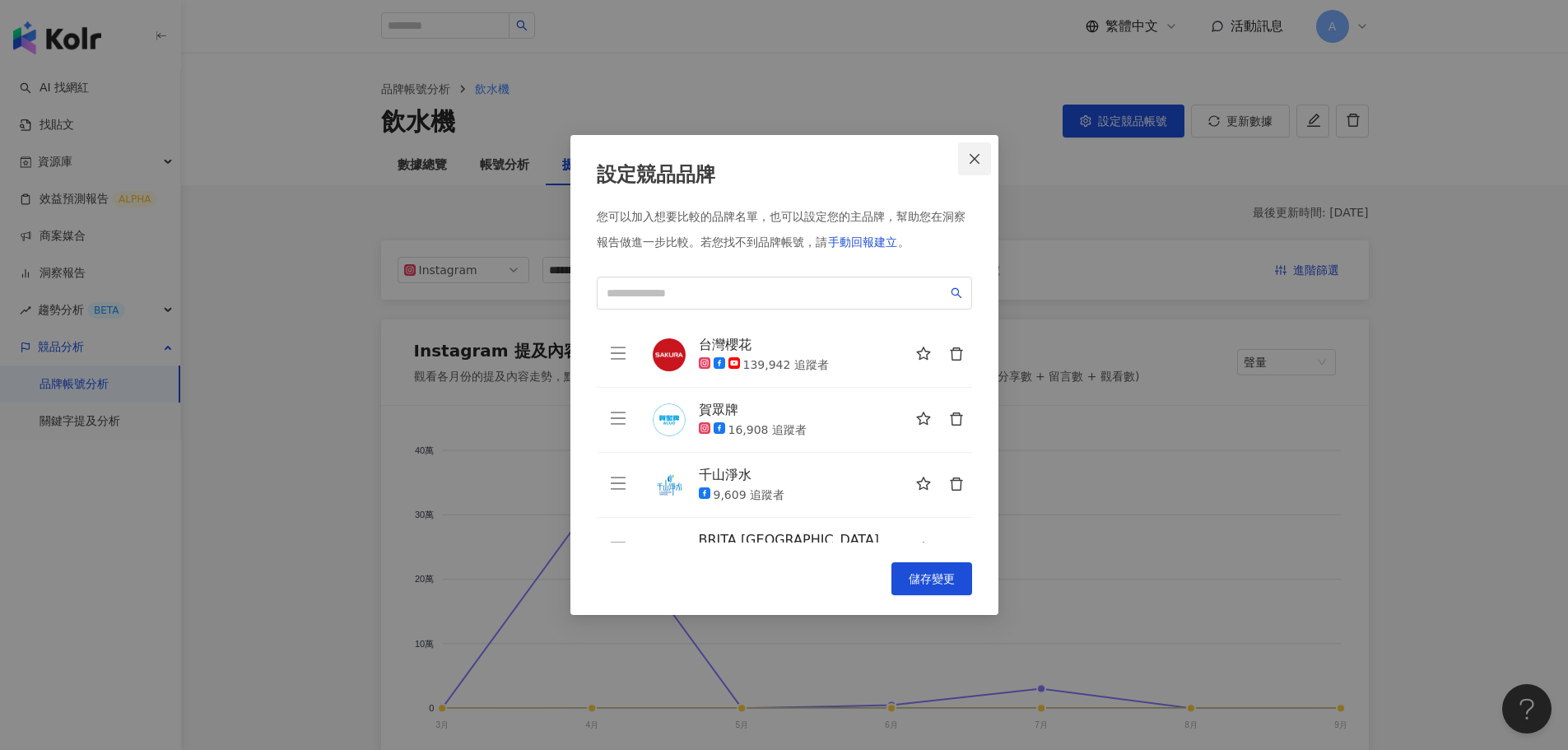
click at [970, 163] on icon "close" at bounding box center [974, 159] width 10 height 10
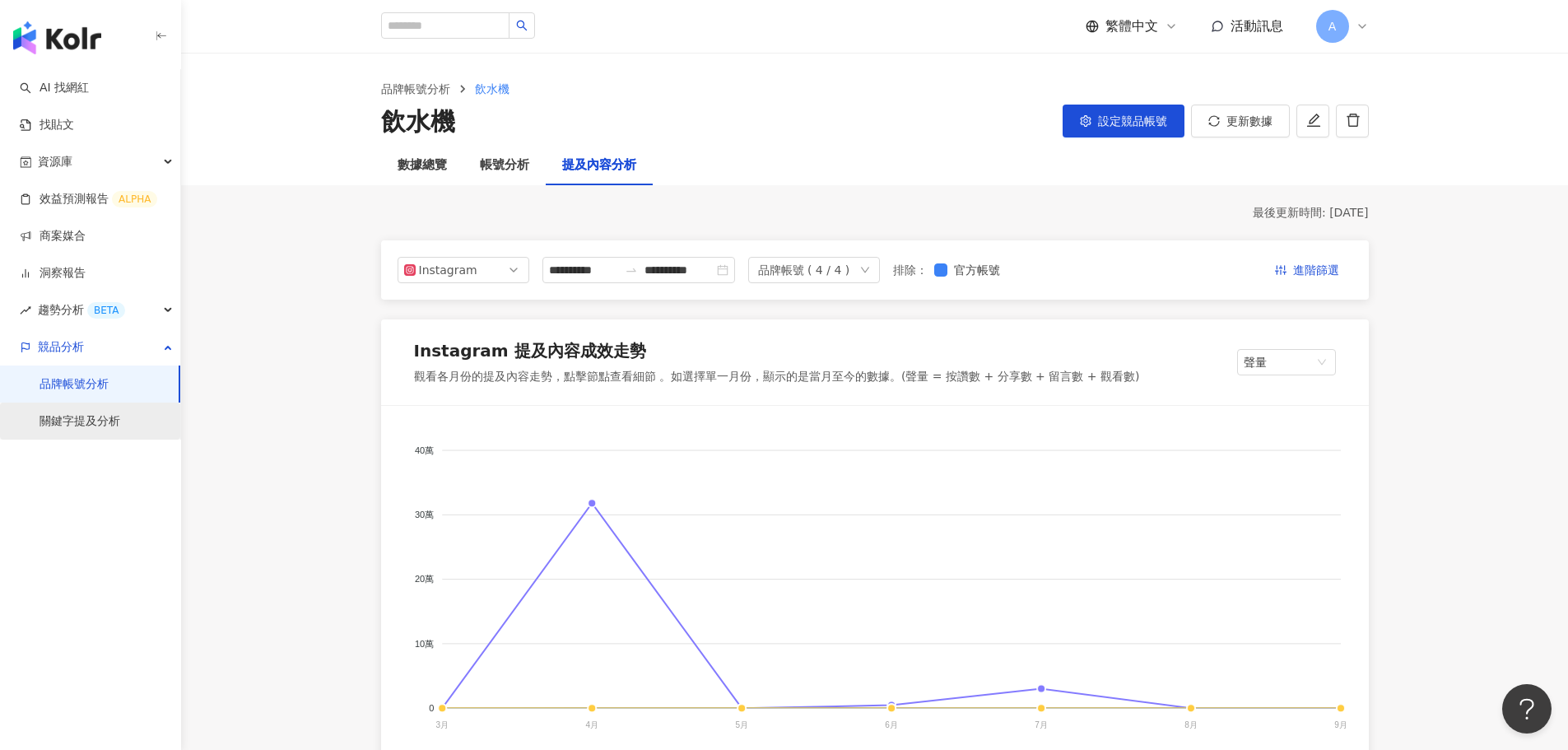
click at [108, 417] on link "關鍵字提及分析" at bounding box center [80, 421] width 81 height 17
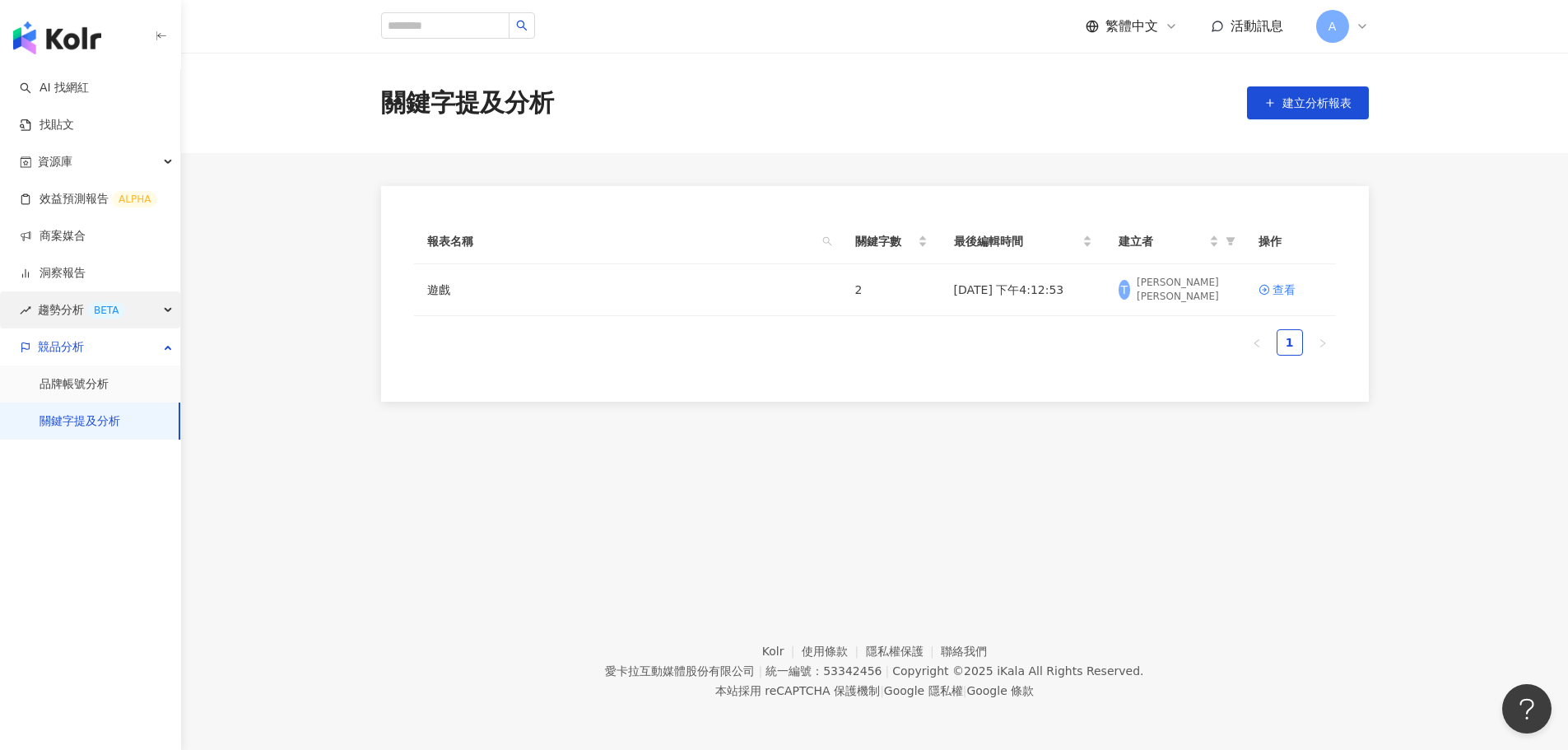
click at [148, 308] on div "趨勢分析 BETA" at bounding box center [90, 309] width 180 height 37
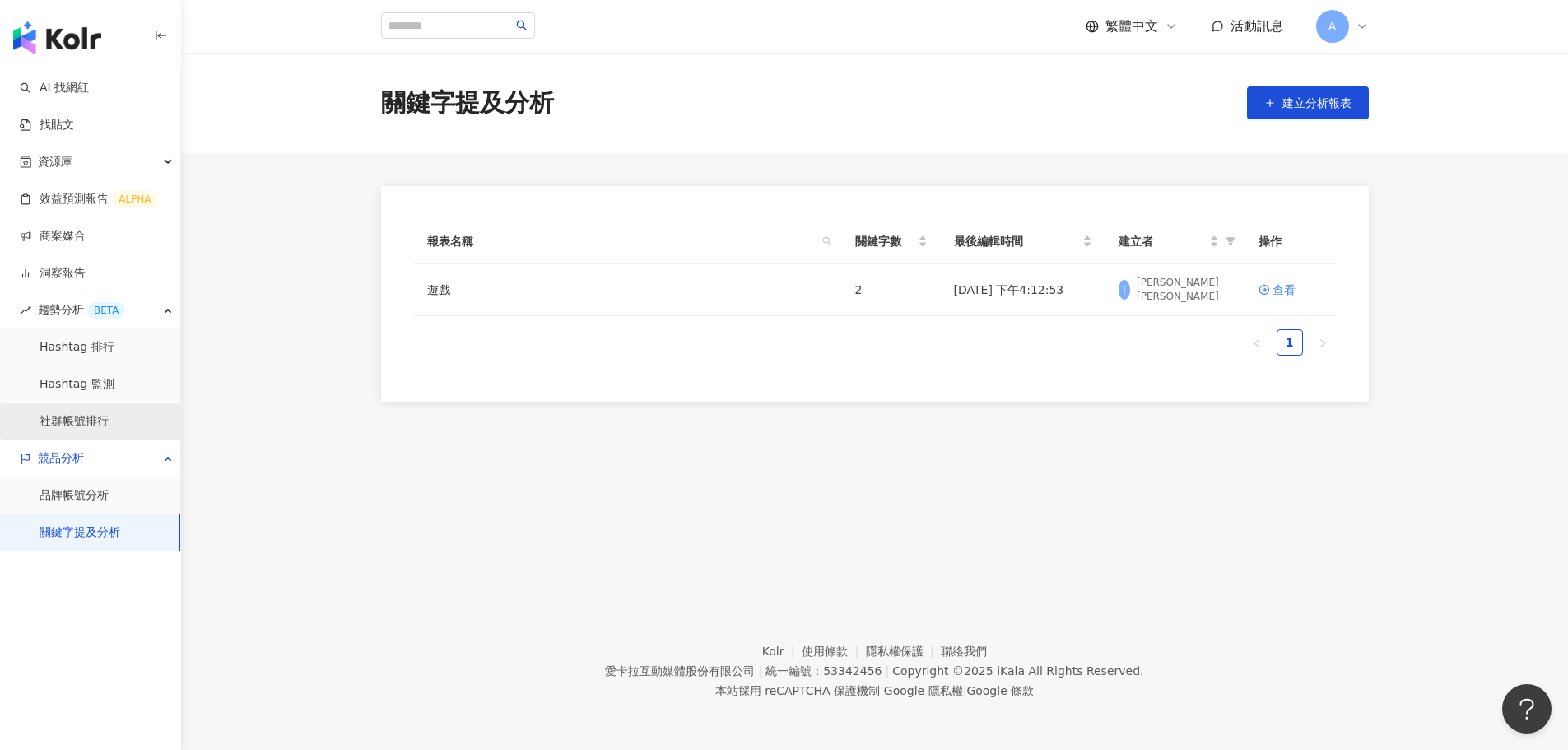
click at [96, 415] on link "社群帳號排行" at bounding box center [74, 421] width 69 height 17
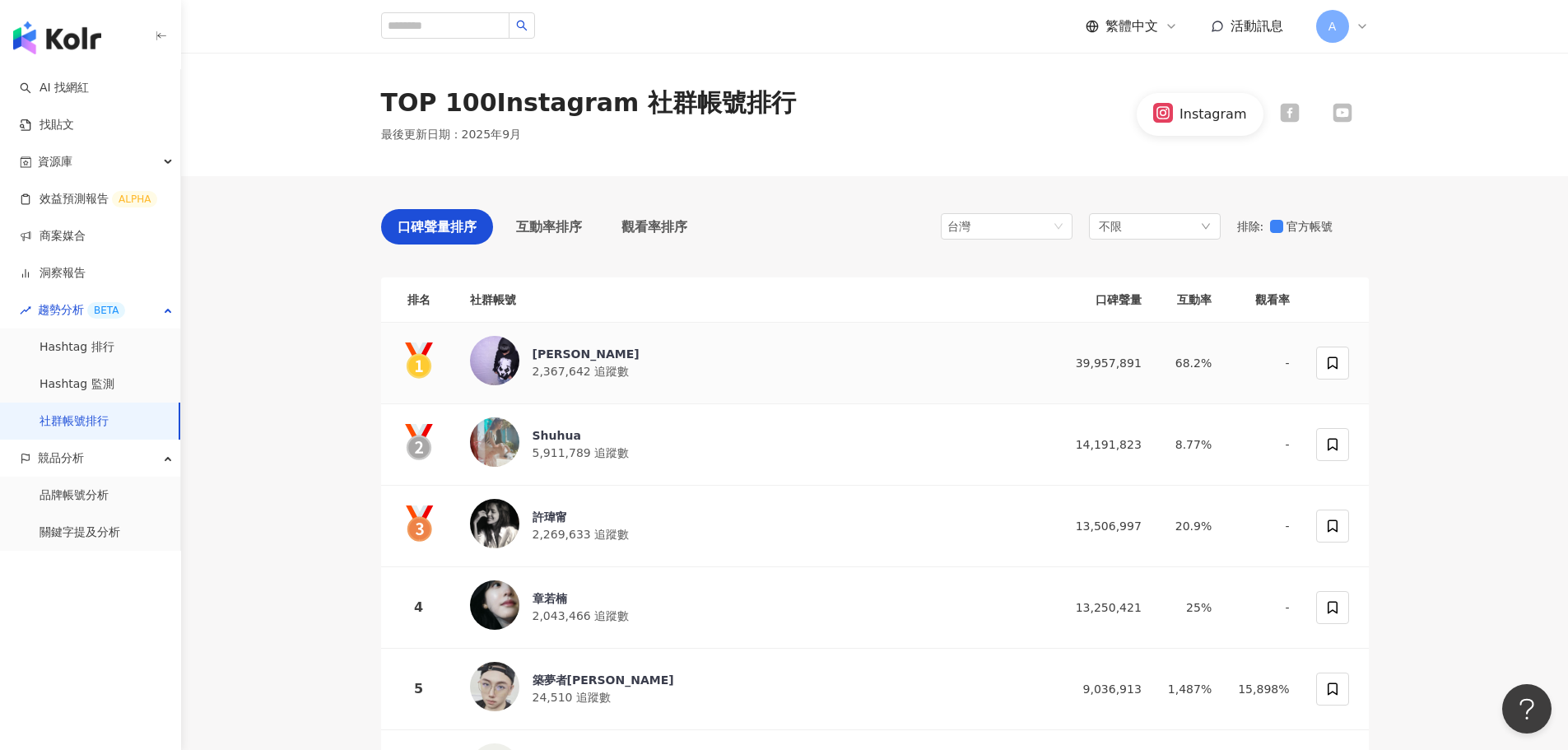
click at [1288, 371] on td "-" at bounding box center [1264, 364] width 77 height 81
click at [115, 376] on link "Hashtag 監測" at bounding box center [77, 384] width 75 height 17
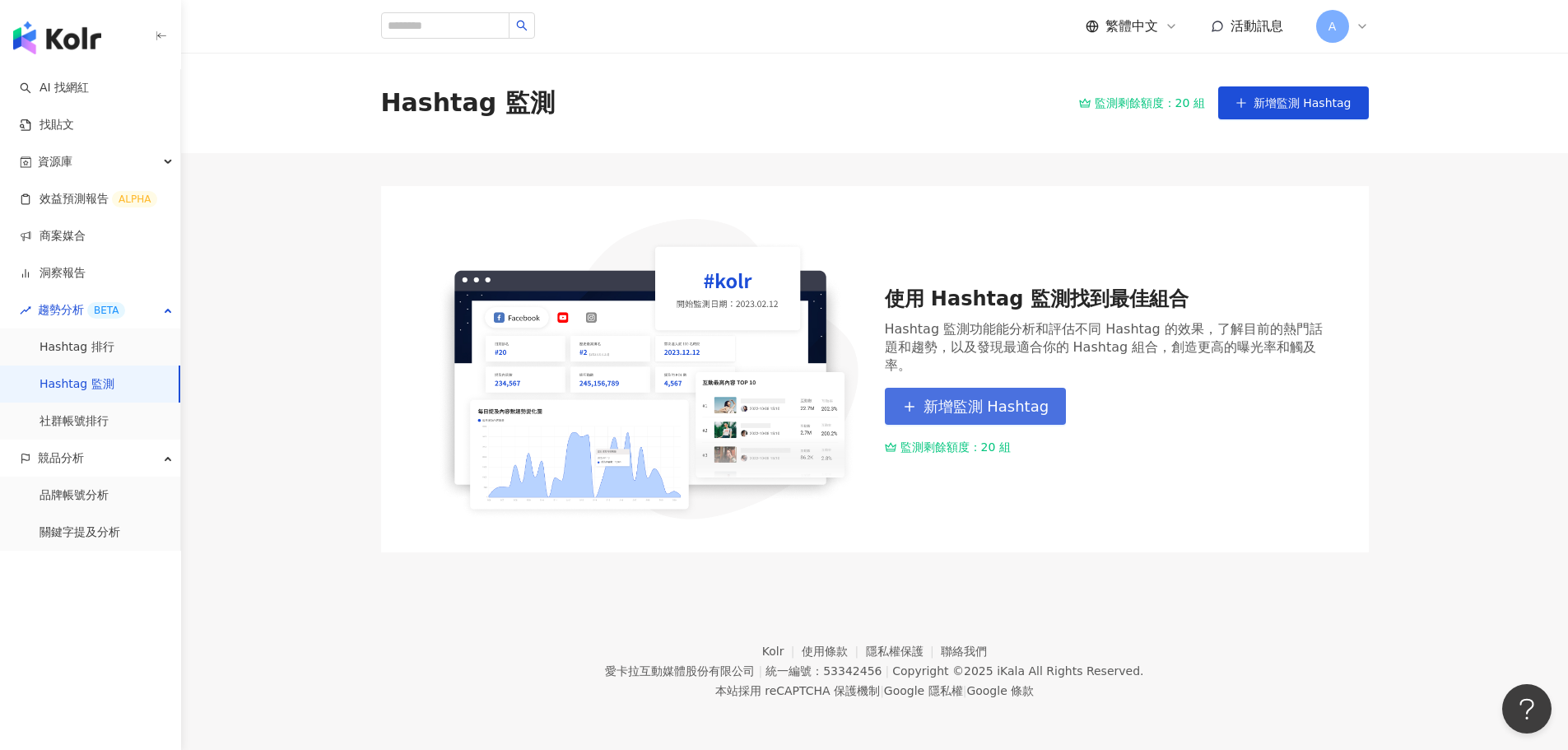
click at [989, 397] on span "新增監測 Hashtag" at bounding box center [986, 406] width 125 height 18
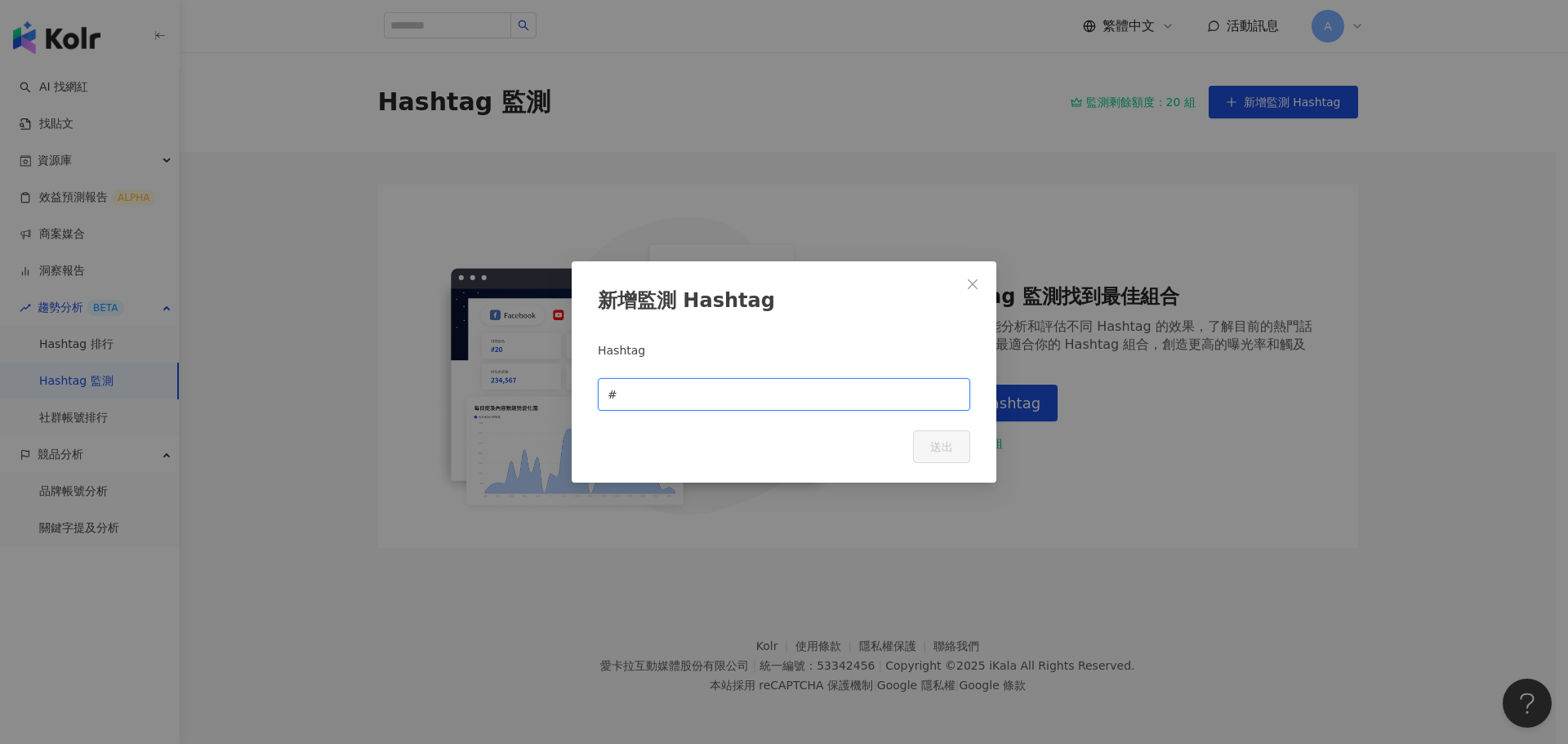
click at [643, 401] on input "text" at bounding box center [790, 394] width 340 height 18
type input "***"
click at [954, 443] on button "送出" at bounding box center [941, 446] width 57 height 32
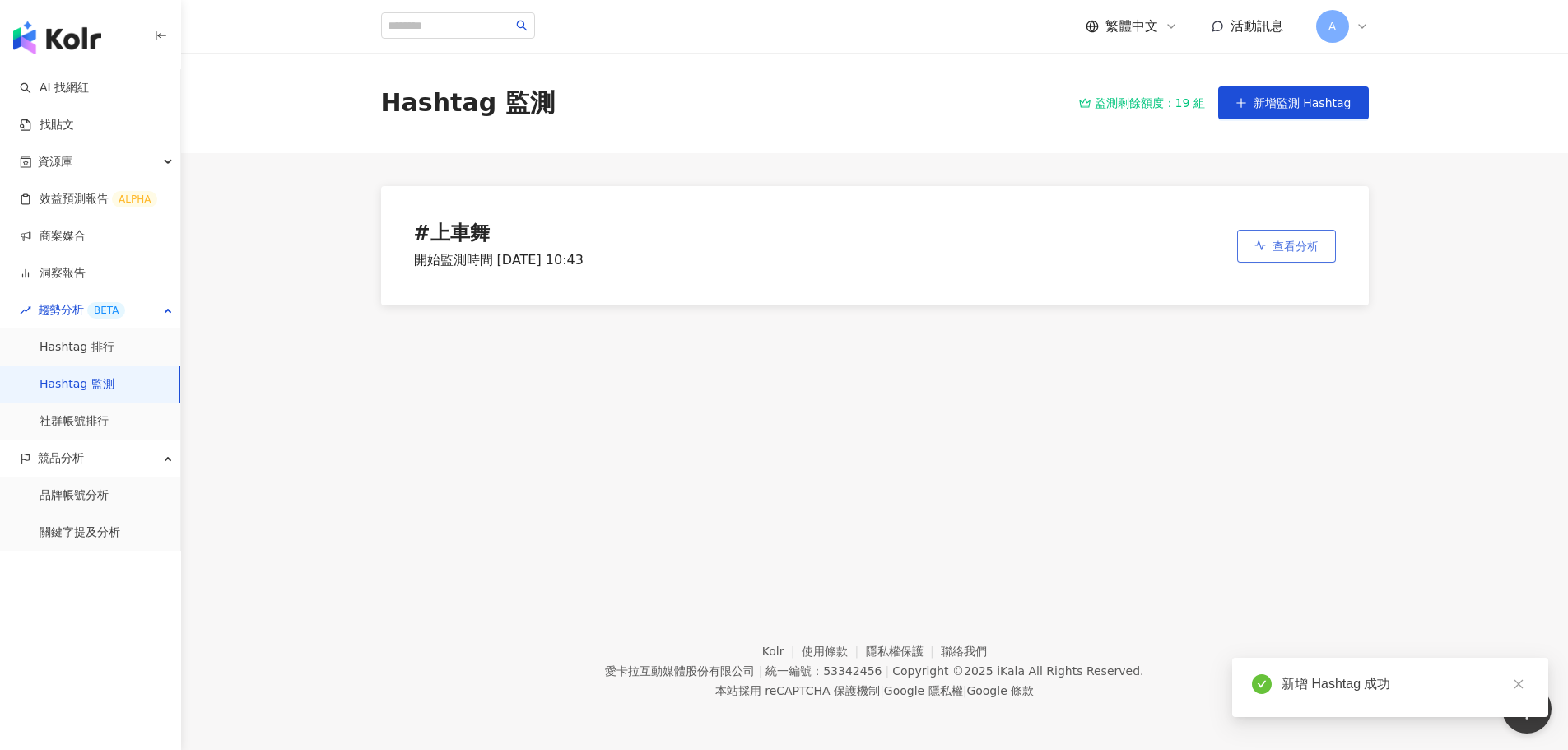
click at [1314, 244] on span "查看分析" at bounding box center [1295, 245] width 46 height 13
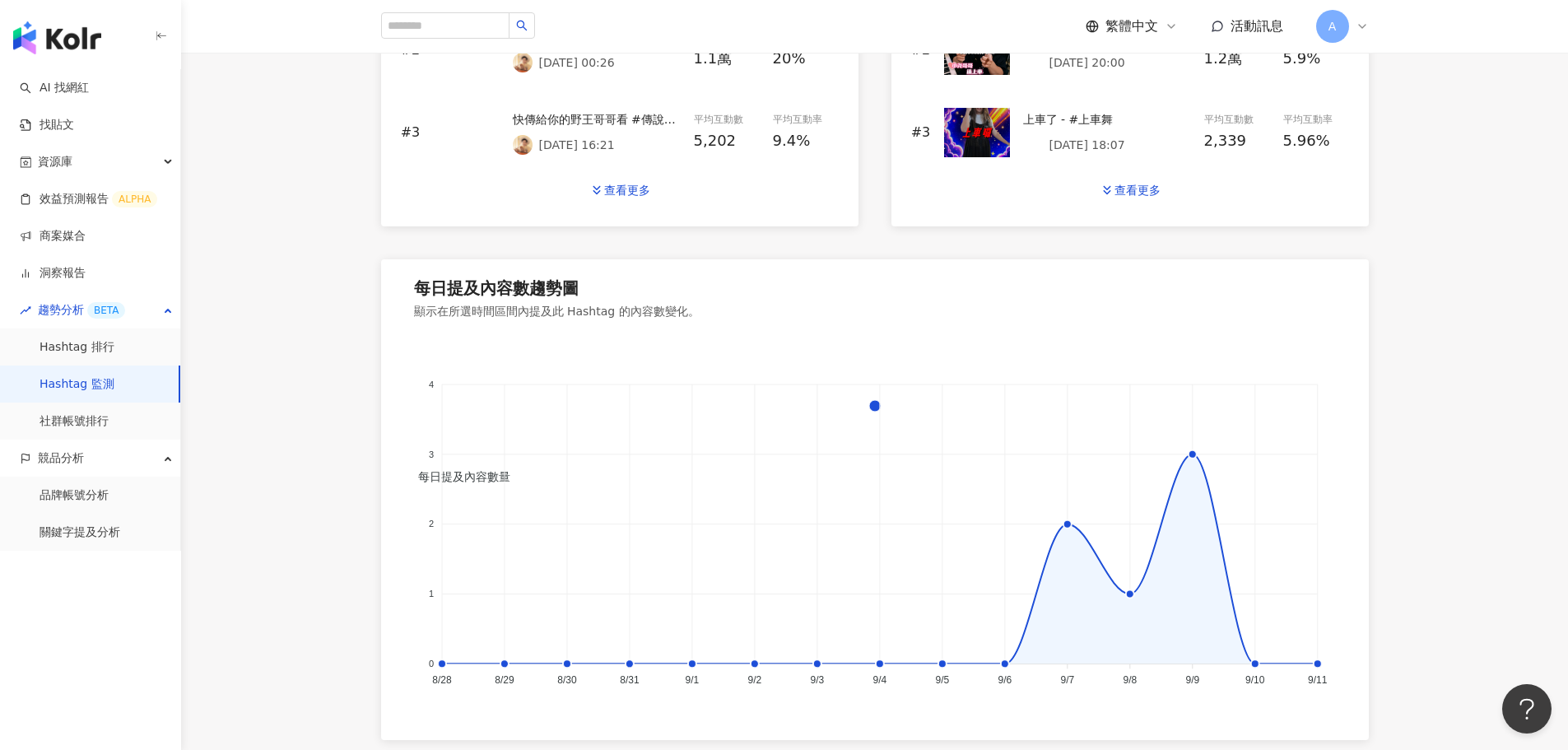
scroll to position [701, 0]
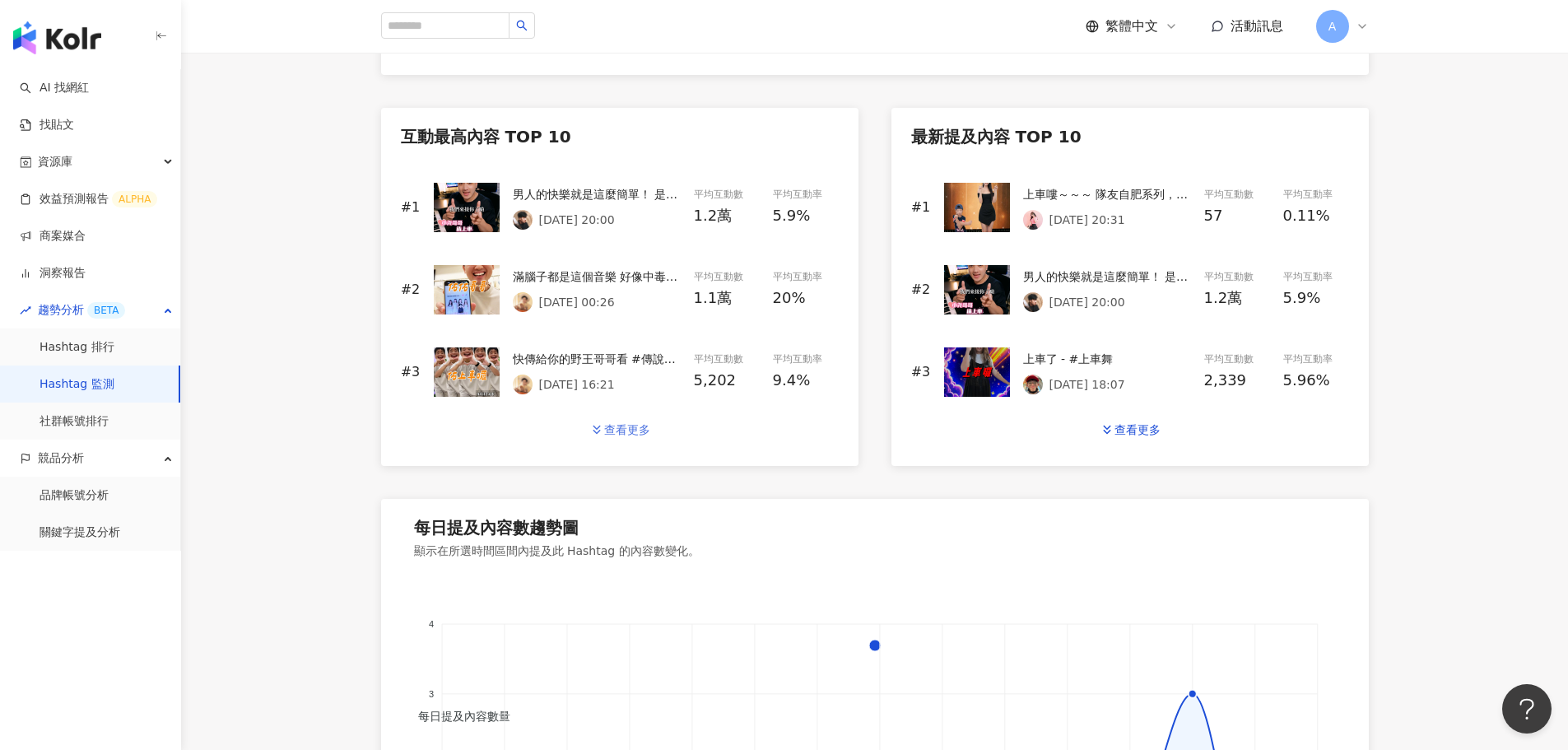
click at [625, 427] on div "查看更多" at bounding box center [626, 429] width 46 height 13
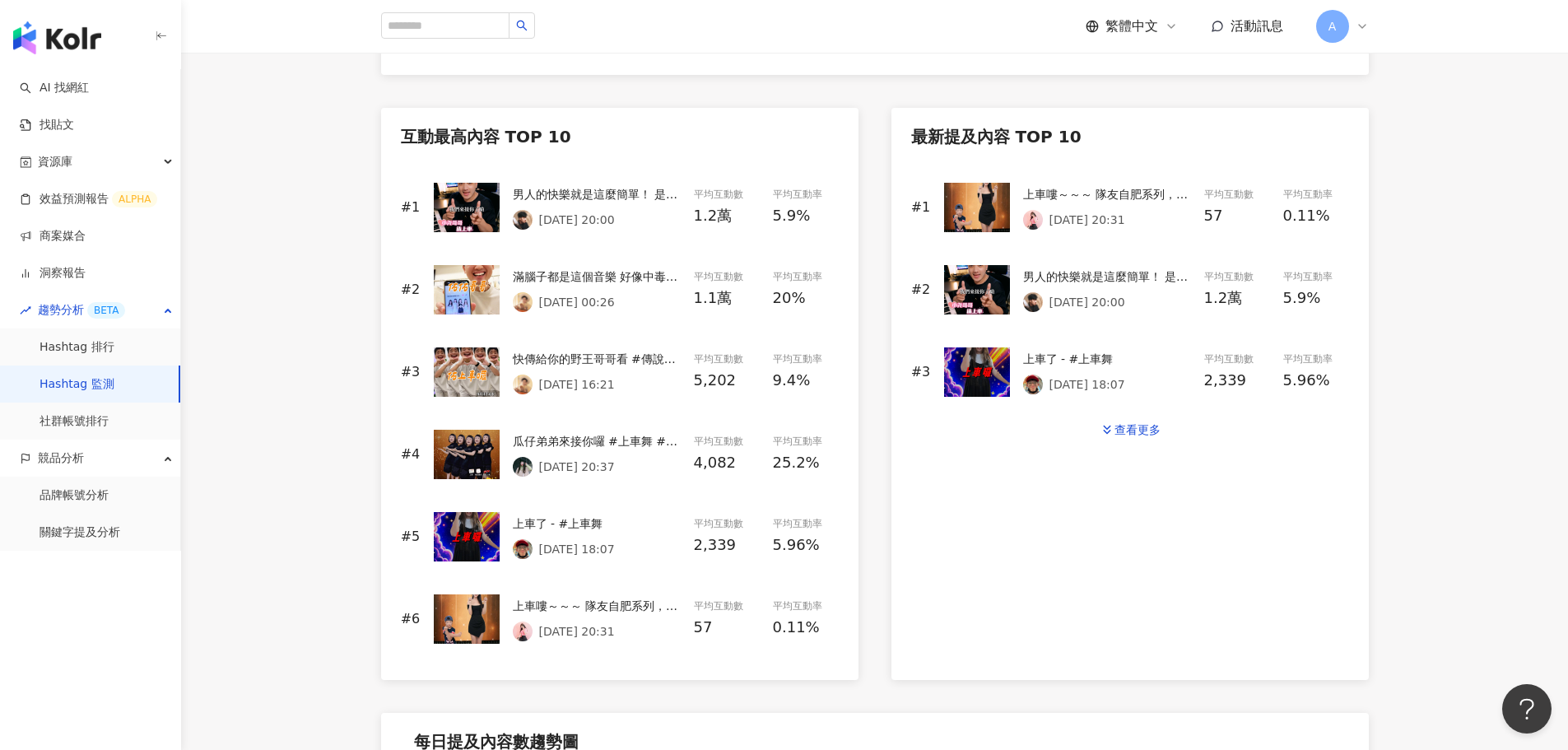
drag, startPoint x: 607, startPoint y: 190, endPoint x: 577, endPoint y: 195, distance: 30.4
click at [577, 195] on div "男人的快樂就是這麼簡單！ 是什麼讓我在20萬人面前做這種事？ 因為可以搞到朋友尷尬，我就舒服 #編曲 #上車舞 #抖音直播" at bounding box center [597, 194] width 168 height 18
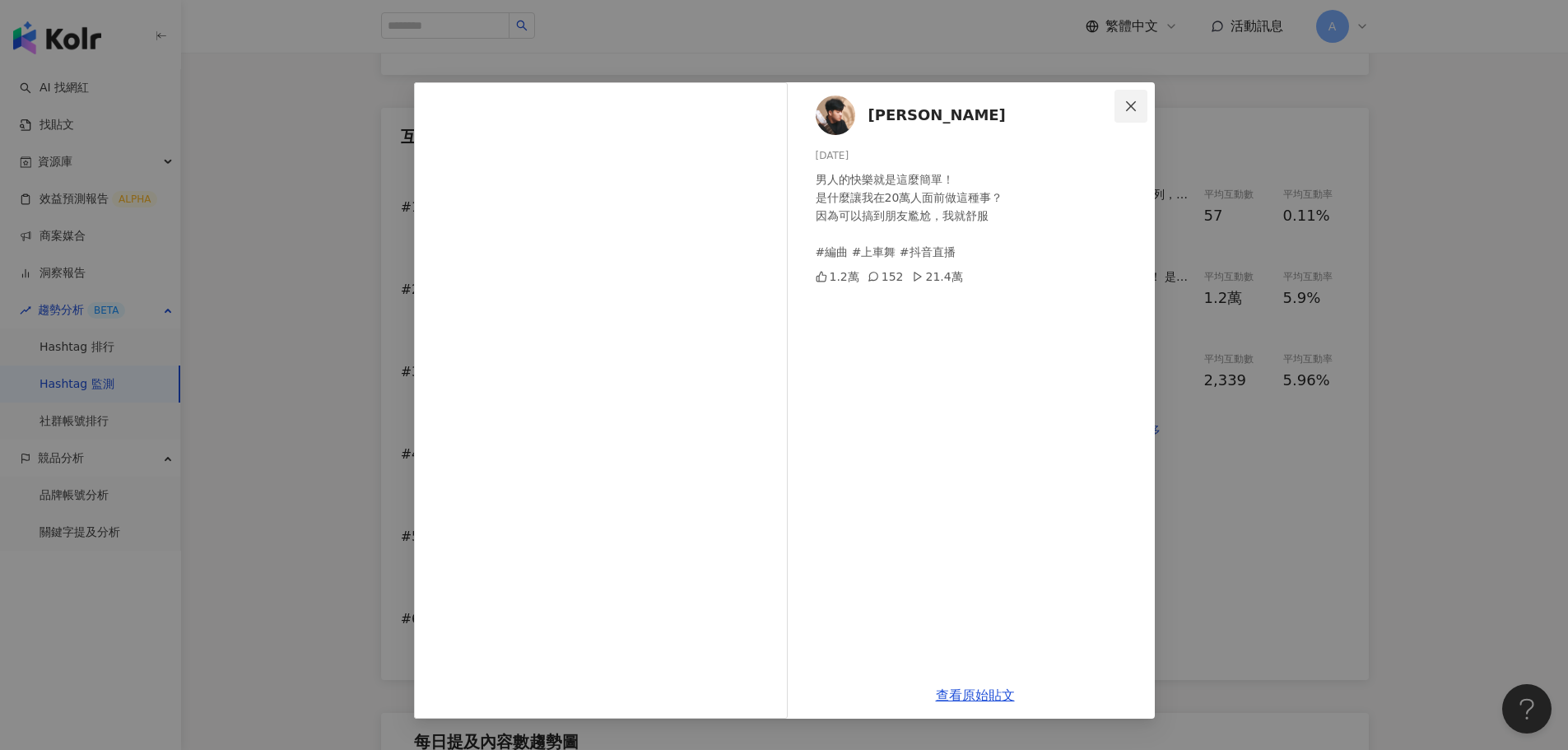
click at [1136, 100] on icon "close" at bounding box center [1130, 106] width 13 height 13
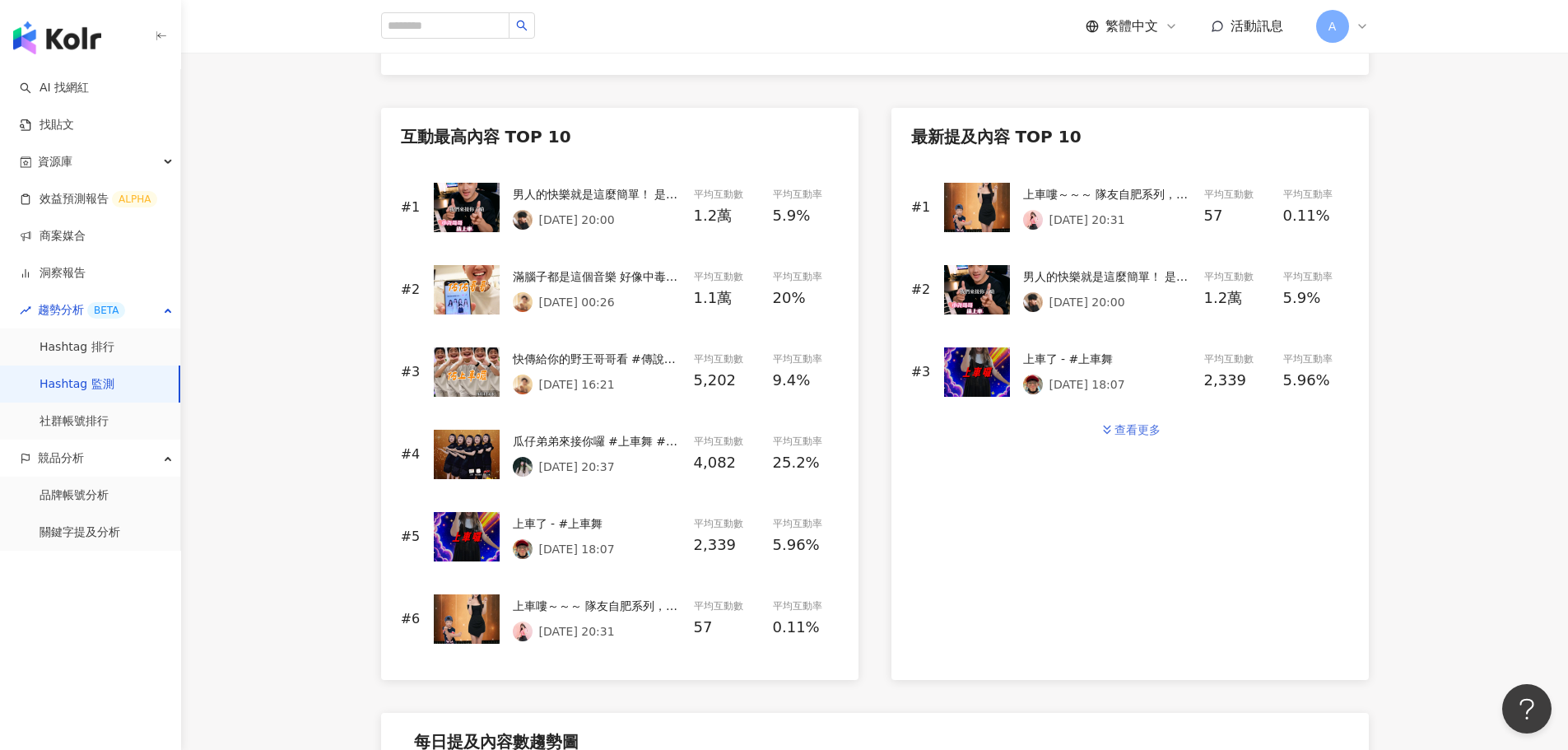
click at [1161, 428] on button "查看更多" at bounding box center [1129, 429] width 96 height 33
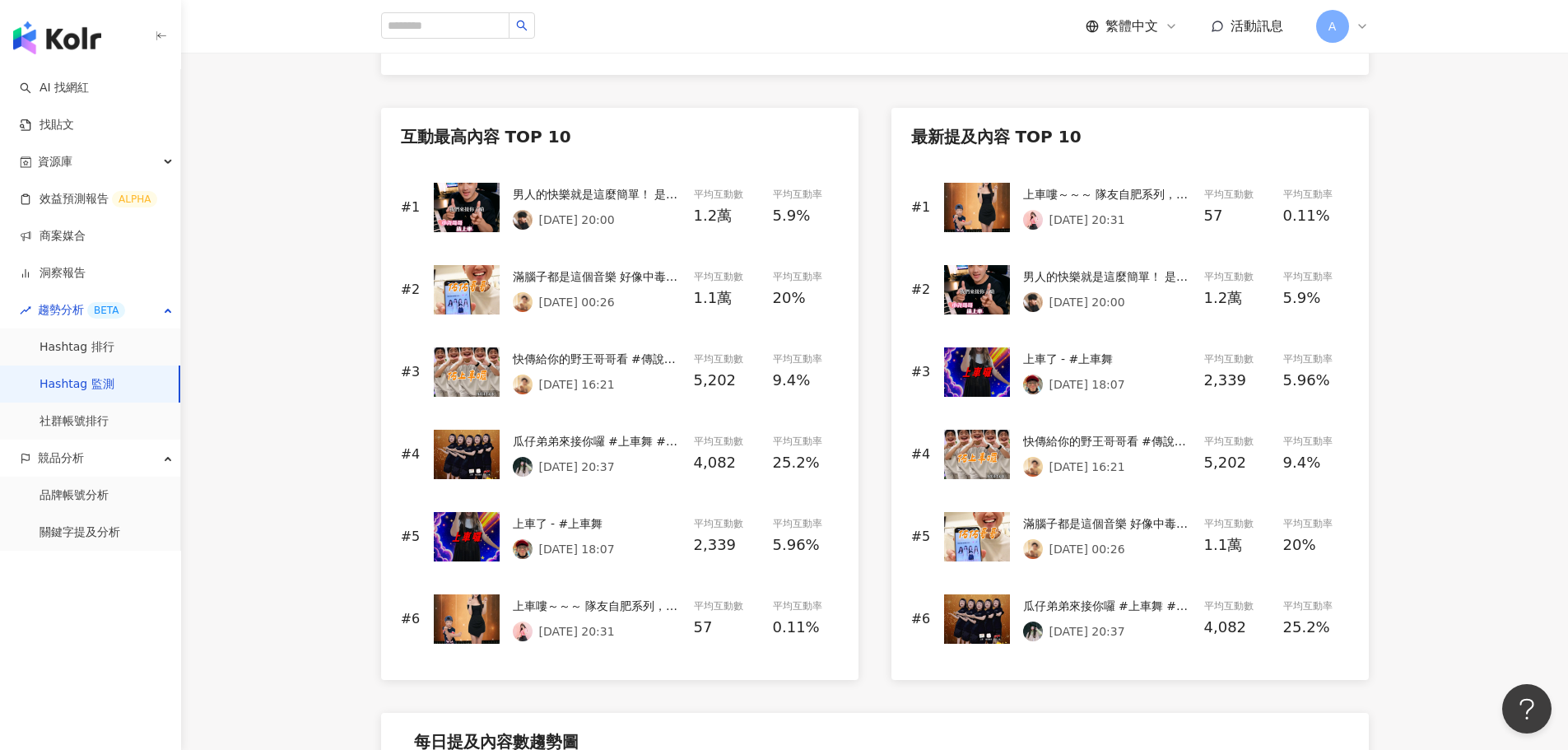
click at [1114, 521] on div "滿腦子都是這個音樂 好像中毒一樣哈哈哈 #上車舞 #汽車搖擺 #上車囉" at bounding box center [1108, 524] width 168 height 18
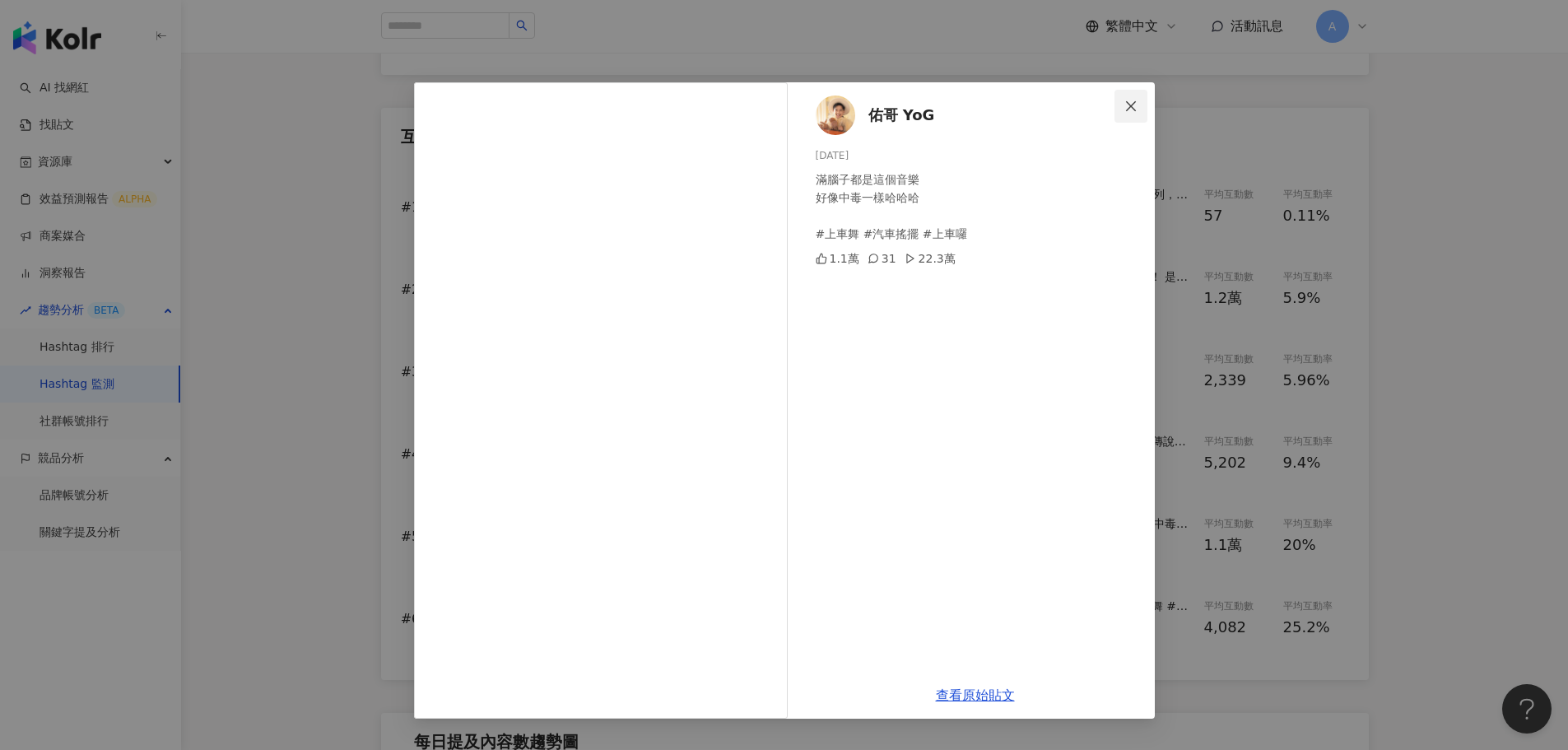
click at [1134, 106] on icon "close" at bounding box center [1130, 106] width 13 height 13
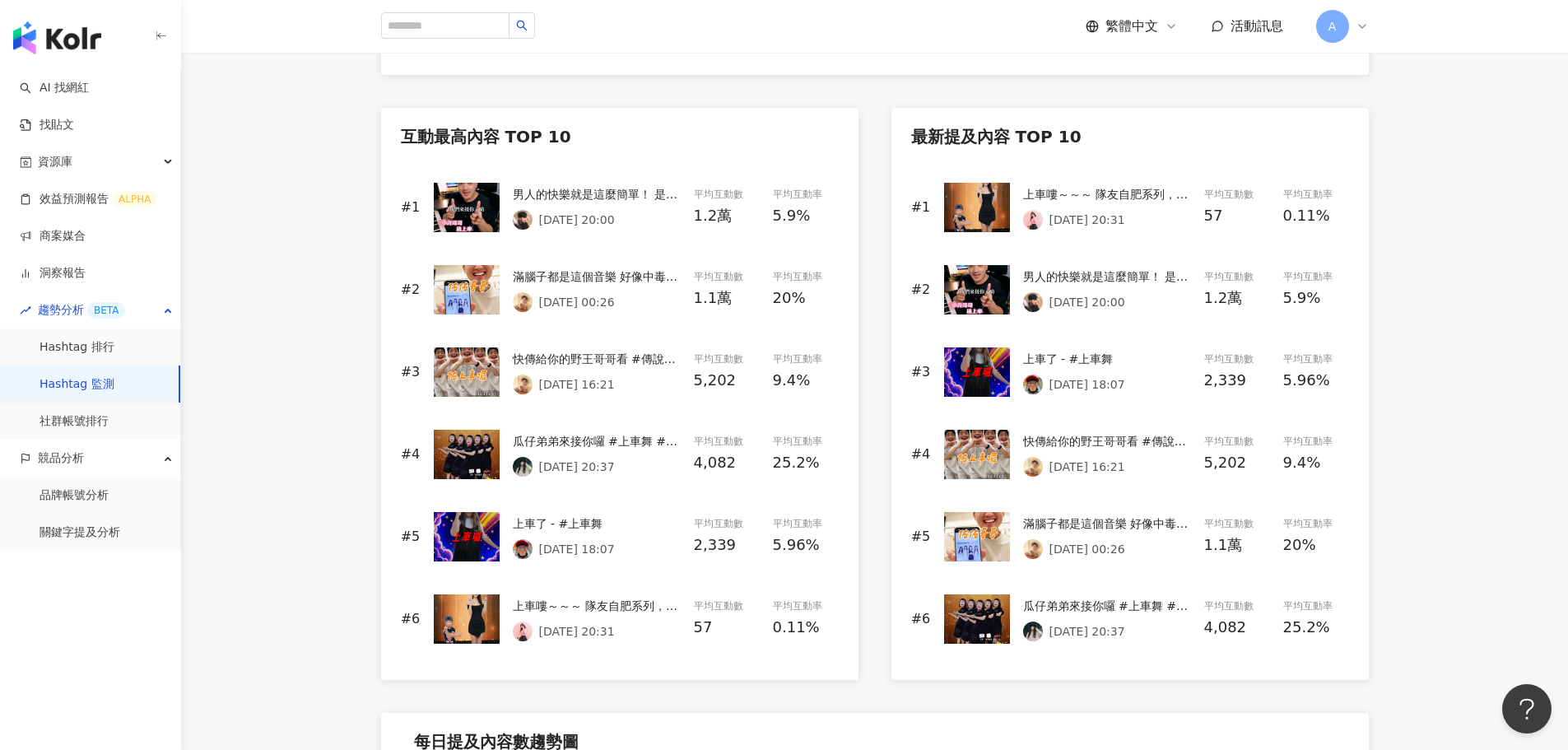
click at [1116, 604] on div "瓜仔弟弟來接你囉 #上車舞 #上車囉 #sk月亮湖217 #搞笑 #迷因 #小小楓葉 #直播" at bounding box center [1108, 606] width 168 height 18
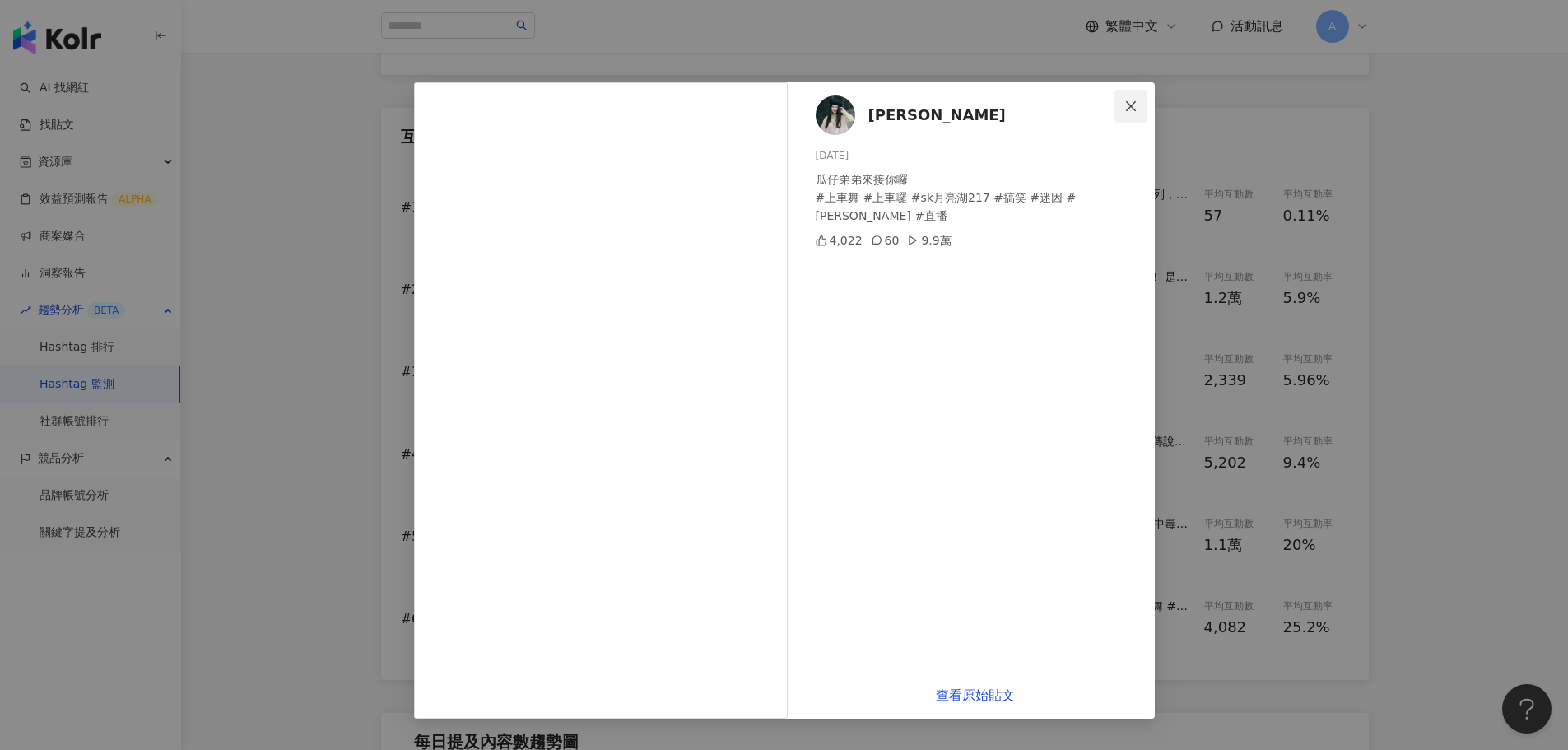
click at [1129, 100] on icon "close" at bounding box center [1130, 106] width 13 height 13
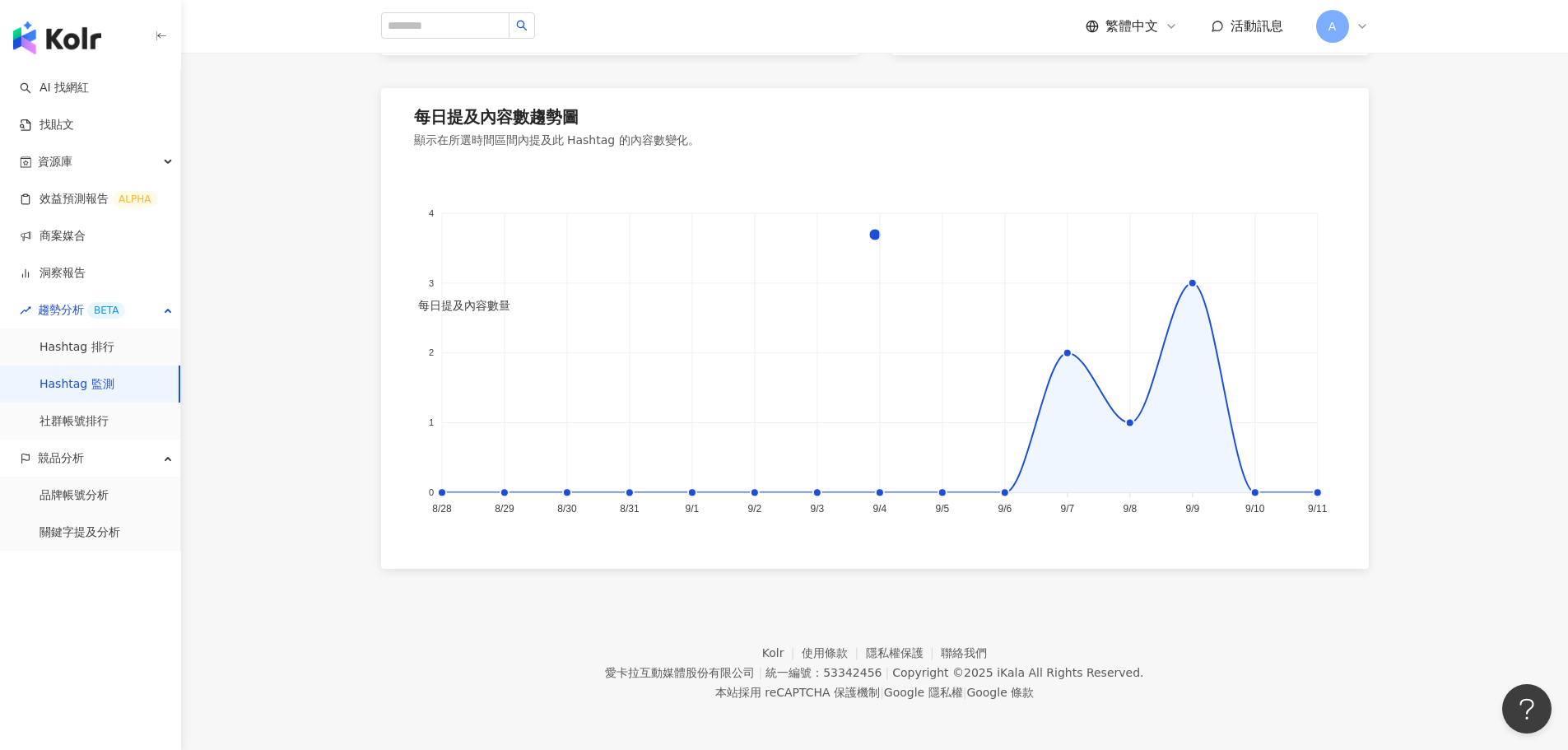
scroll to position [1326, 0]
click at [102, 351] on link "Hashtag 排行" at bounding box center [77, 347] width 75 height 17
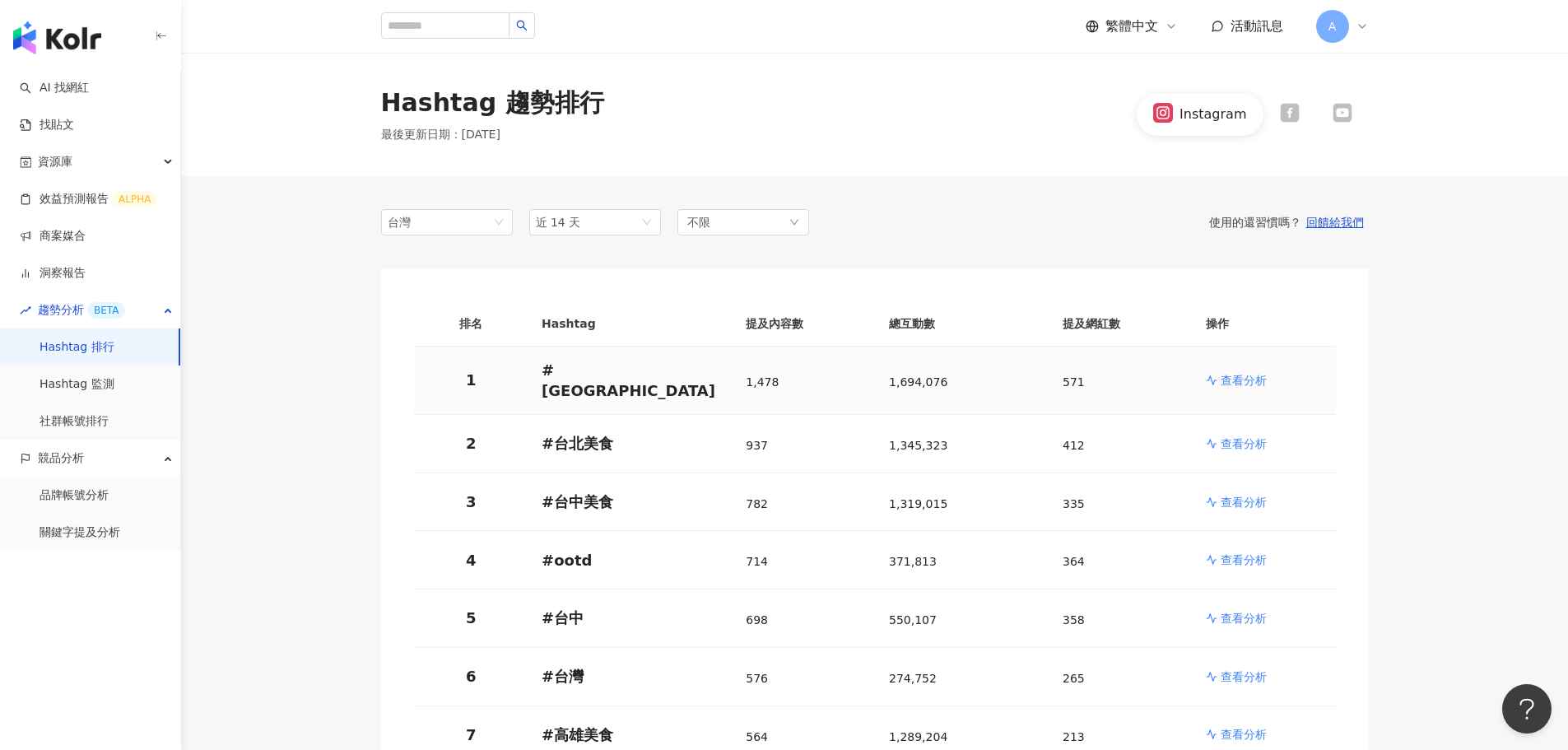
click at [1231, 373] on p "查看分析" at bounding box center [1243, 380] width 46 height 17
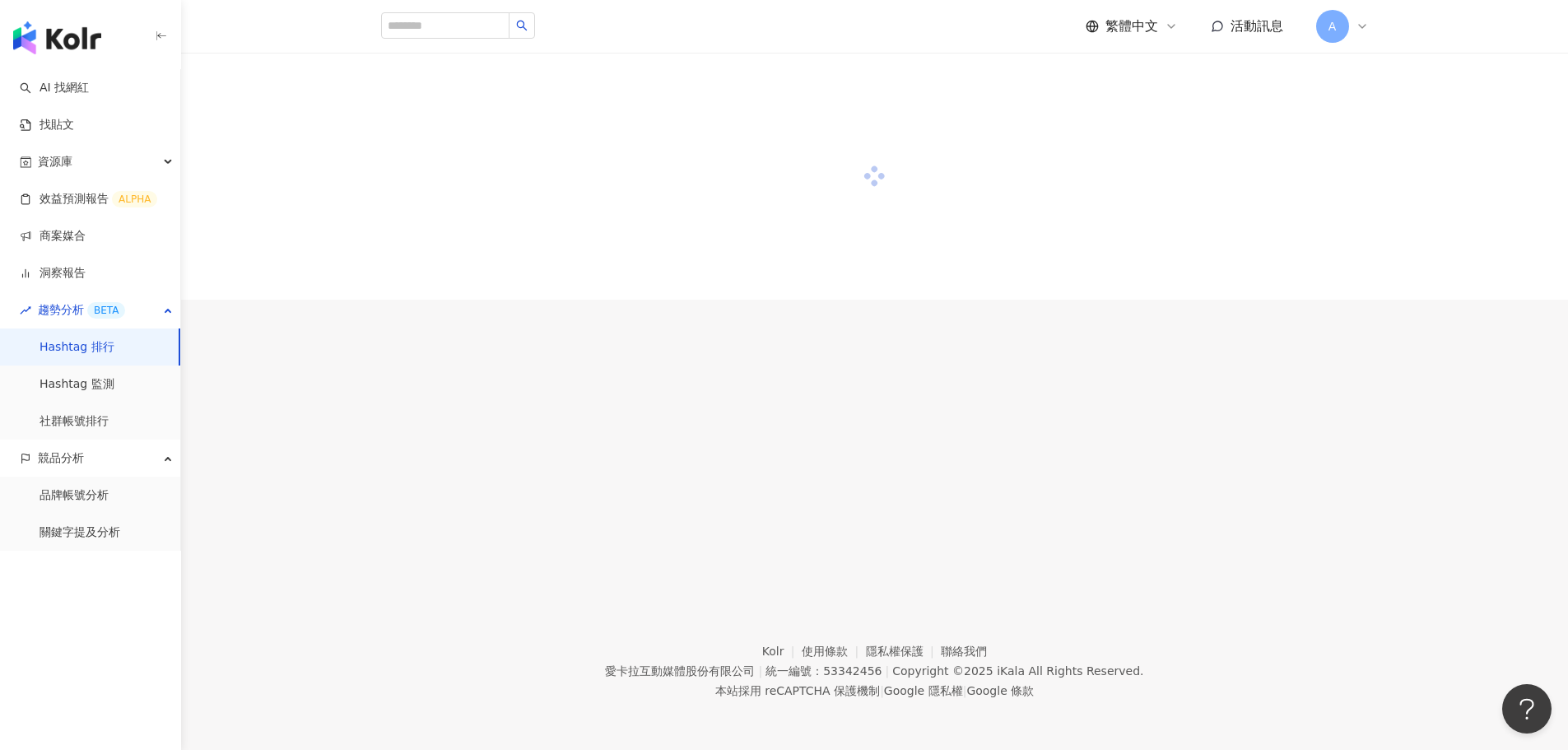
click at [76, 356] on link "Hashtag 排行" at bounding box center [77, 347] width 75 height 17
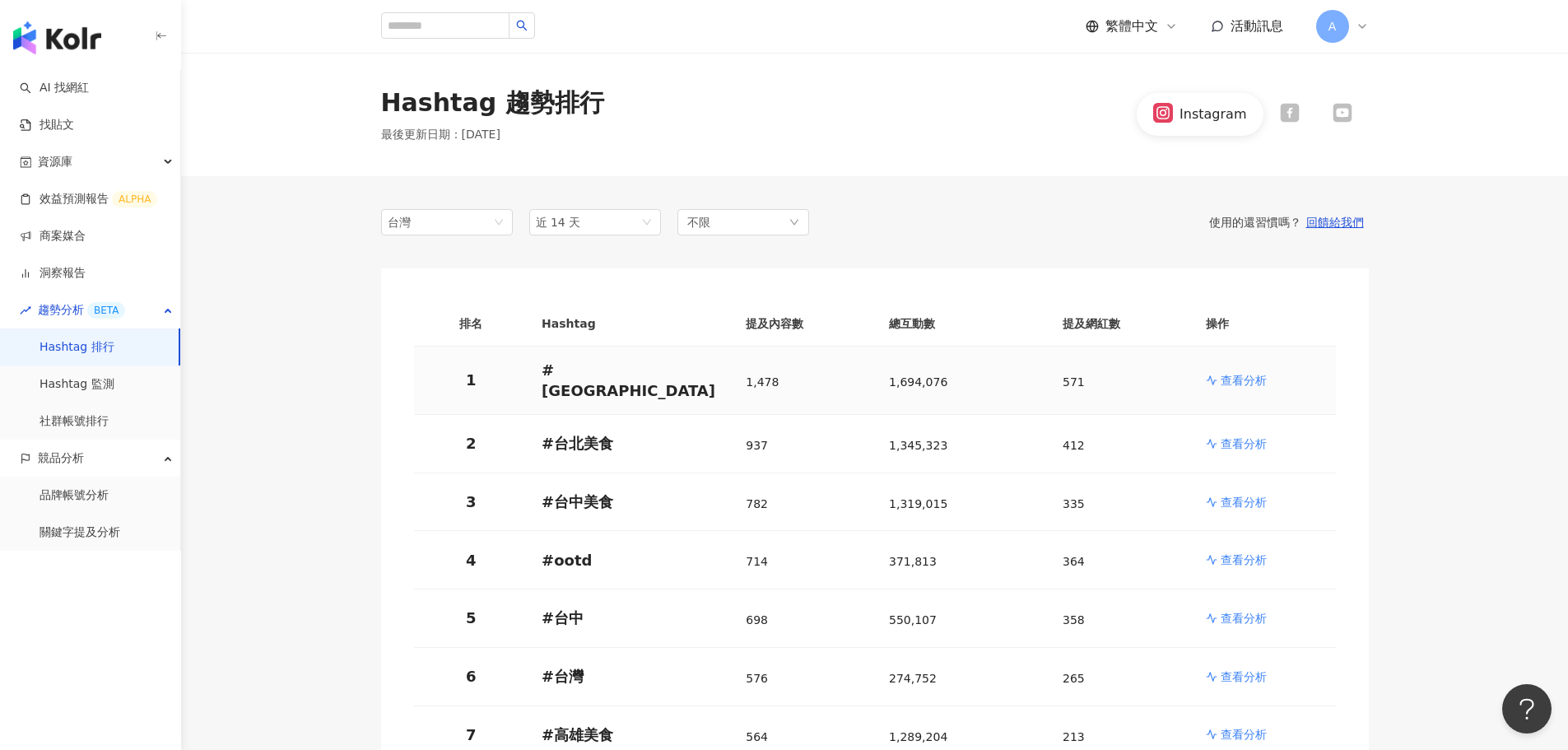
click at [1249, 375] on p "查看分析" at bounding box center [1243, 380] width 46 height 17
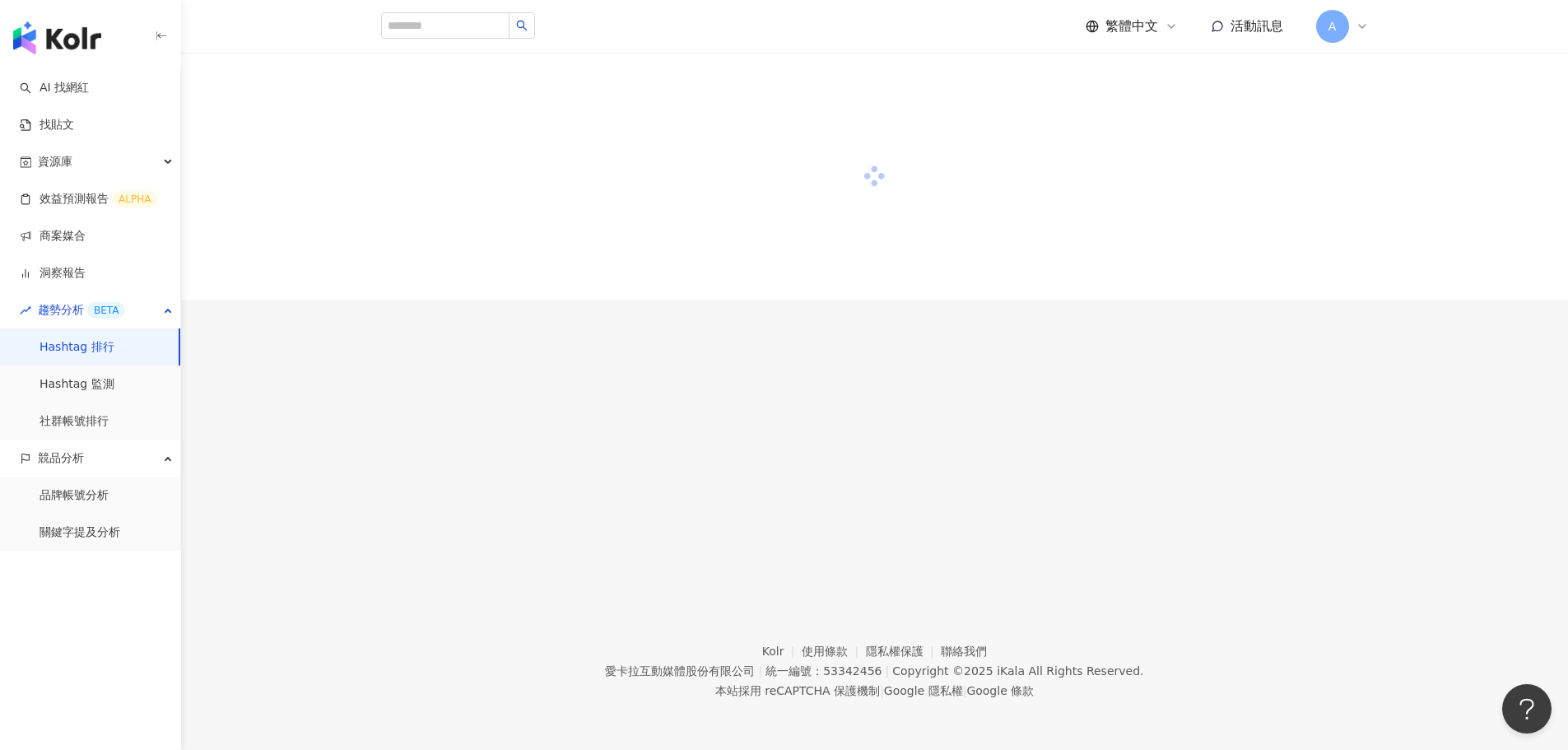
click at [87, 348] on link "Hashtag 排行" at bounding box center [77, 347] width 75 height 17
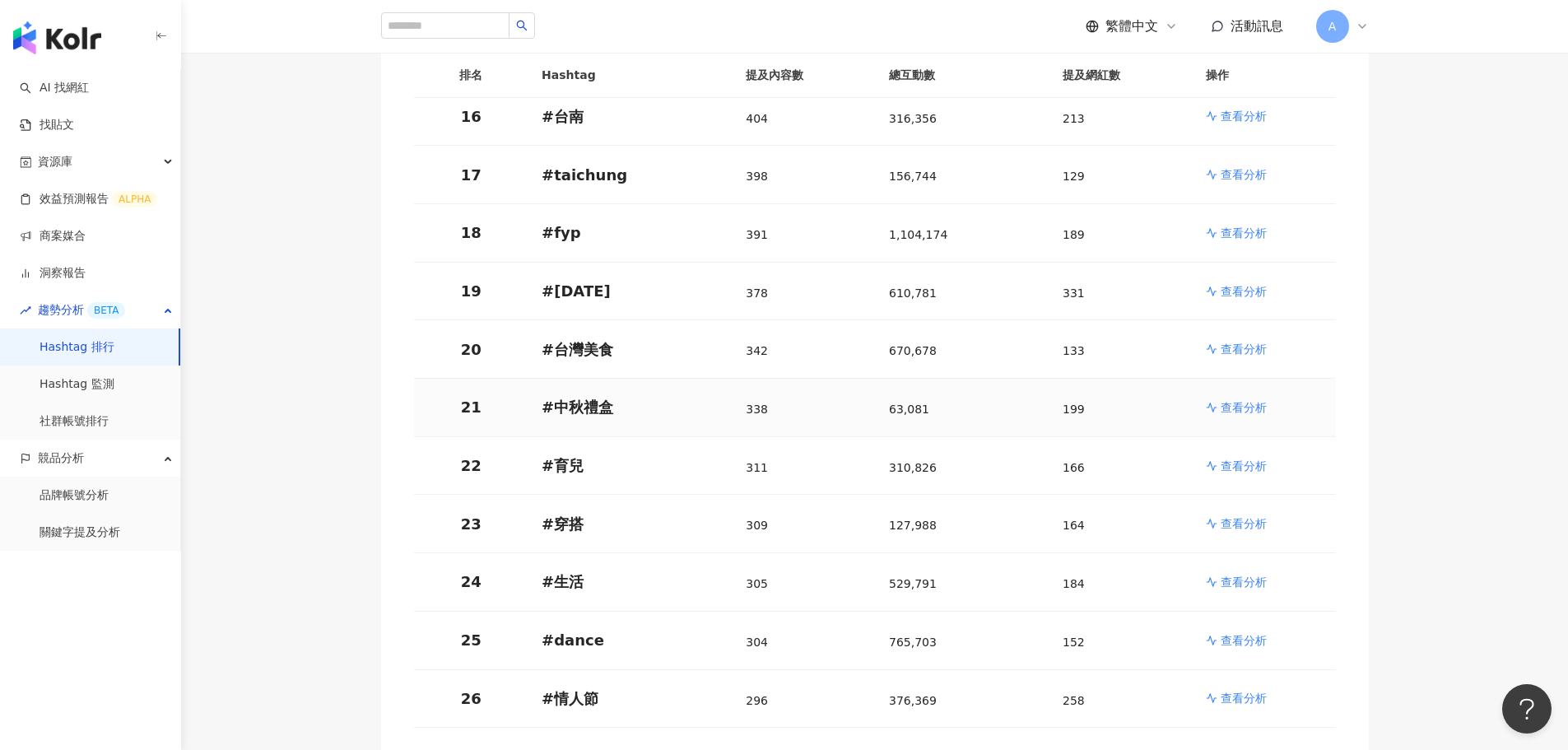
scroll to position [1235, 0]
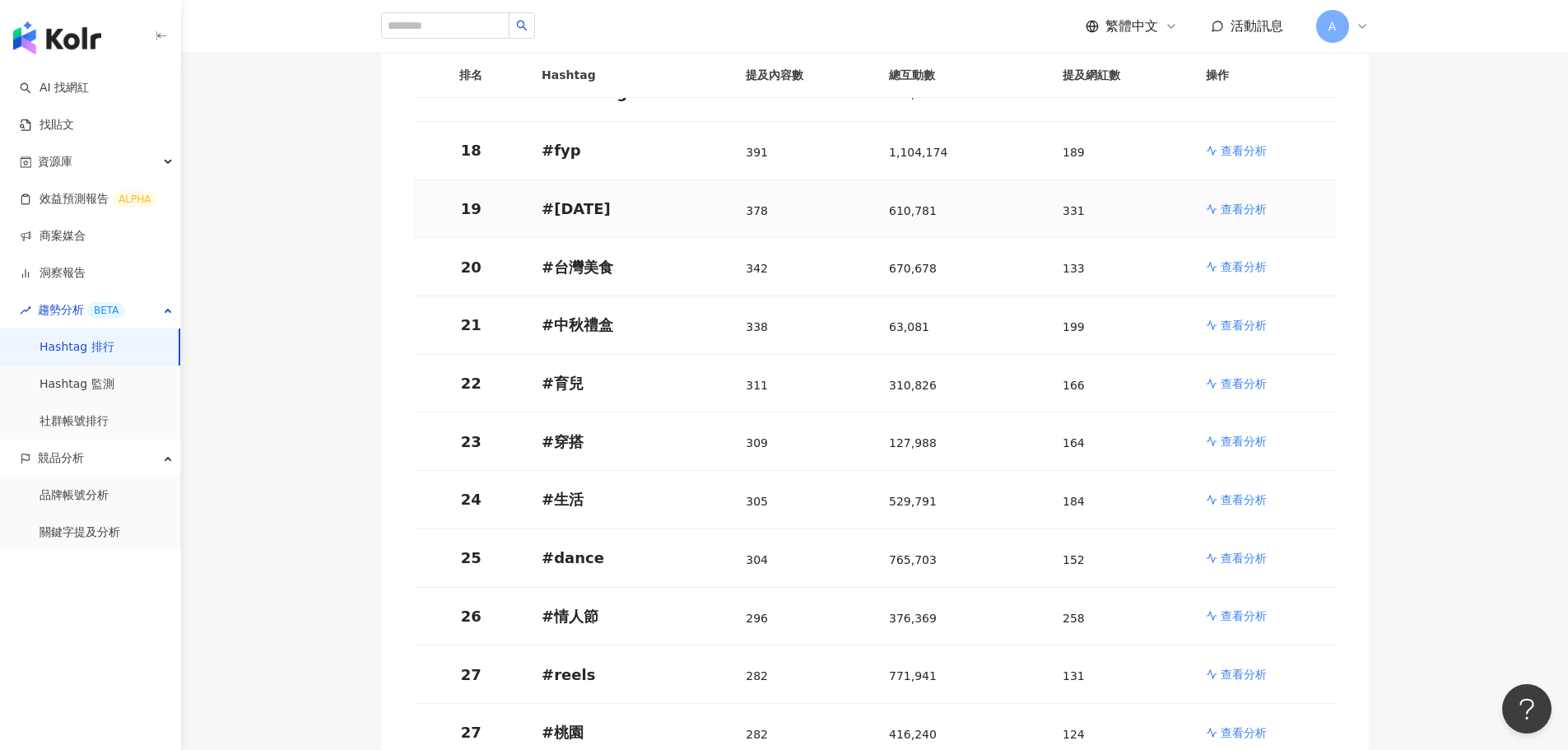
click at [1234, 201] on p "查看分析" at bounding box center [1243, 208] width 46 height 17
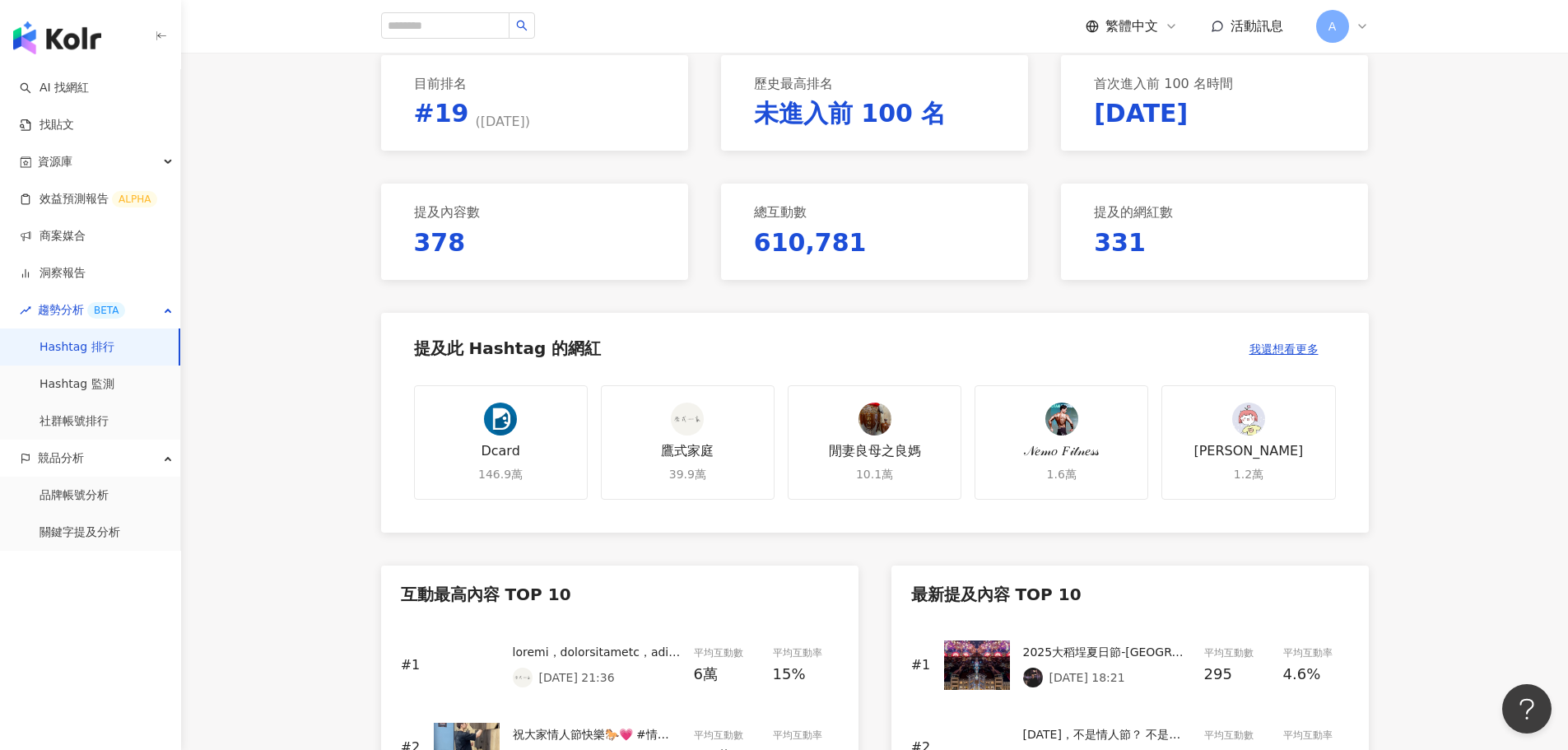
scroll to position [247, 0]
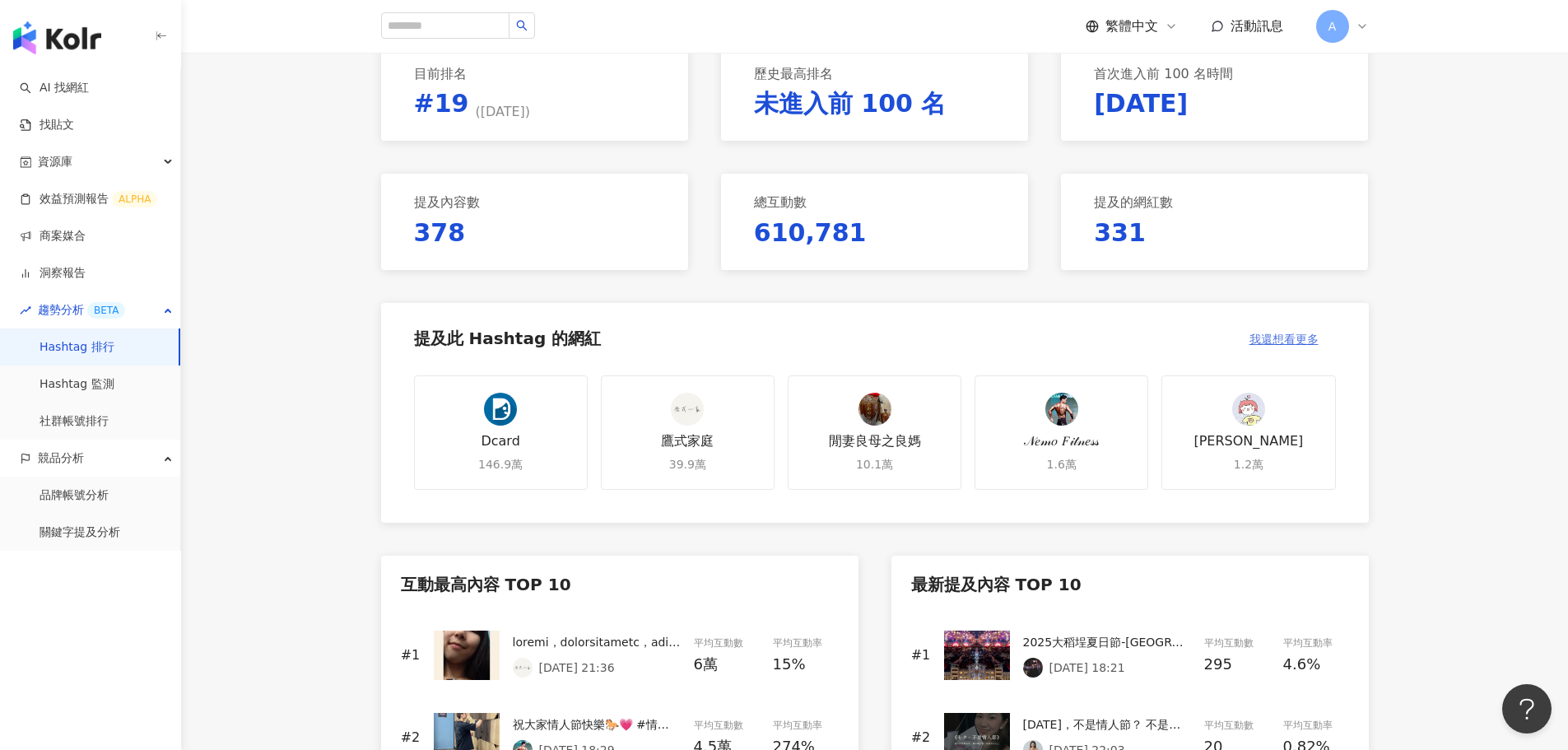
click at [1306, 334] on span "我還想看更多" at bounding box center [1284, 339] width 69 height 13
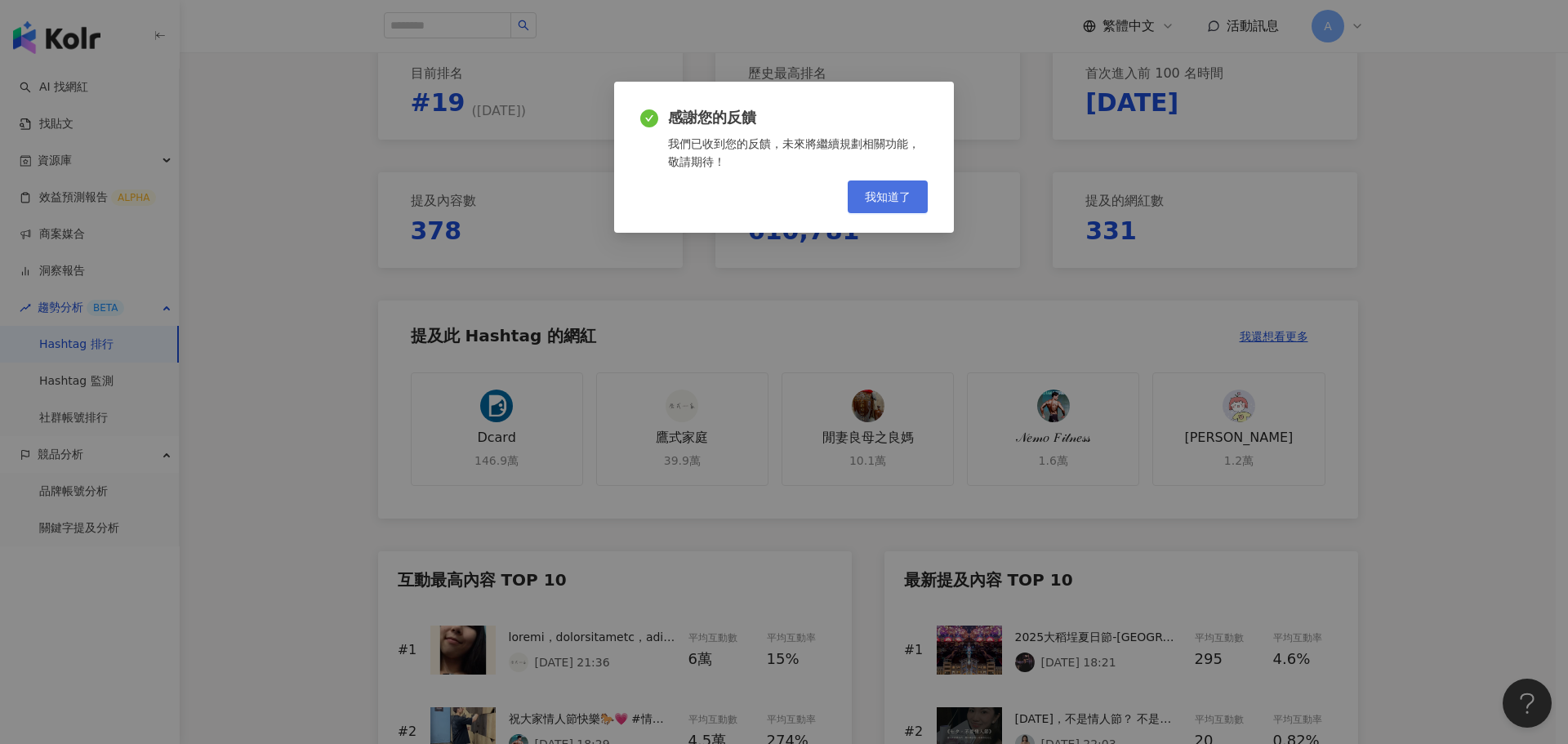
click at [888, 199] on span "我知道了" at bounding box center [887, 196] width 46 height 13
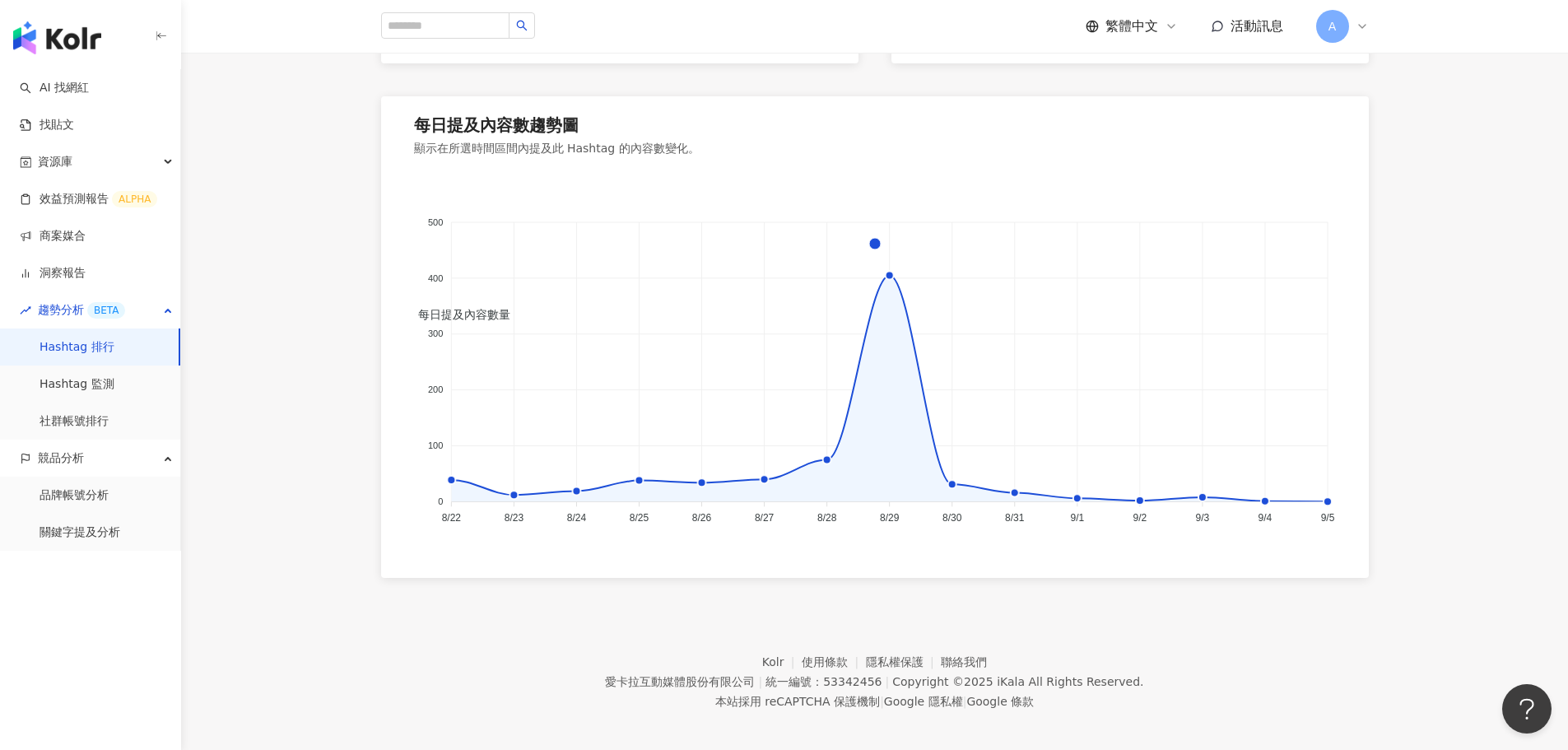
scroll to position [1107, 0]
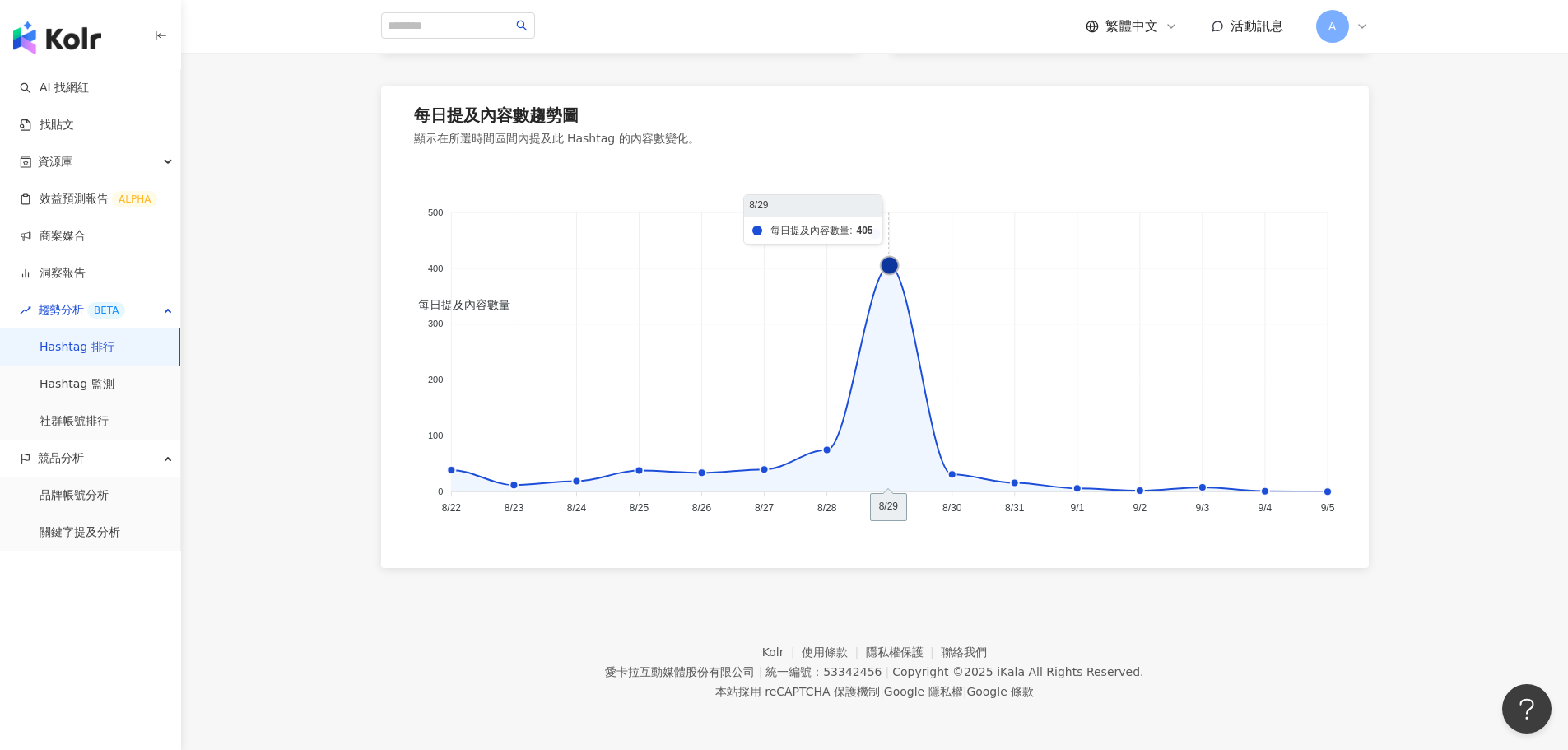
click at [886, 264] on icon at bounding box center [889, 265] width 18 height 18
click at [887, 264] on icon at bounding box center [889, 265] width 18 height 18
click at [62, 272] on link "洞察報告" at bounding box center [52, 273] width 66 height 17
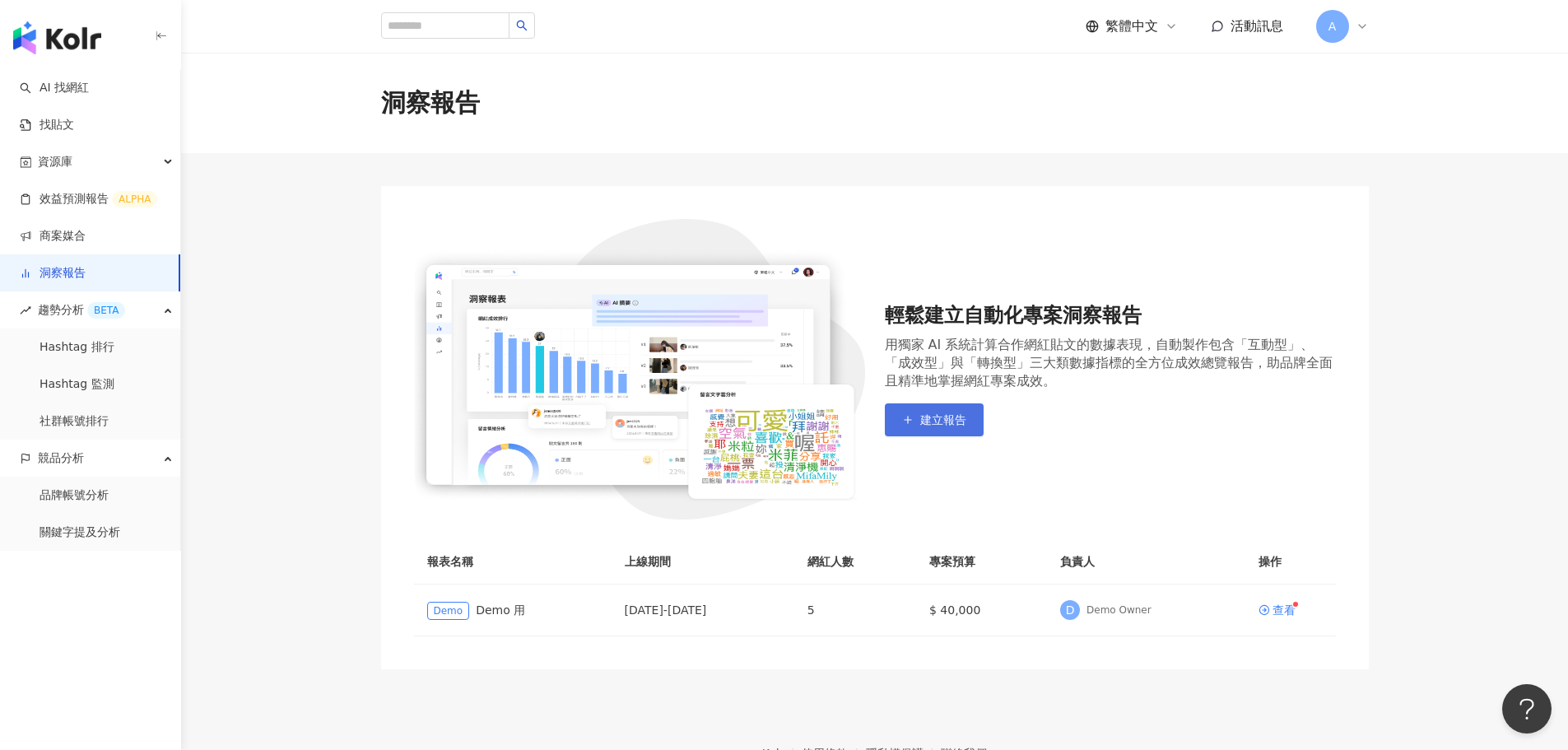
click at [947, 422] on span "建立報告" at bounding box center [943, 419] width 46 height 13
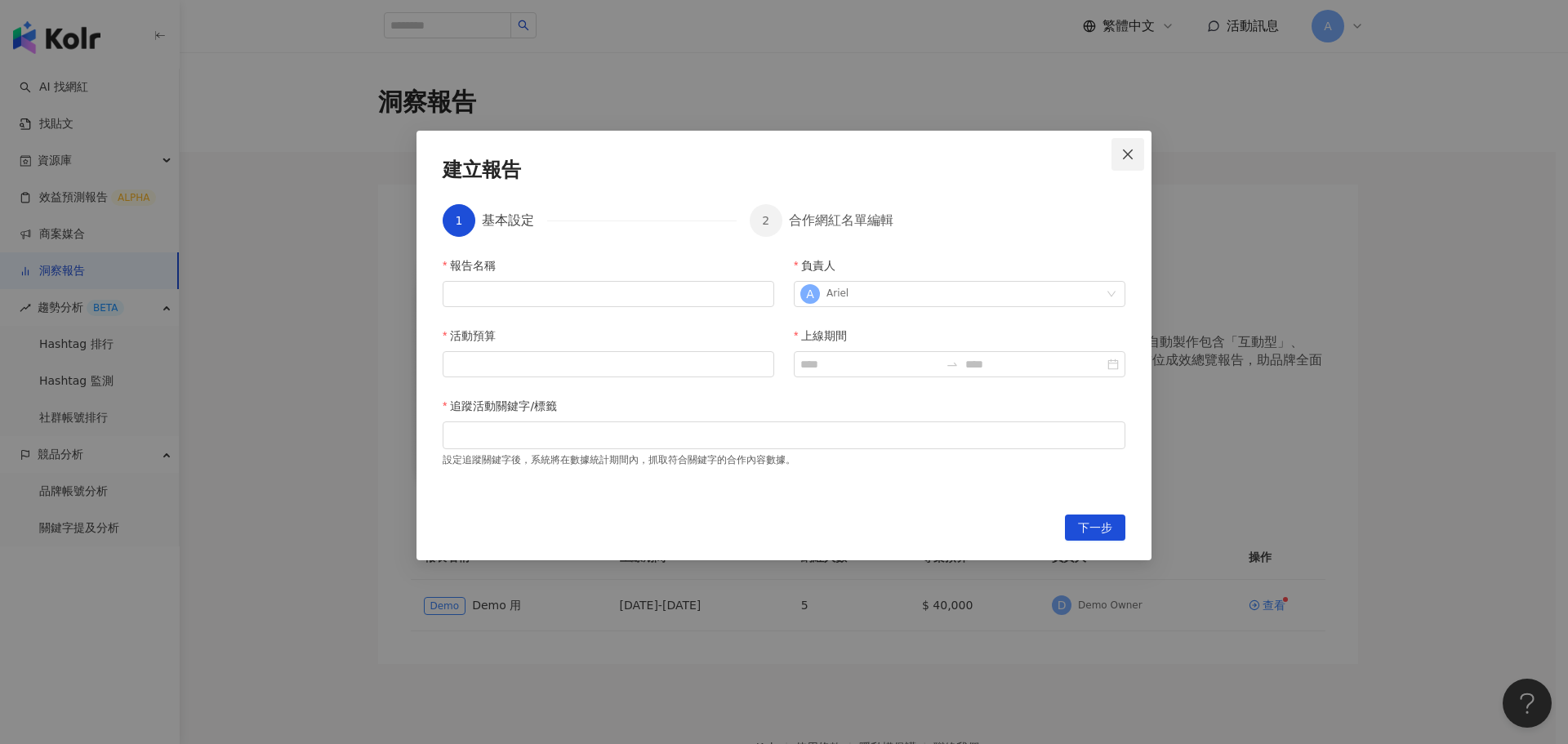
click at [1128, 153] on icon "close" at bounding box center [1128, 154] width 13 height 13
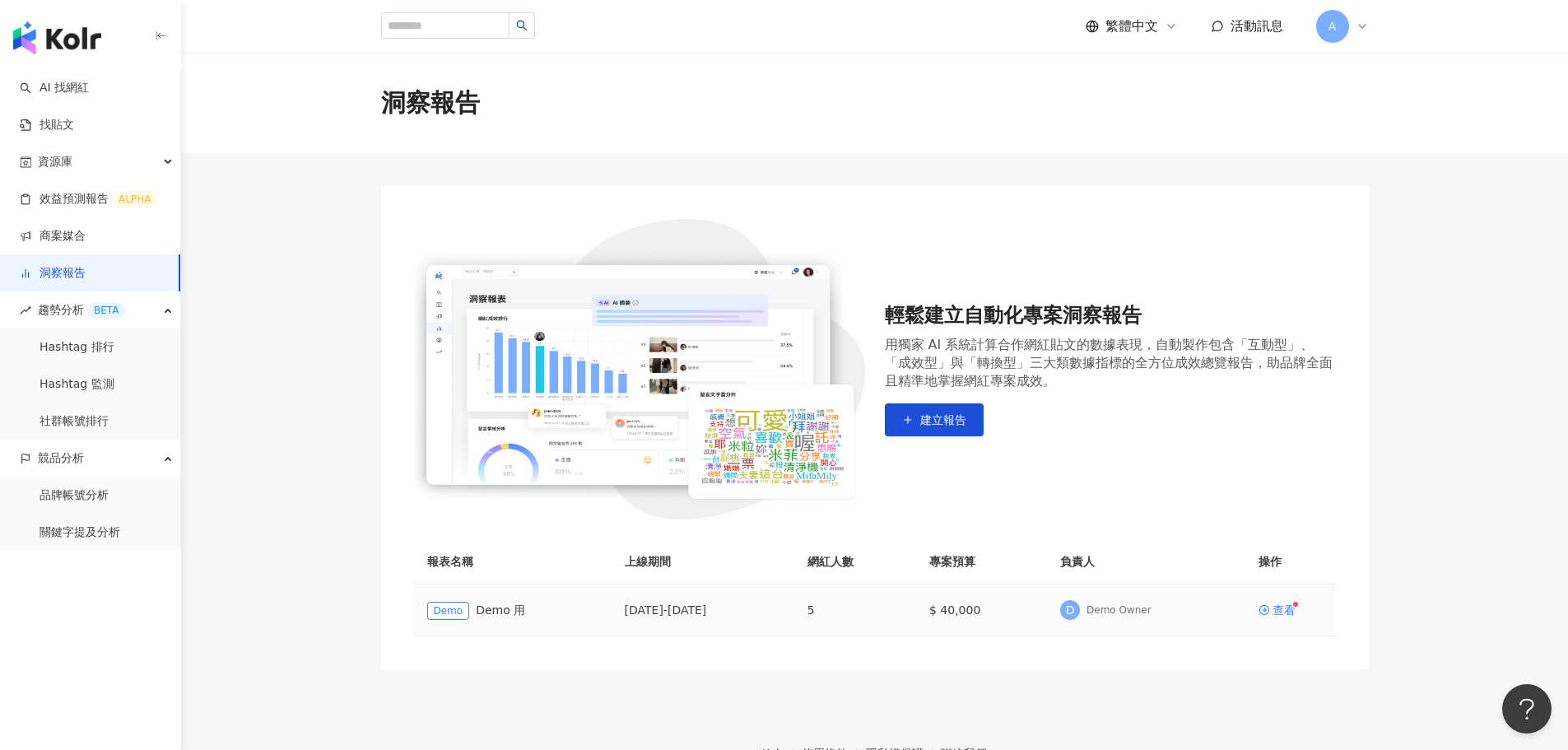
click at [1283, 601] on td "查看" at bounding box center [1290, 610] width 91 height 51
click at [1283, 610] on div "查看" at bounding box center [1283, 610] width 23 height 12
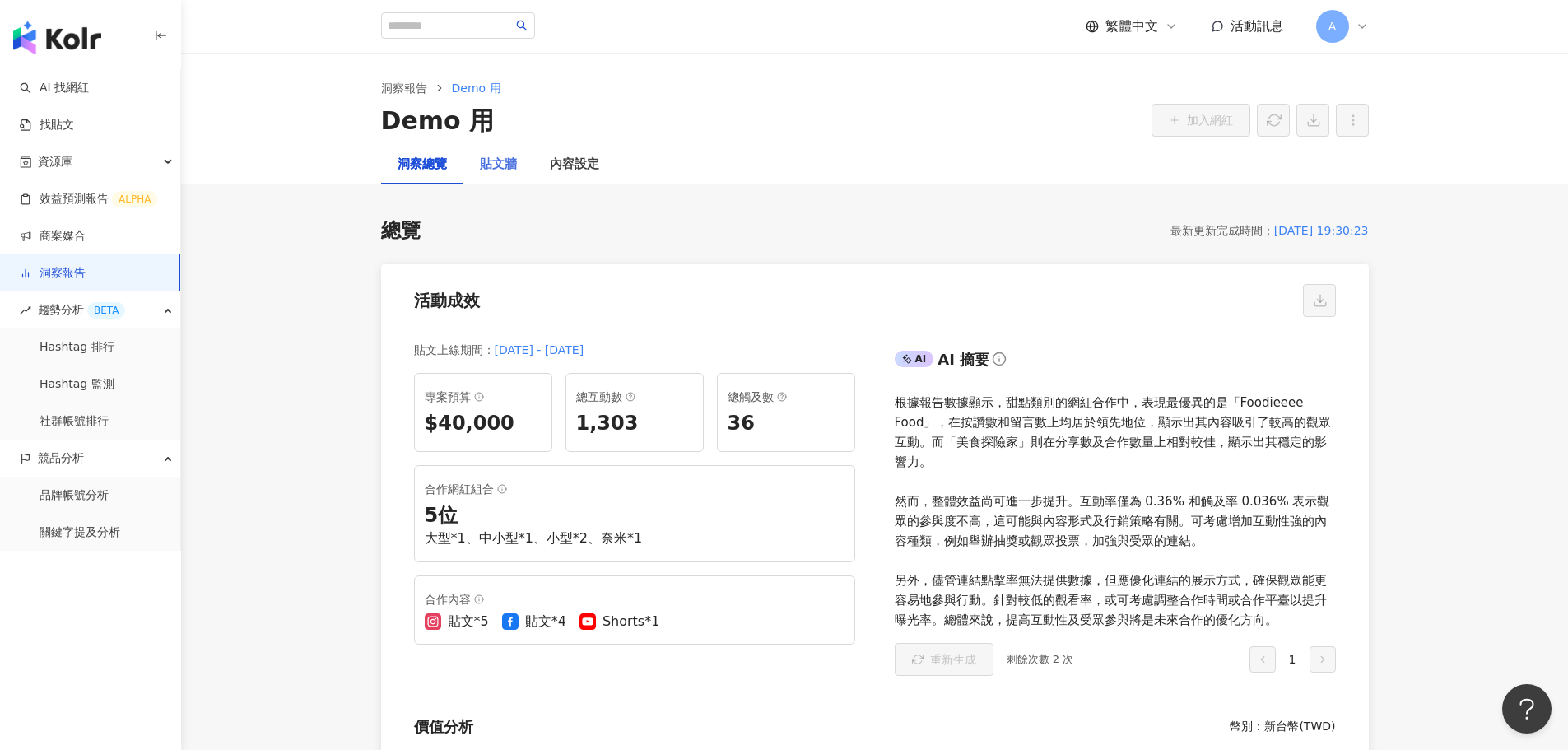
click at [517, 169] on div "貼文牆" at bounding box center [498, 165] width 70 height 40
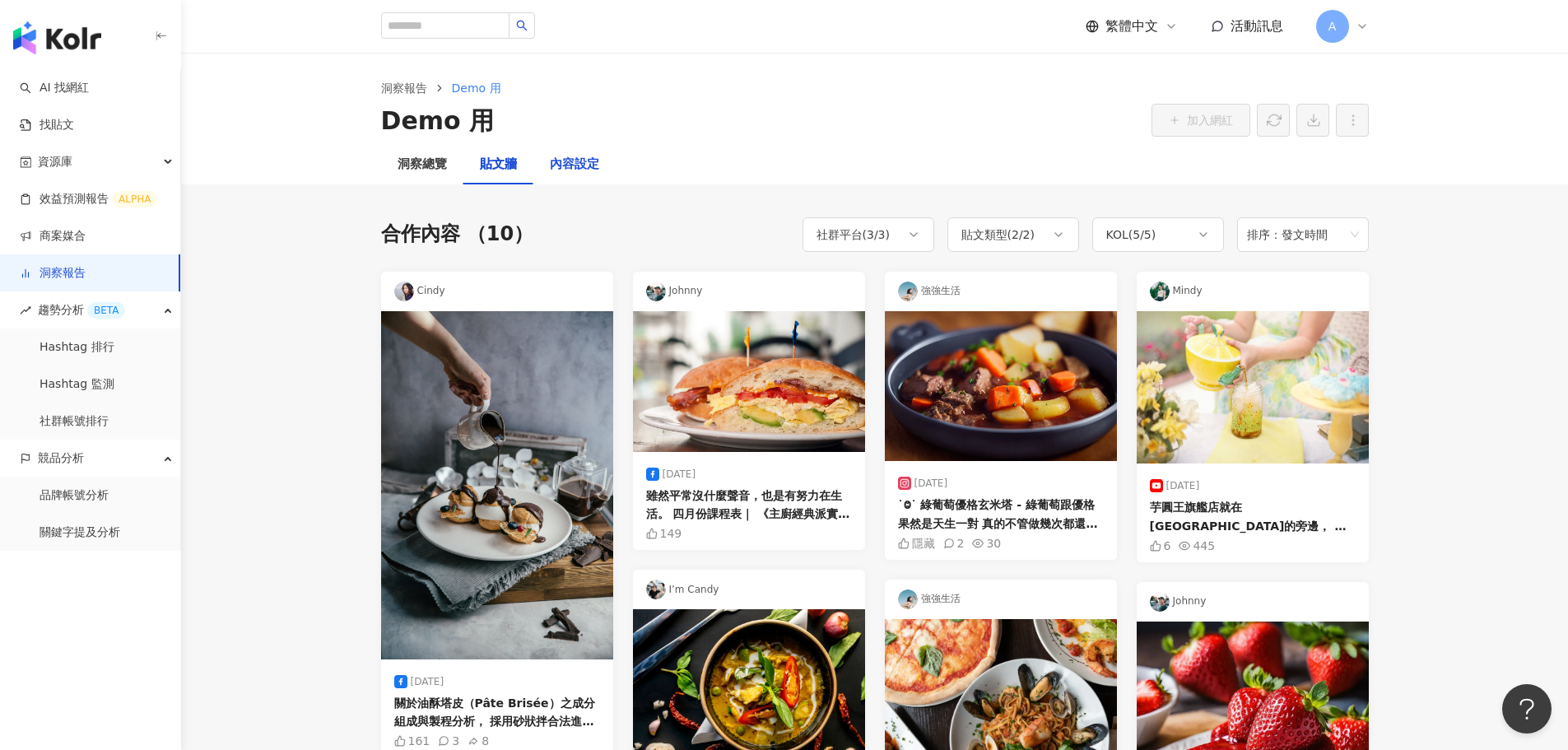
click at [578, 172] on div "內容設定" at bounding box center [574, 165] width 49 height 20
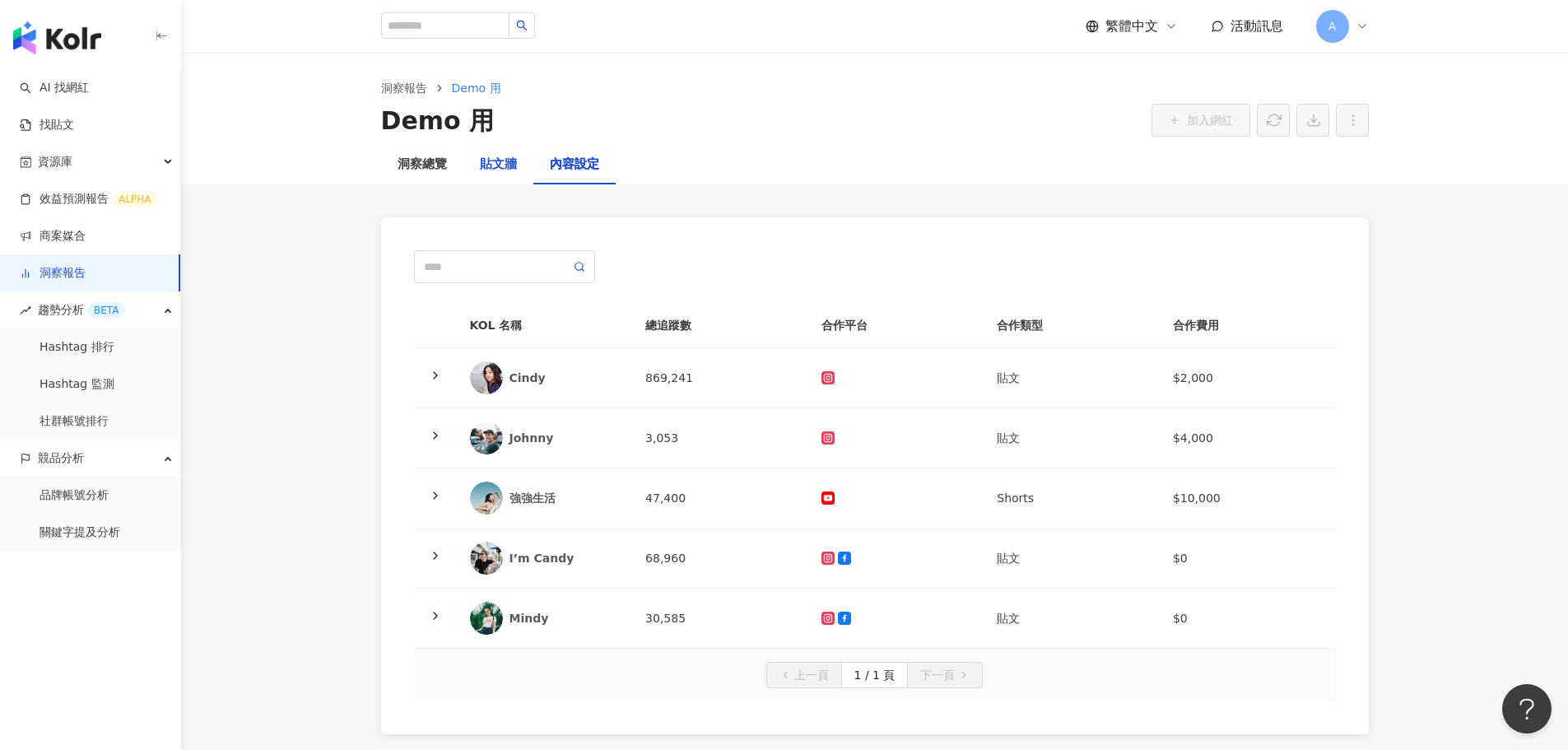
click at [500, 162] on div "貼文牆" at bounding box center [498, 165] width 37 height 20
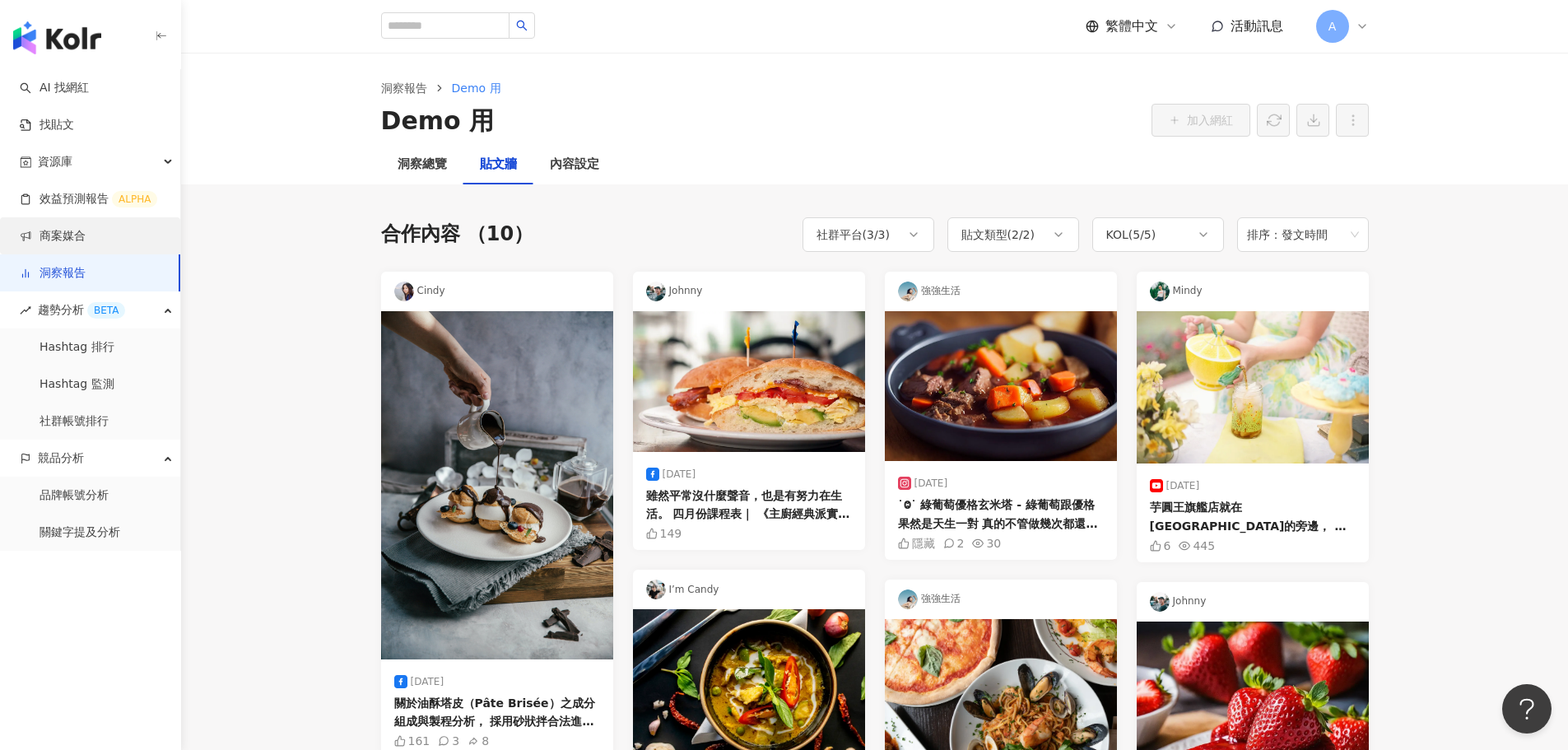
click at [71, 235] on link "商案媒合" at bounding box center [52, 236] width 66 height 17
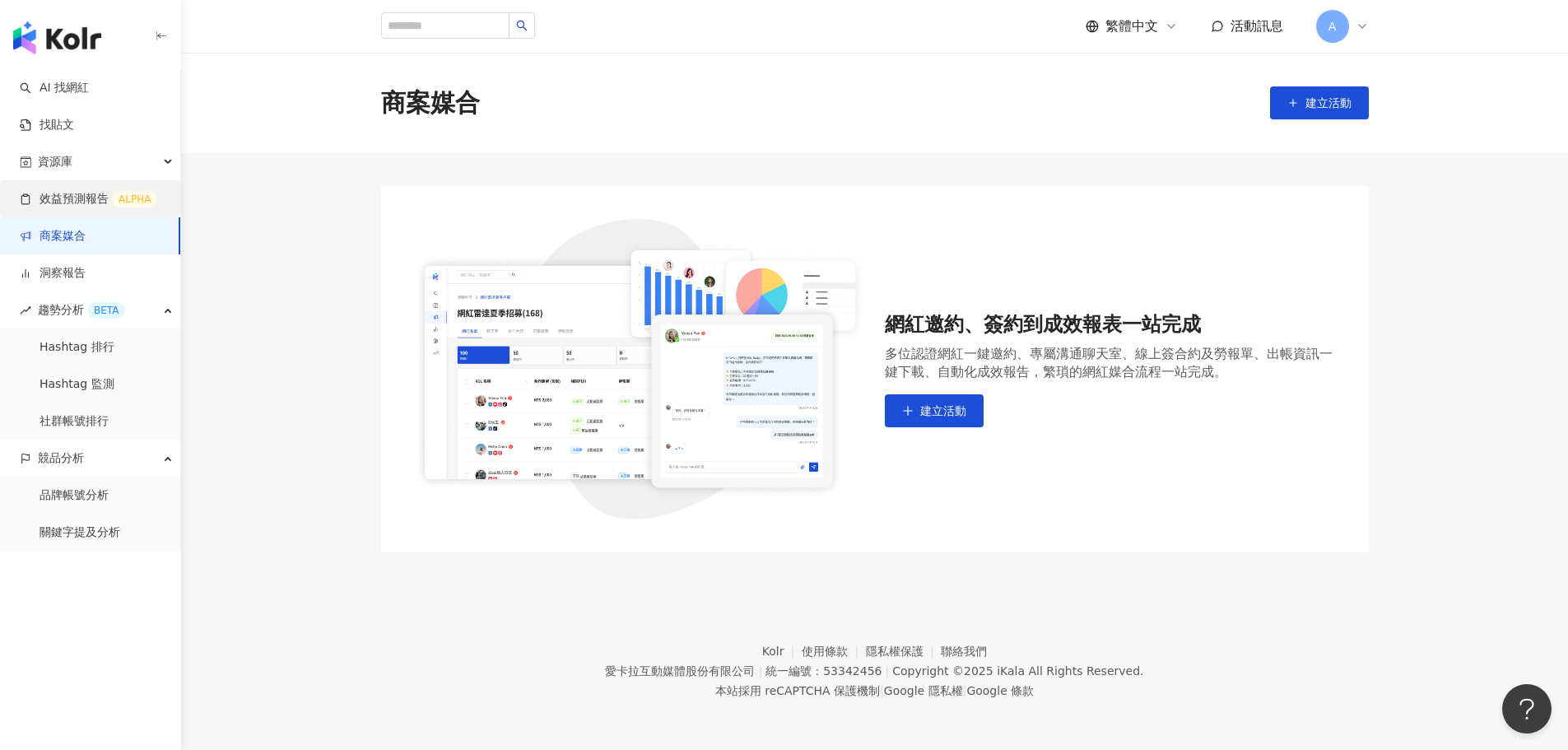
click at [69, 194] on link "效益預測報告 ALPHA" at bounding box center [88, 199] width 137 height 17
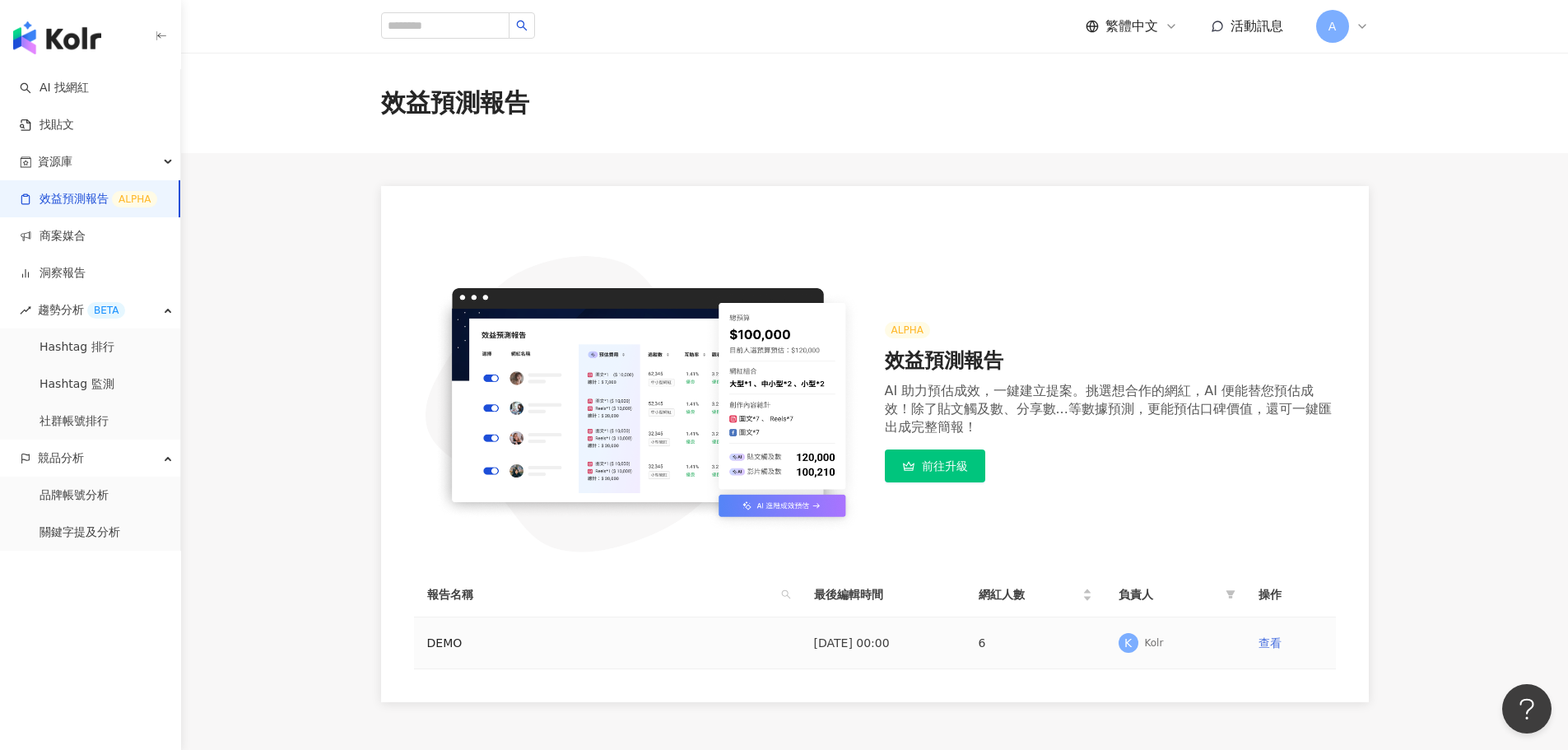
click at [1272, 641] on link "查看" at bounding box center [1270, 642] width 23 height 13
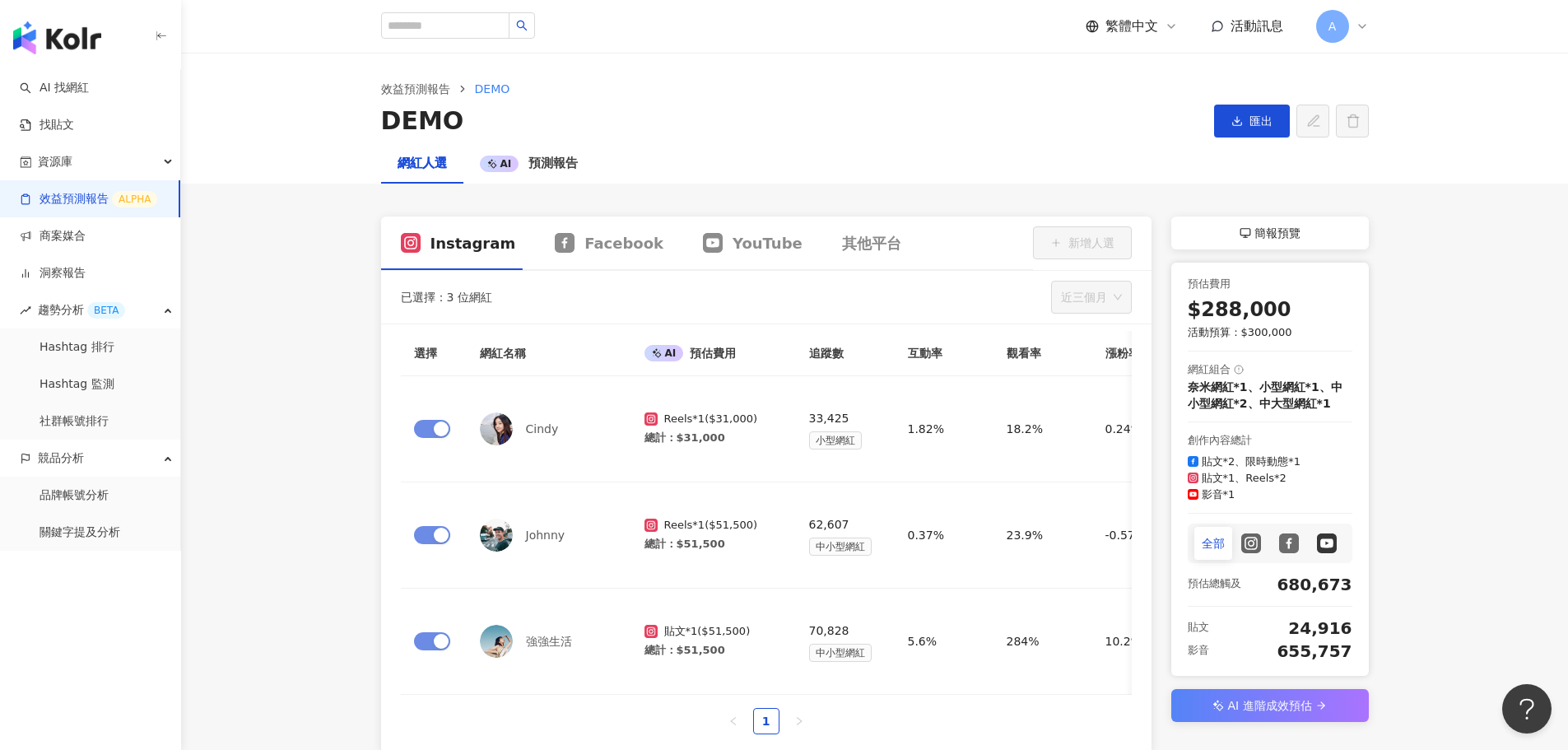
click at [1292, 230] on span "簡報預覽" at bounding box center [1278, 233] width 46 height 20
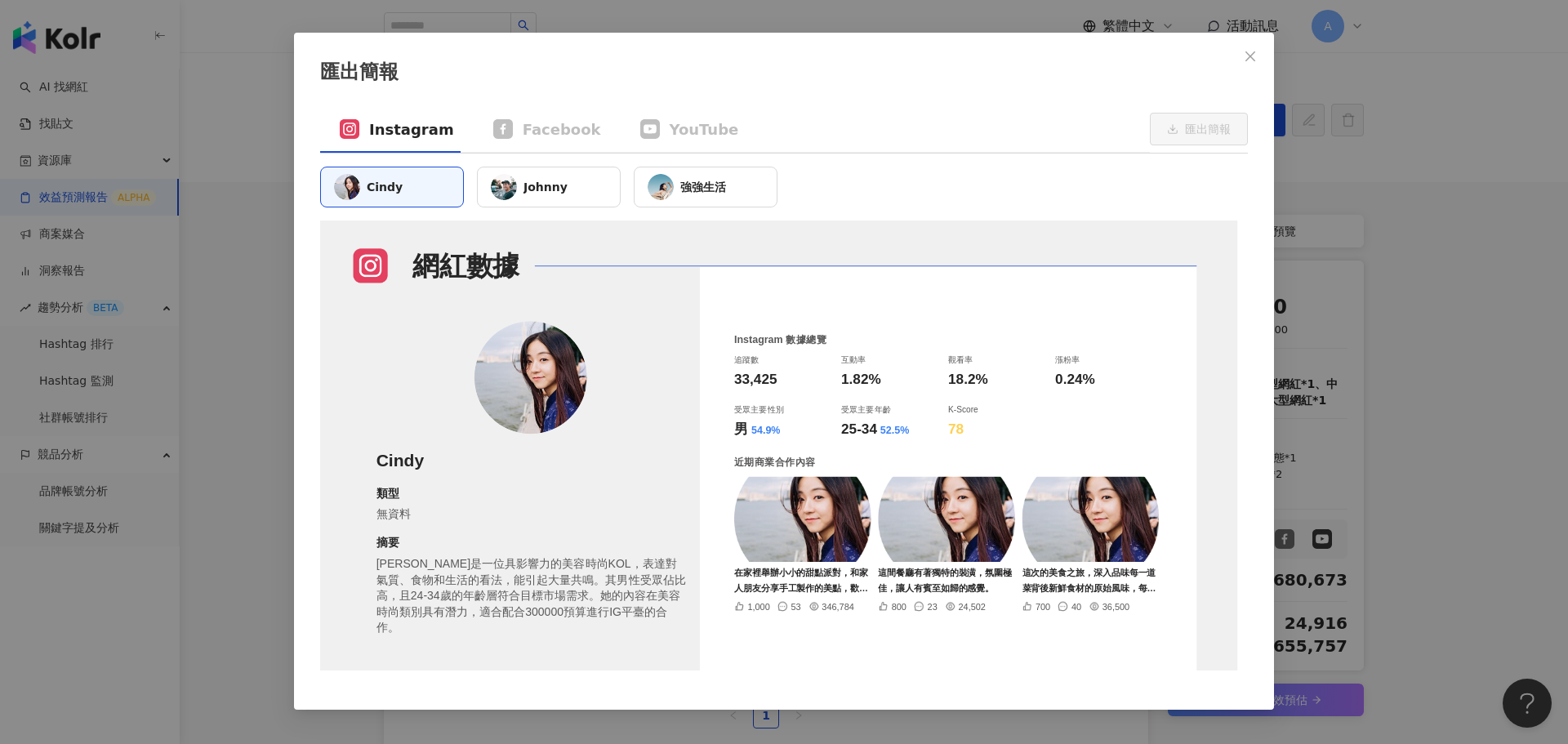
click at [568, 194] on div "Johnny" at bounding box center [549, 187] width 144 height 41
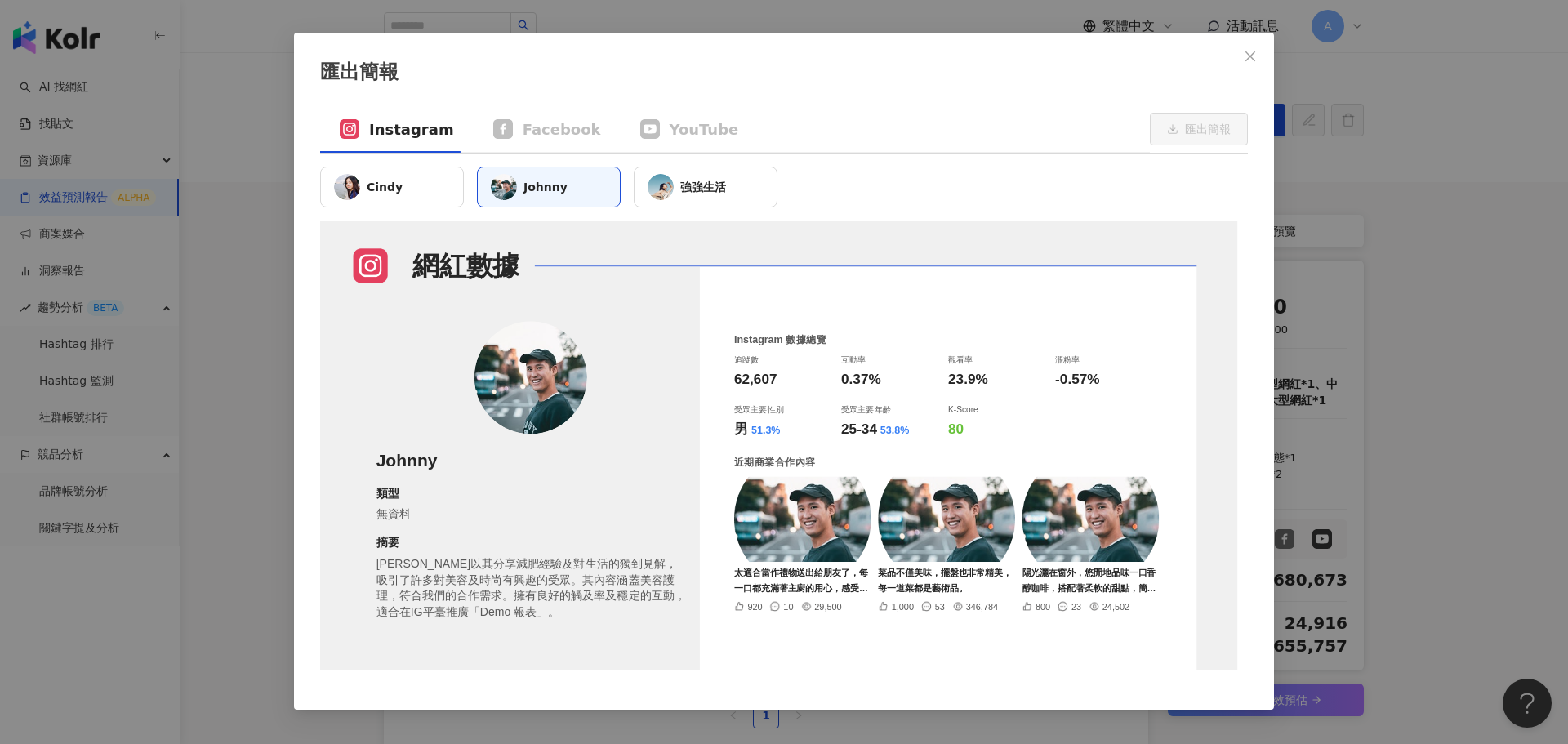
click at [738, 192] on div "強強生活" at bounding box center [705, 187] width 144 height 41
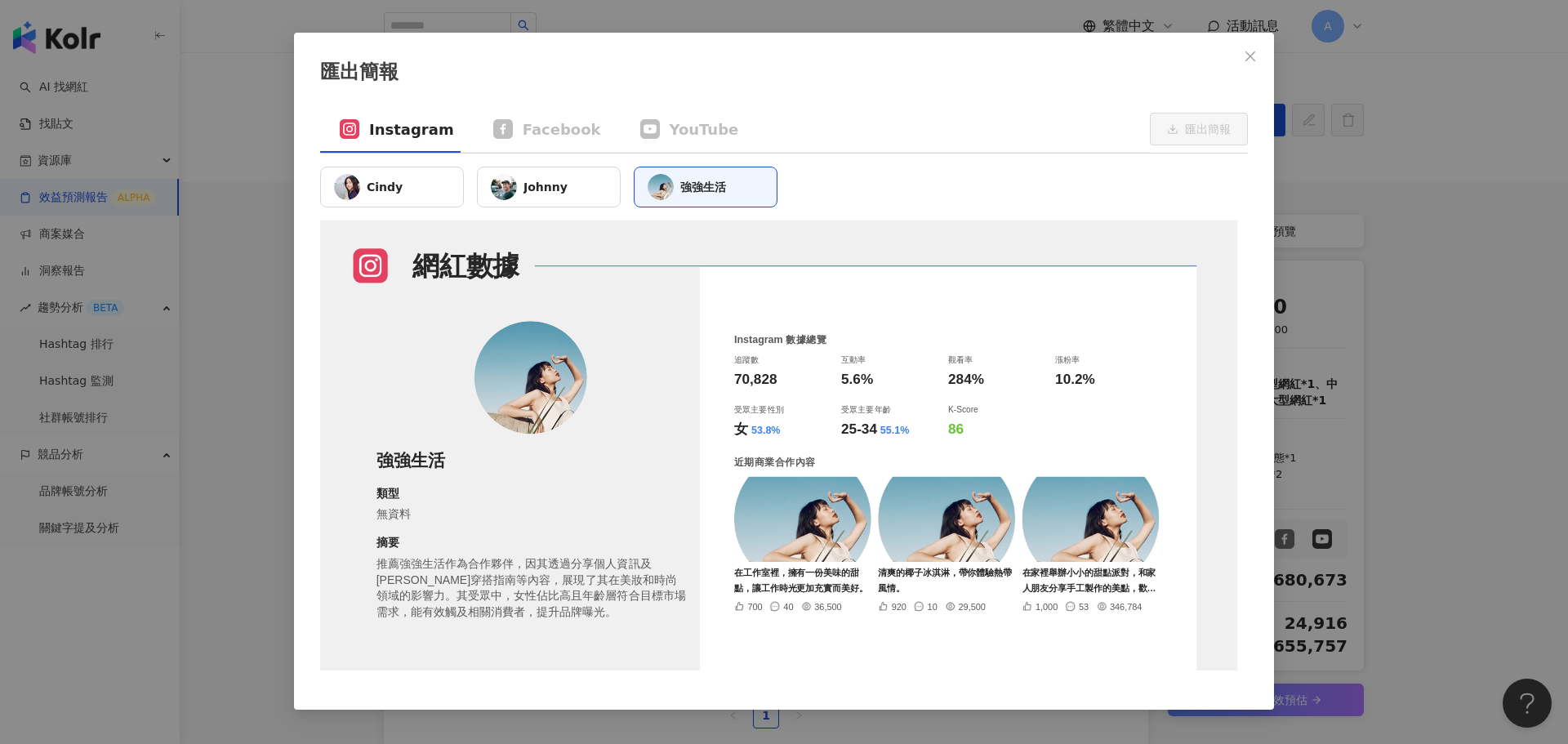
click at [418, 185] on div "Cindy" at bounding box center [392, 187] width 144 height 41
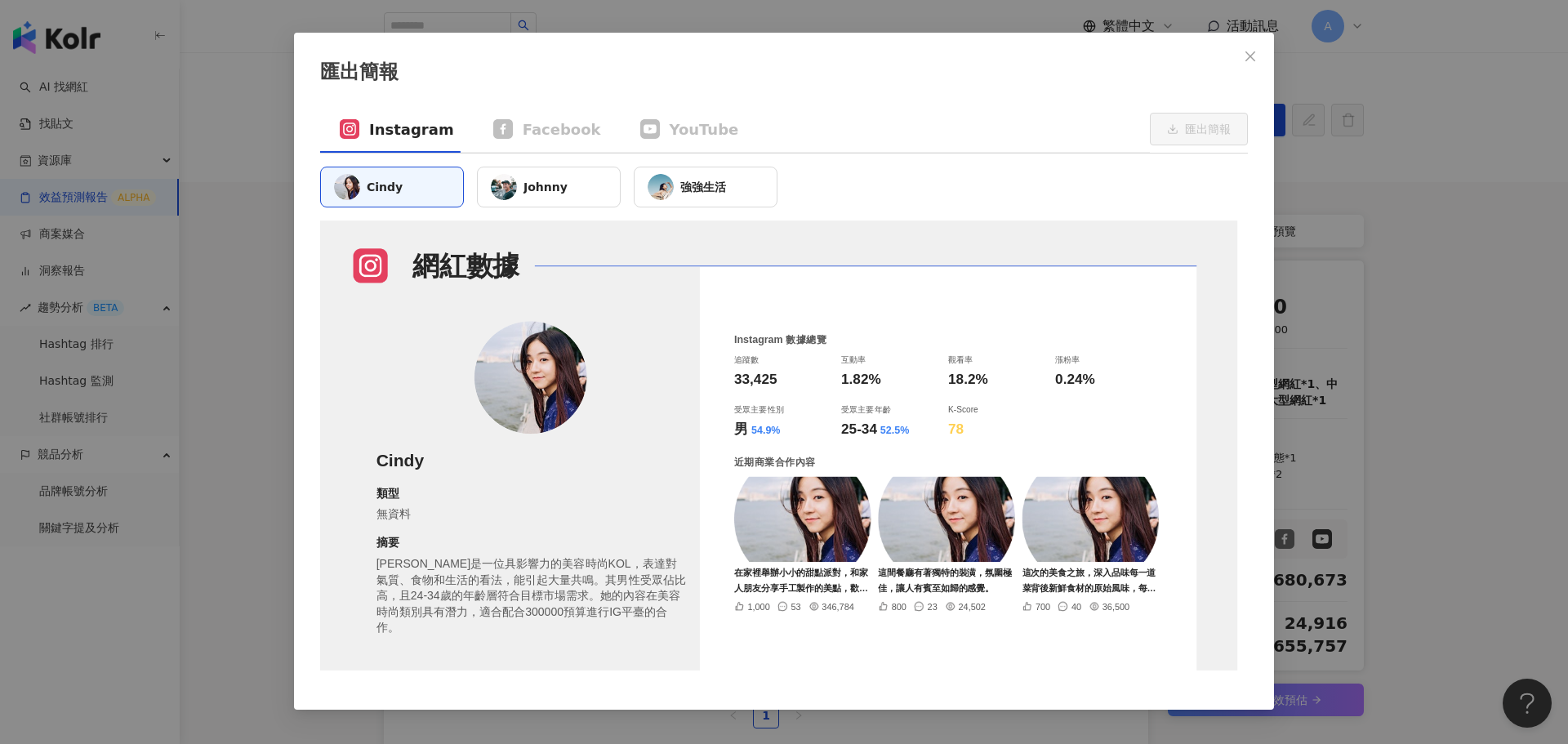
click at [1253, 50] on icon "close" at bounding box center [1250, 56] width 13 height 13
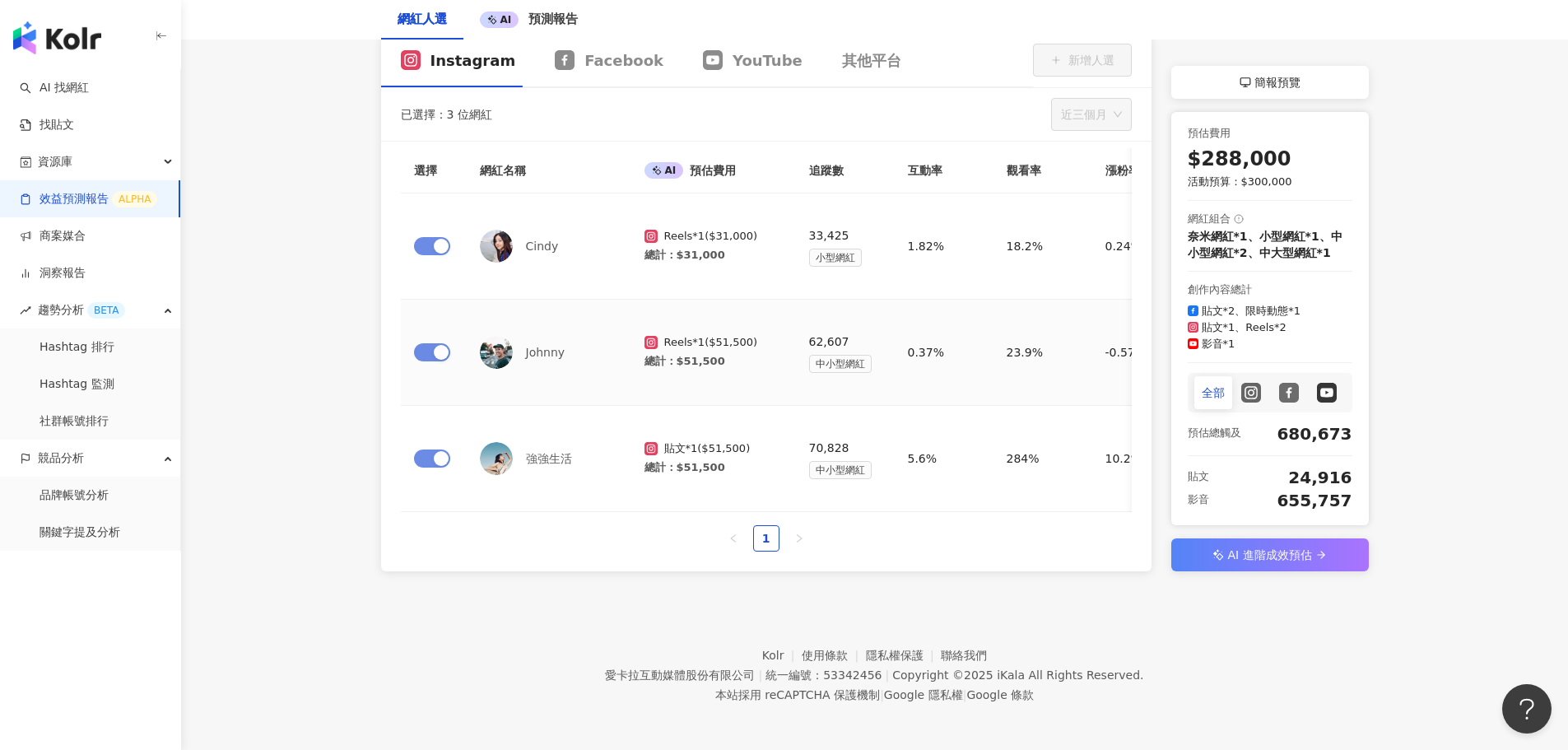
scroll to position [200, 0]
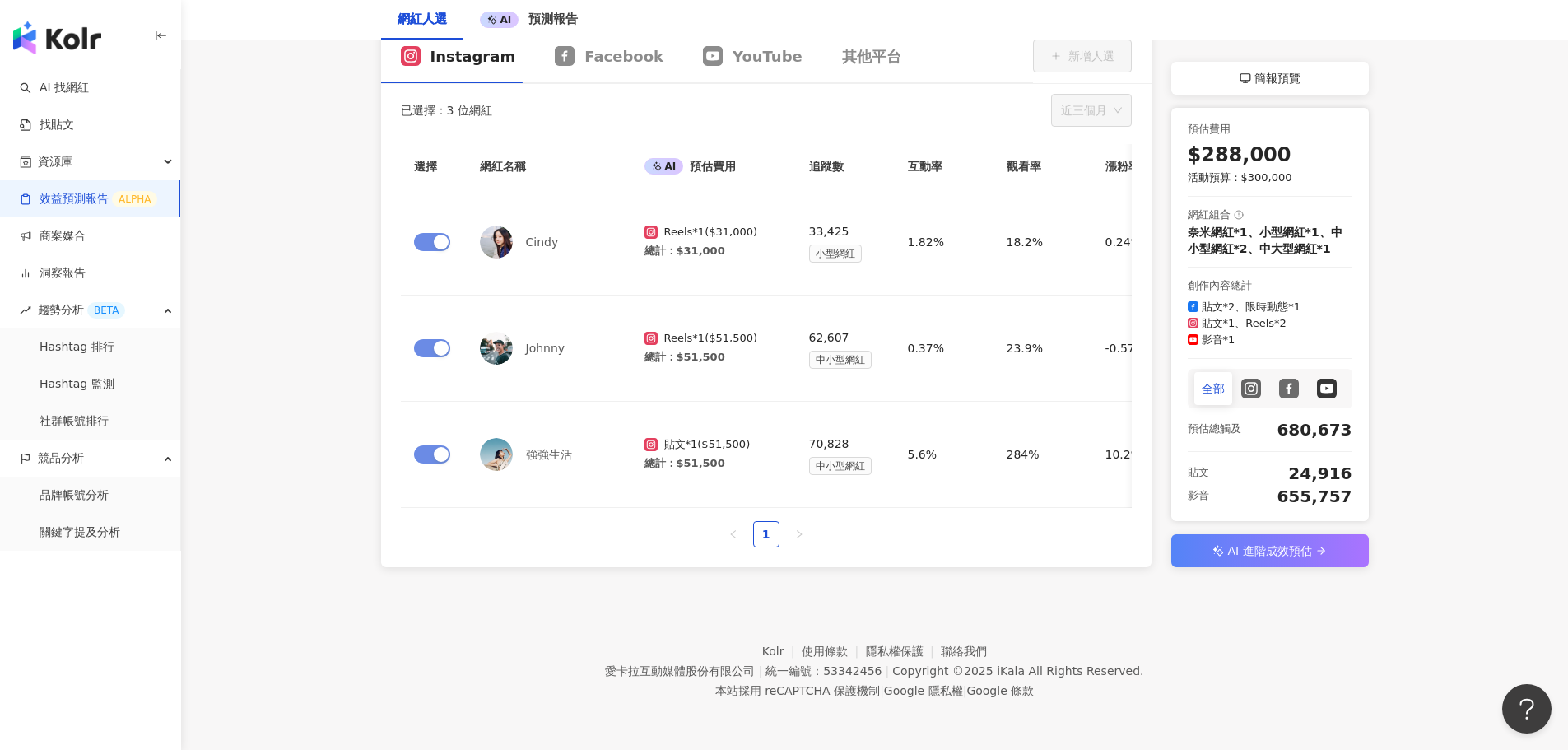
click at [1287, 546] on span "AI 進階成效預估" at bounding box center [1269, 550] width 84 height 20
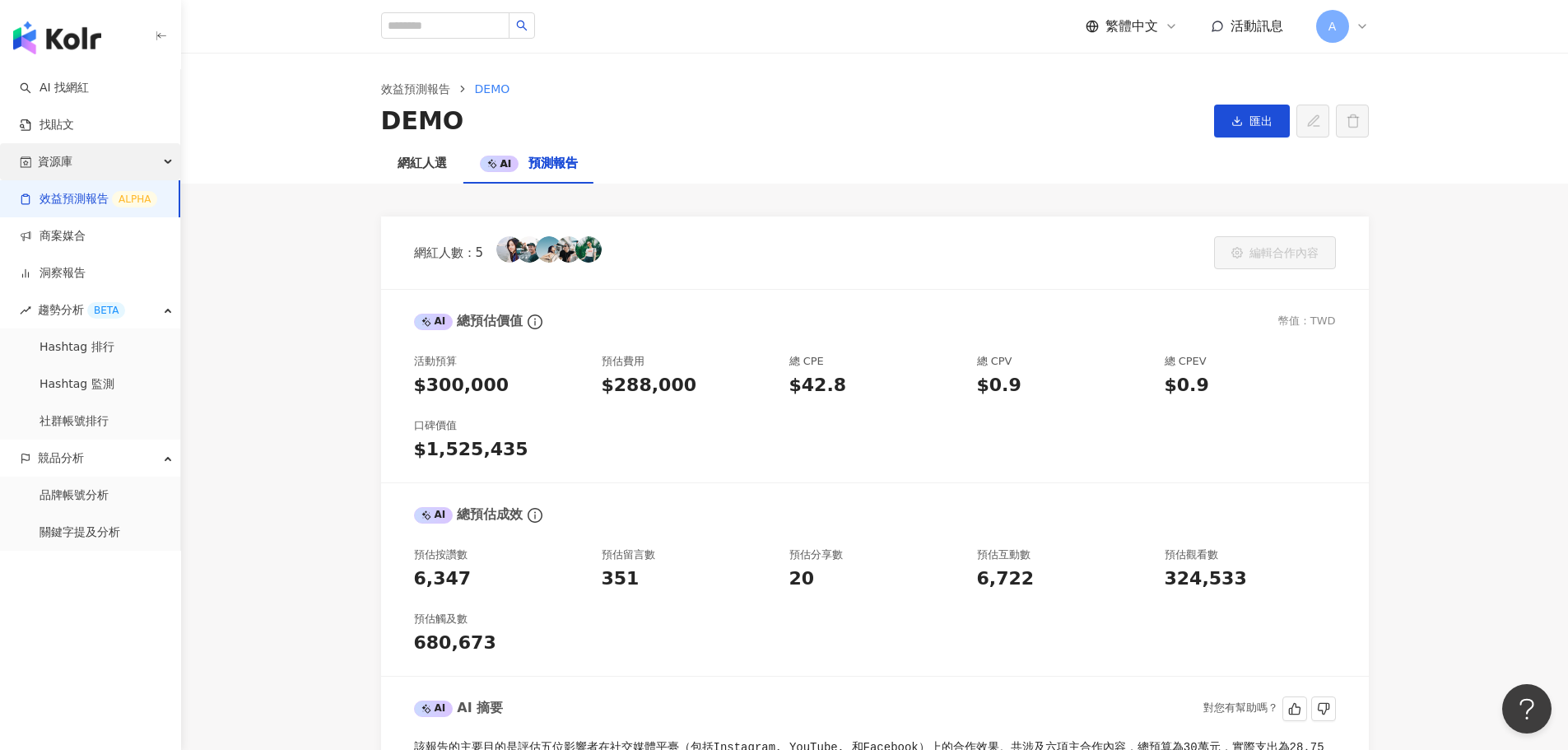
click at [60, 155] on span "資源庫" at bounding box center [54, 161] width 35 height 37
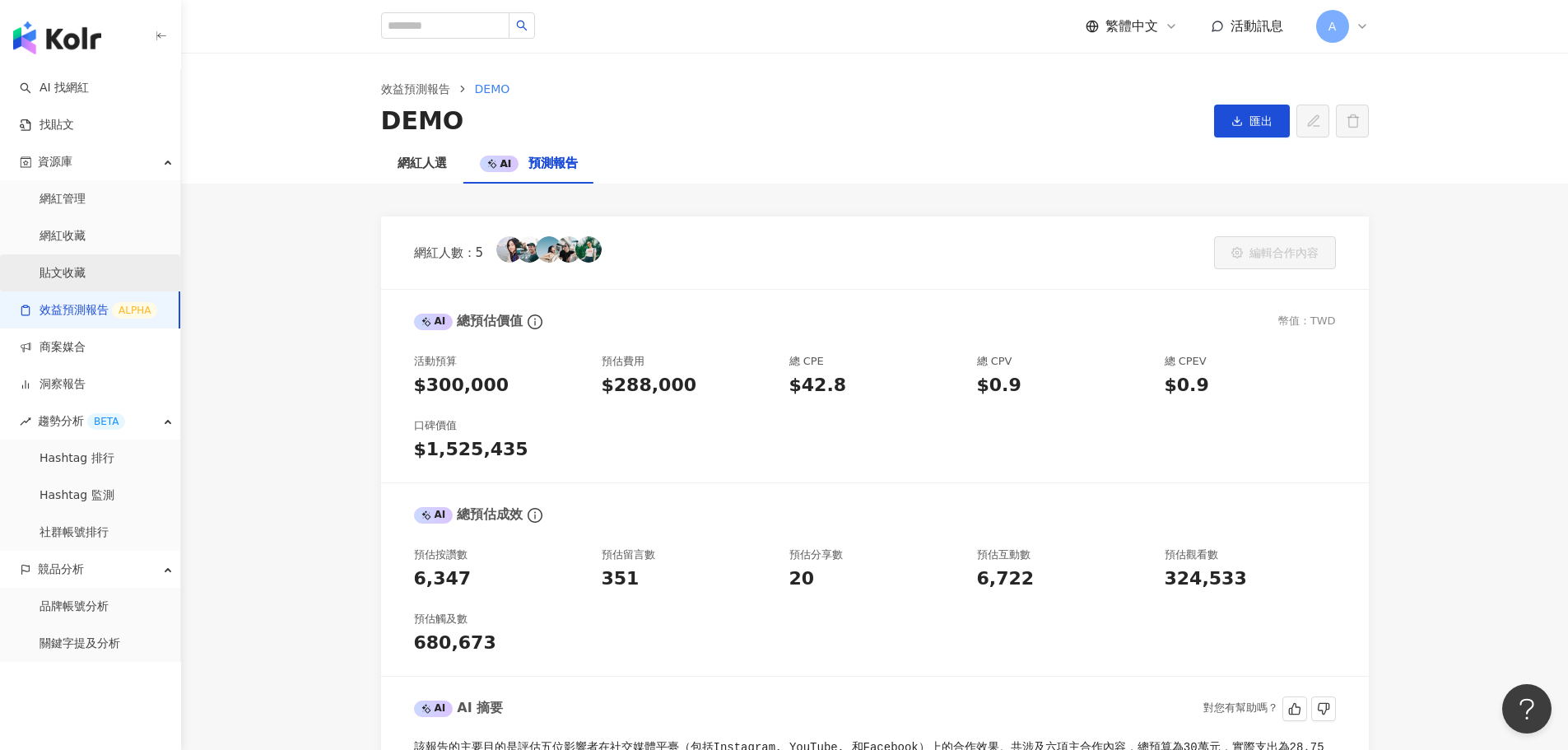
click at [81, 271] on link "貼文收藏" at bounding box center [62, 273] width 46 height 17
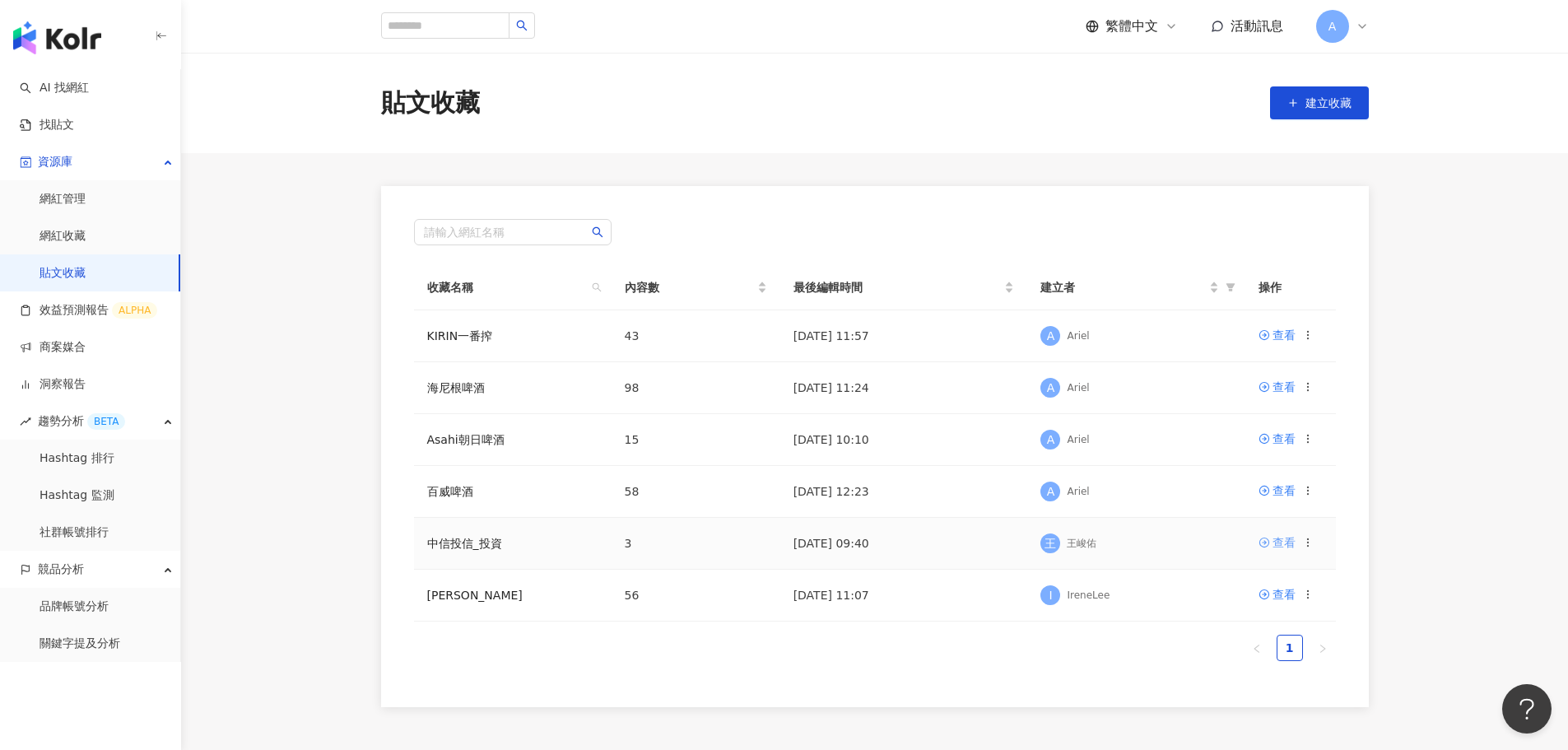
click at [1275, 537] on div "查看" at bounding box center [1283, 542] width 23 height 18
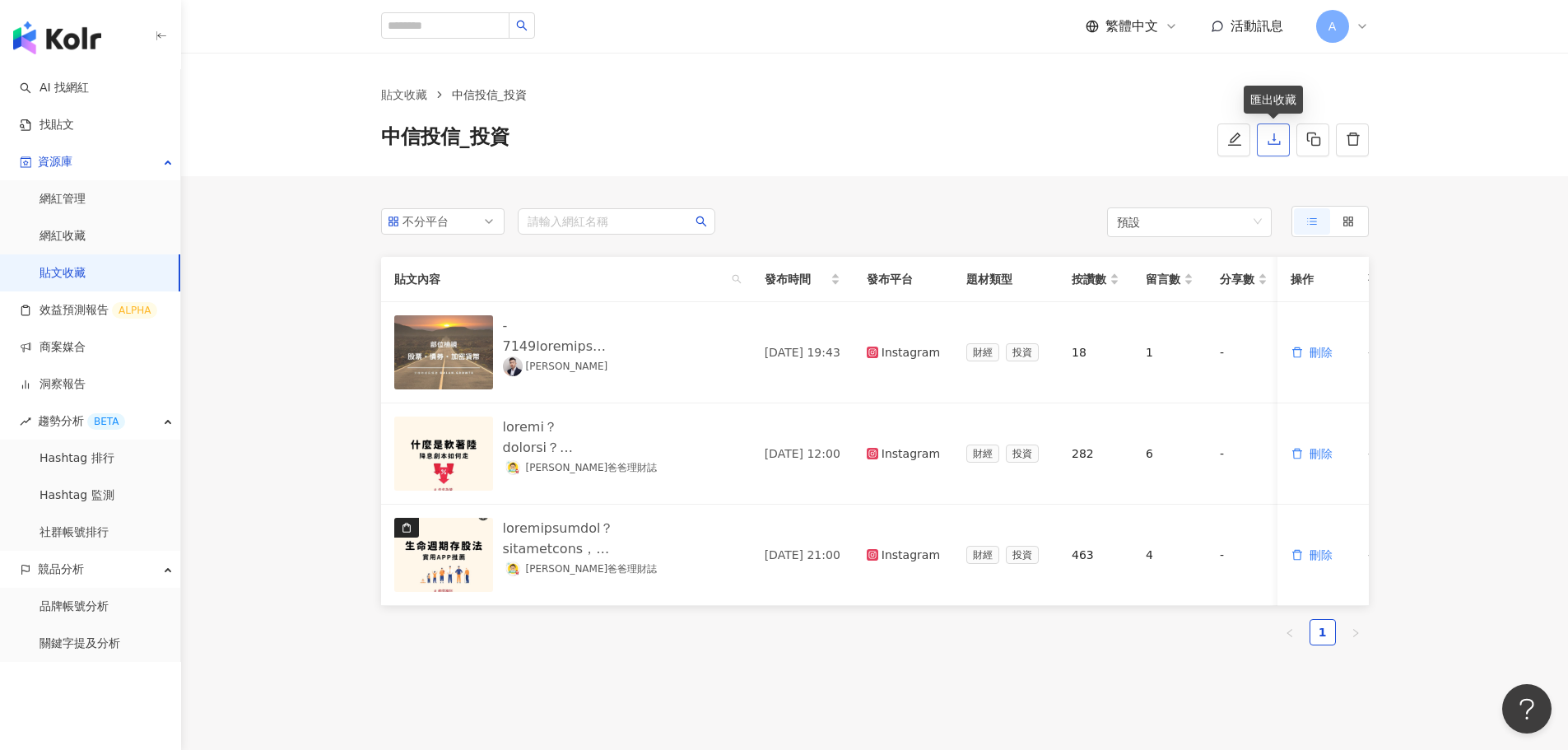
click at [1283, 134] on button "button" at bounding box center [1273, 139] width 33 height 33
click at [74, 234] on link "網紅收藏" at bounding box center [62, 236] width 46 height 17
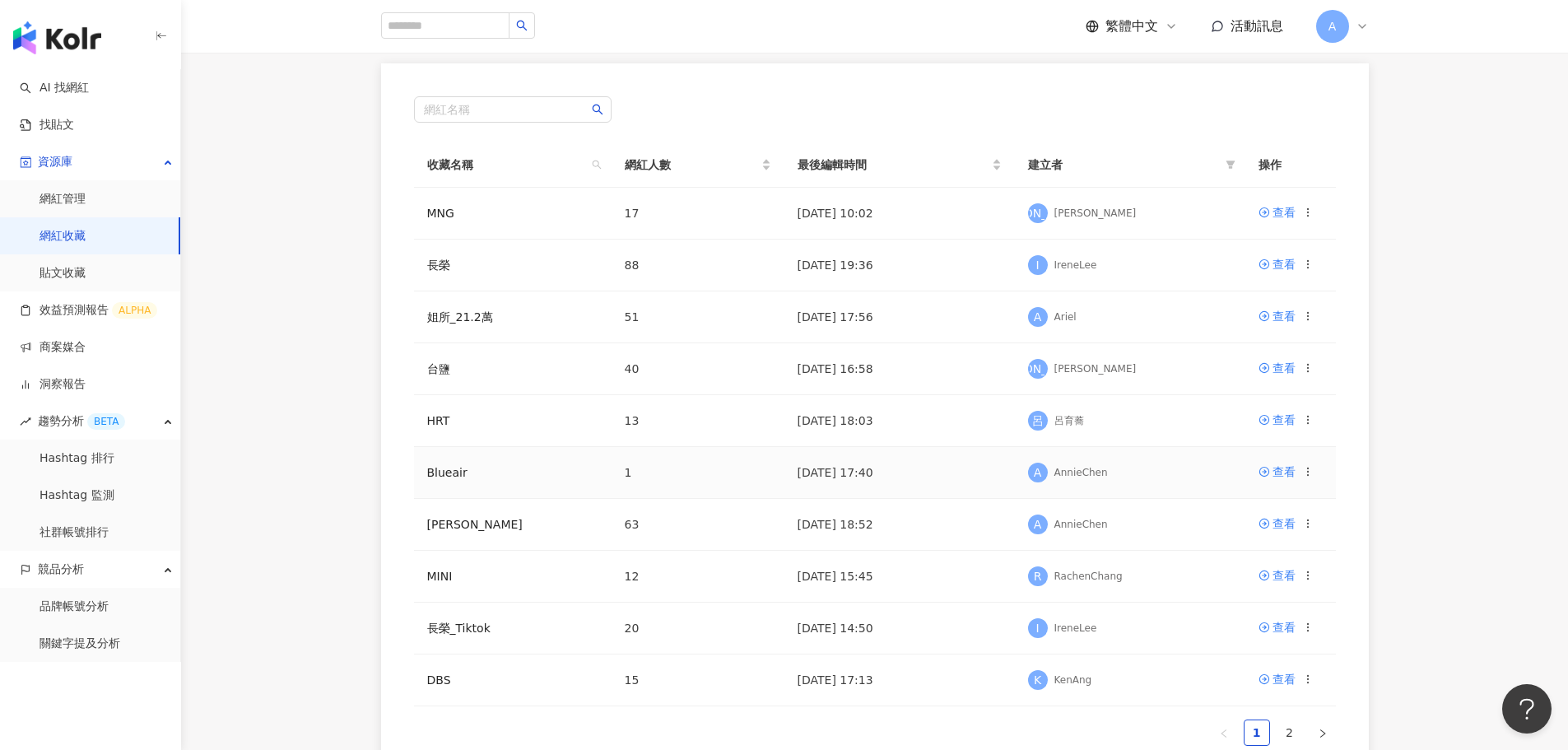
scroll to position [165, 0]
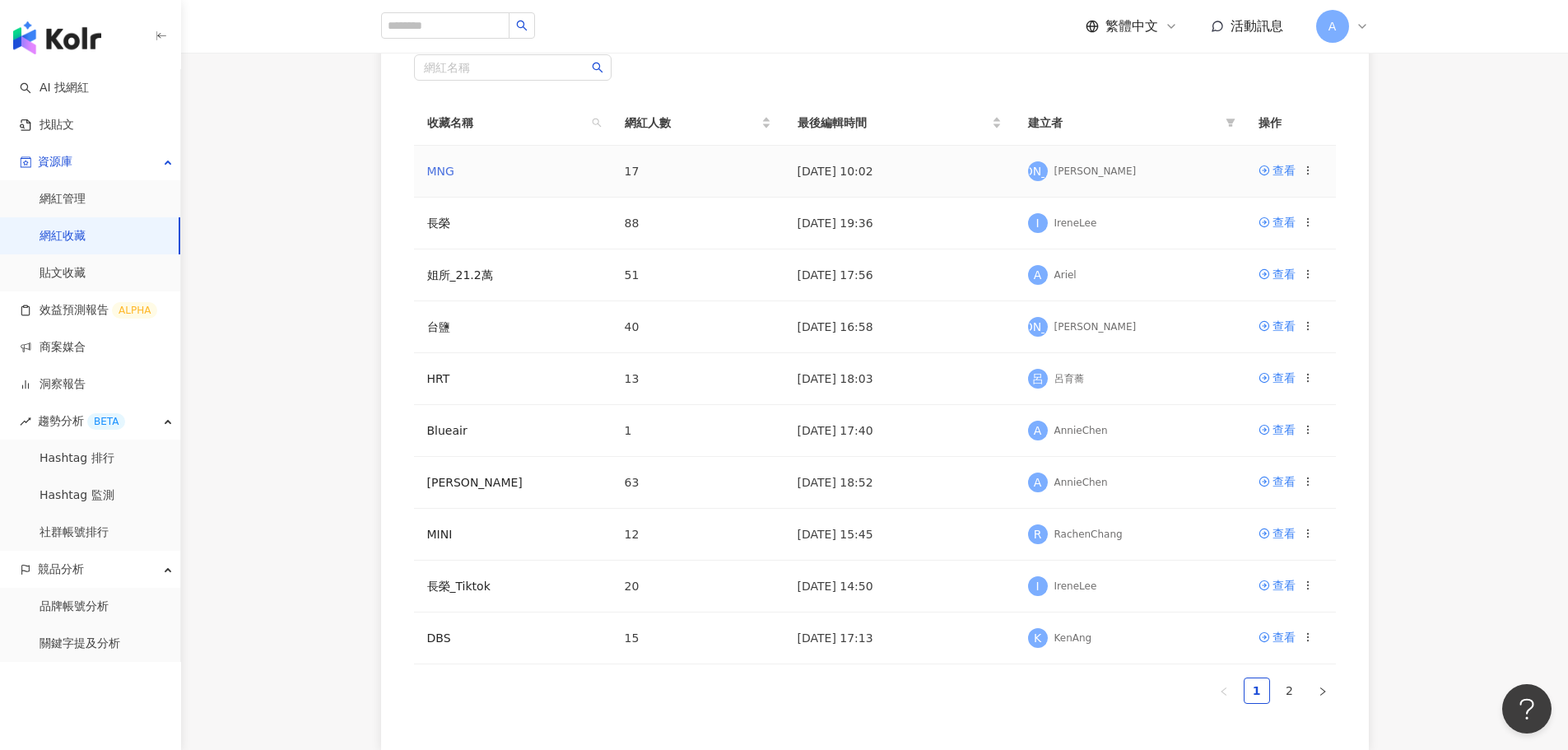
click at [442, 168] on link "MNG" at bounding box center [440, 171] width 27 height 13
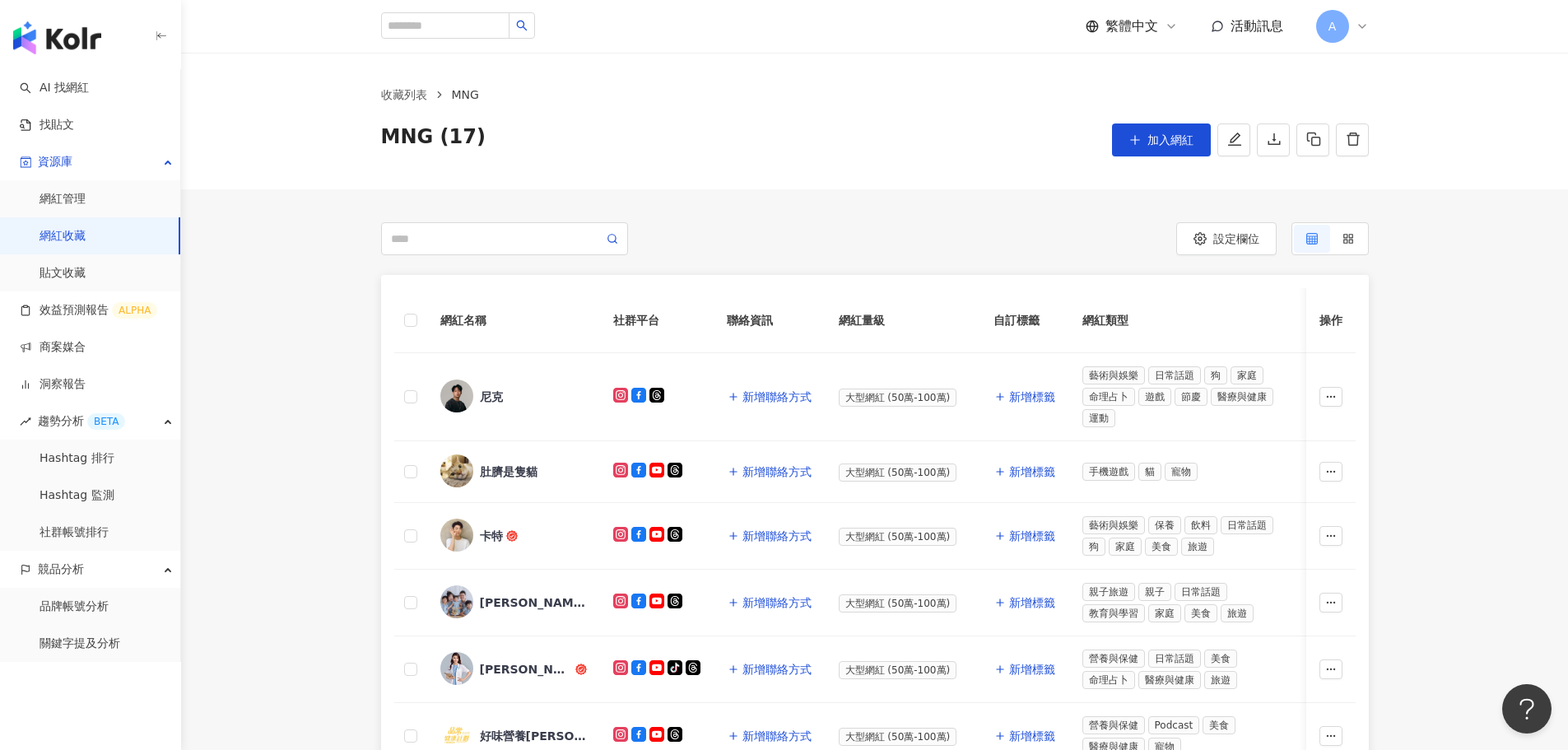
click at [86, 234] on link "網紅收藏" at bounding box center [62, 236] width 46 height 17
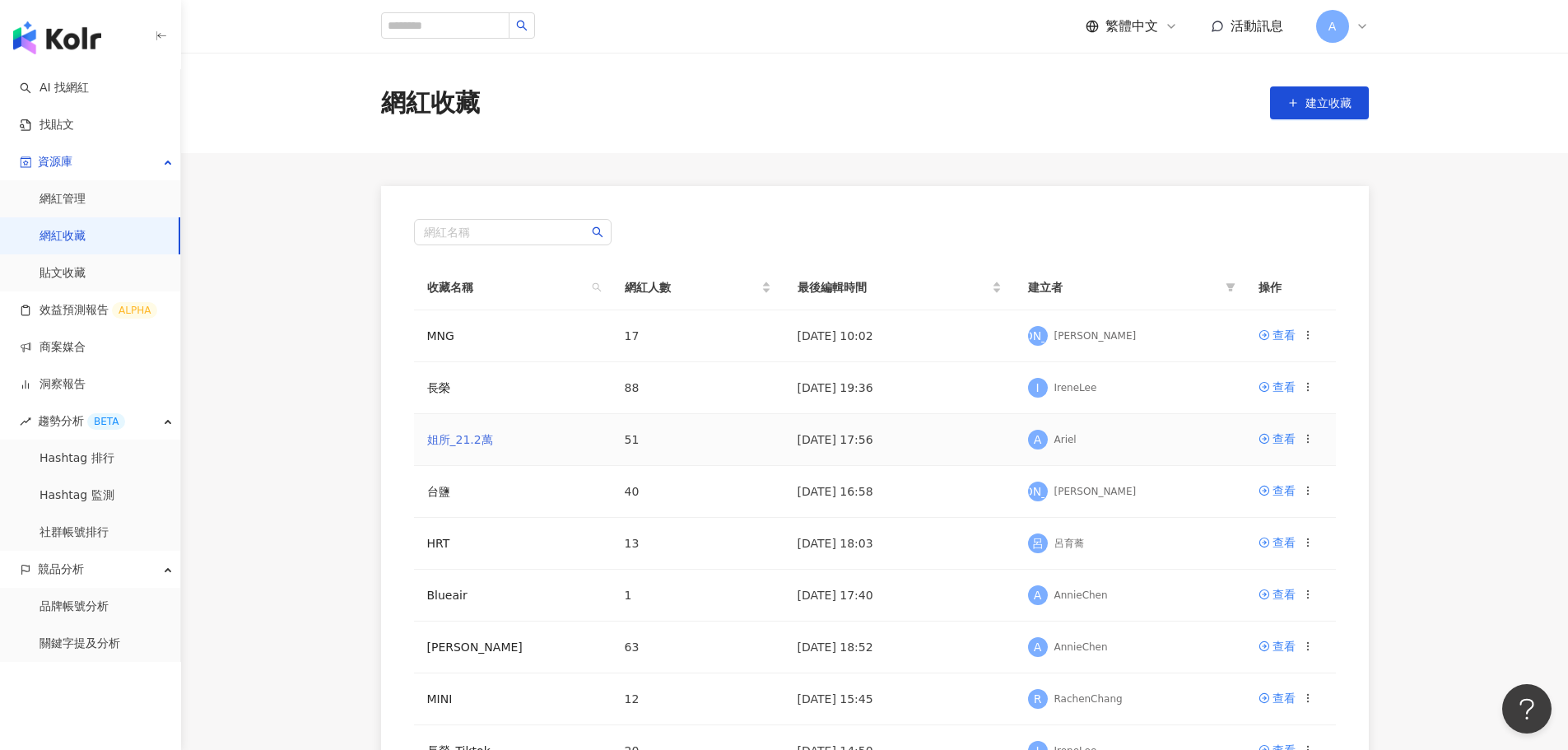
click at [461, 438] on link "姐所_21.2萬" at bounding box center [459, 439] width 66 height 13
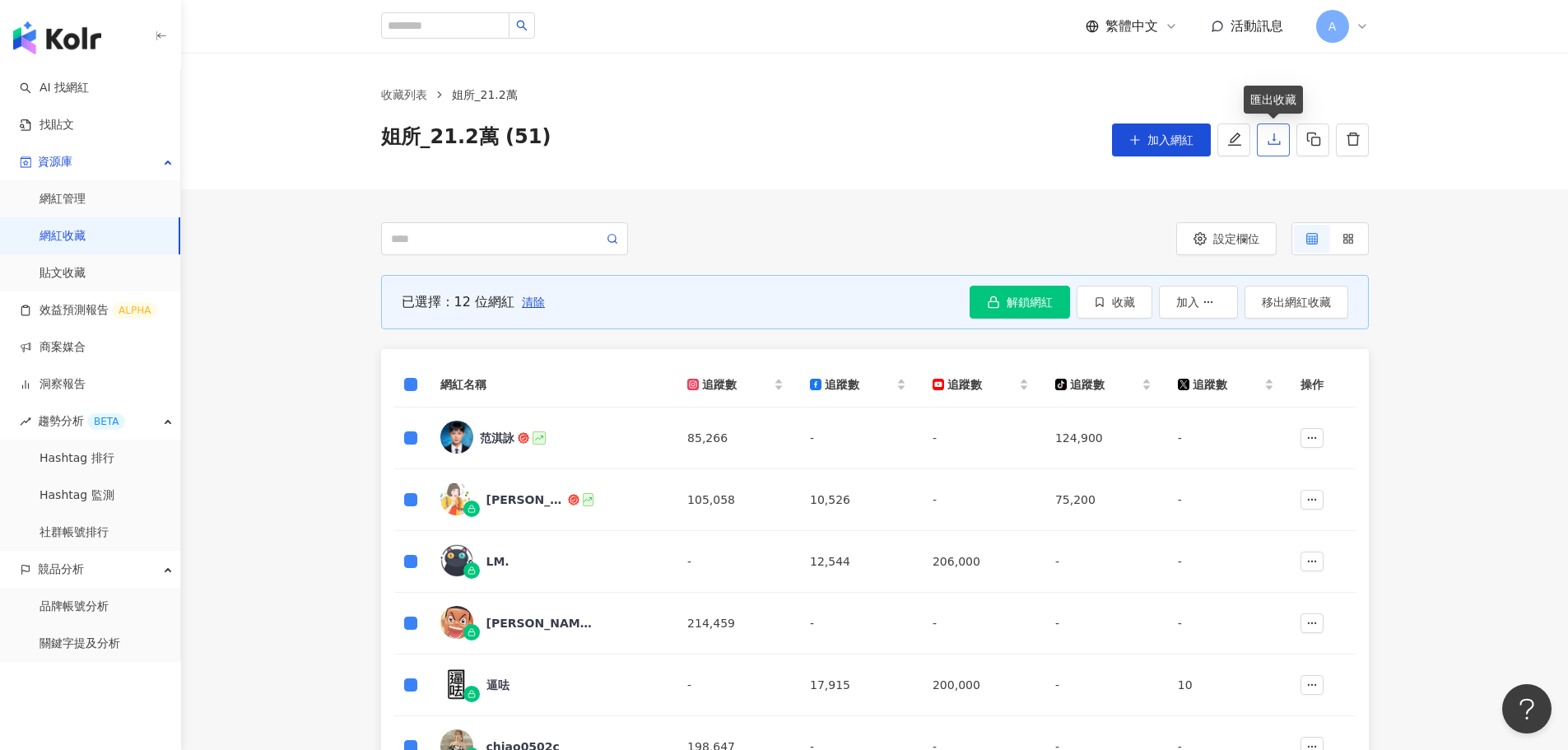
click at [1277, 136] on icon "download" at bounding box center [1274, 138] width 15 height 15
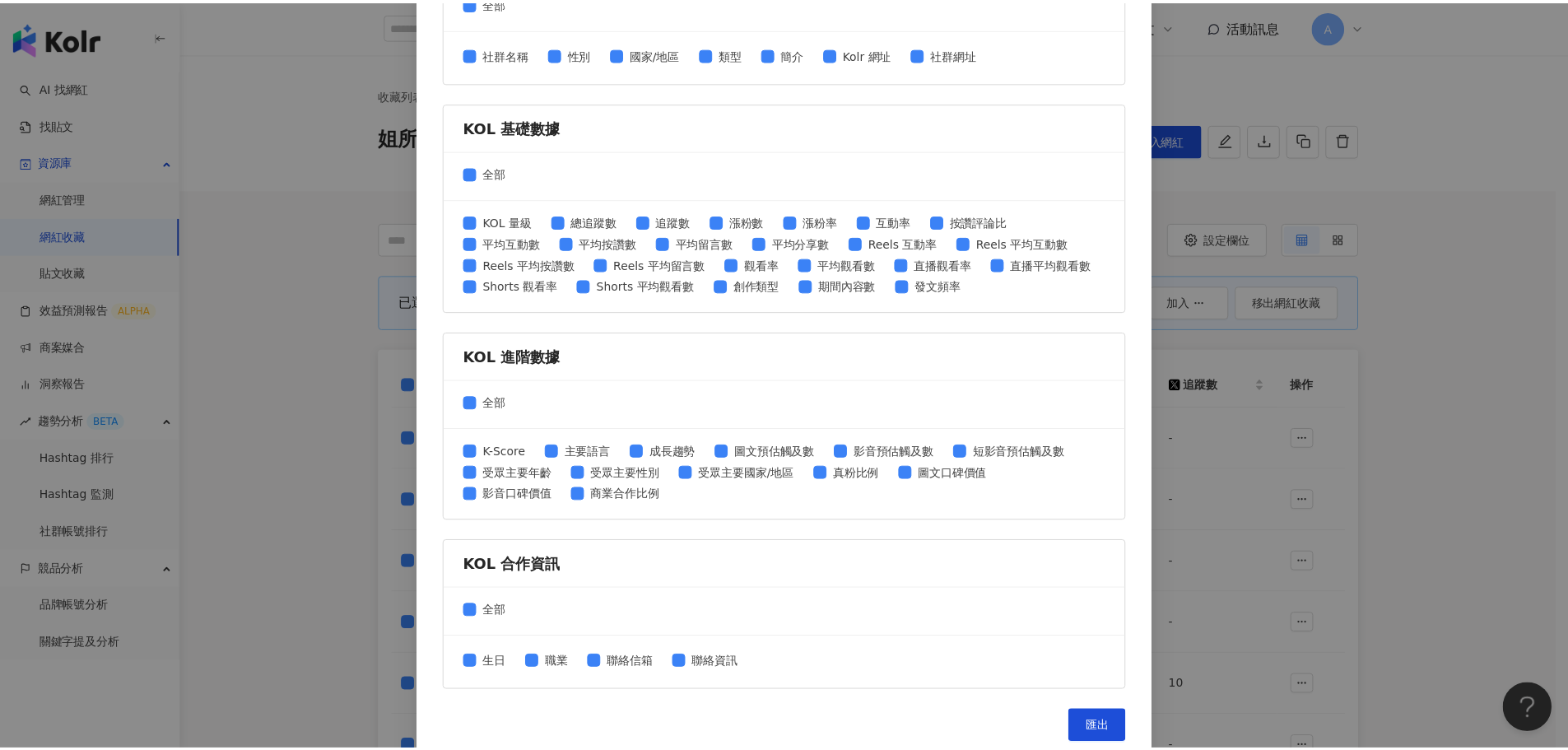
scroll to position [529, 0]
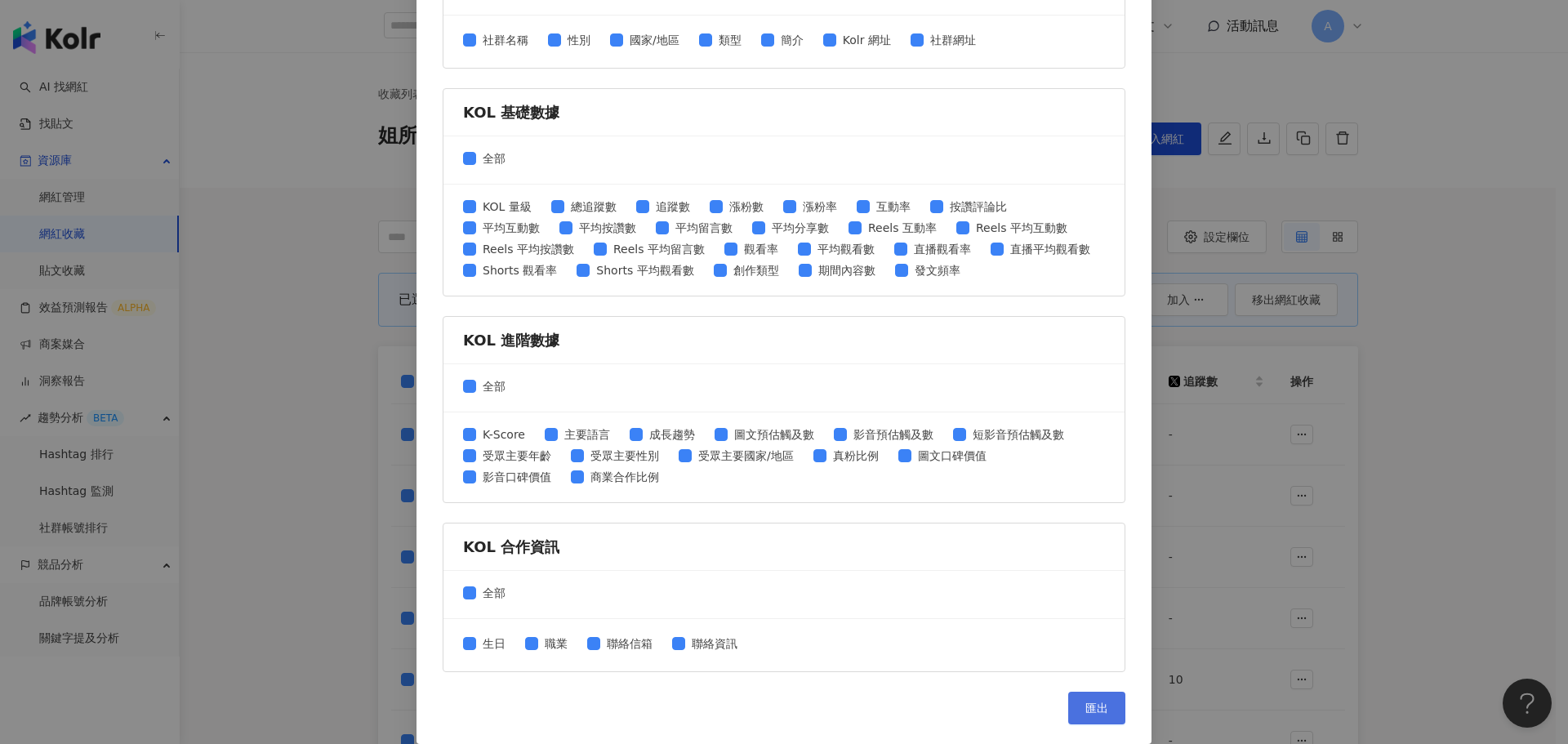
click at [1088, 707] on span "匯出" at bounding box center [1096, 708] width 23 height 13
drag, startPoint x: 1351, startPoint y: 330, endPoint x: 1431, endPoint y: 339, distance: 80.5
click at [1353, 330] on div "匯出收藏 請選擇您欲匯出的項目 社群平台 全部 Facebook Instagram YouTube TikTok X 數據時間 全部 近三個月 近六個月 K…" at bounding box center [784, 372] width 1568 height 744
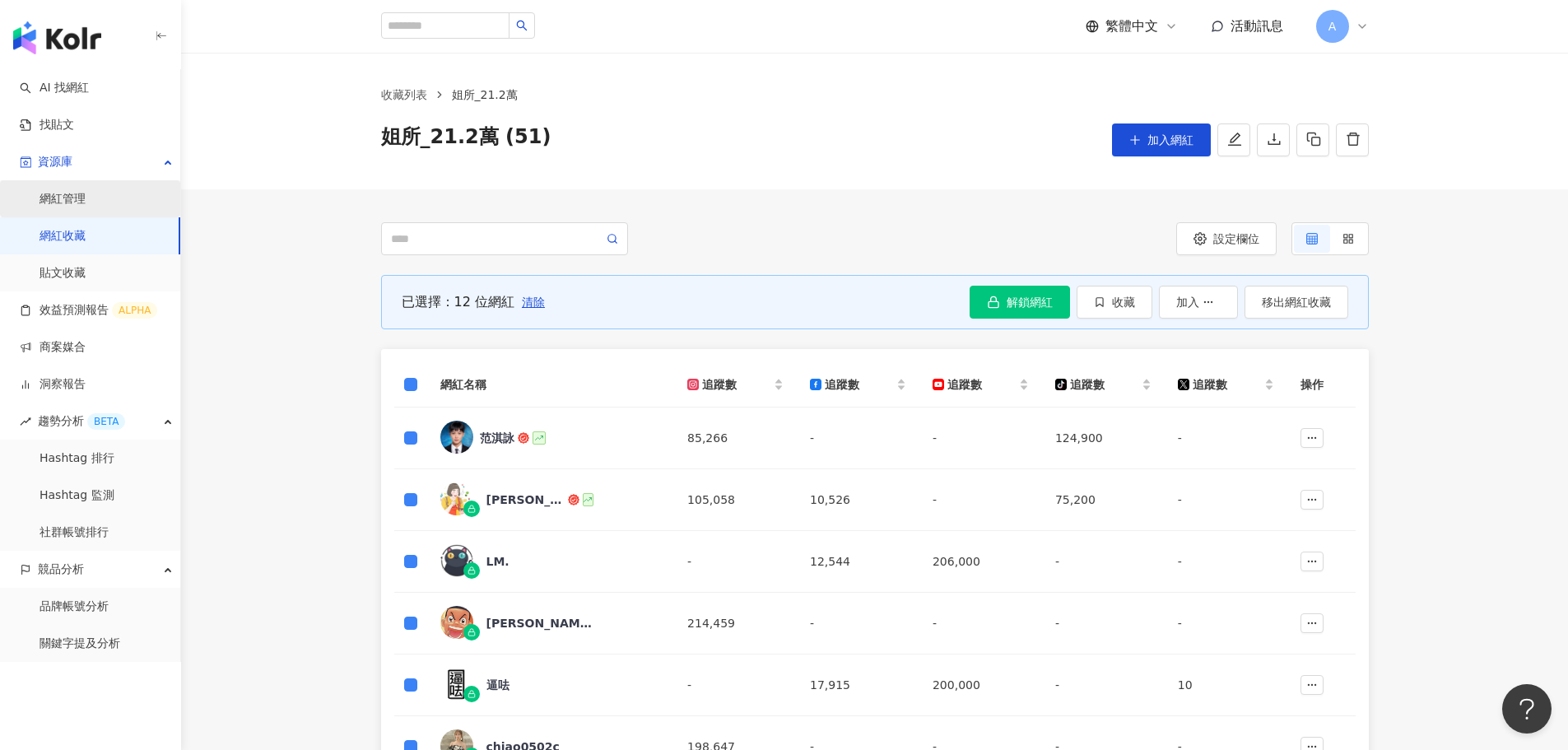
click at [67, 203] on link "網紅管理" at bounding box center [62, 199] width 46 height 17
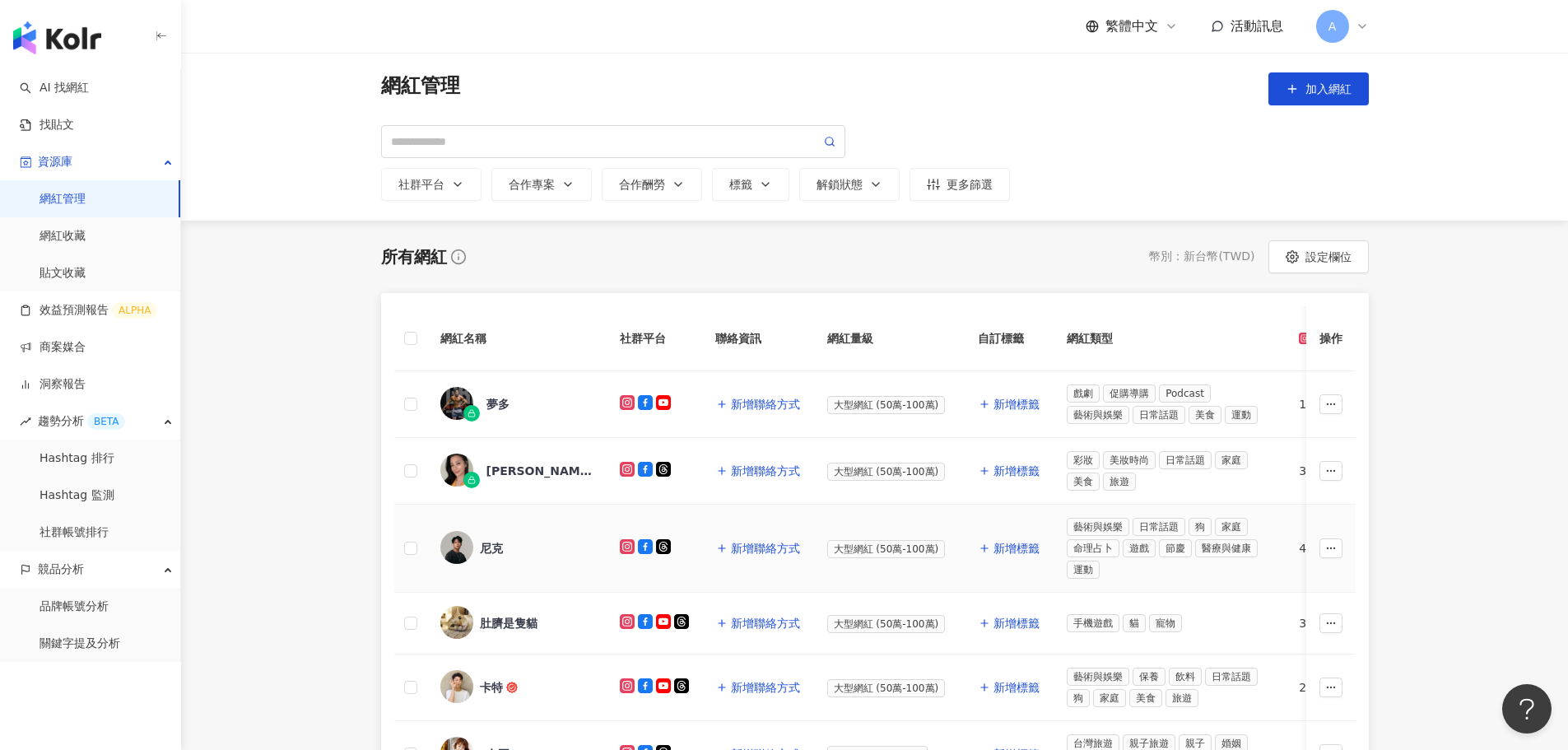
click at [488, 549] on div "尼克" at bounding box center [491, 547] width 23 height 17
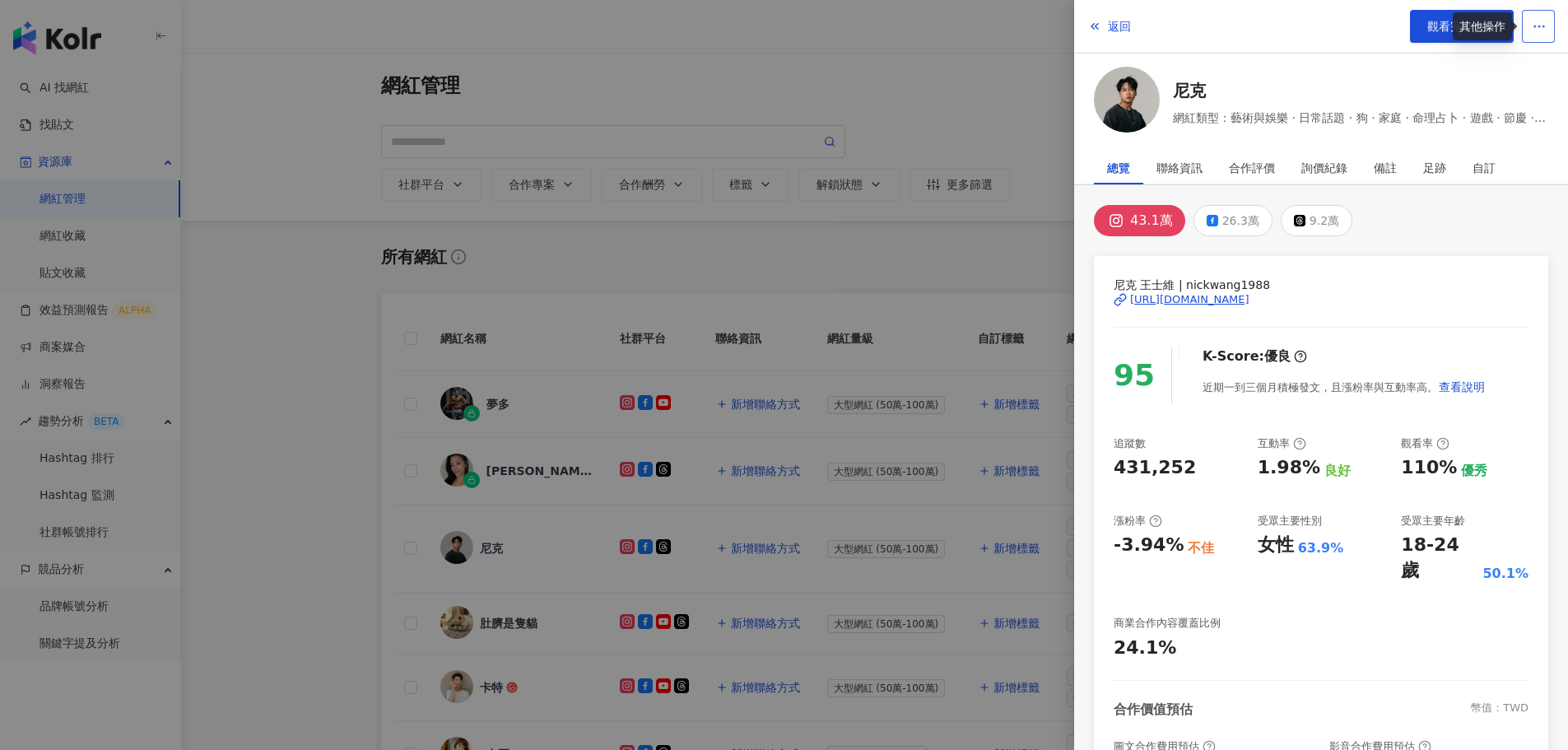
click at [1546, 25] on icon "button" at bounding box center [1538, 26] width 15 height 15
click at [1523, 128] on span "加入洞察報告" at bounding box center [1507, 131] width 69 height 13
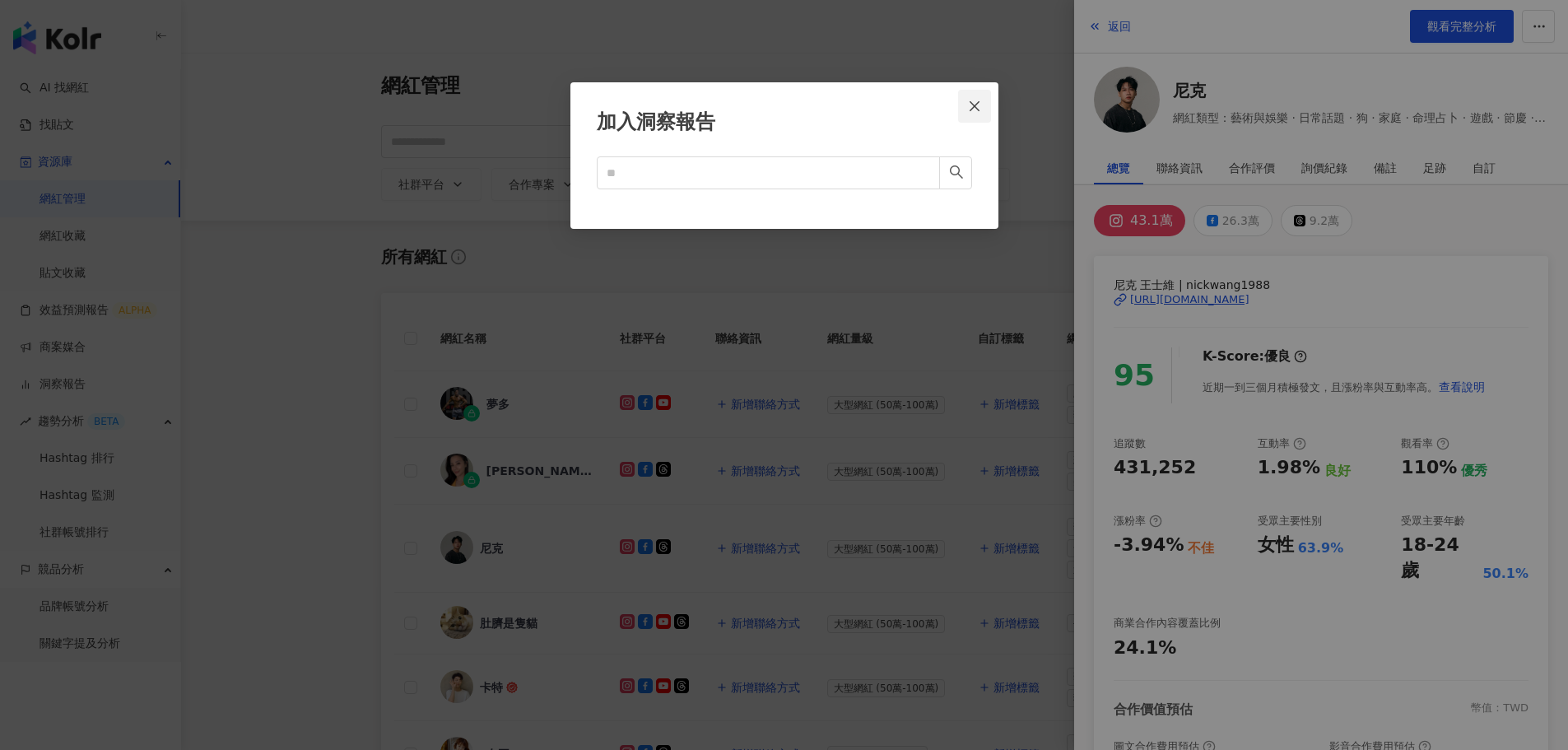
click at [979, 98] on button "Close" at bounding box center [974, 106] width 33 height 33
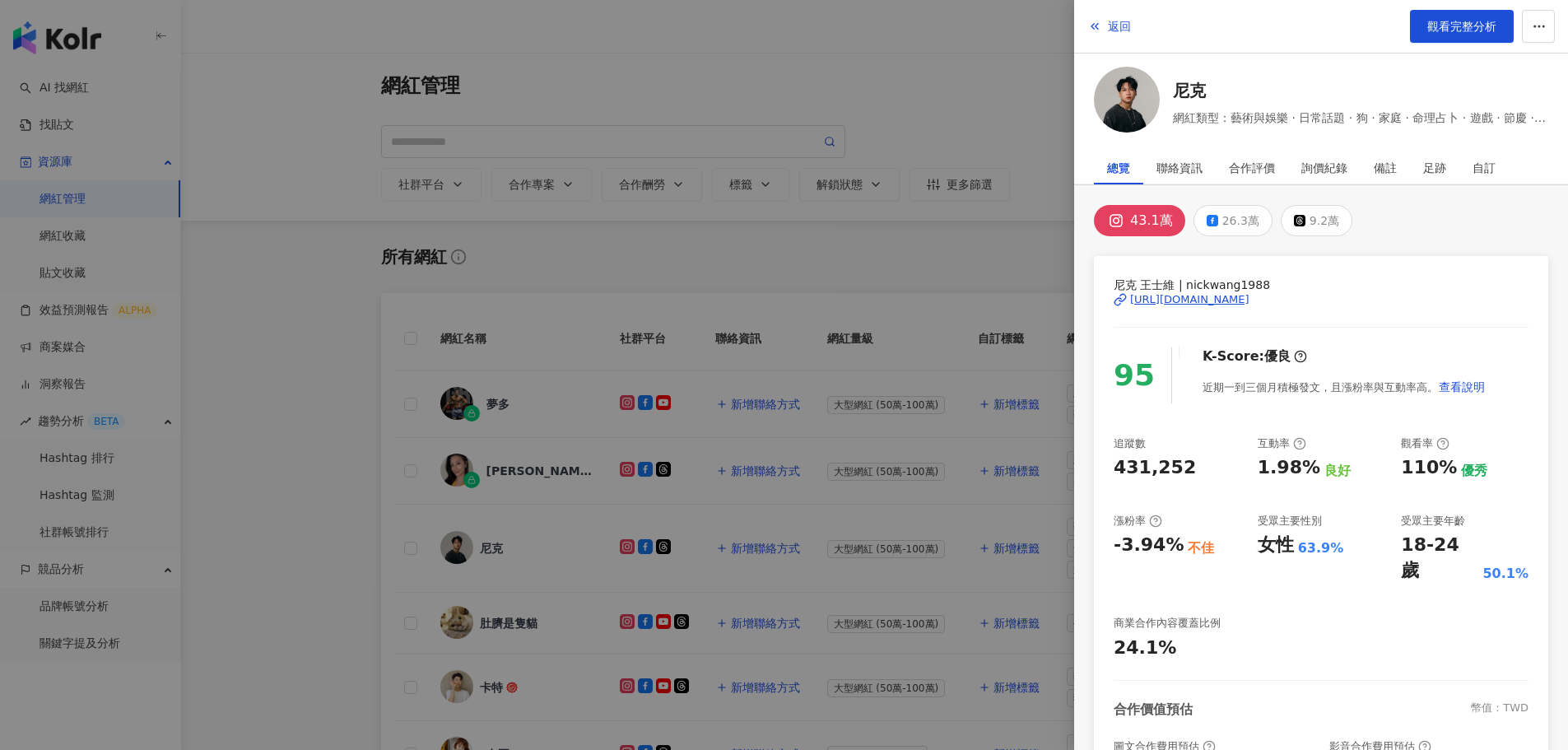
click at [254, 397] on div at bounding box center [784, 375] width 1568 height 750
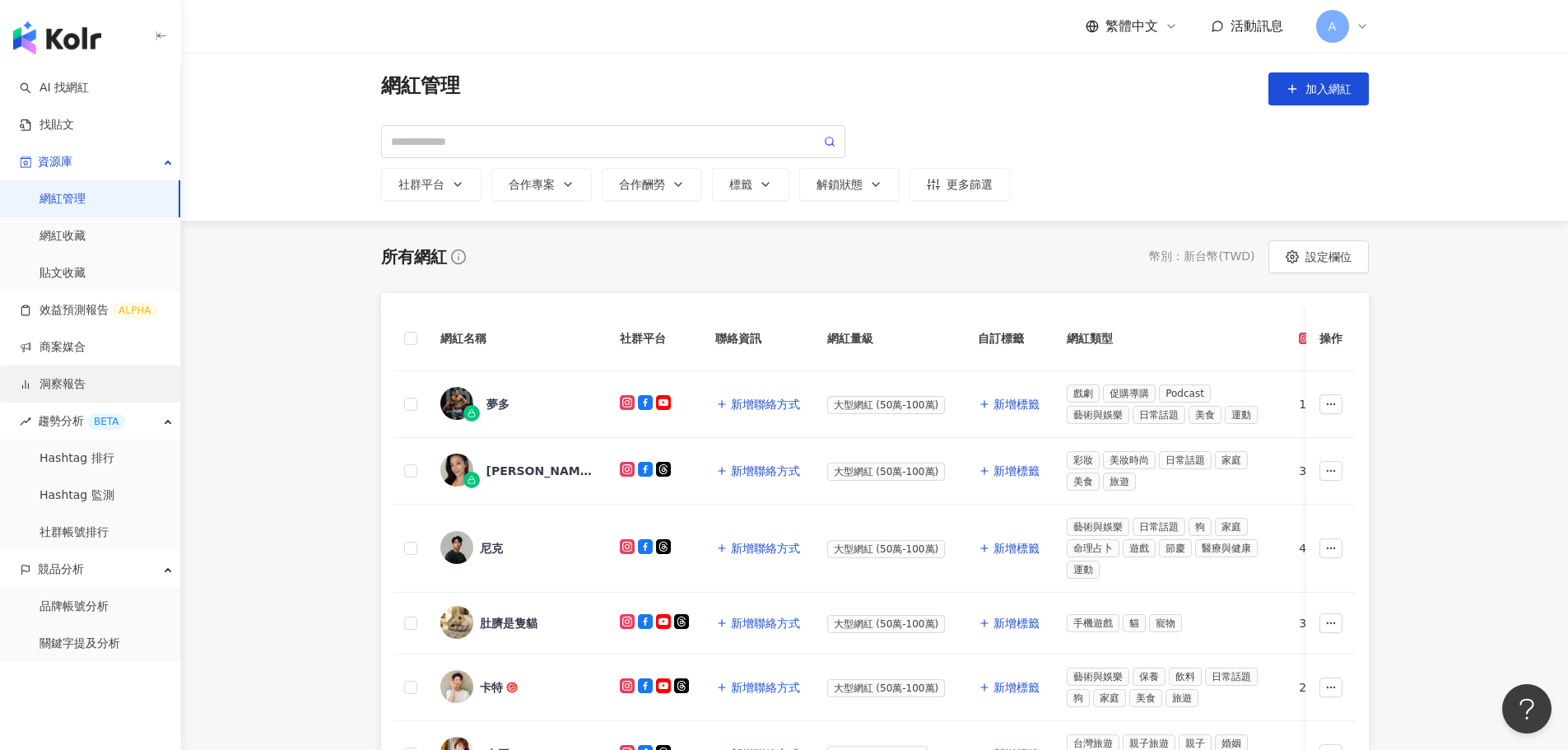
click at [79, 387] on link "洞察報告" at bounding box center [52, 384] width 66 height 17
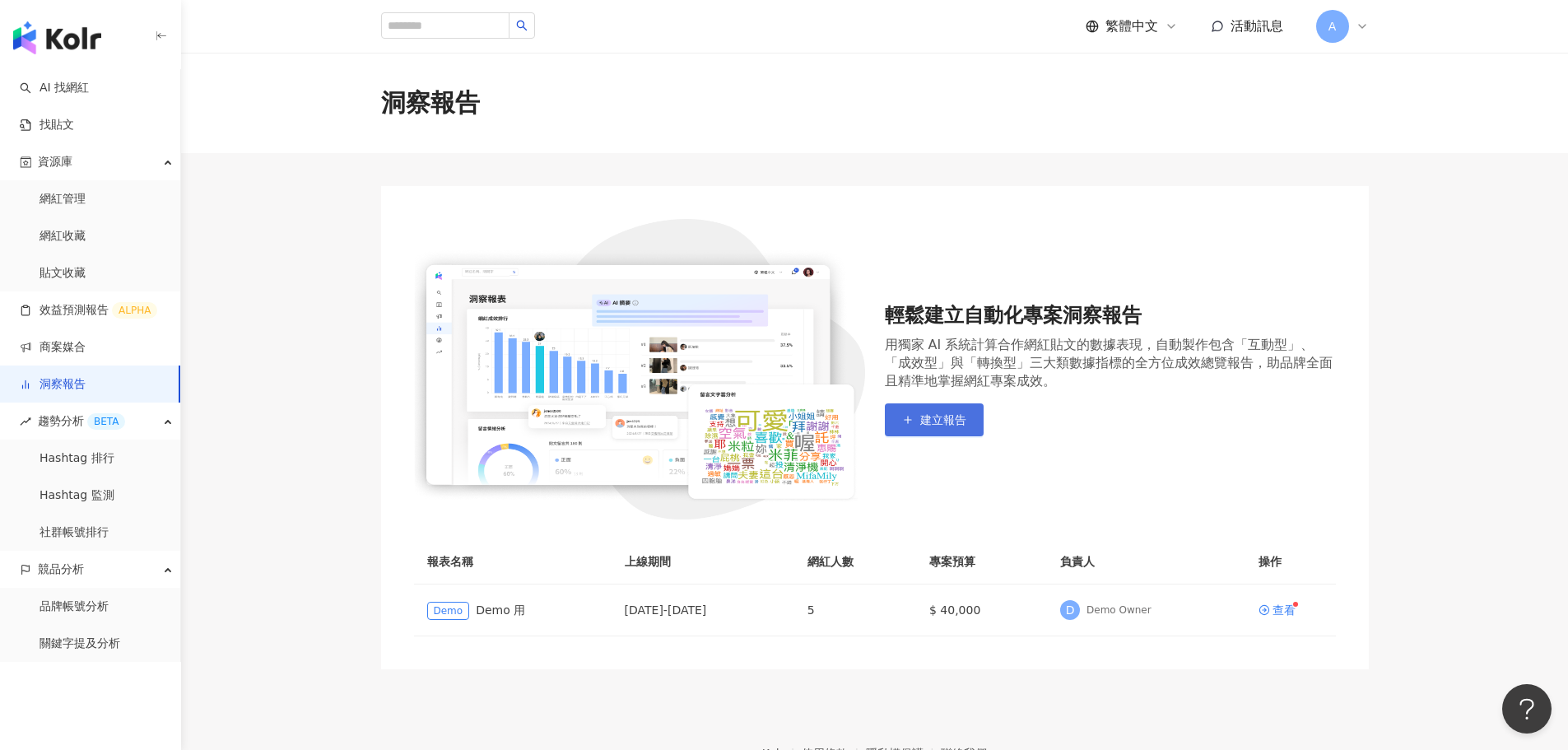
click at [952, 424] on span "建立報告" at bounding box center [943, 419] width 46 height 13
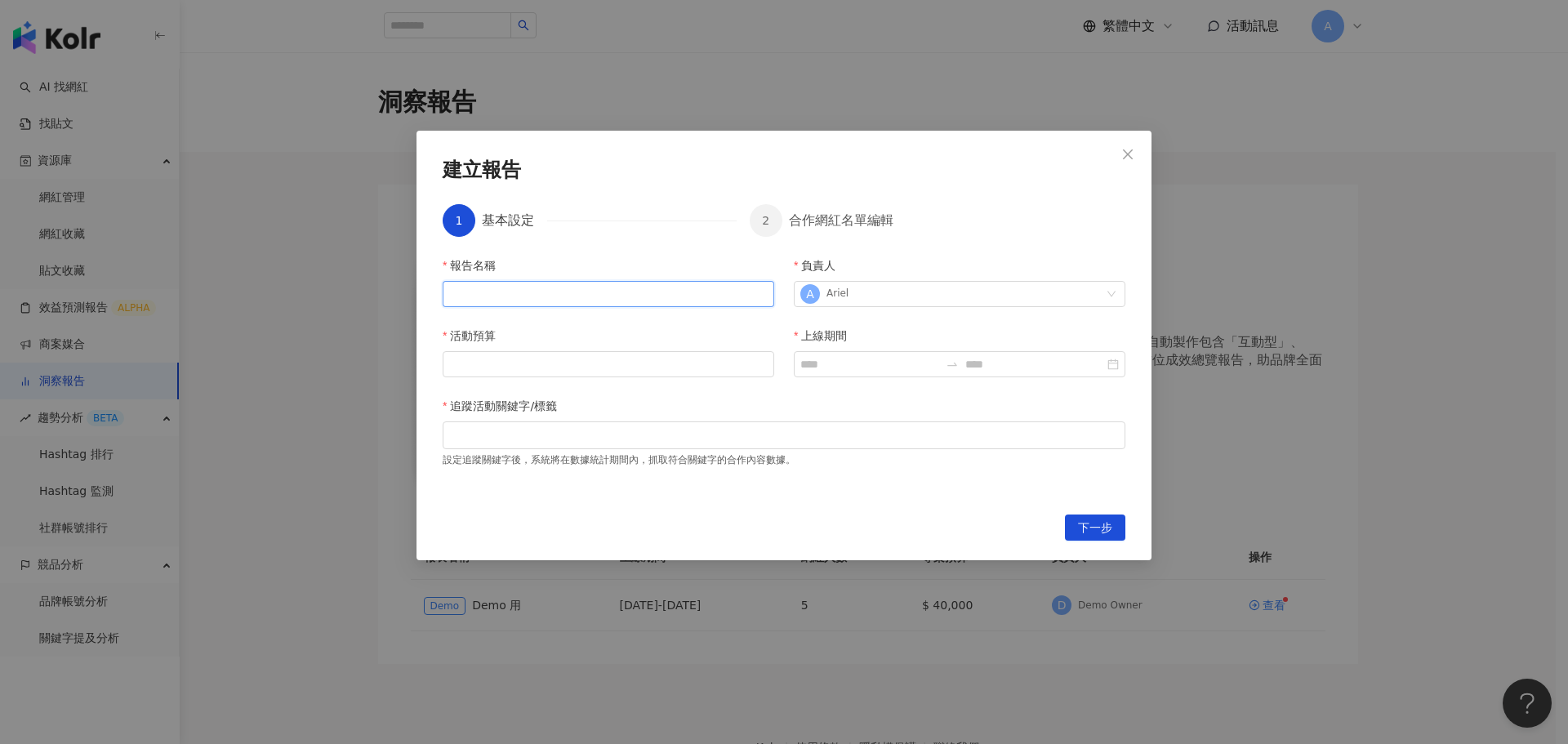
click at [628, 298] on input "報告名稱" at bounding box center [609, 294] width 331 height 26
type input "**"
click at [600, 363] on input "活動預算" at bounding box center [608, 364] width 330 height 25
type input "**"
click at [596, 426] on div at bounding box center [784, 435] width 683 height 27
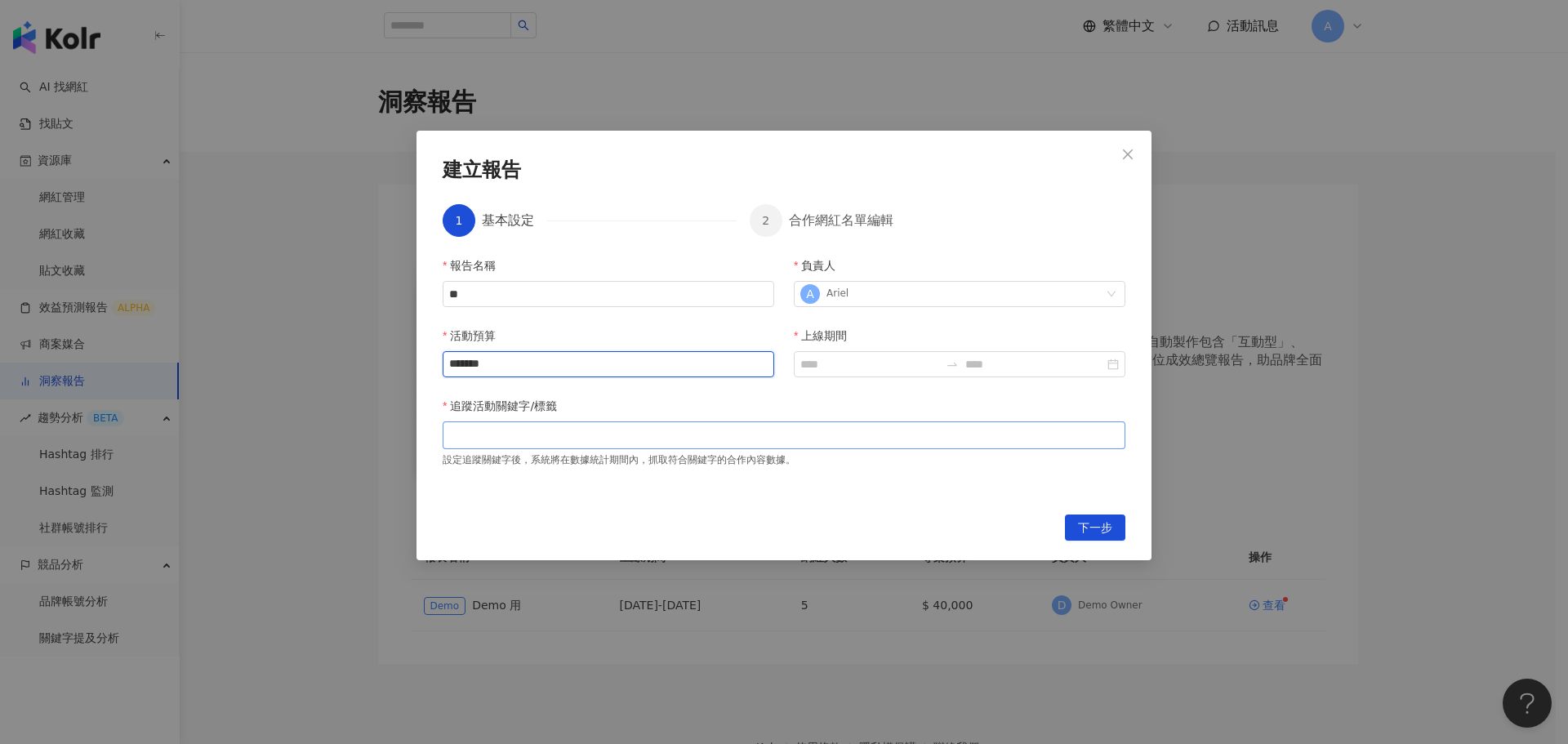
type input "*******"
type input "*****"
type input "*"
click at [492, 433] on span "g;4tk" at bounding box center [472, 435] width 52 height 22
click at [488, 433] on icon "close" at bounding box center [490, 435] width 8 height 8
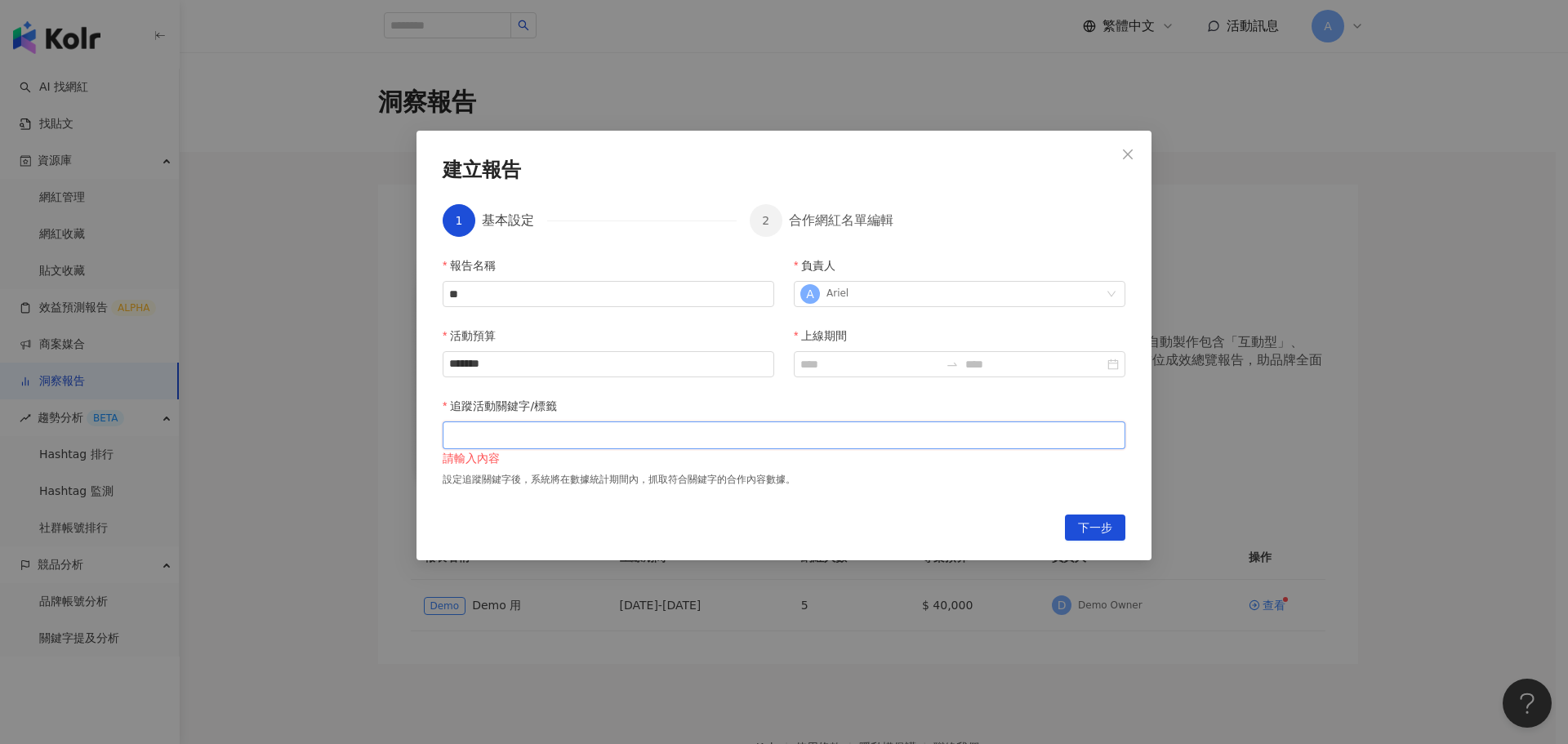
click at [523, 429] on div at bounding box center [784, 434] width 677 height 12
type input "***"
click at [622, 386] on div "報告名稱 ** 負責人 A Ariel 活動預算 ******* 上線期間 追蹤活動關鍵字/標籤 上車舞 請輸入內容 設定追蹤關鍵字後，系統將在數據統計期間內…" at bounding box center [784, 375] width 683 height 238
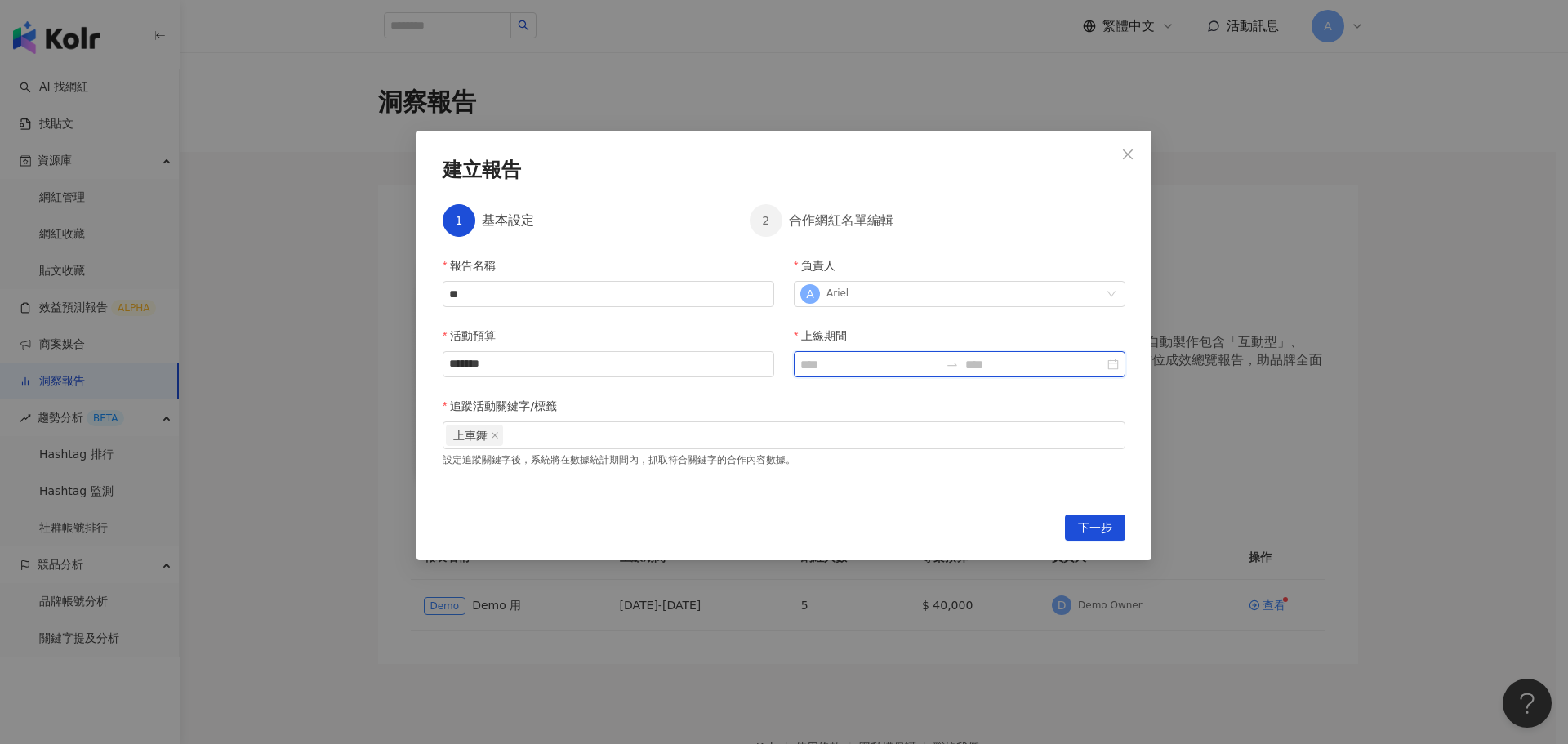
click at [884, 361] on input "上線期間" at bounding box center [870, 364] width 139 height 18
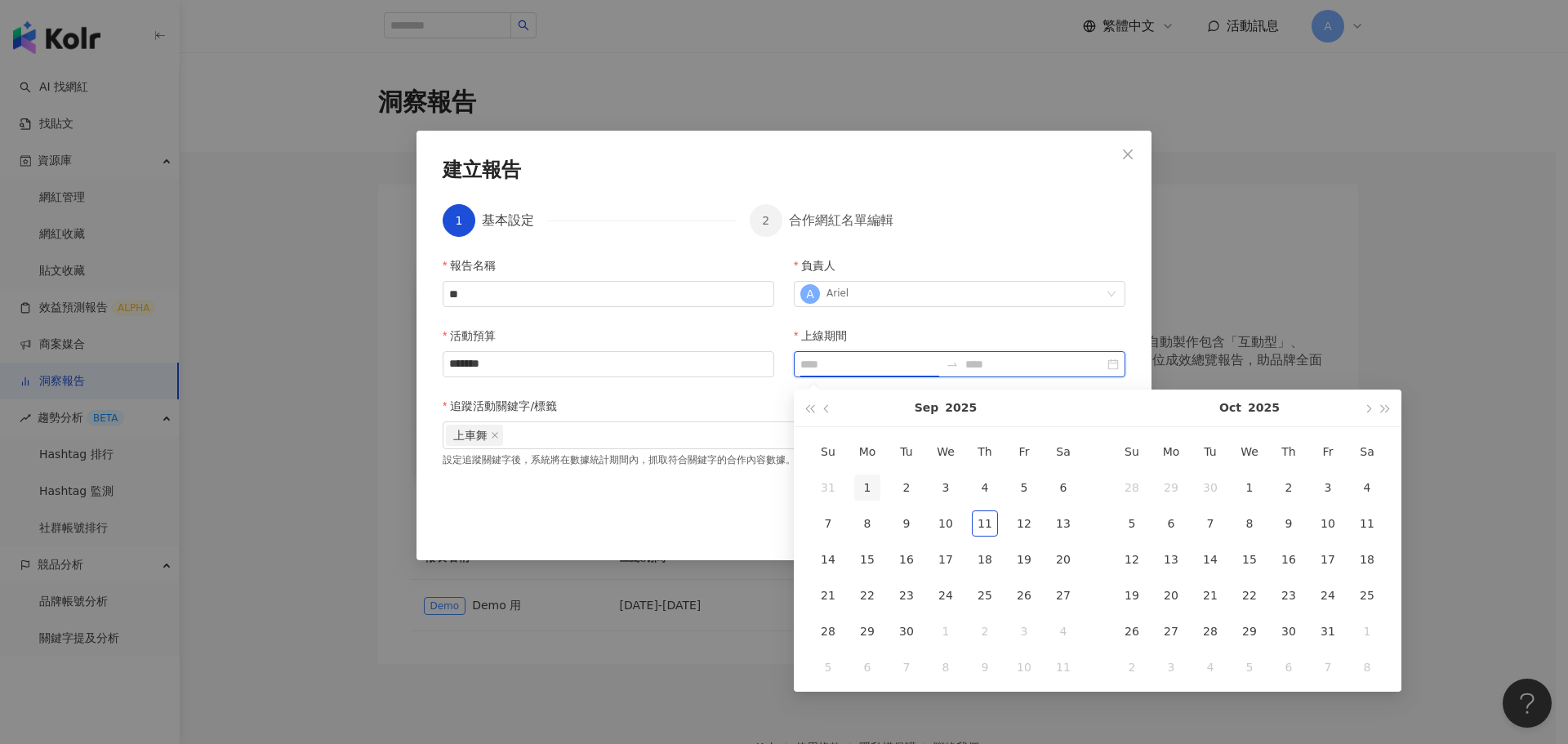
type input "**********"
click at [859, 487] on div "1" at bounding box center [867, 487] width 26 height 26
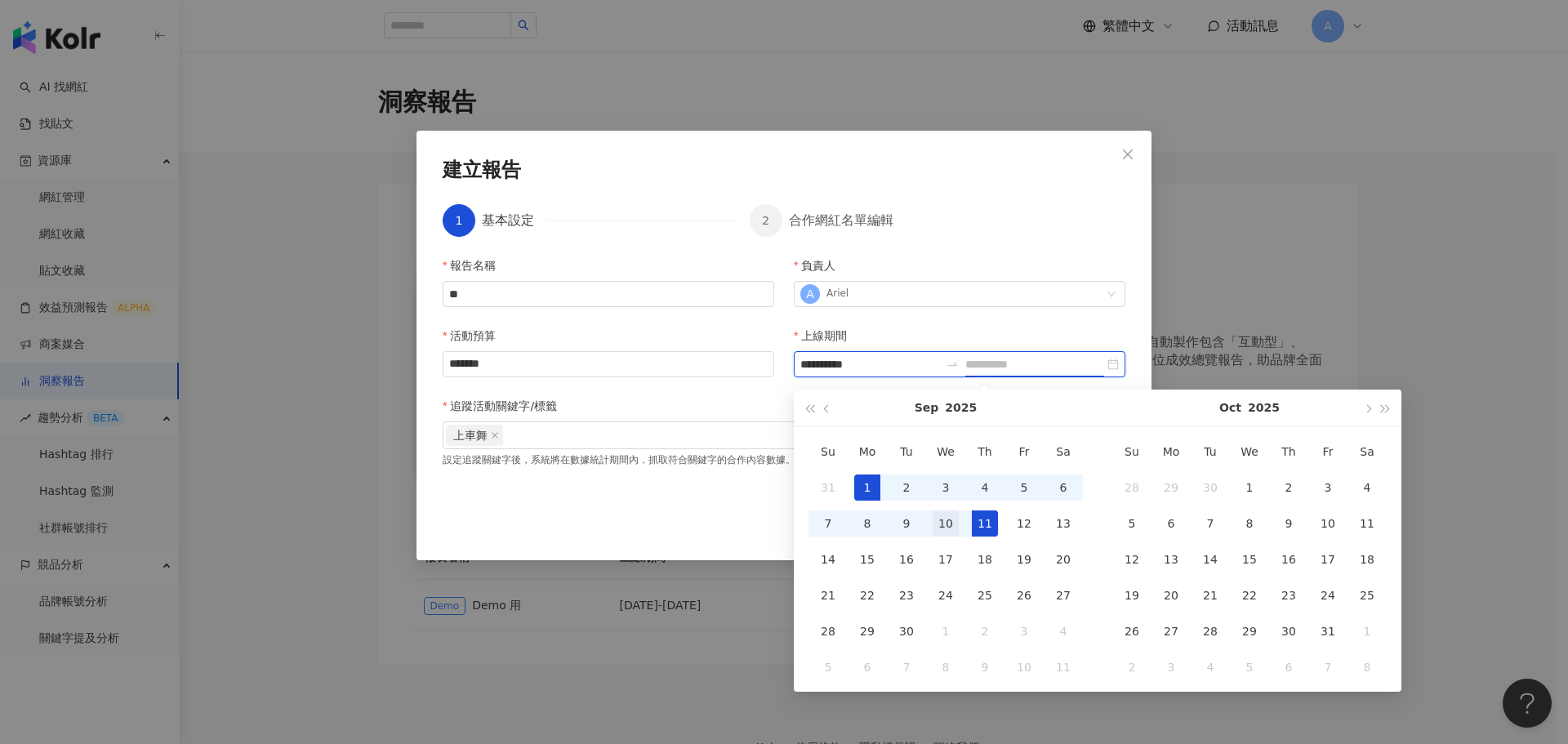
type input "**********"
click at [942, 524] on div "10" at bounding box center [945, 523] width 26 height 26
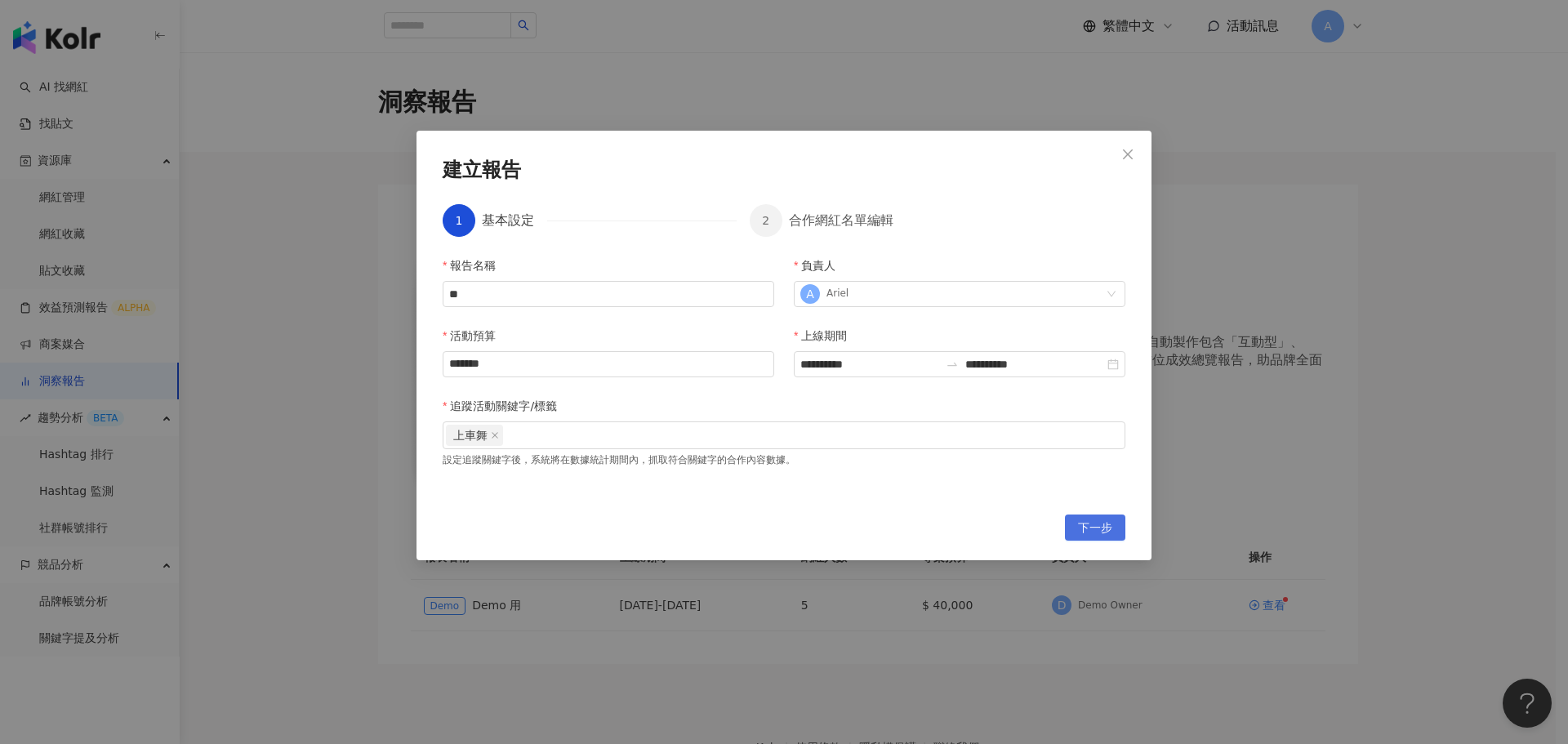
click at [1093, 524] on span "下一步" at bounding box center [1095, 528] width 34 height 26
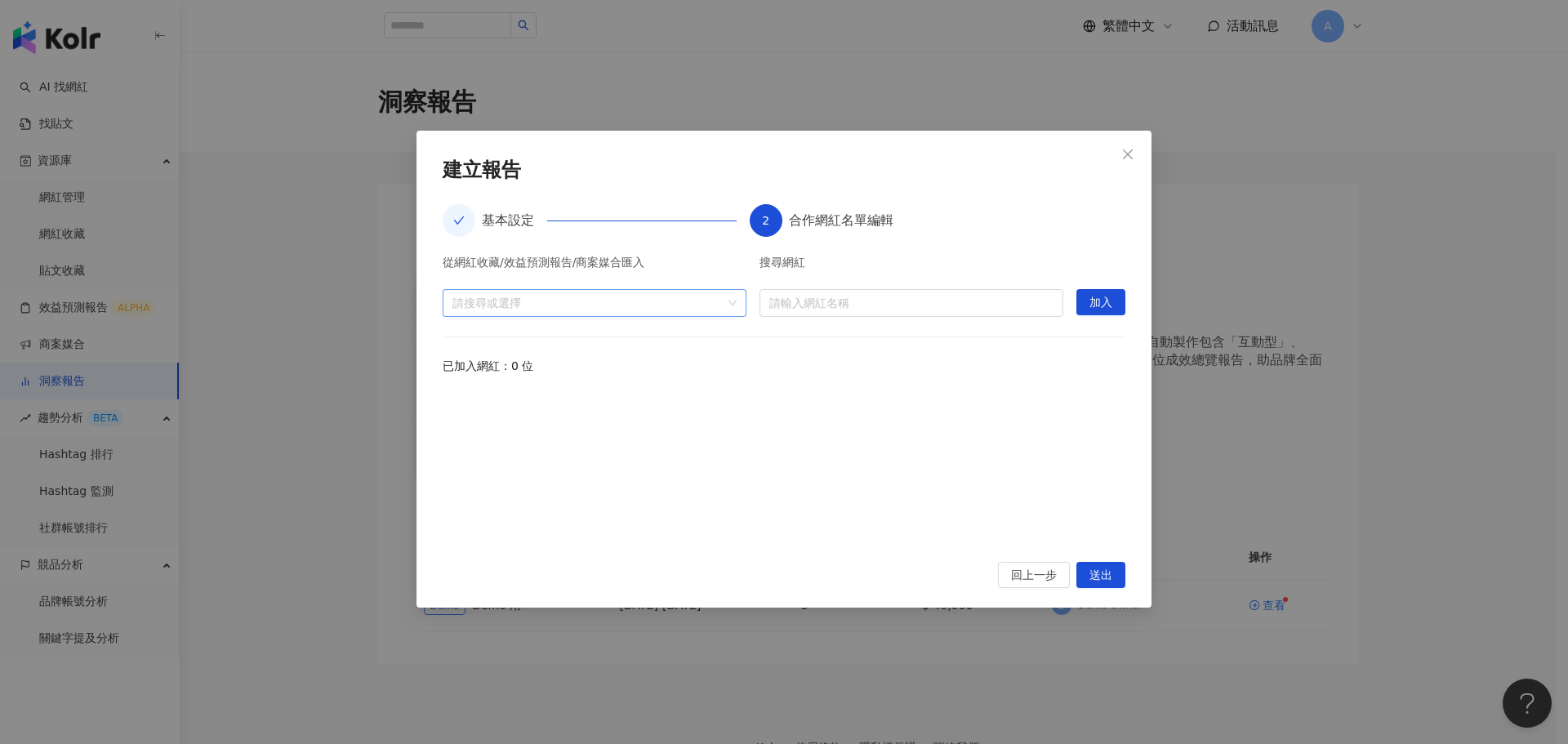
click at [594, 301] on div at bounding box center [586, 302] width 280 height 12
click at [520, 340] on span "收藏" at bounding box center [608, 339] width 272 height 26
click at [479, 342] on span "收藏" at bounding box center [486, 339] width 23 height 13
click at [487, 365] on span "活動" at bounding box center [486, 369] width 23 height 13
click at [485, 336] on span "收藏" at bounding box center [486, 339] width 23 height 13
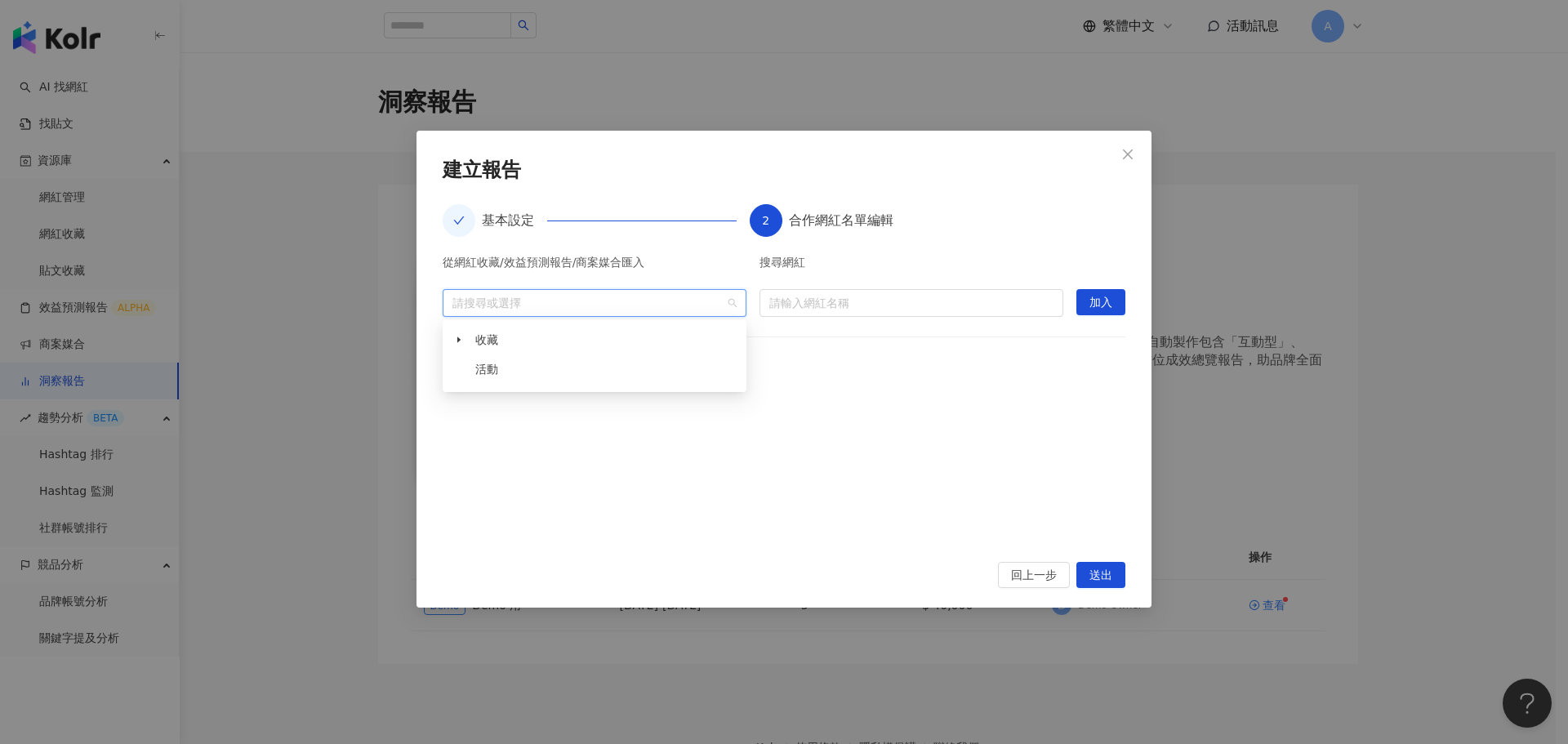
click at [873, 399] on div at bounding box center [784, 467] width 683 height 151
click at [844, 303] on input "search" at bounding box center [912, 303] width 284 height 26
type input "***"
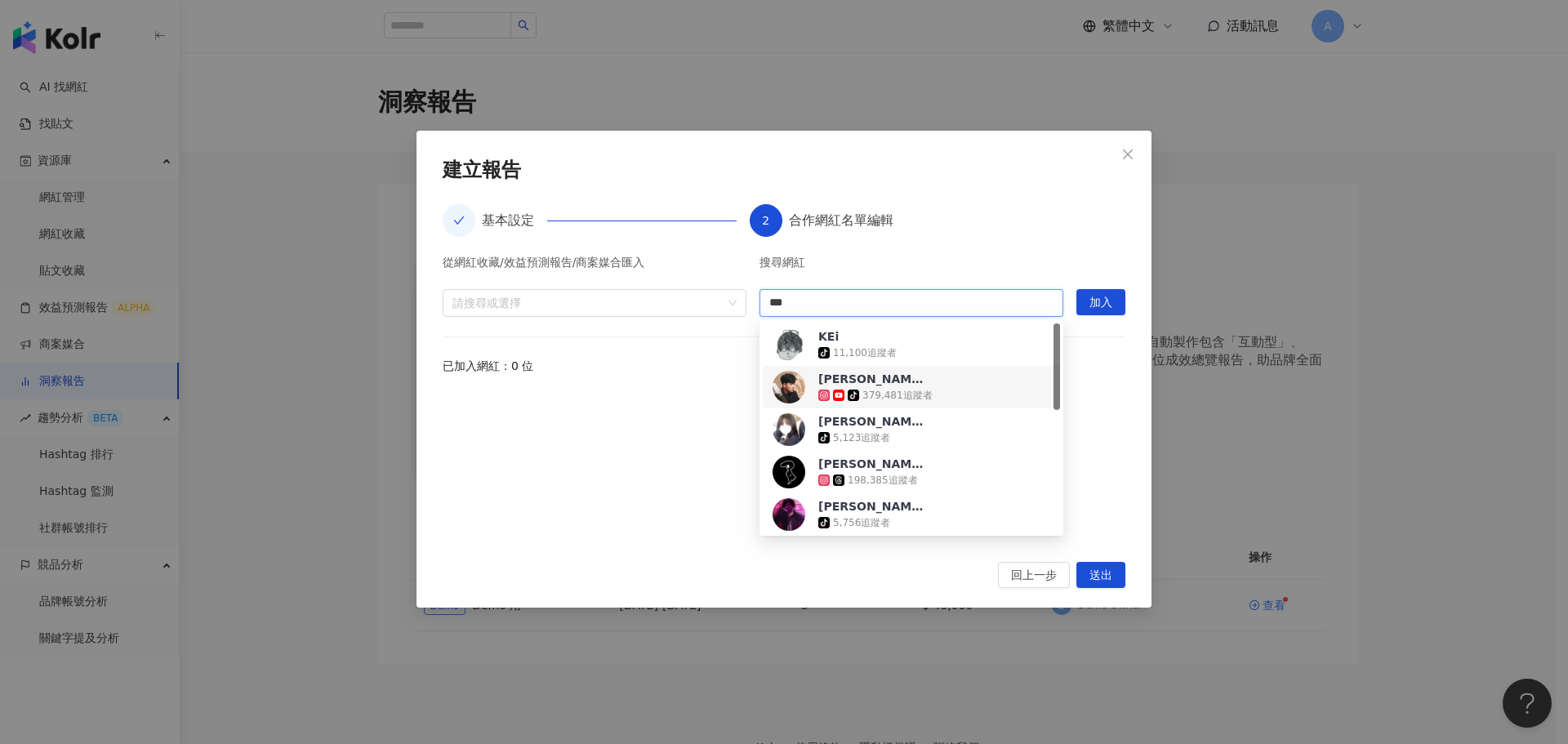
click at [888, 389] on div "379,481 追蹤者" at bounding box center [898, 396] width 71 height 14
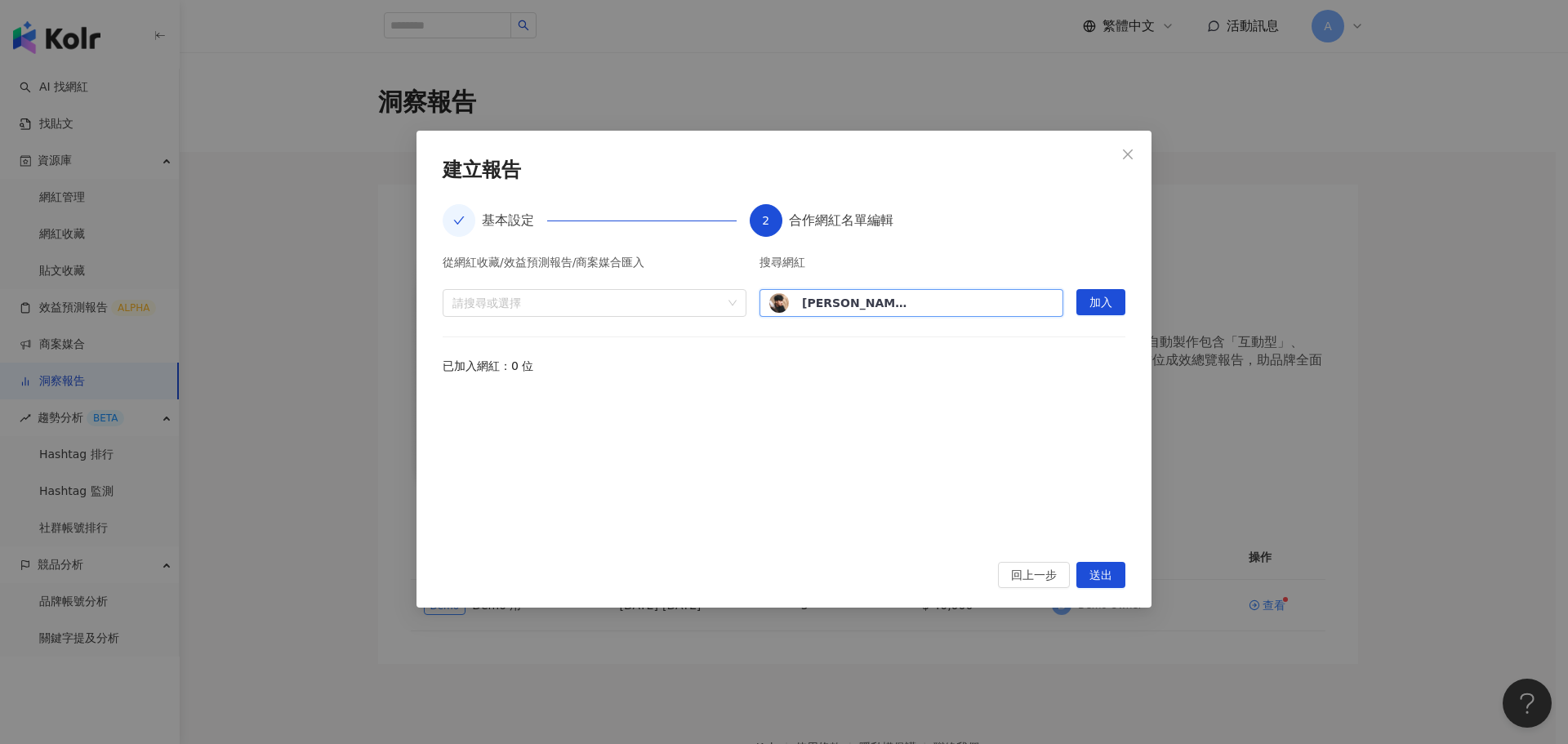
click at [755, 399] on div at bounding box center [784, 467] width 683 height 151
click at [1113, 300] on button "加入" at bounding box center [1101, 302] width 49 height 26
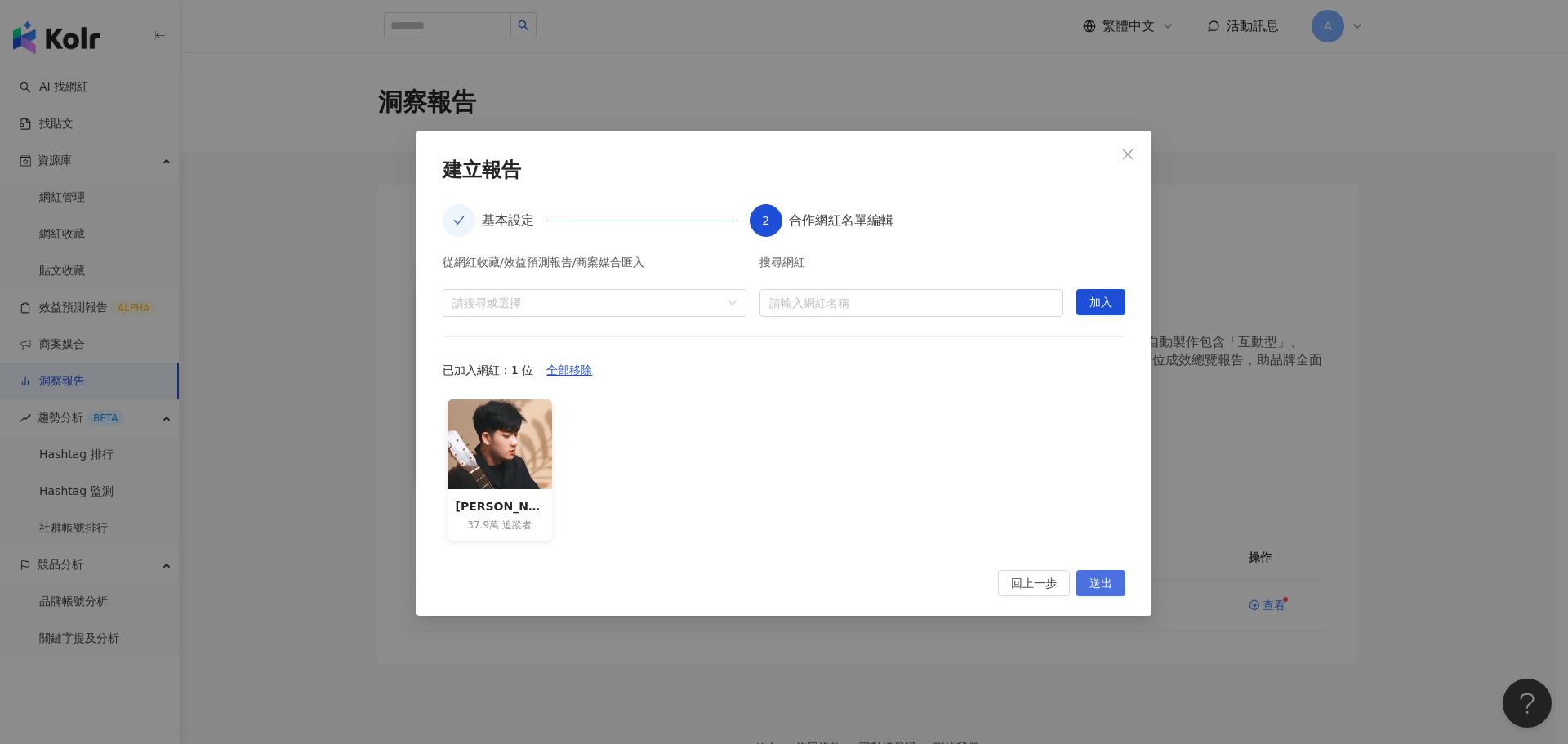
click at [1105, 590] on span "送出" at bounding box center [1100, 583] width 23 height 26
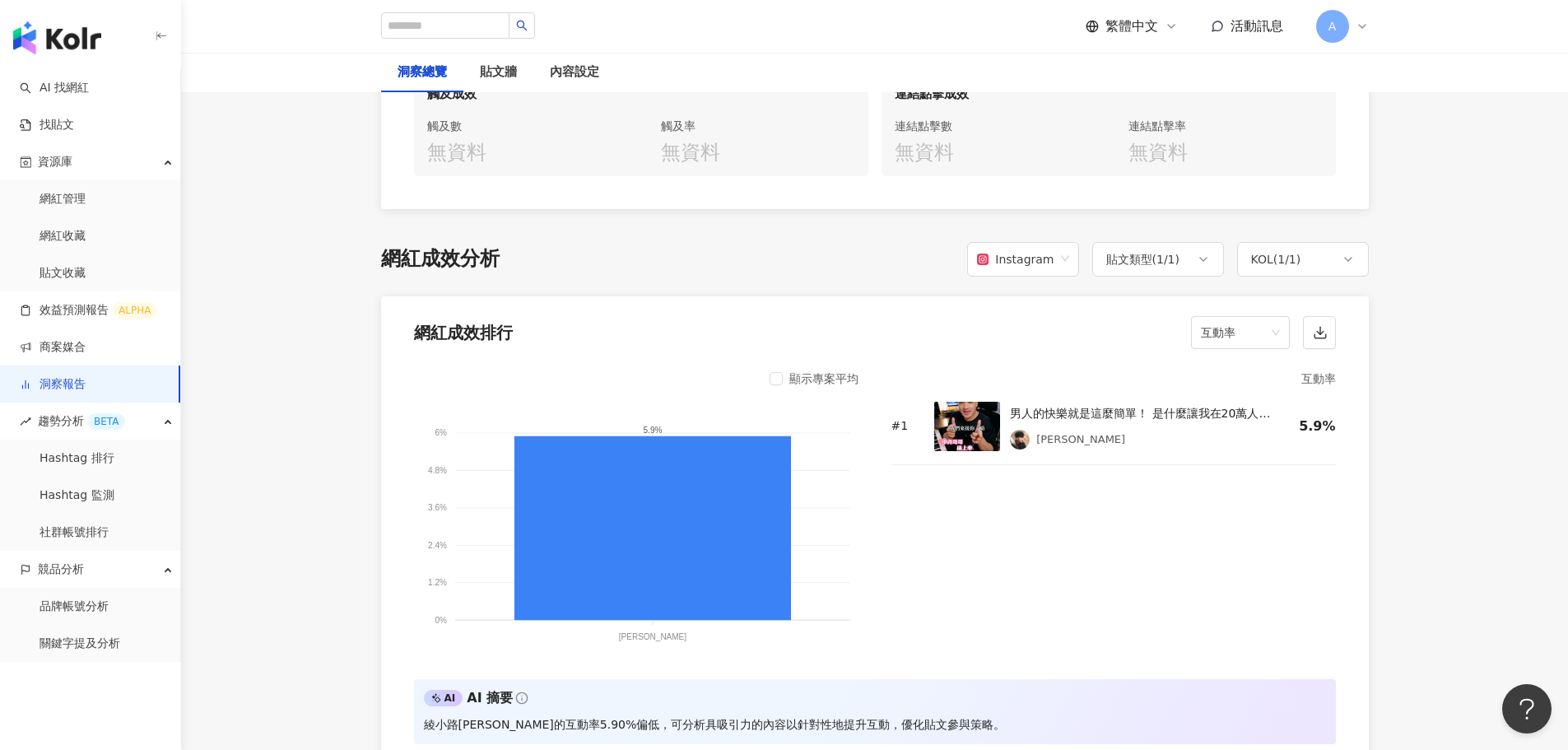
scroll to position [1152, 0]
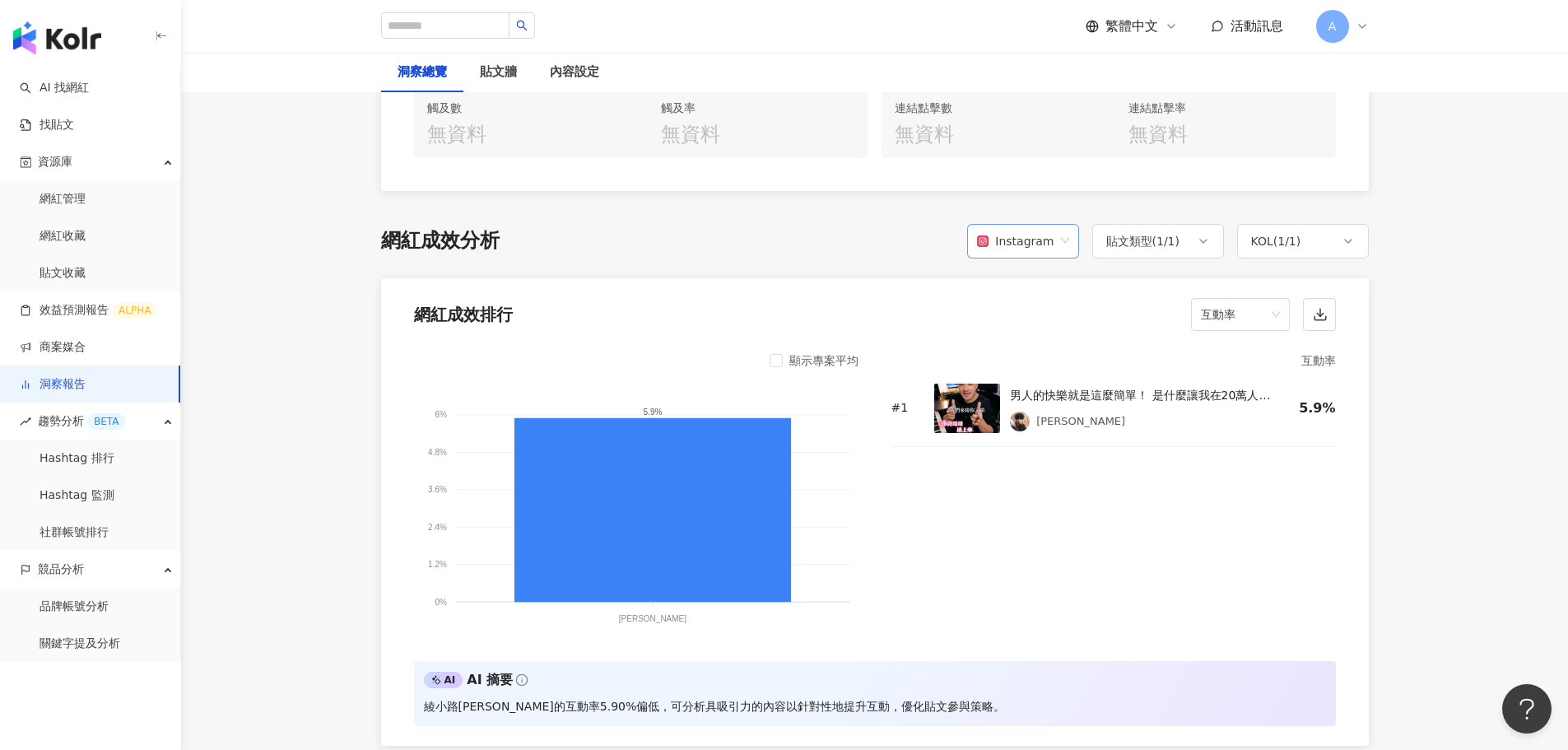
click at [1064, 234] on span "Instagram" at bounding box center [1023, 241] width 91 height 32
click at [1043, 302] on div "YouTube" at bounding box center [1027, 307] width 85 height 18
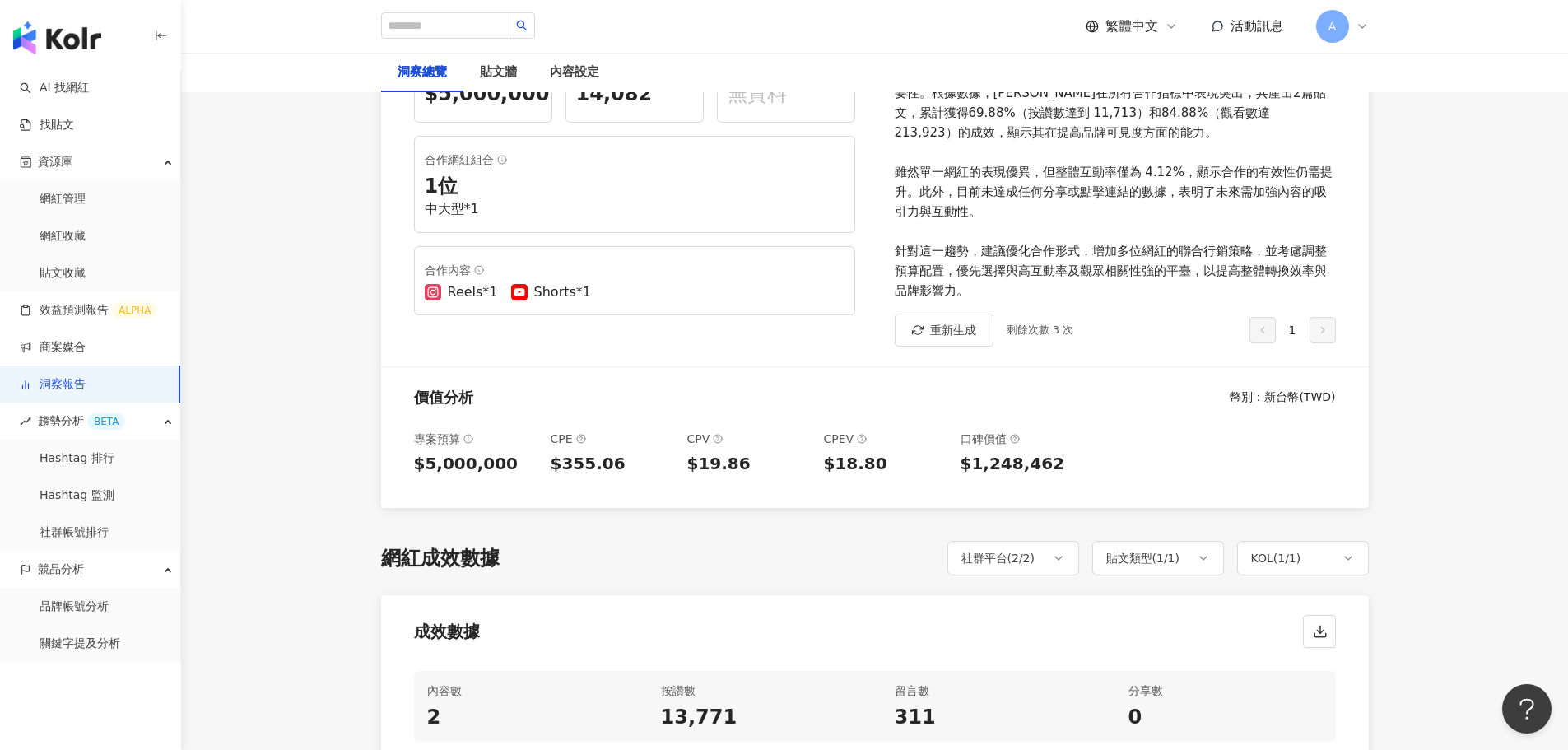
scroll to position [0, 0]
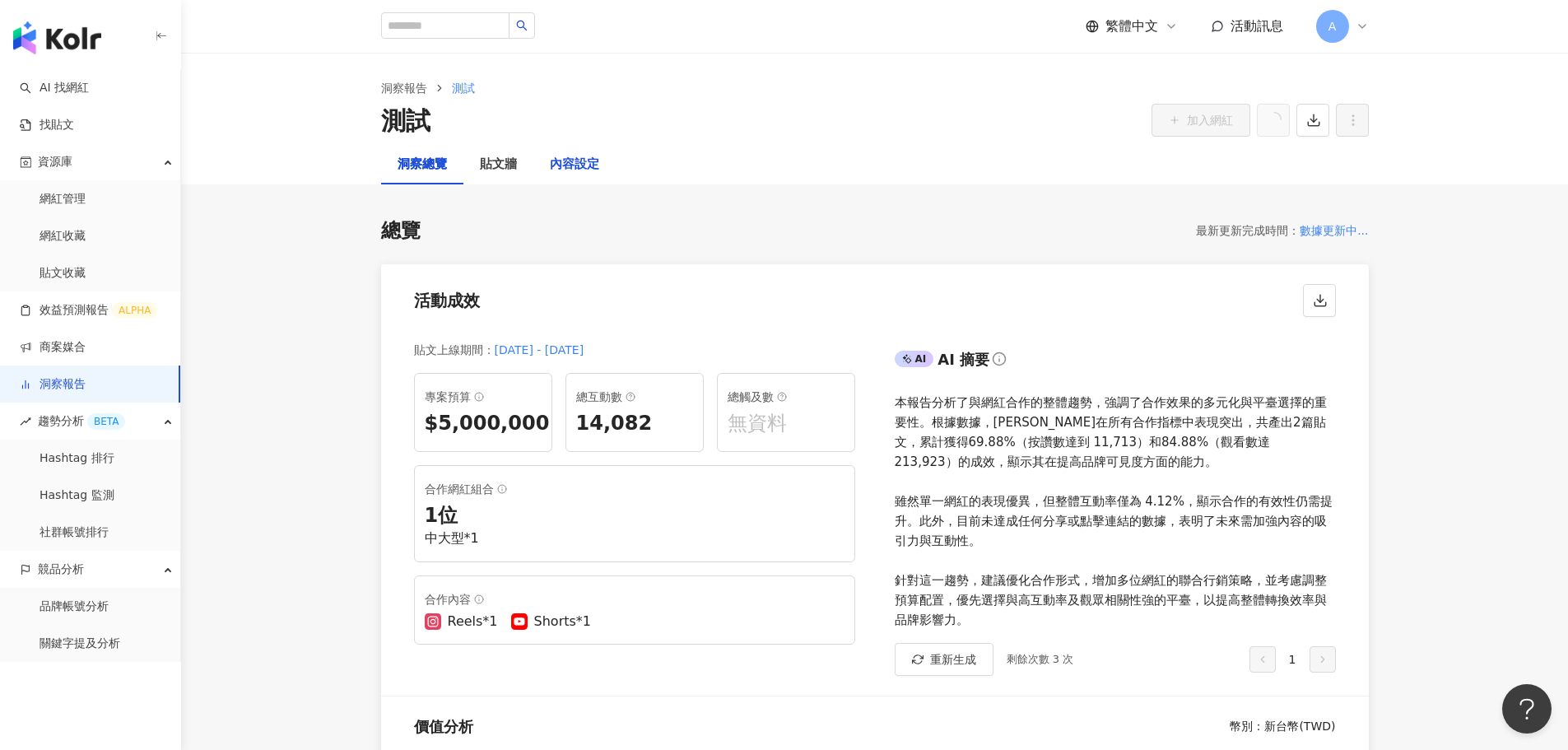
click at [574, 169] on div "內容設定" at bounding box center [574, 165] width 49 height 20
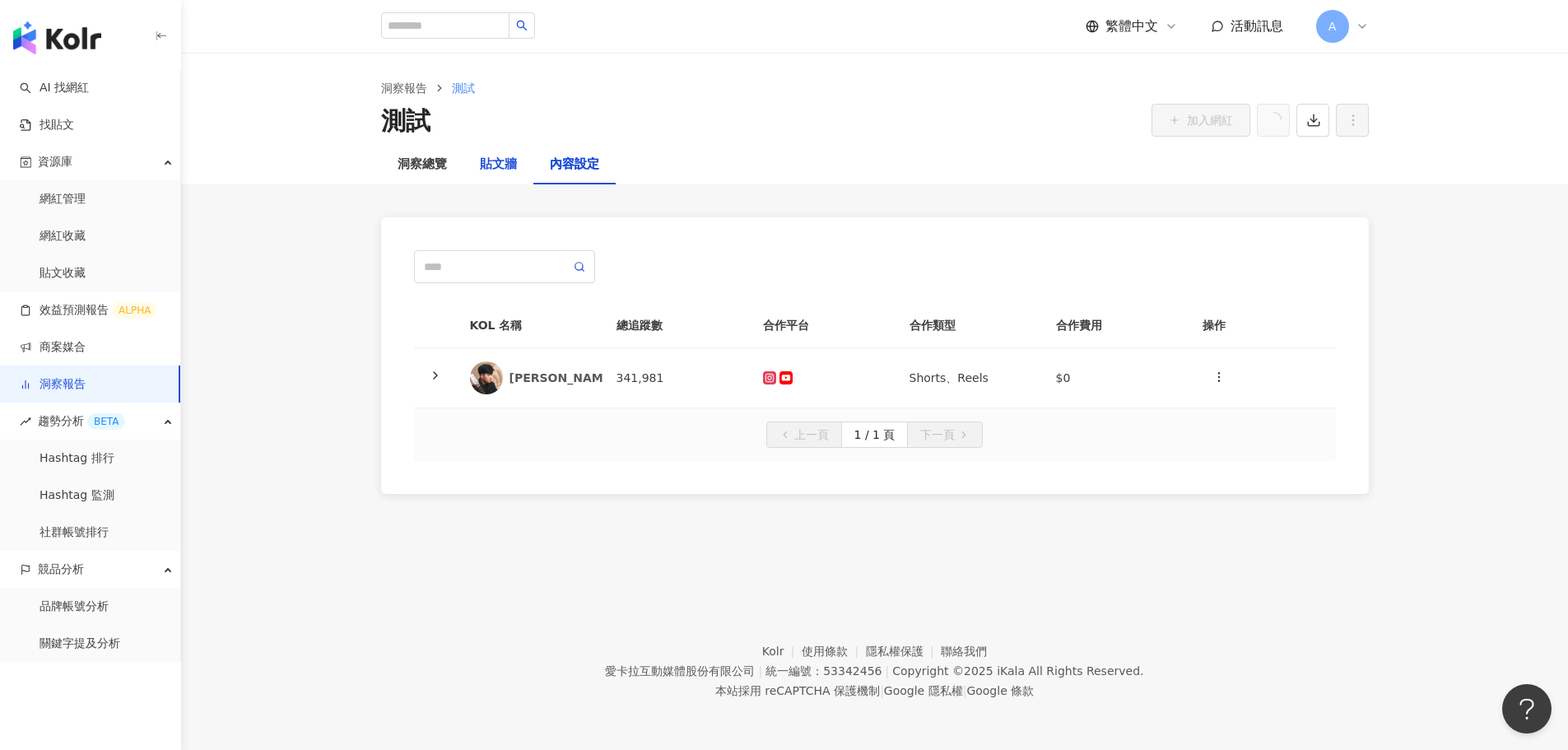
click at [491, 166] on div "貼文牆" at bounding box center [498, 165] width 37 height 20
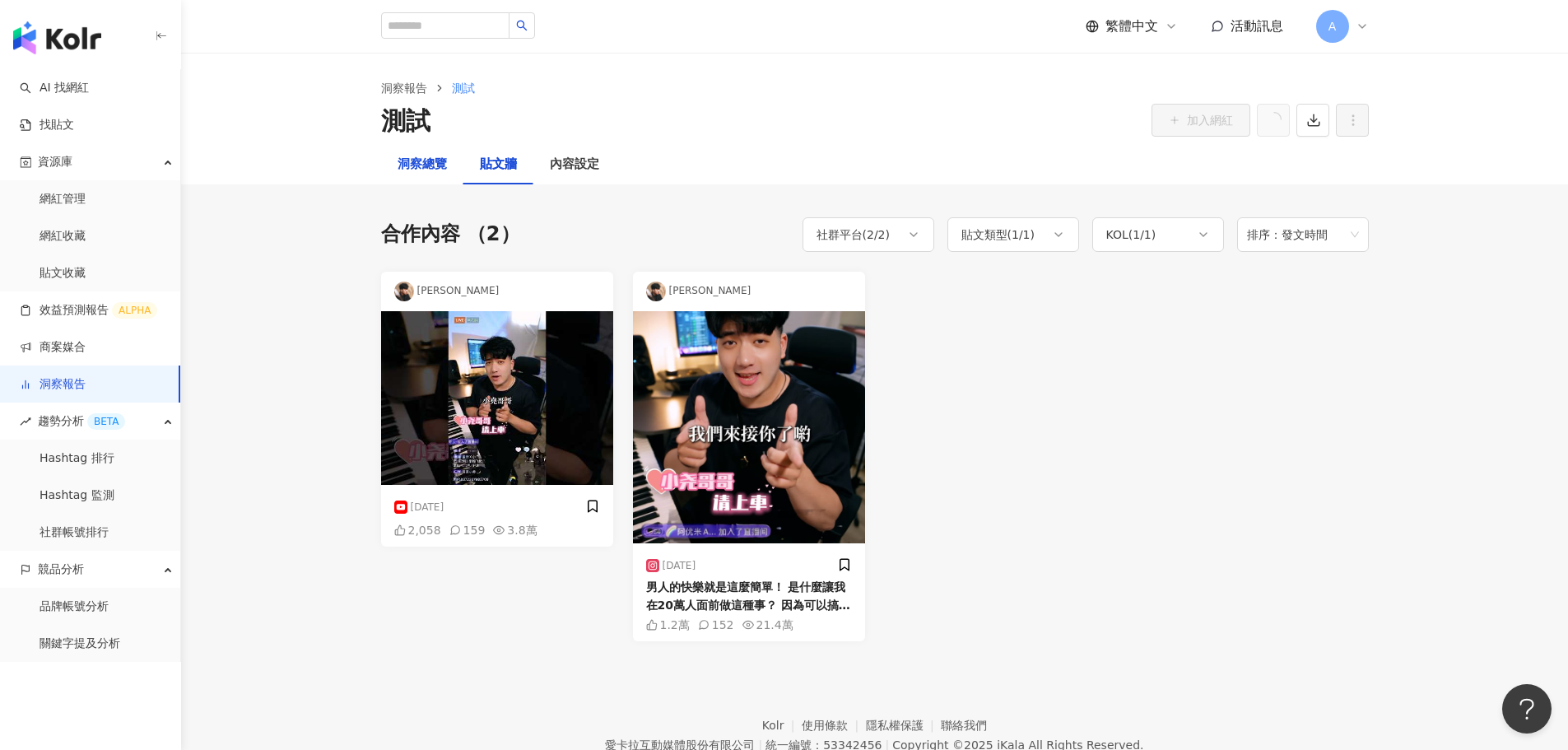
click at [417, 162] on div "洞察總覽" at bounding box center [422, 165] width 49 height 20
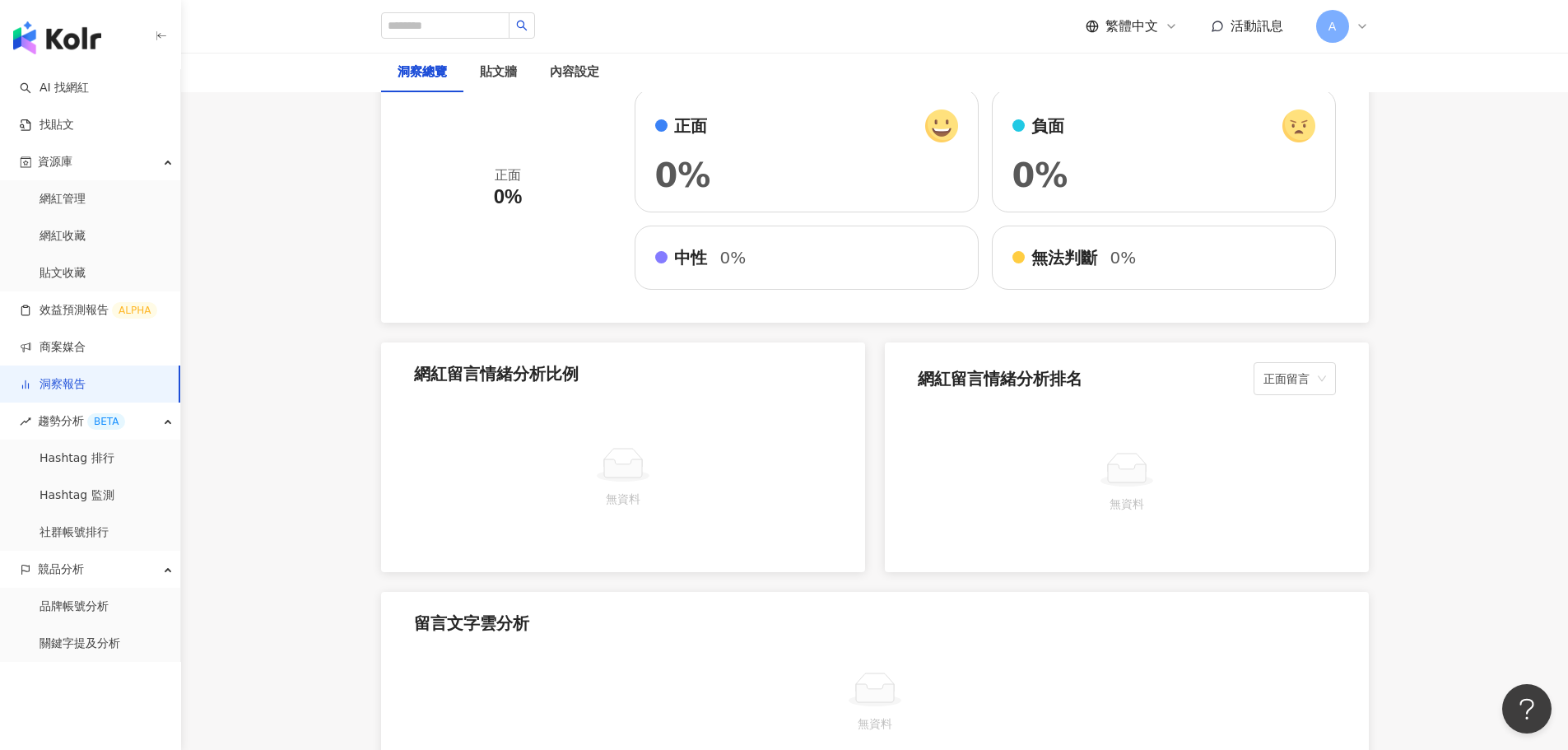
scroll to position [2634, 0]
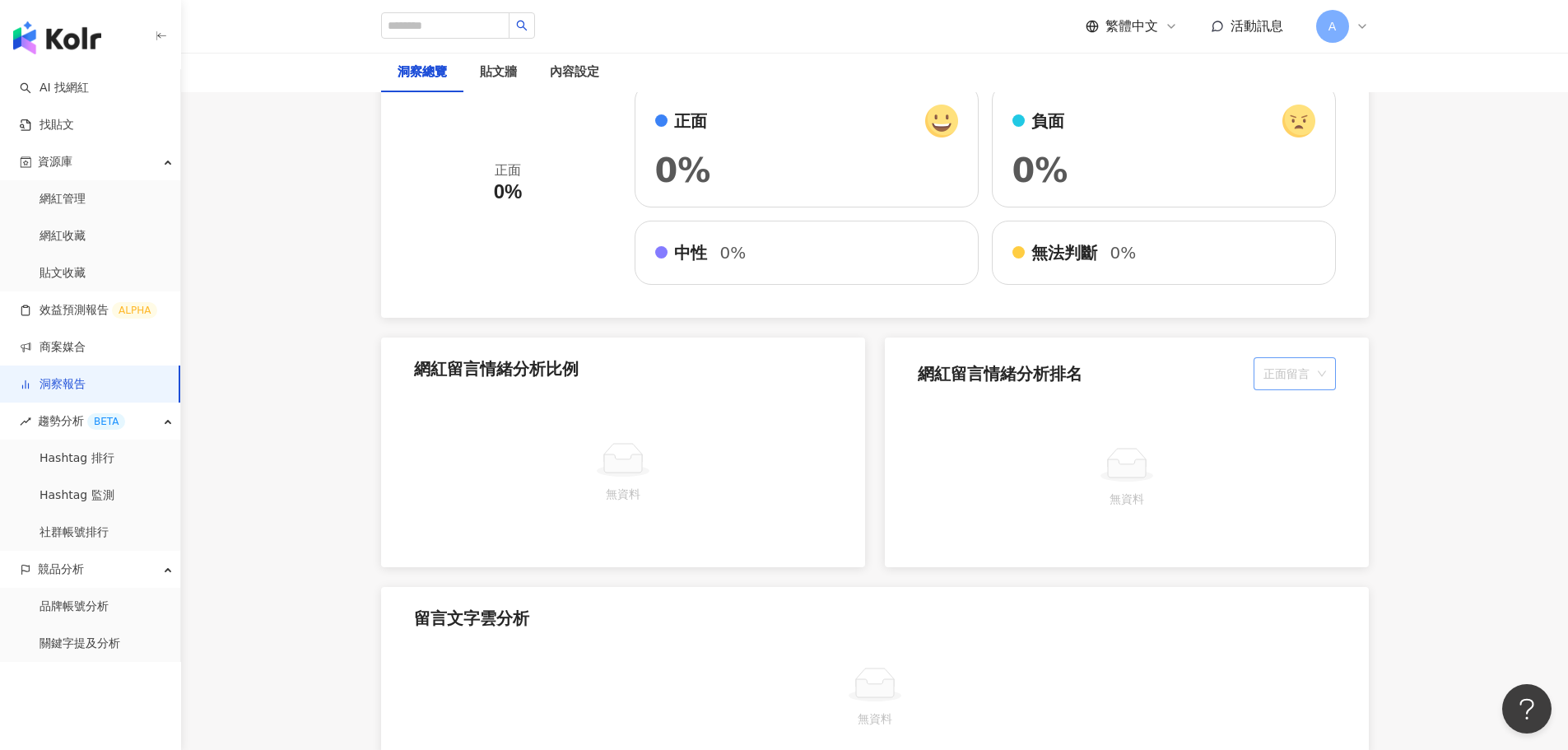
click at [1297, 375] on span "正面留言" at bounding box center [1294, 374] width 62 height 32
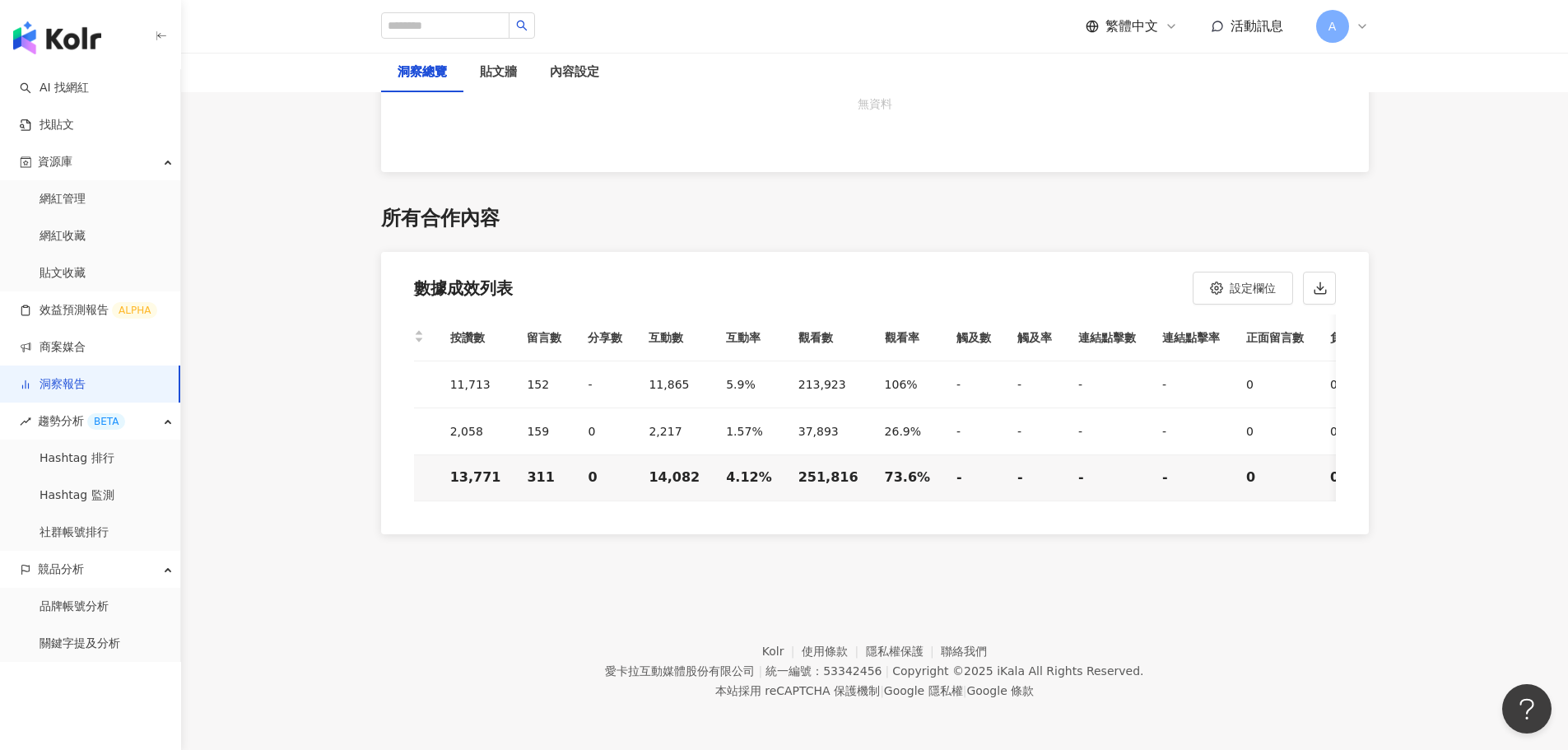
scroll to position [0, 0]
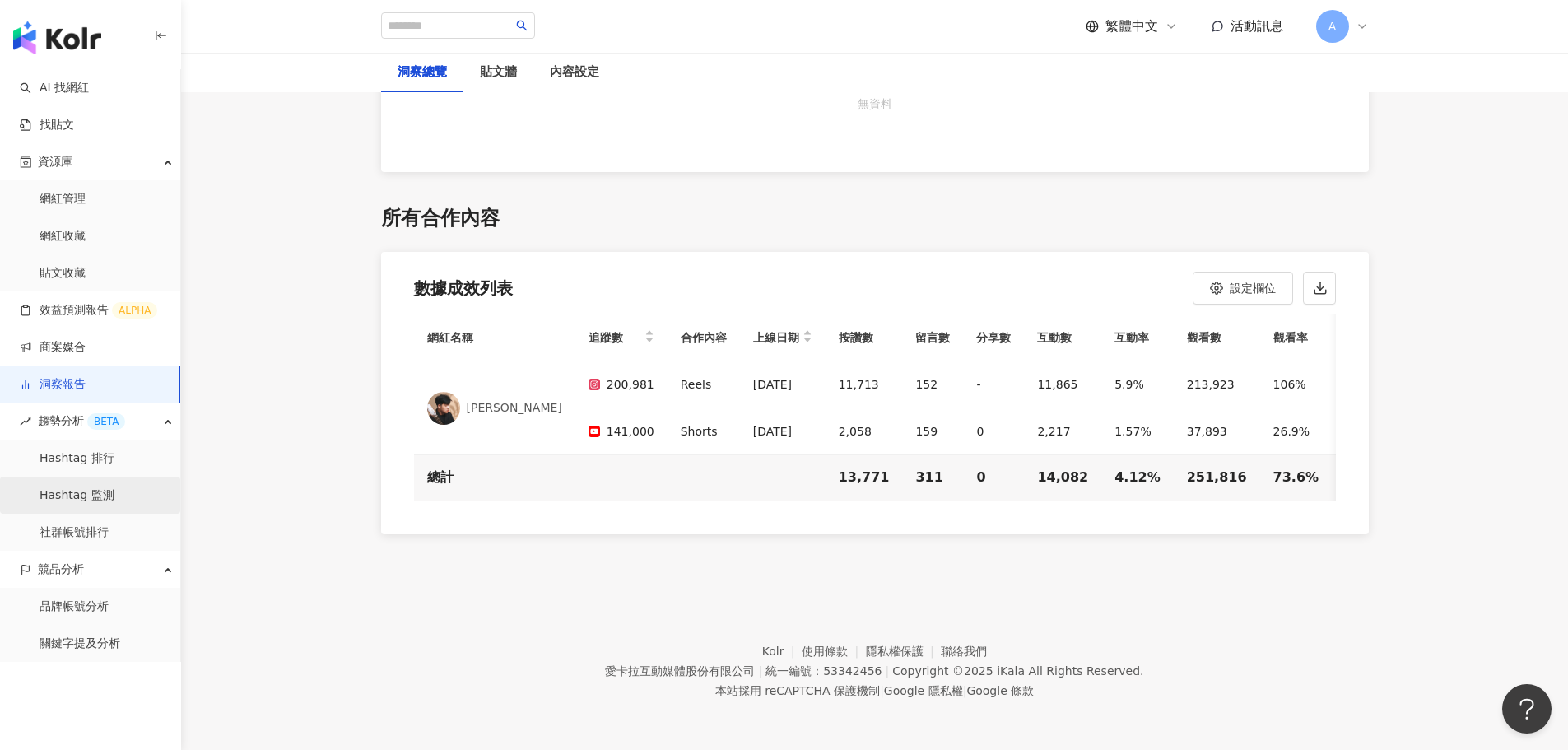
click at [92, 502] on link "Hashtag 監測" at bounding box center [77, 495] width 75 height 17
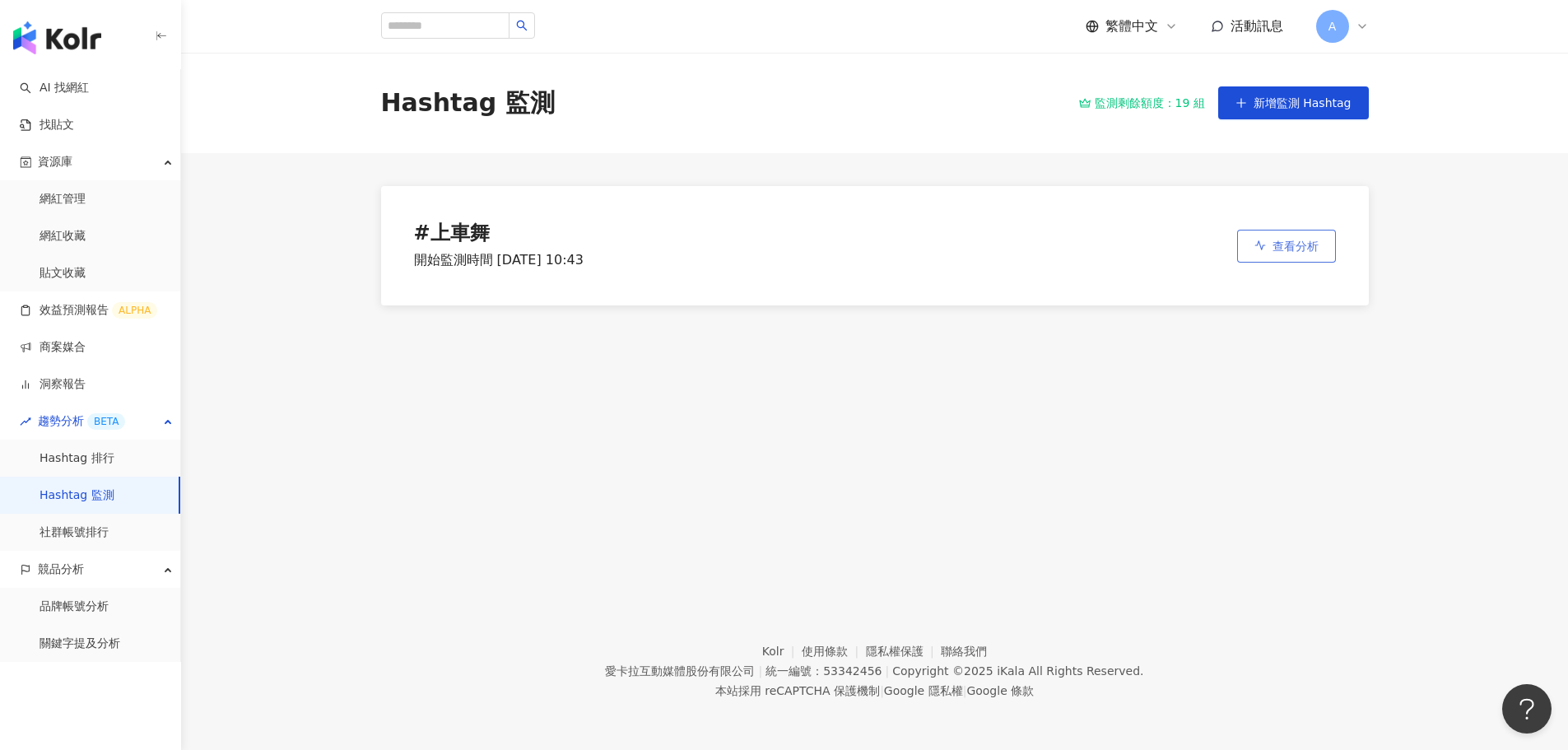
click at [1255, 253] on button "查看分析" at bounding box center [1286, 245] width 99 height 33
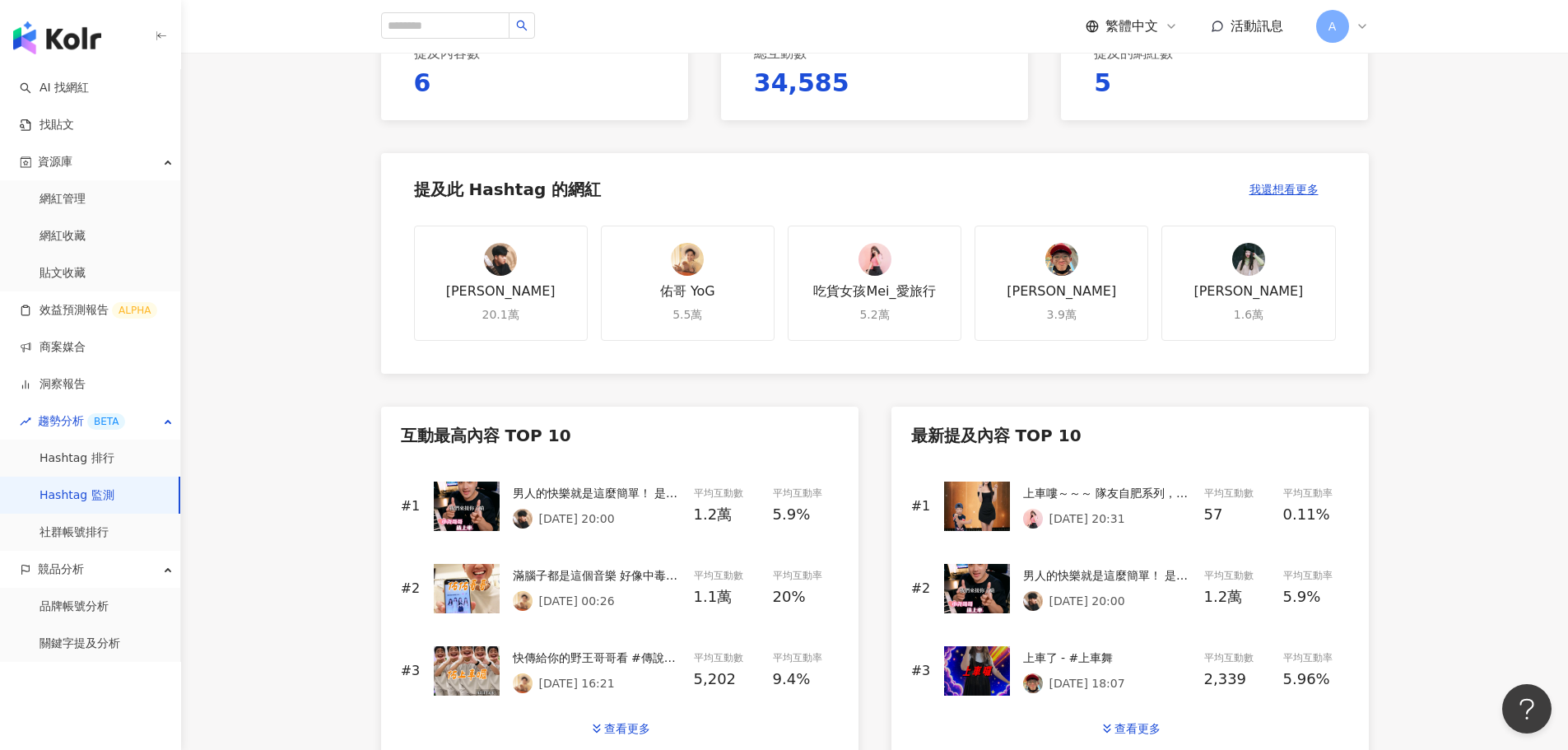
scroll to position [494, 0]
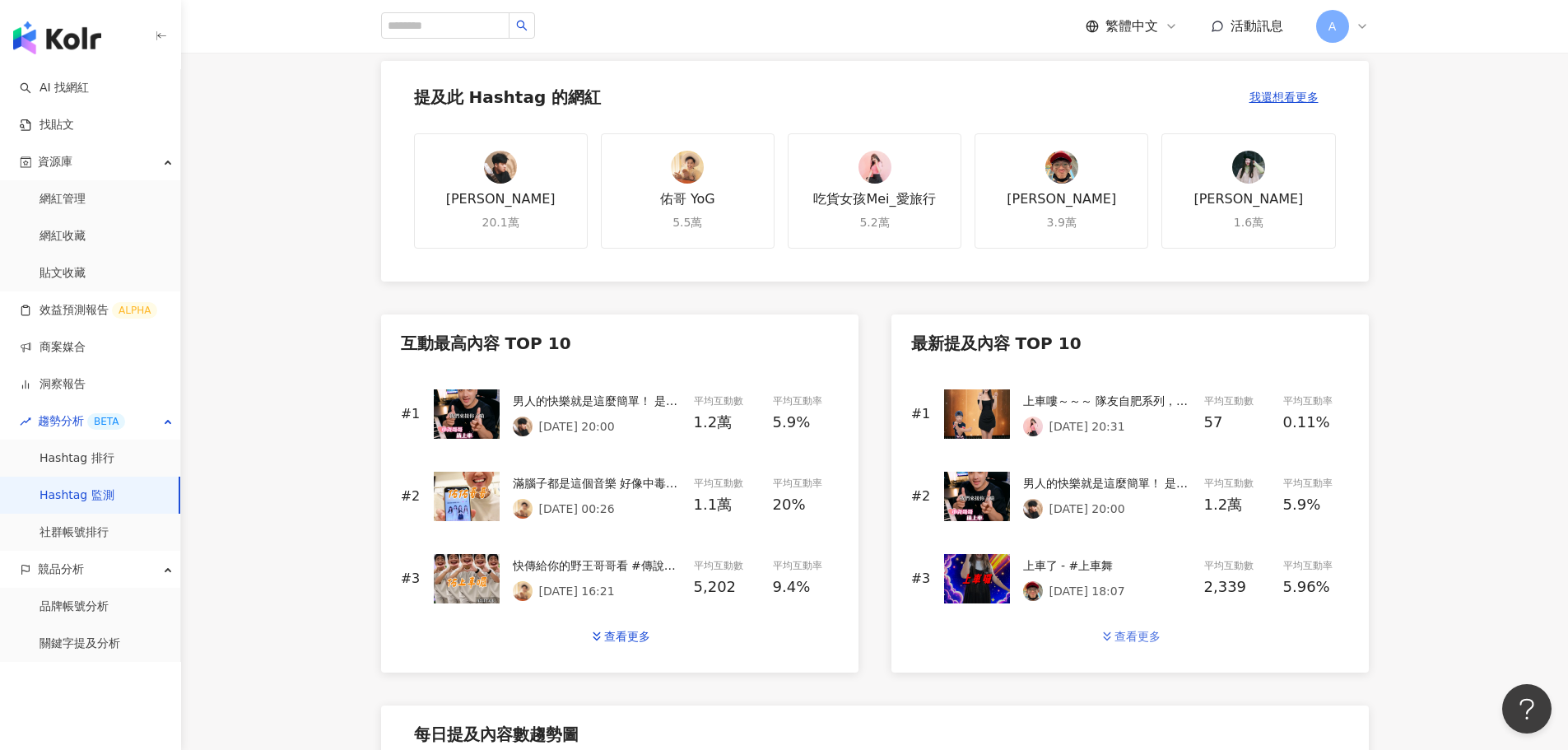
click at [1125, 637] on div "查看更多" at bounding box center [1137, 635] width 46 height 13
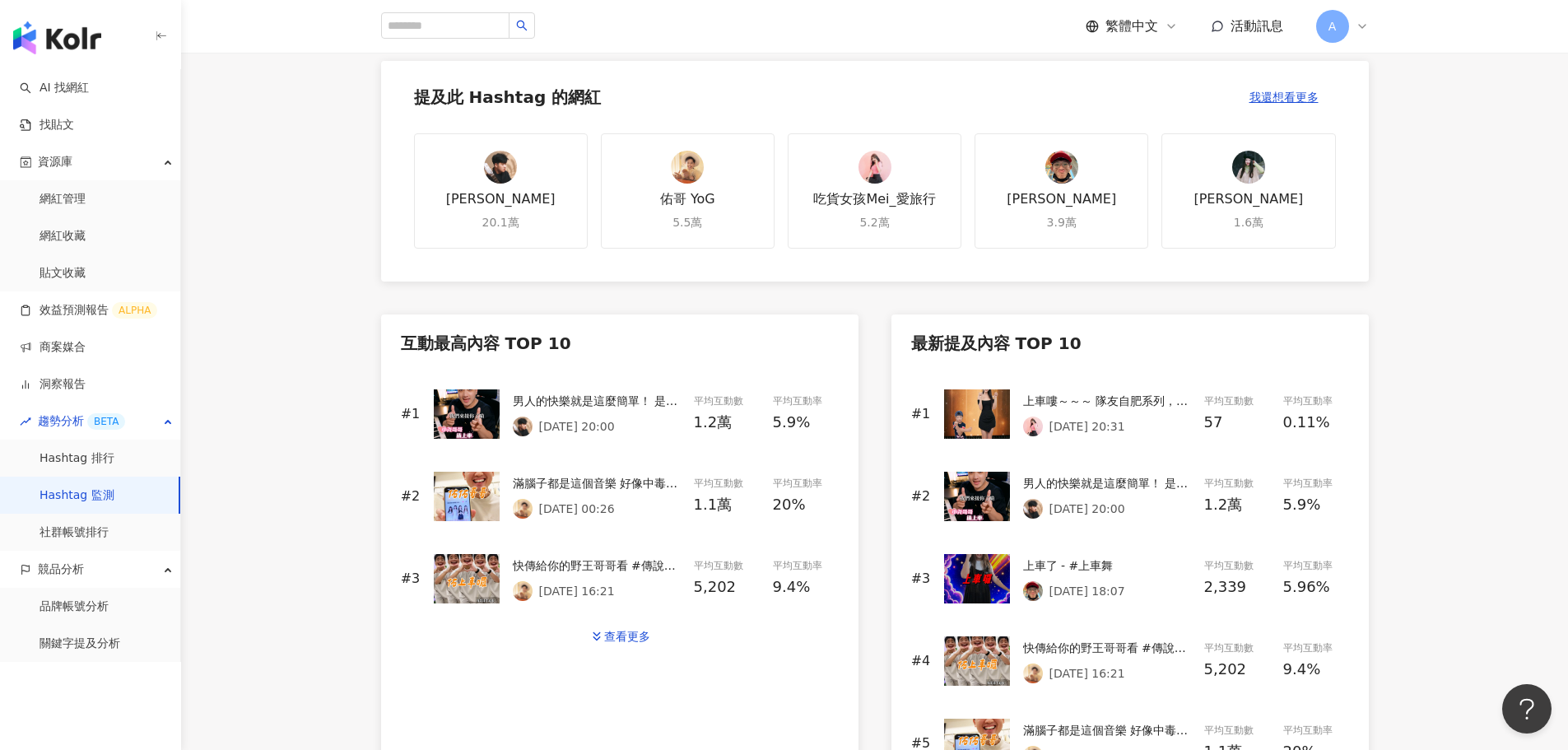
drag, startPoint x: 1073, startPoint y: 564, endPoint x: 1030, endPoint y: 562, distance: 43.0
click at [1030, 562] on div "上車了 - #上車舞" at bounding box center [1108, 565] width 168 height 18
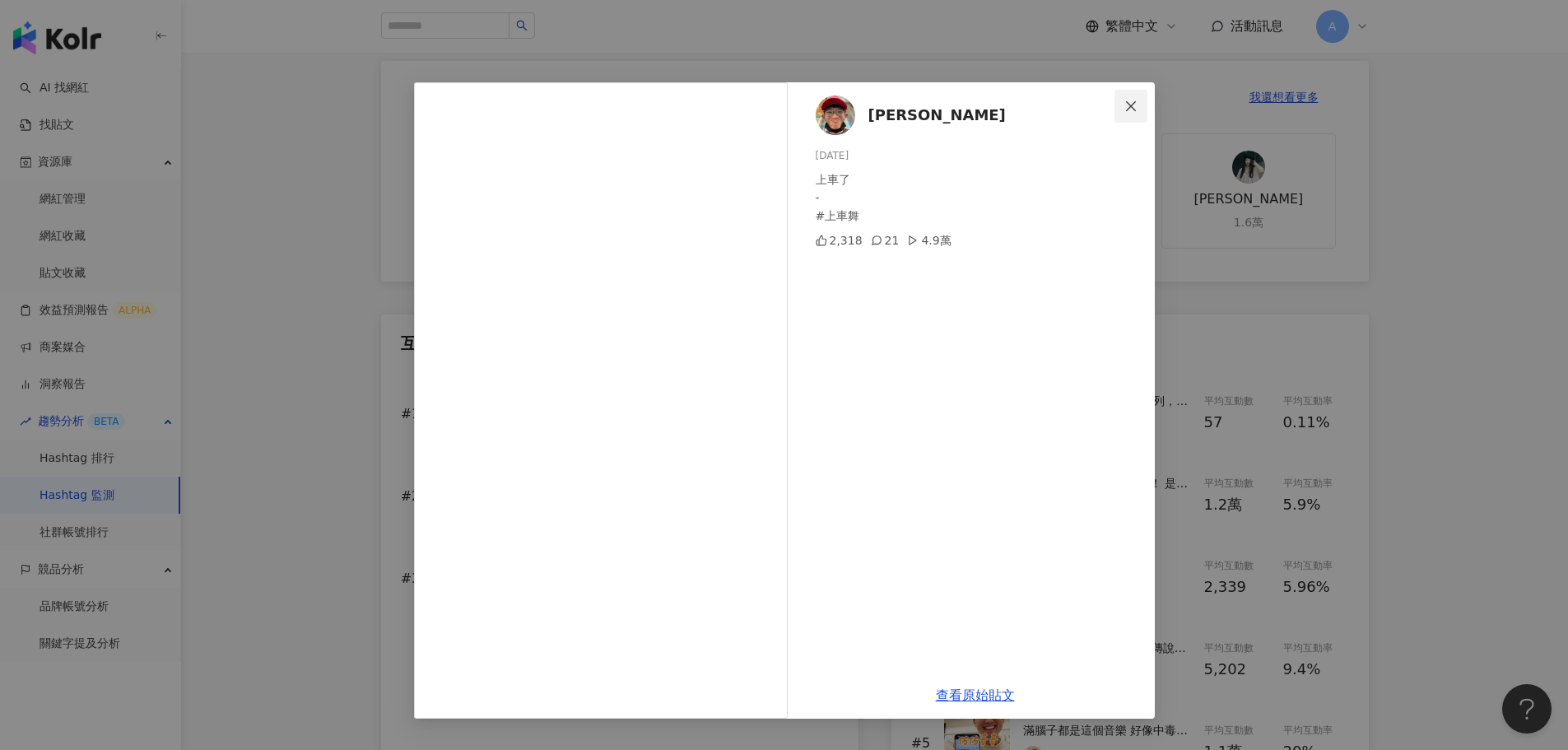
click at [1134, 110] on icon "close" at bounding box center [1131, 106] width 10 height 10
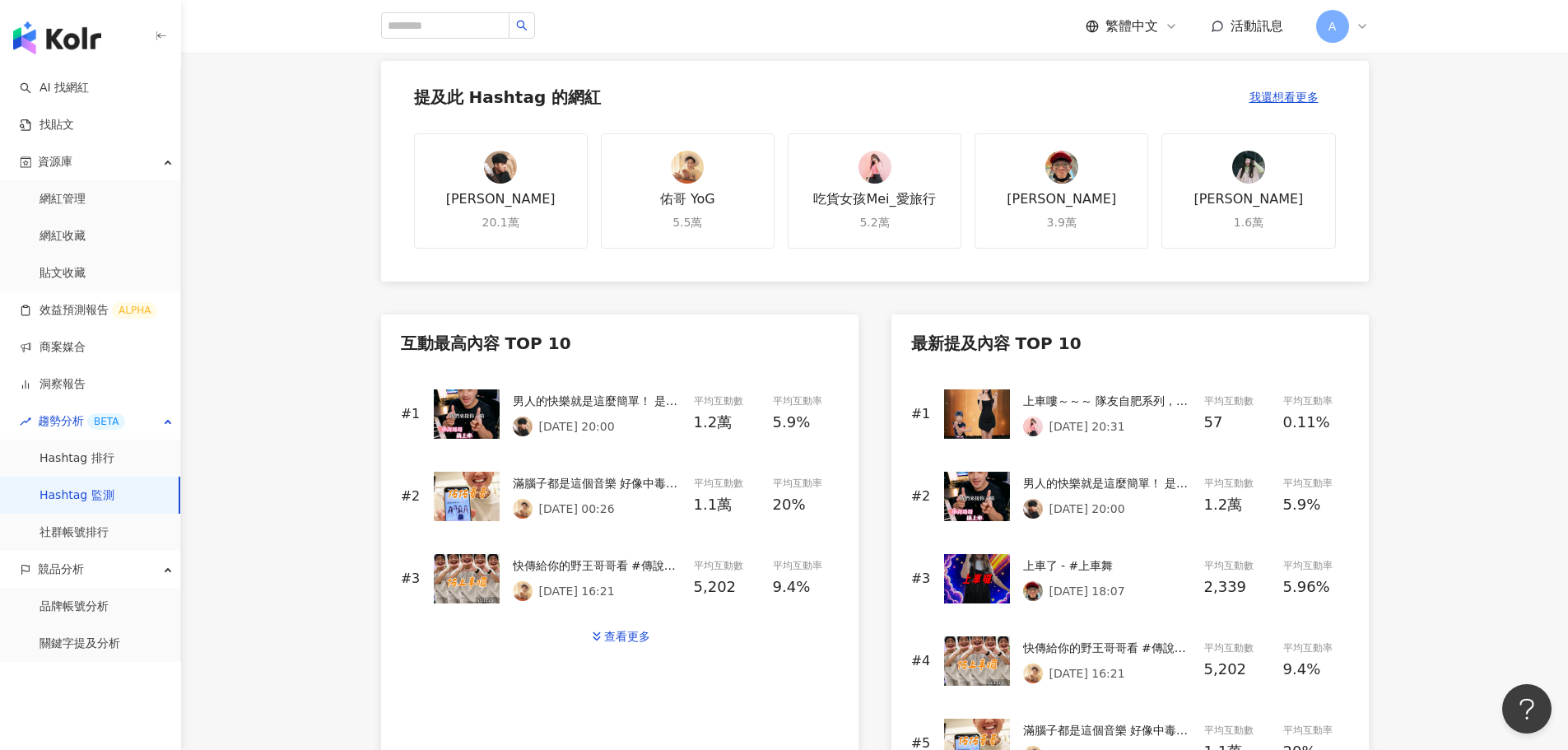
click at [1083, 394] on div "上車嘍～～～ 隊友自肥系列，練了一下午還比不上隔壁那位 我容易嗎我🙂 #上車舞 #sk月亮湖217#c位小小枫叶 #小楓葉" at bounding box center [1108, 401] width 168 height 18
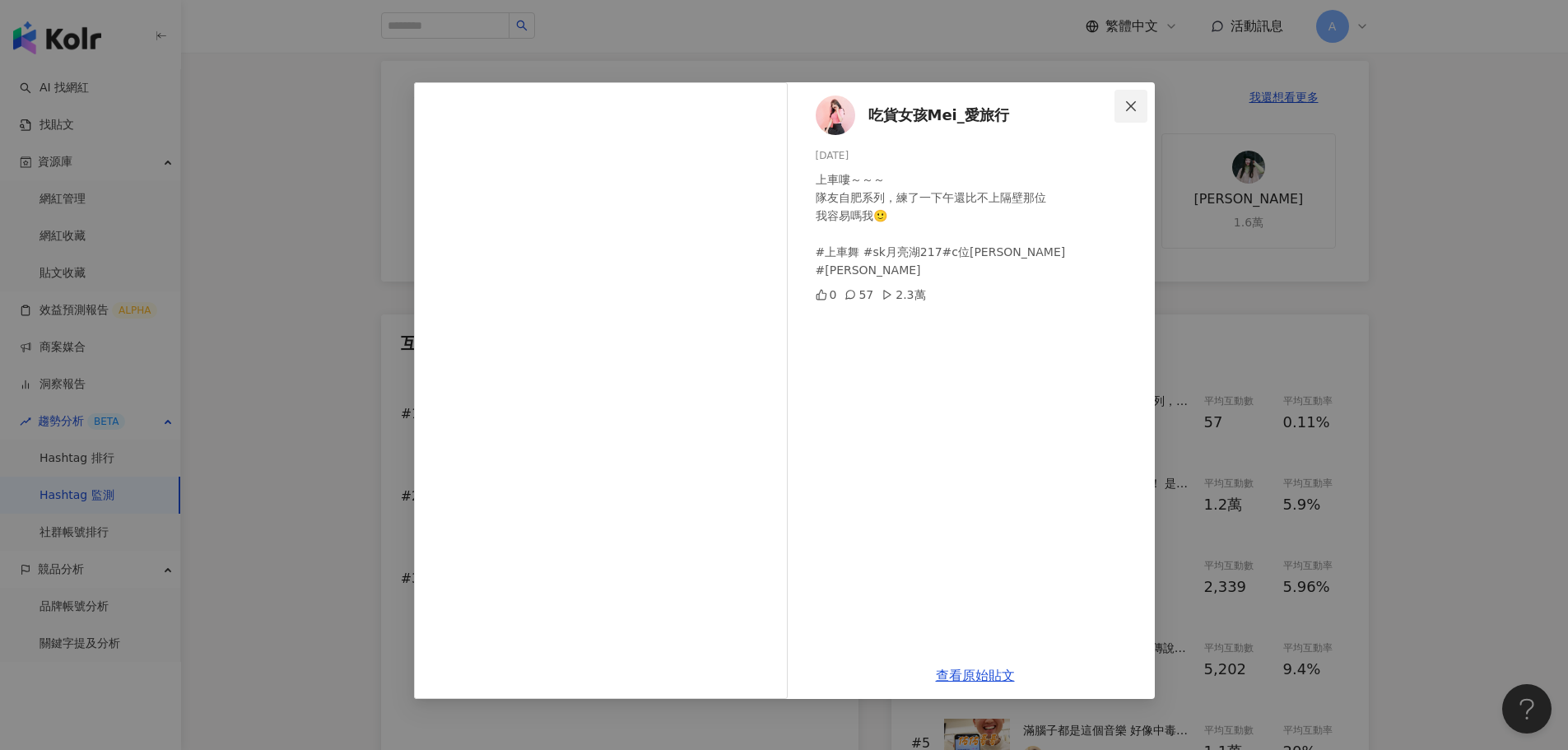
click at [1136, 102] on icon "close" at bounding box center [1130, 106] width 13 height 13
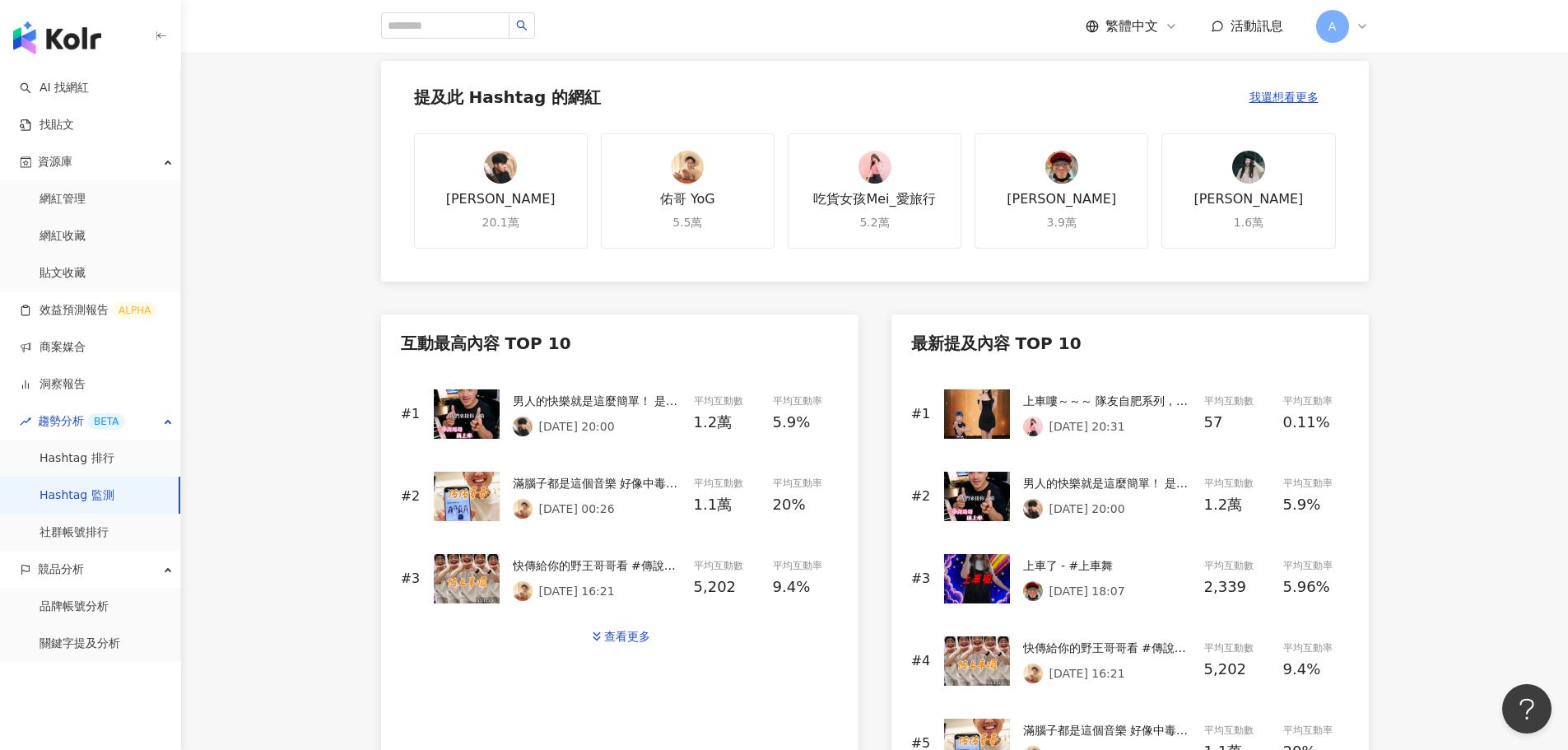
click at [620, 480] on div "滿腦子都是這個音樂 好像中毒一樣哈哈哈 #上車舞 #汽車搖擺 #上車囉" at bounding box center [597, 483] width 168 height 18
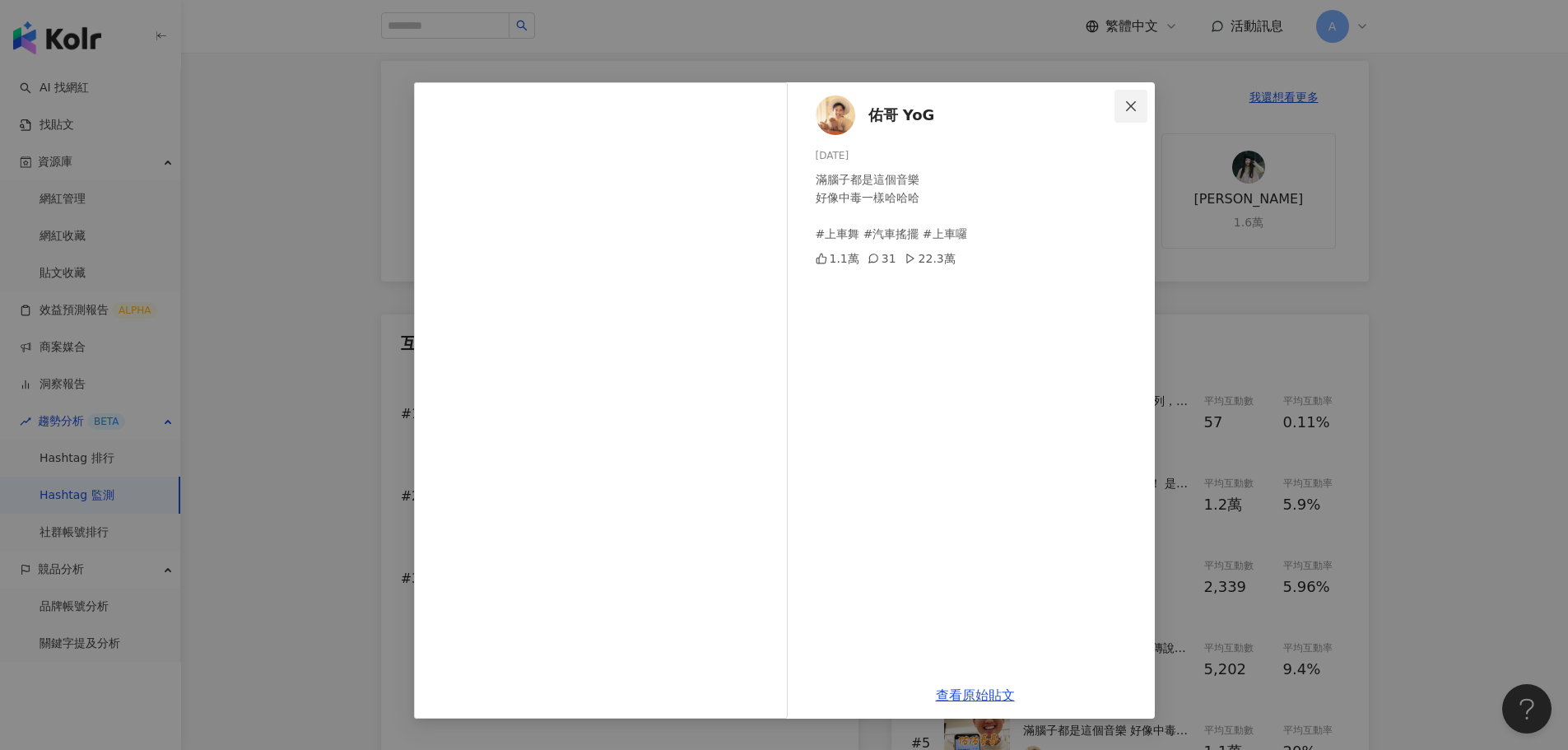
click at [1133, 102] on icon "close" at bounding box center [1130, 106] width 13 height 13
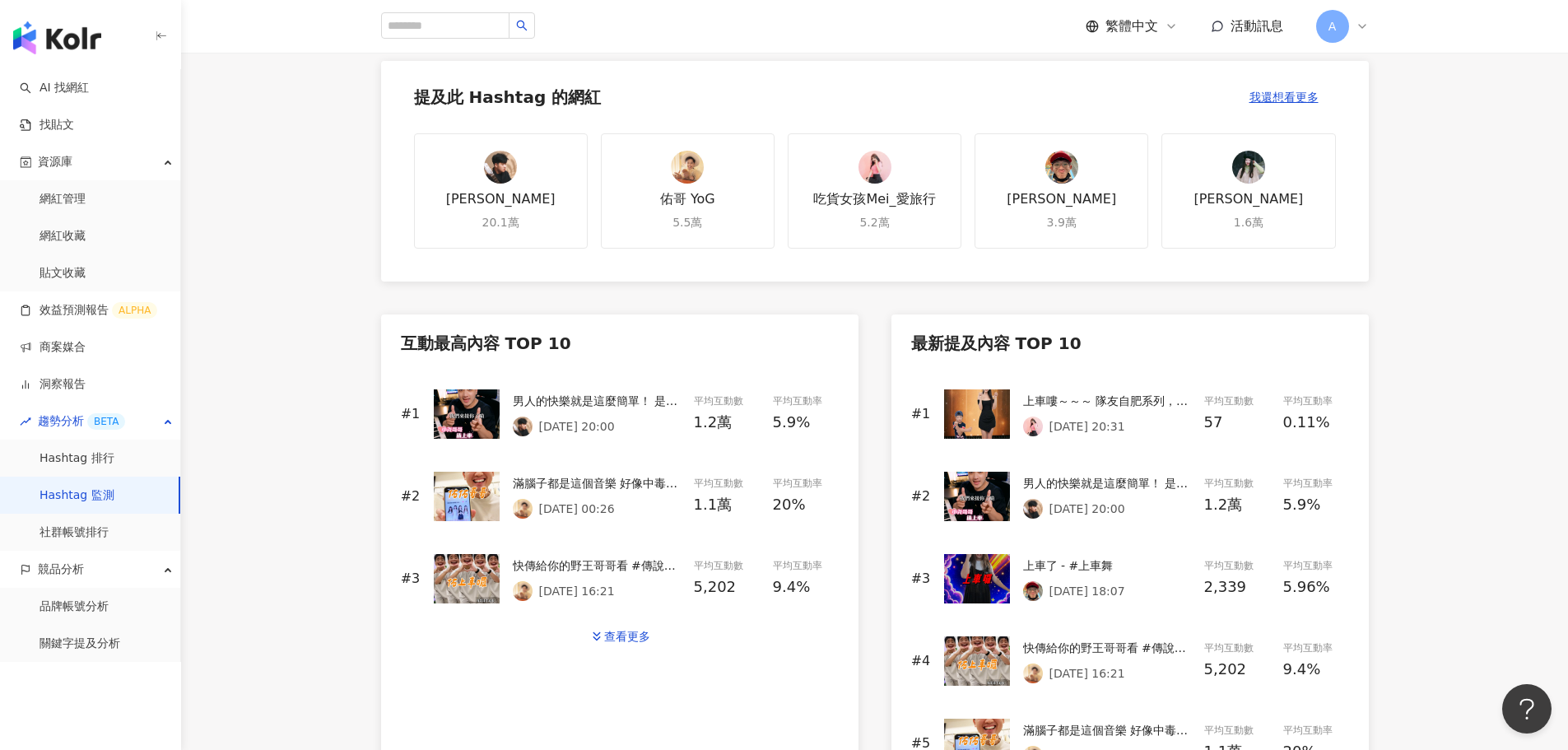
click at [573, 486] on div "滿腦子都是這個音樂 好像中毒一樣哈哈哈 #上車舞 #汽車搖擺 #上車囉" at bounding box center [597, 483] width 168 height 18
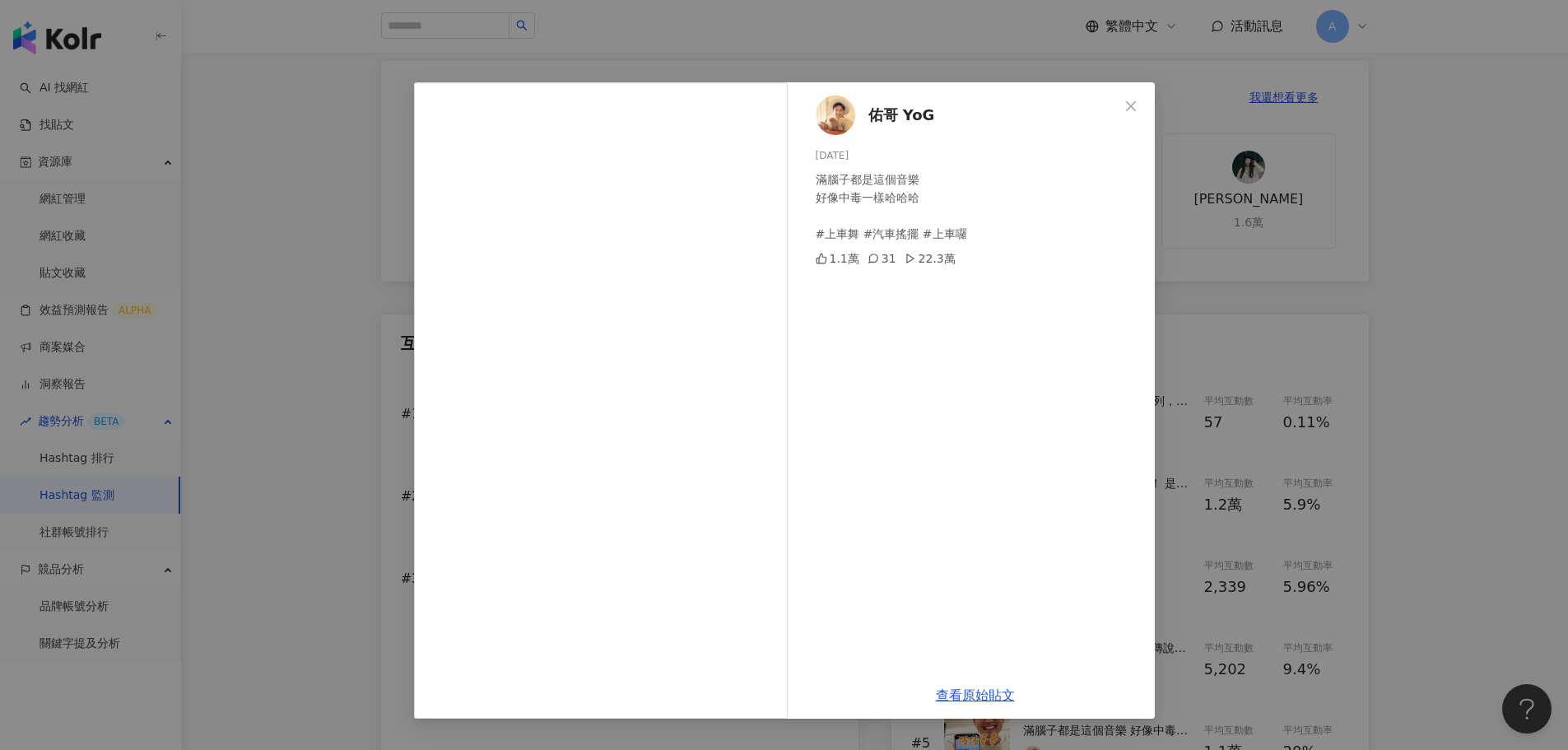
click at [900, 112] on span "佑哥 YoG" at bounding box center [901, 115] width 66 height 23
click at [1132, 102] on icon "close" at bounding box center [1130, 106] width 13 height 13
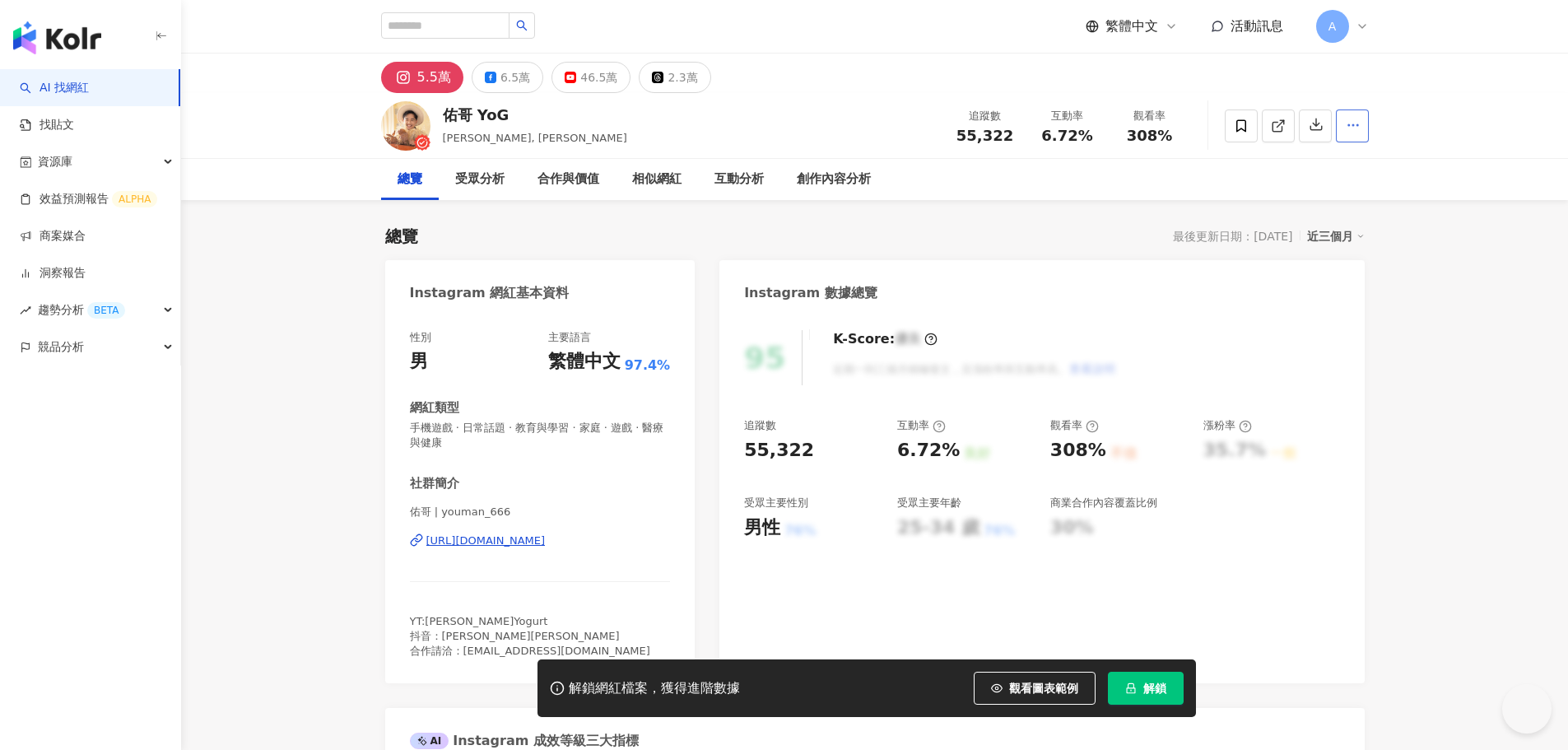
click at [1346, 127] on icon "button" at bounding box center [1353, 125] width 15 height 15
click at [1343, 239] on span "加入洞察報告" at bounding box center [1320, 238] width 69 height 13
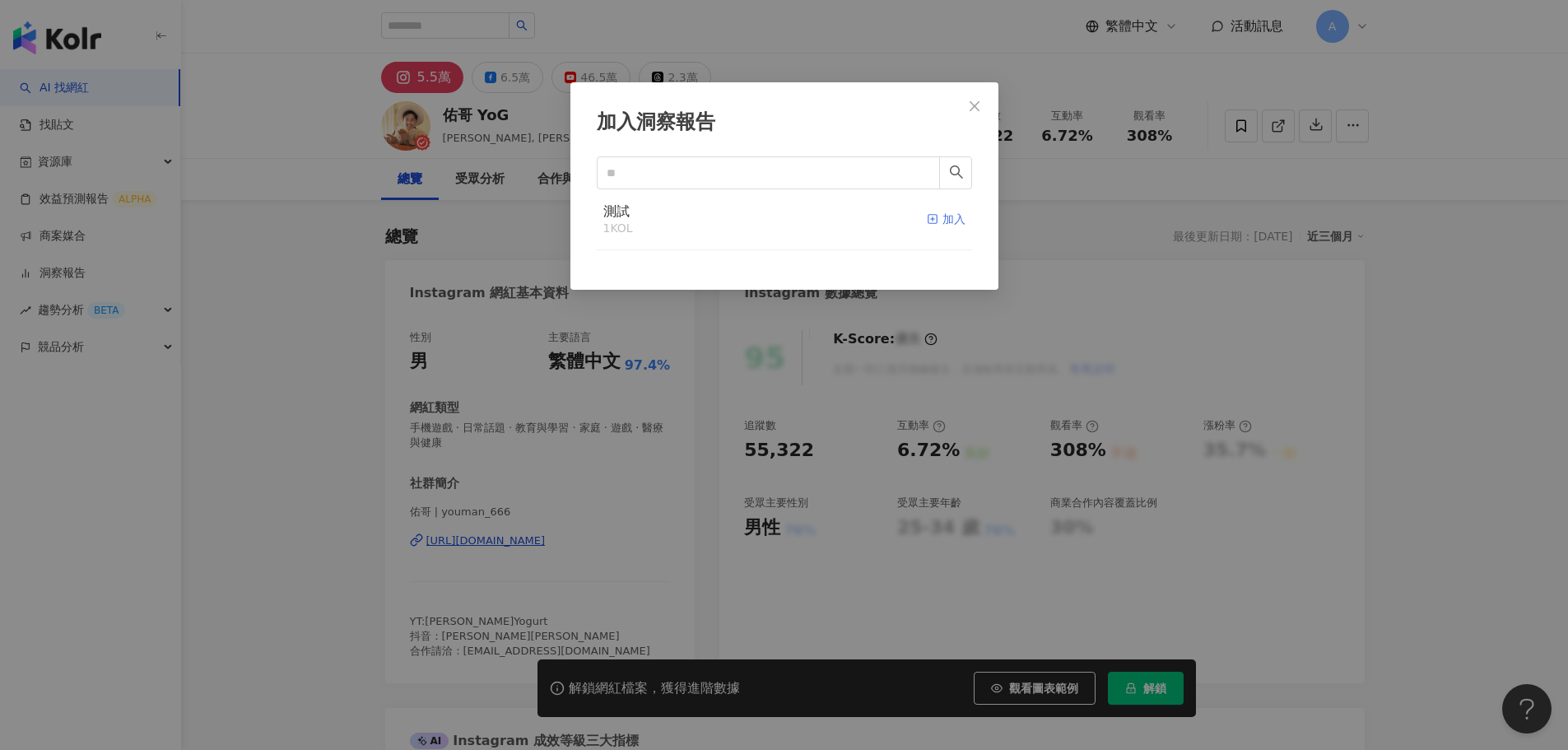
click at [939, 218] on div "加入" at bounding box center [946, 219] width 39 height 35
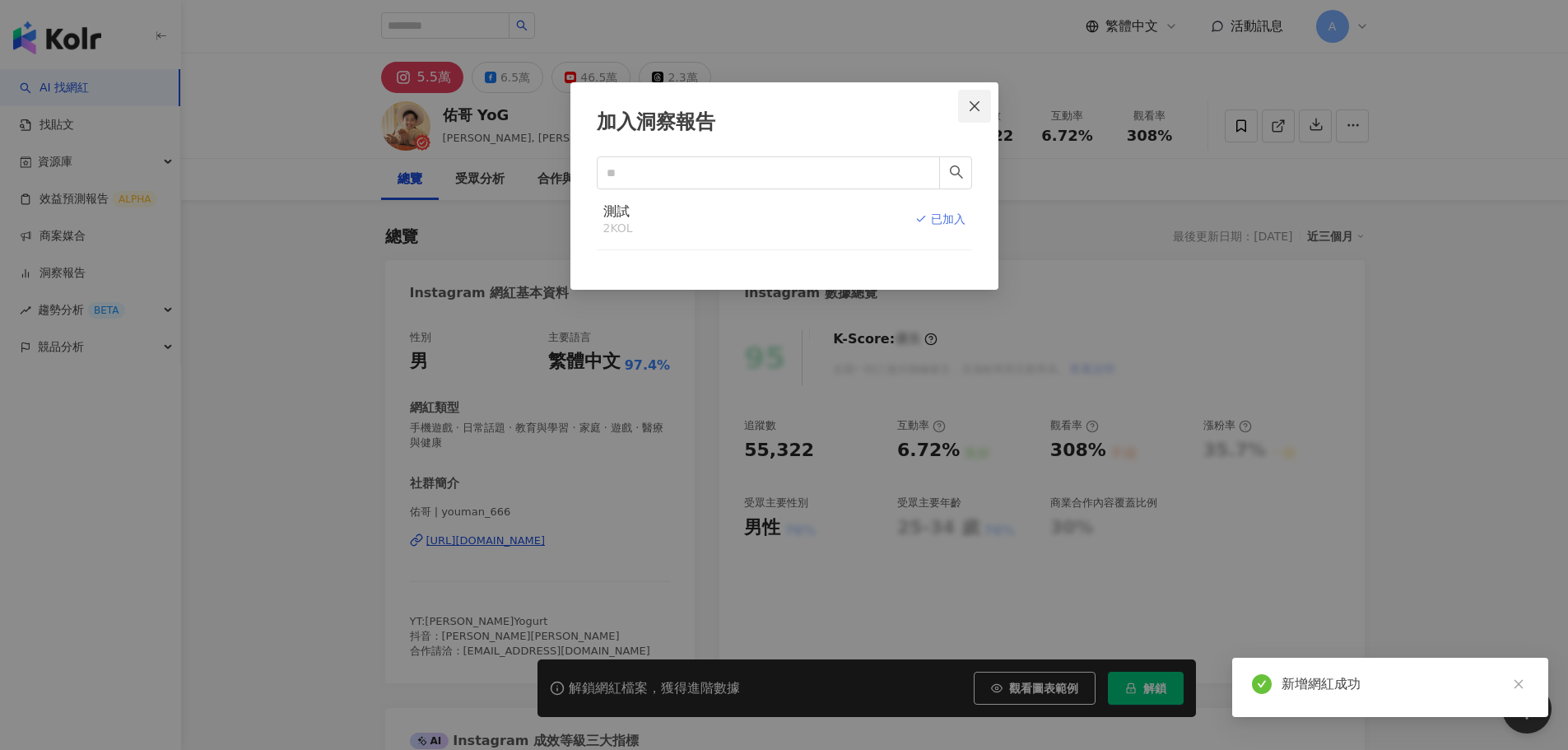
click at [986, 97] on button "Close" at bounding box center [974, 106] width 33 height 33
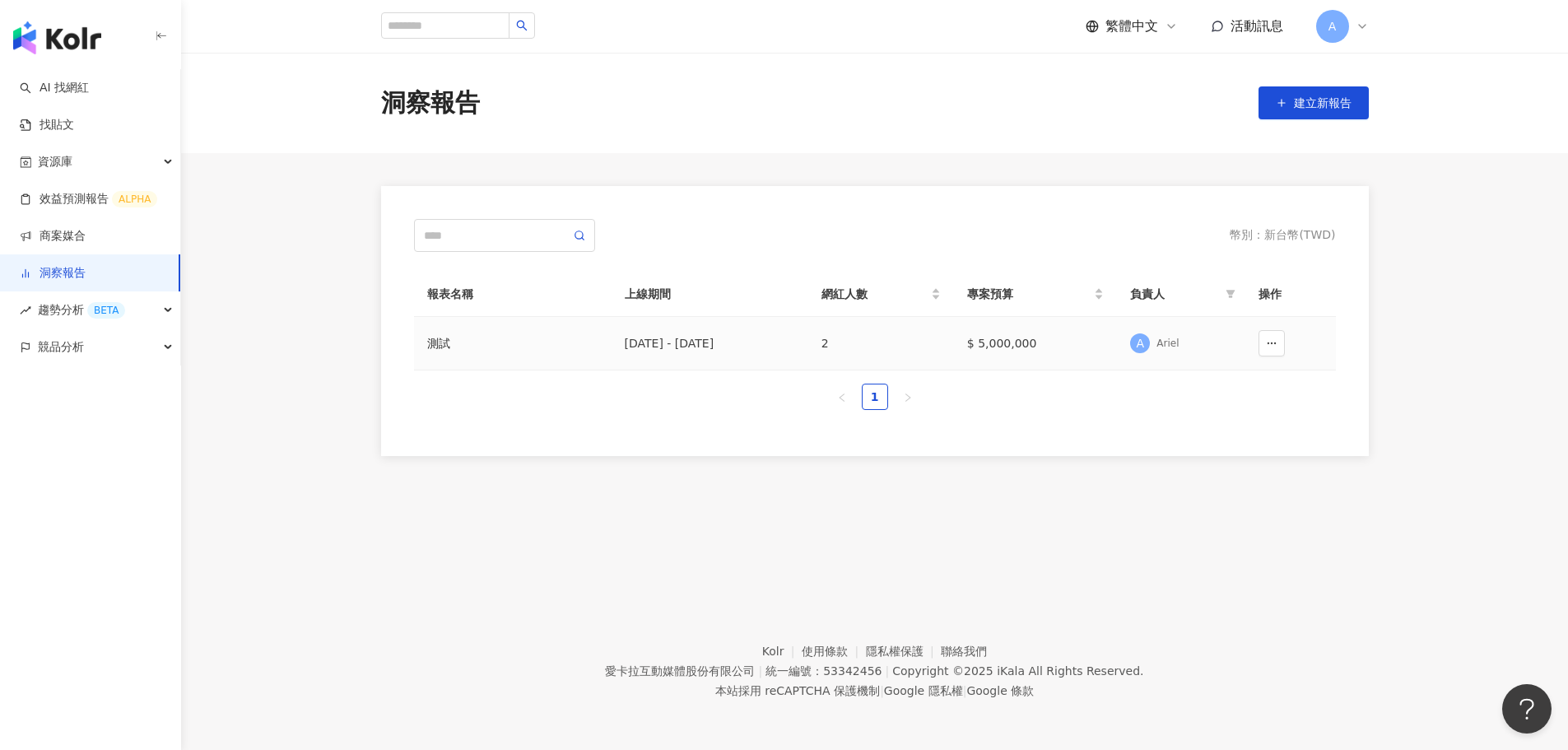
click at [455, 343] on div "測試" at bounding box center [512, 343] width 171 height 18
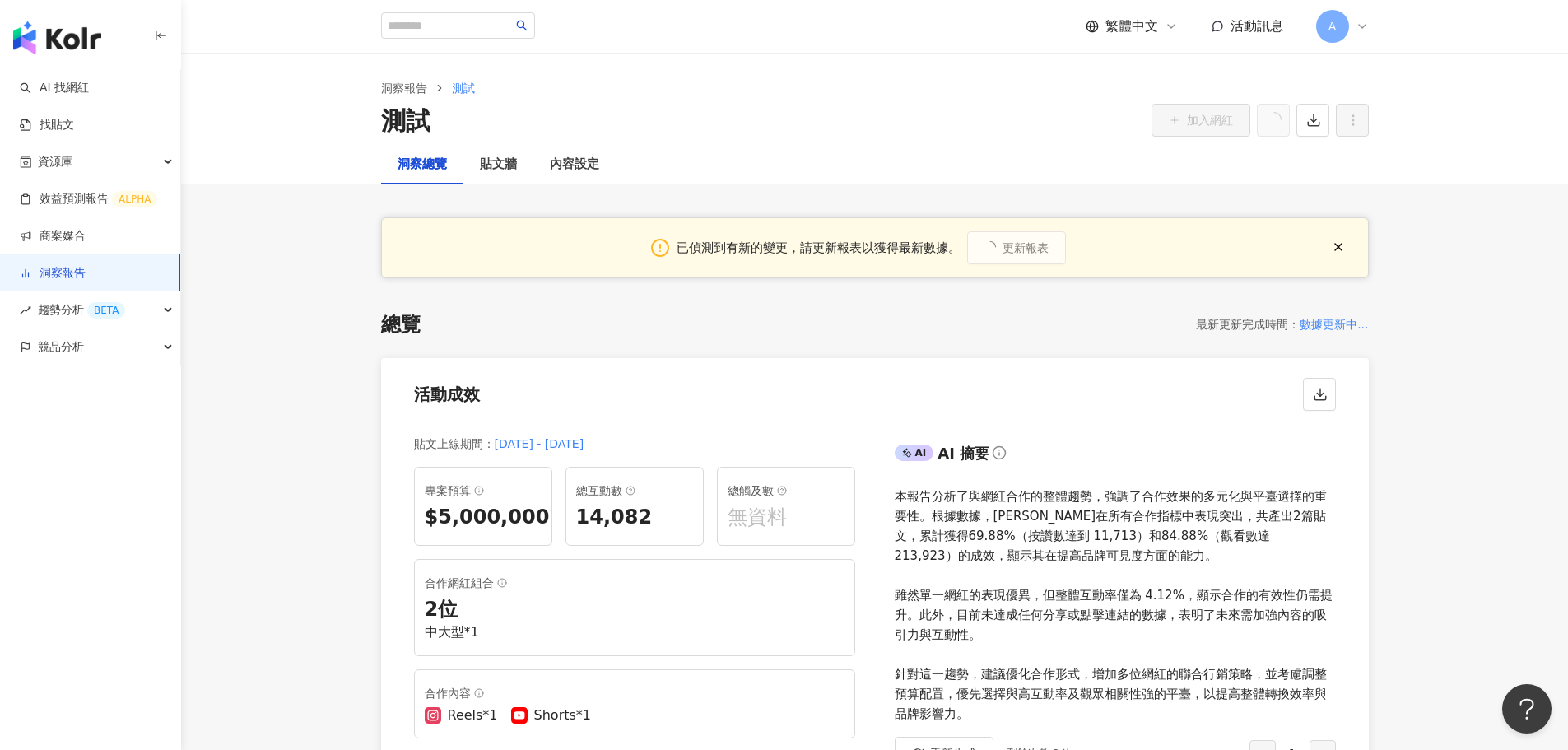
click at [1333, 326] on div "數據更新中..." at bounding box center [1333, 324] width 68 height 20
click at [1315, 121] on polyline "button" at bounding box center [1313, 120] width 7 height 3
click at [1346, 160] on span "匯出 PPT" at bounding box center [1338, 159] width 57 height 18
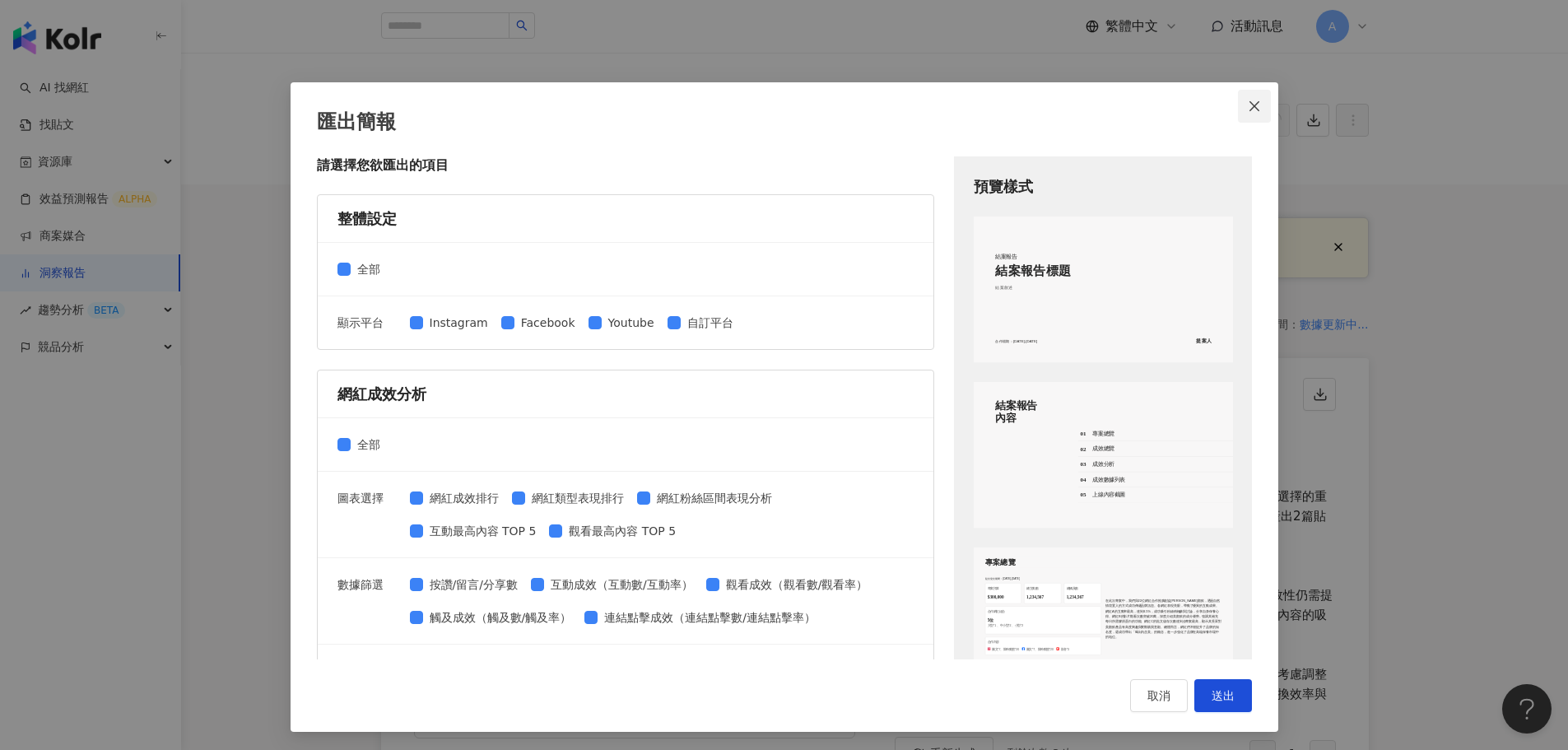
click at [1250, 103] on icon "close" at bounding box center [1255, 106] width 10 height 10
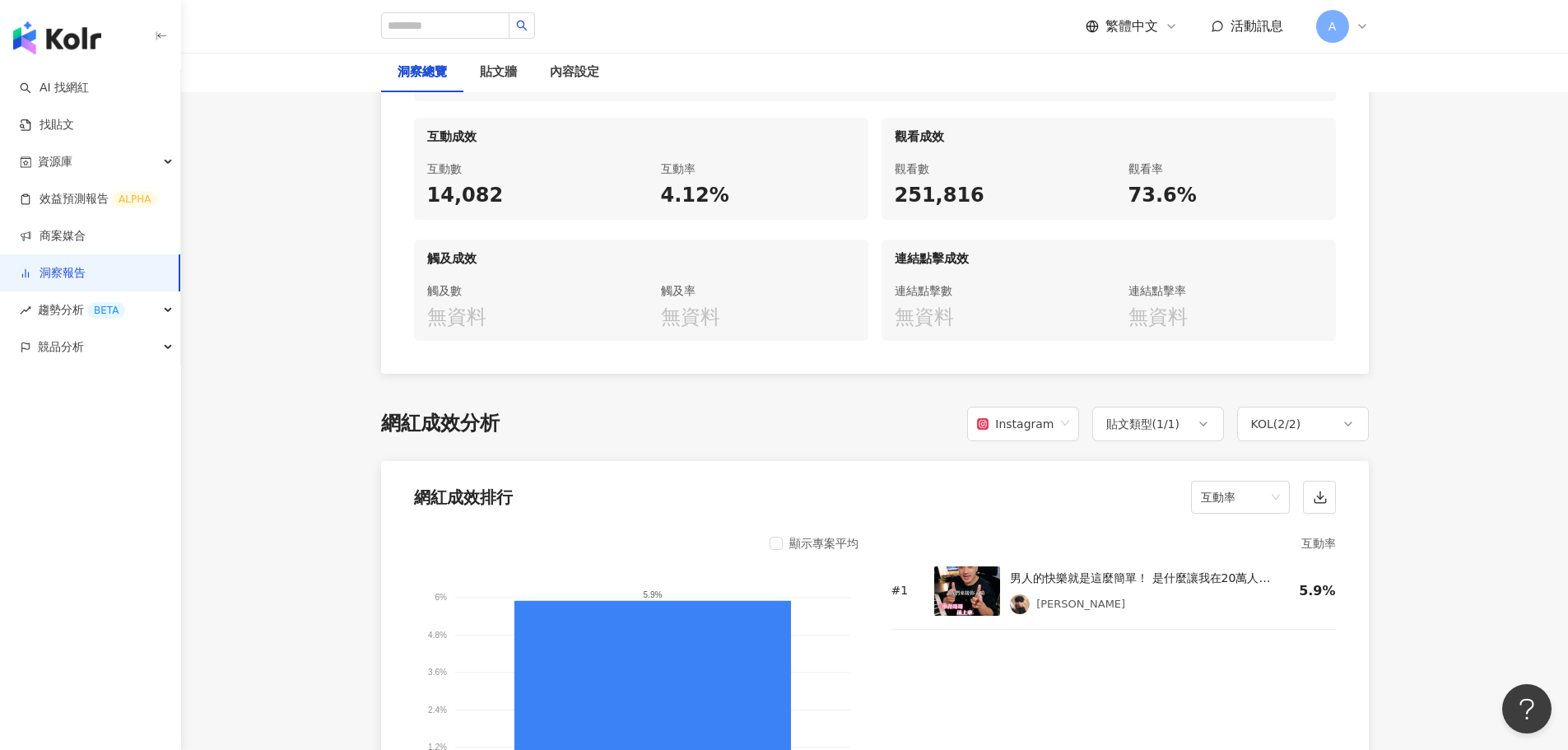
scroll to position [1070, 0]
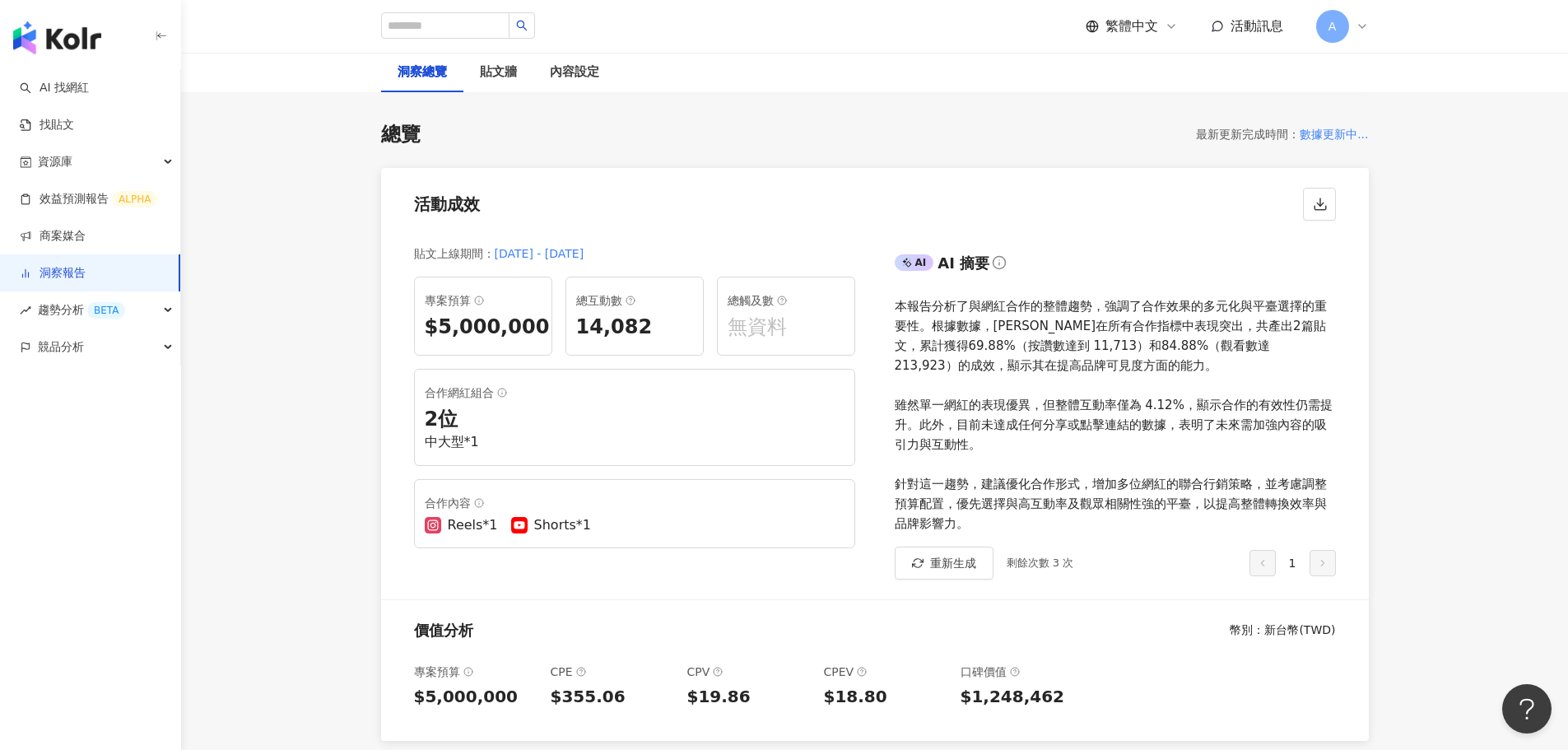
scroll to position [0, 0]
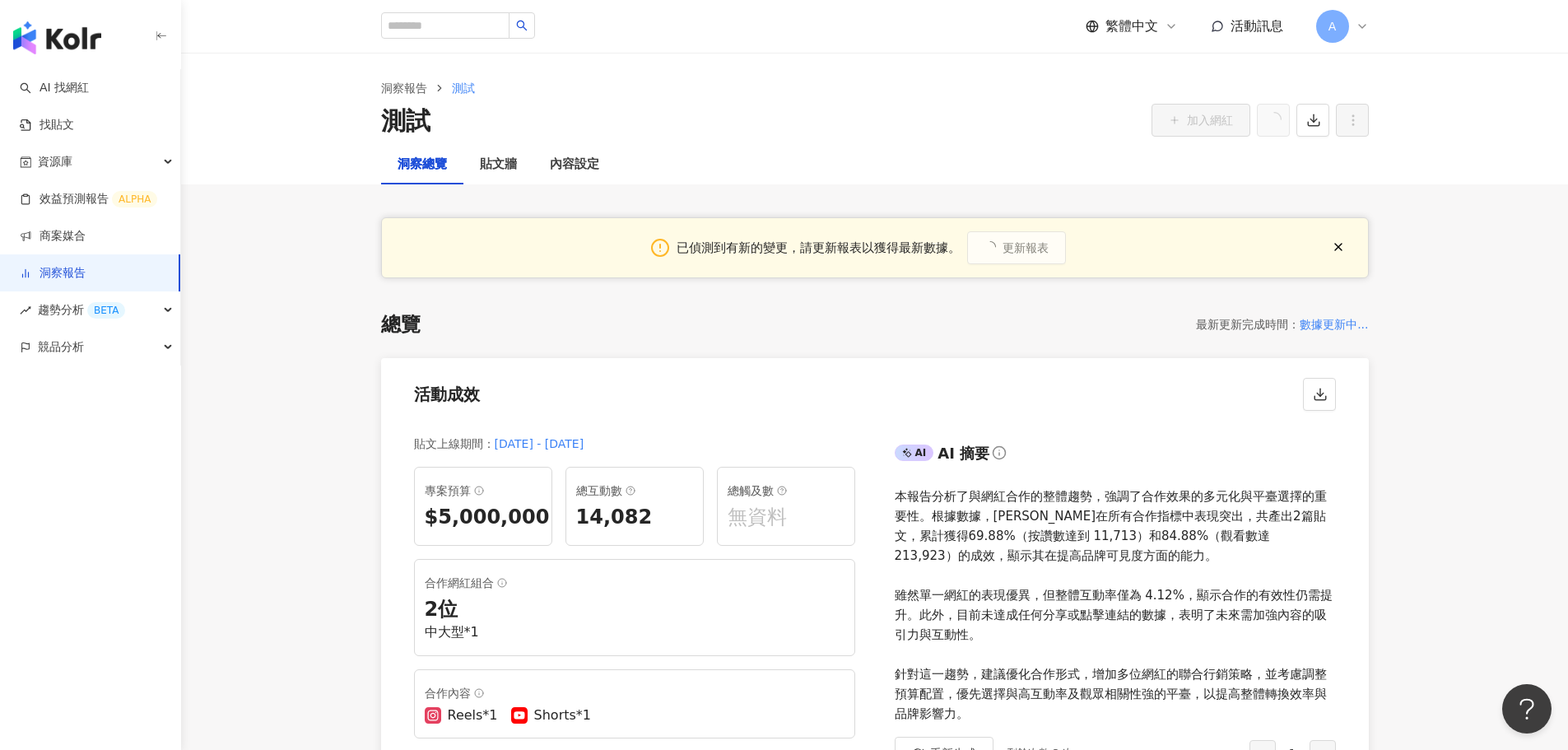
click at [464, 85] on span "測試" at bounding box center [462, 87] width 23 height 13
click at [423, 86] on link "洞察報告" at bounding box center [403, 88] width 52 height 18
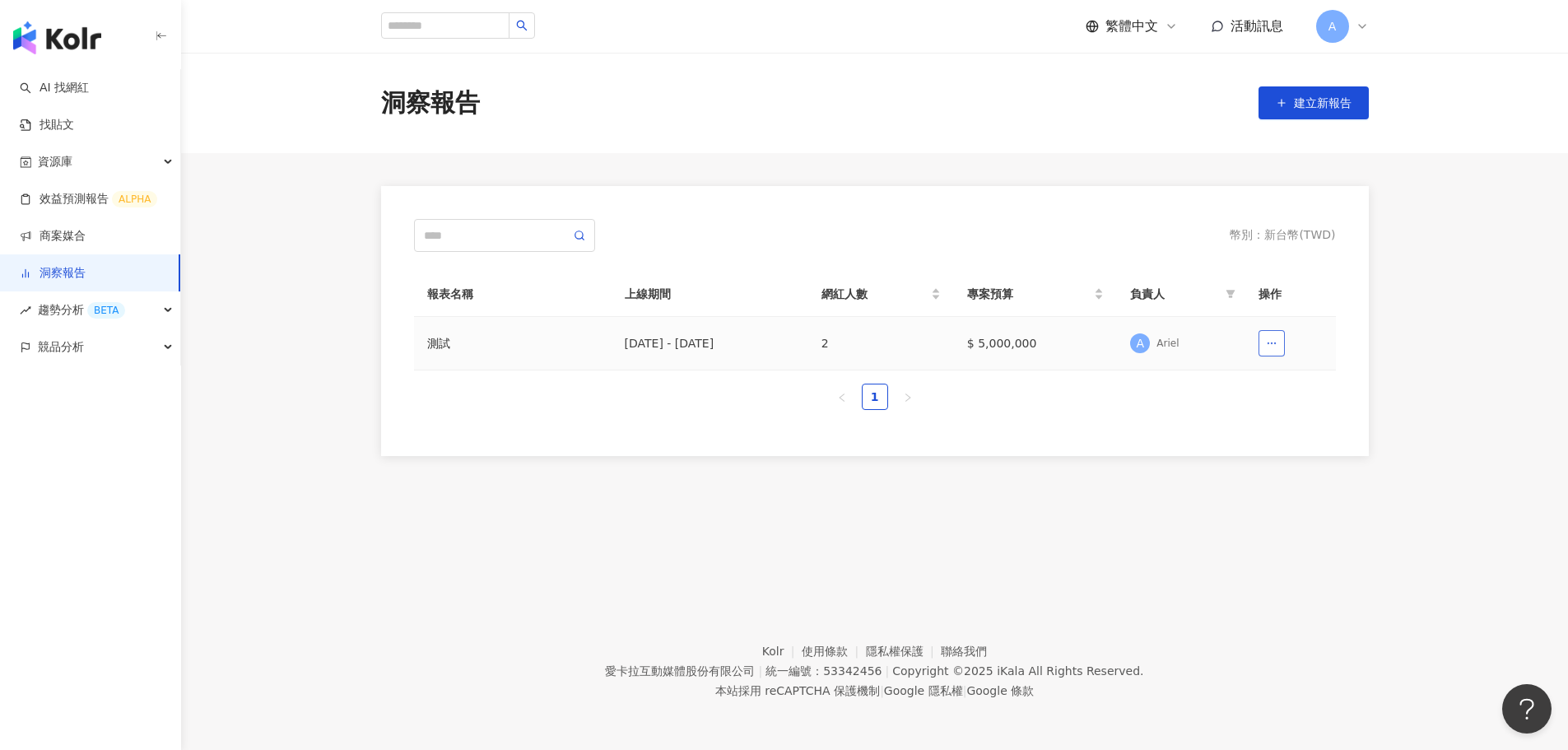
click at [1267, 348] on icon "button" at bounding box center [1272, 344] width 12 height 12
click at [1319, 343] on td at bounding box center [1290, 344] width 91 height 53
click at [448, 343] on div "測試" at bounding box center [512, 343] width 171 height 18
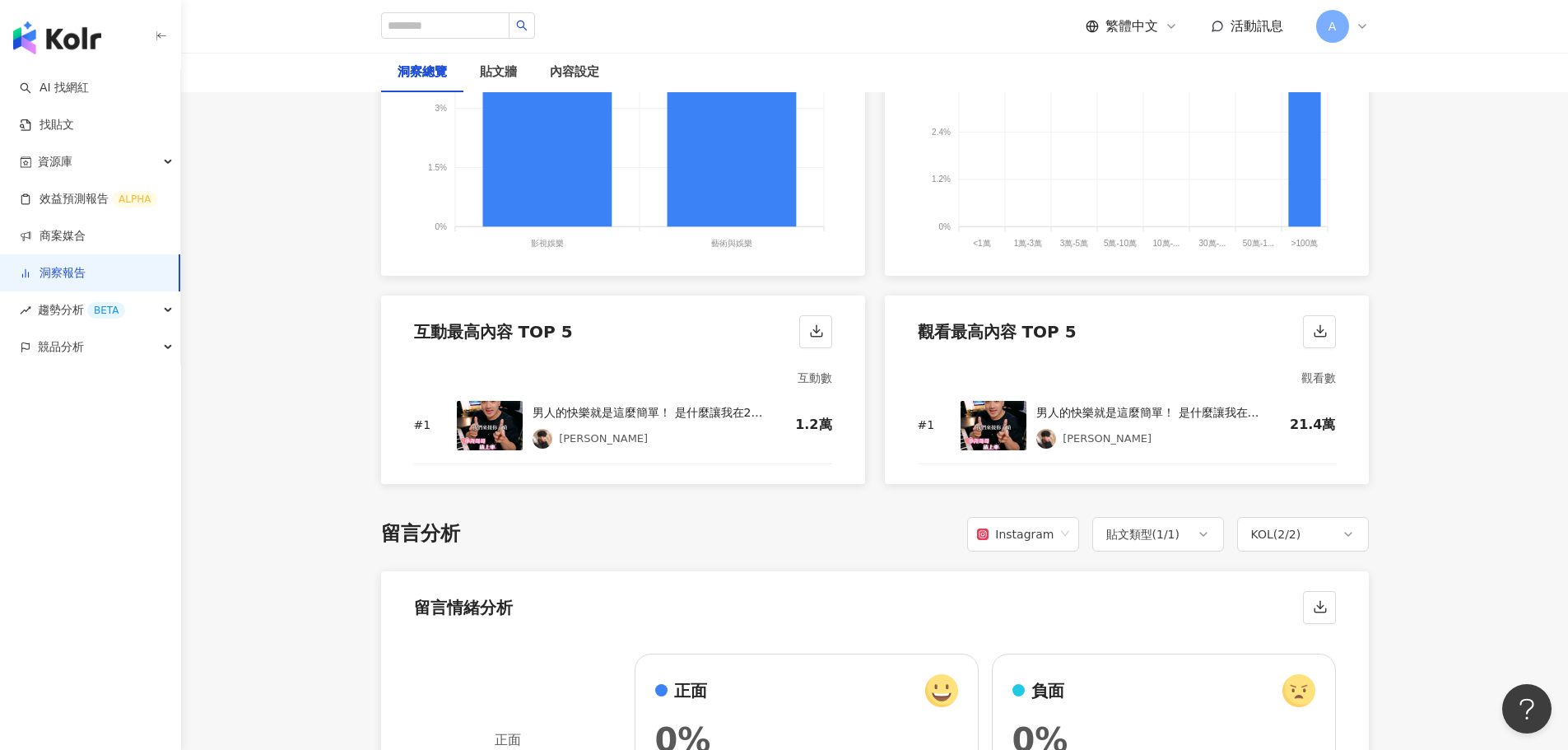
scroll to position [1978, 0]
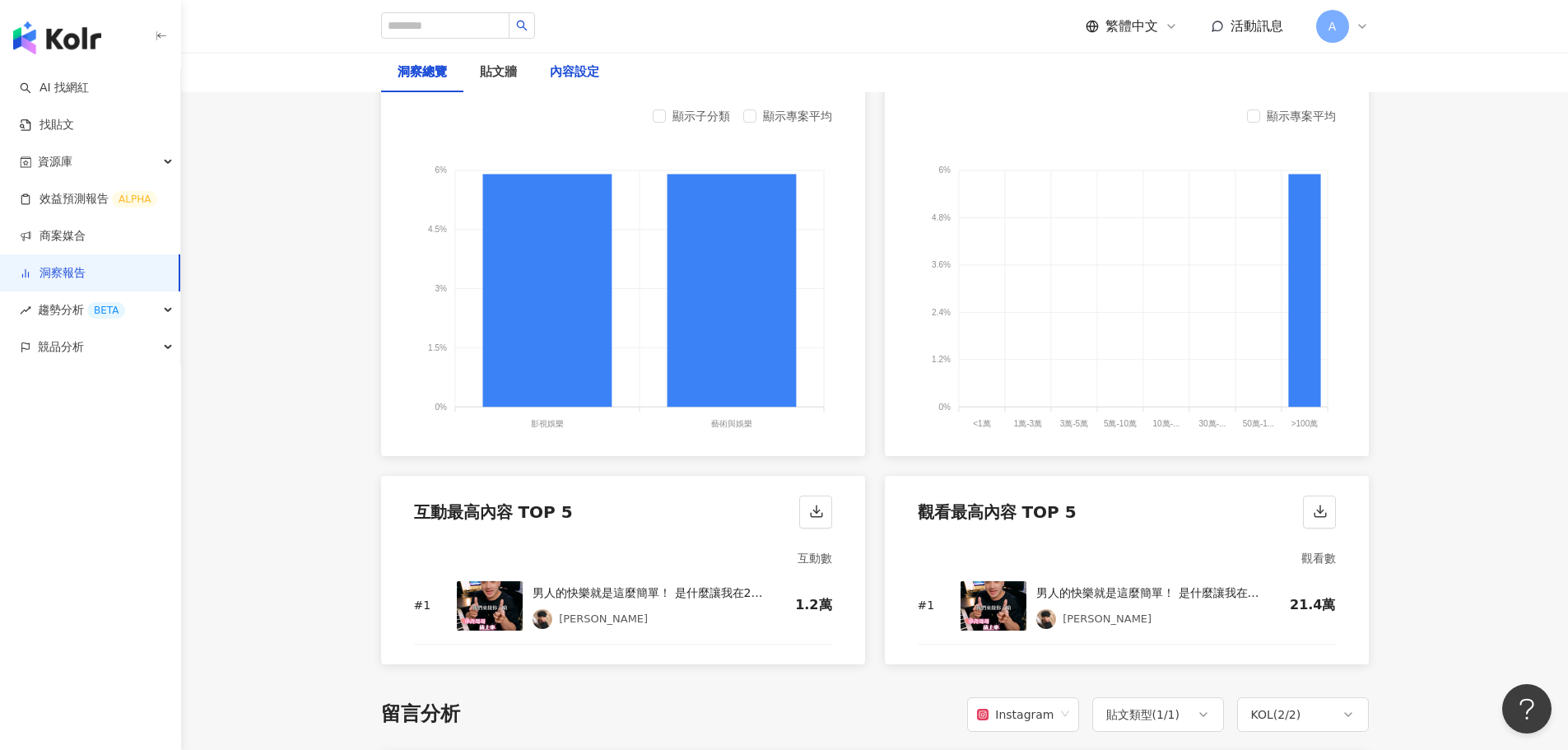
click at [564, 75] on div "內容設定" at bounding box center [574, 72] width 49 height 20
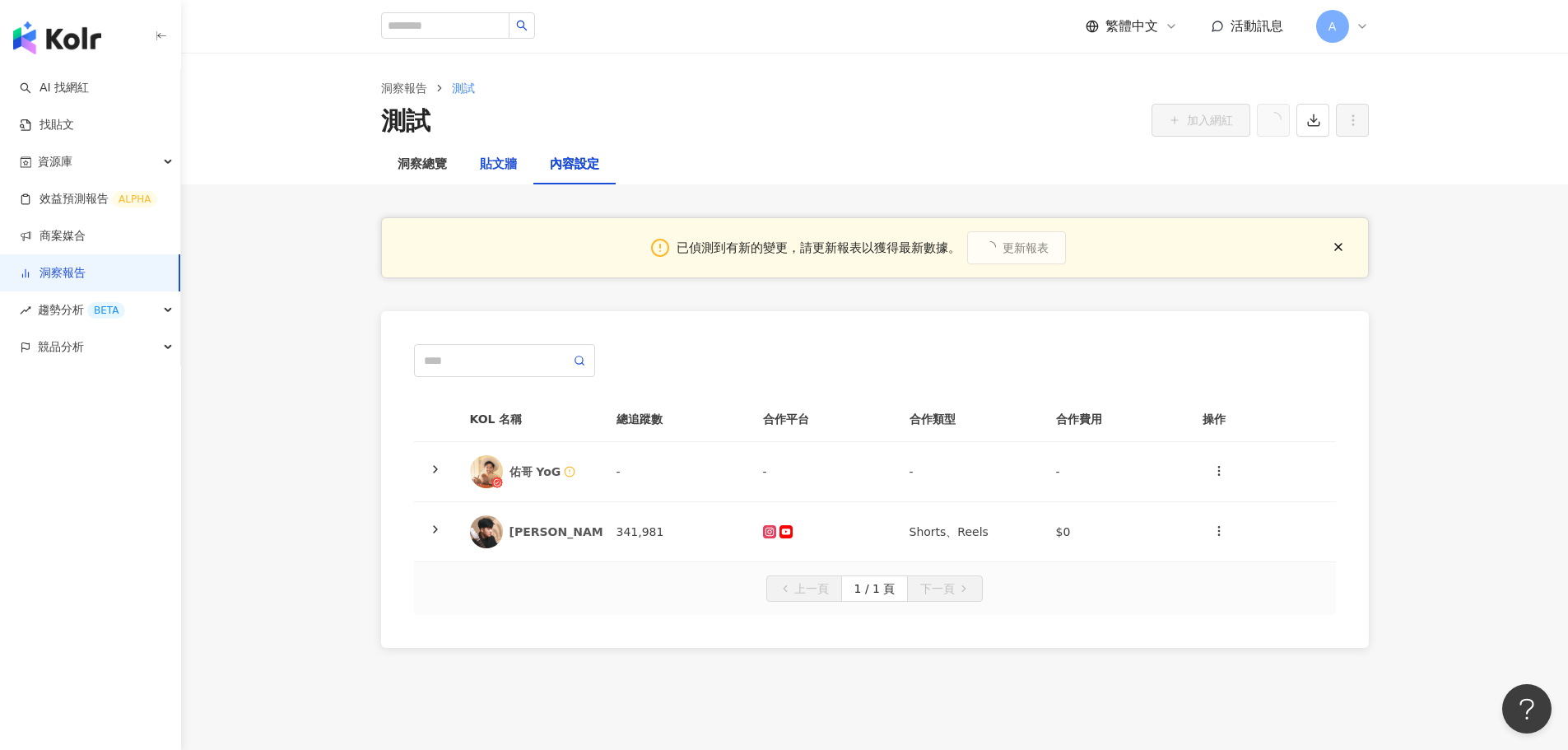
click at [499, 164] on div "貼文牆" at bounding box center [498, 165] width 37 height 20
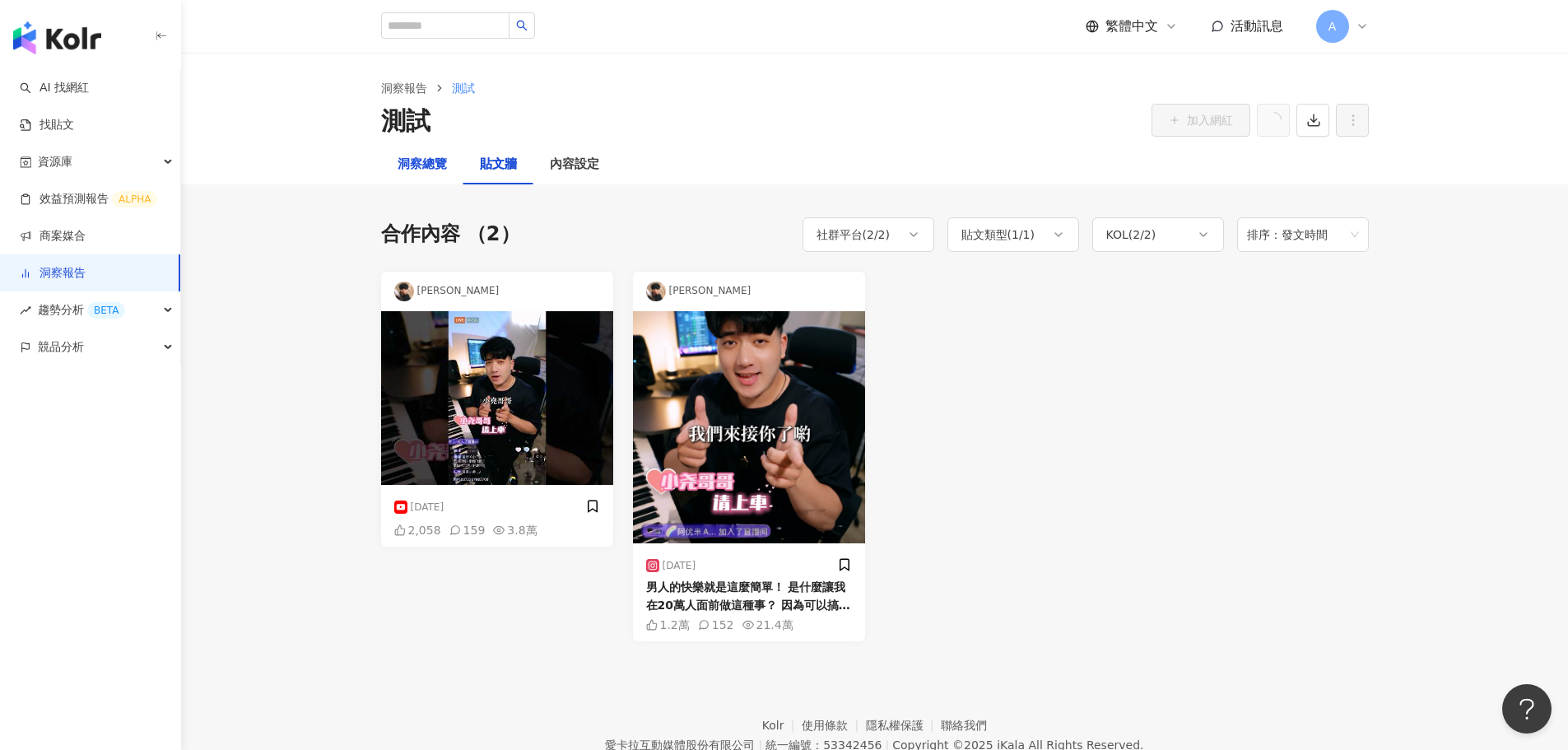
click at [424, 167] on div "洞察總覽" at bounding box center [422, 165] width 49 height 20
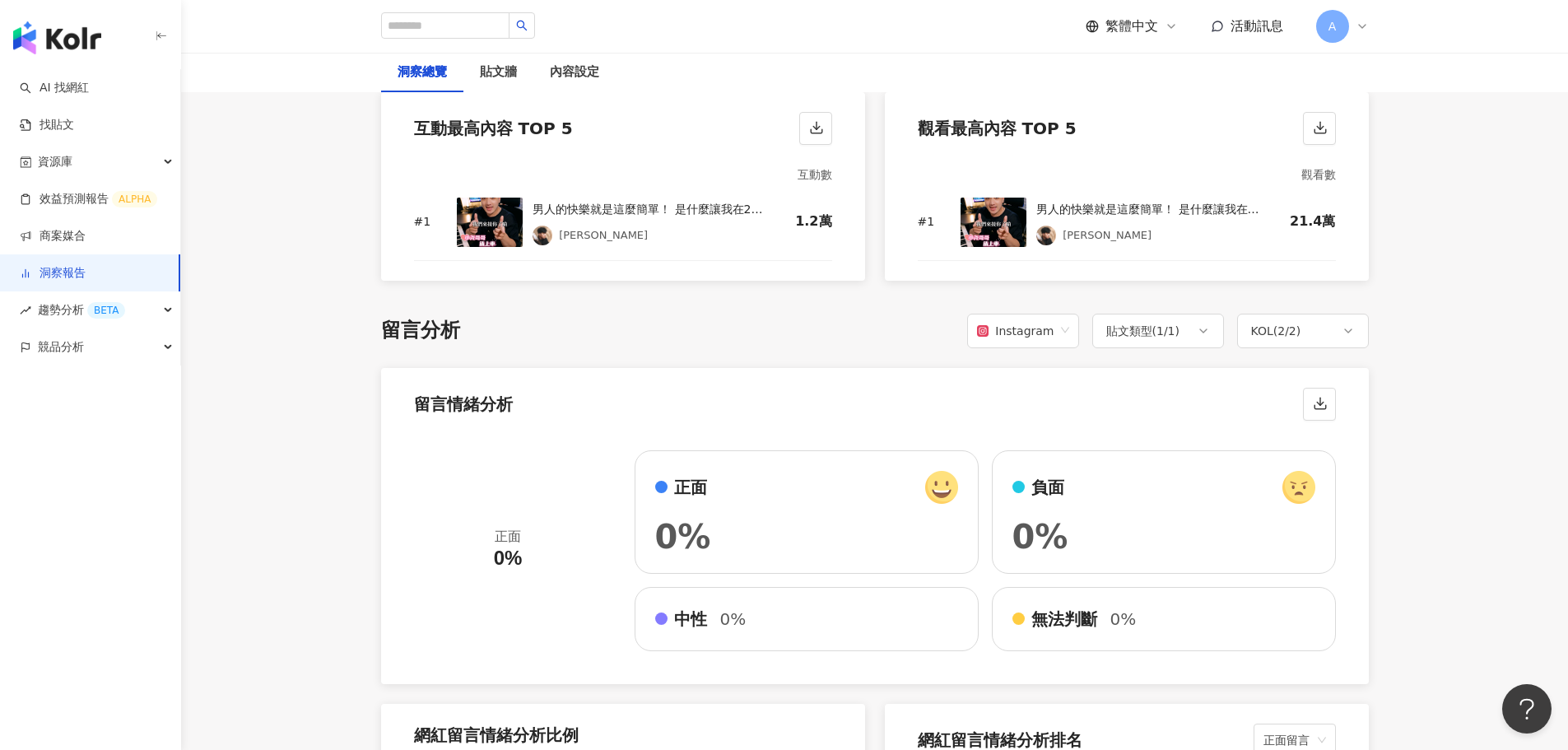
scroll to position [2225, 0]
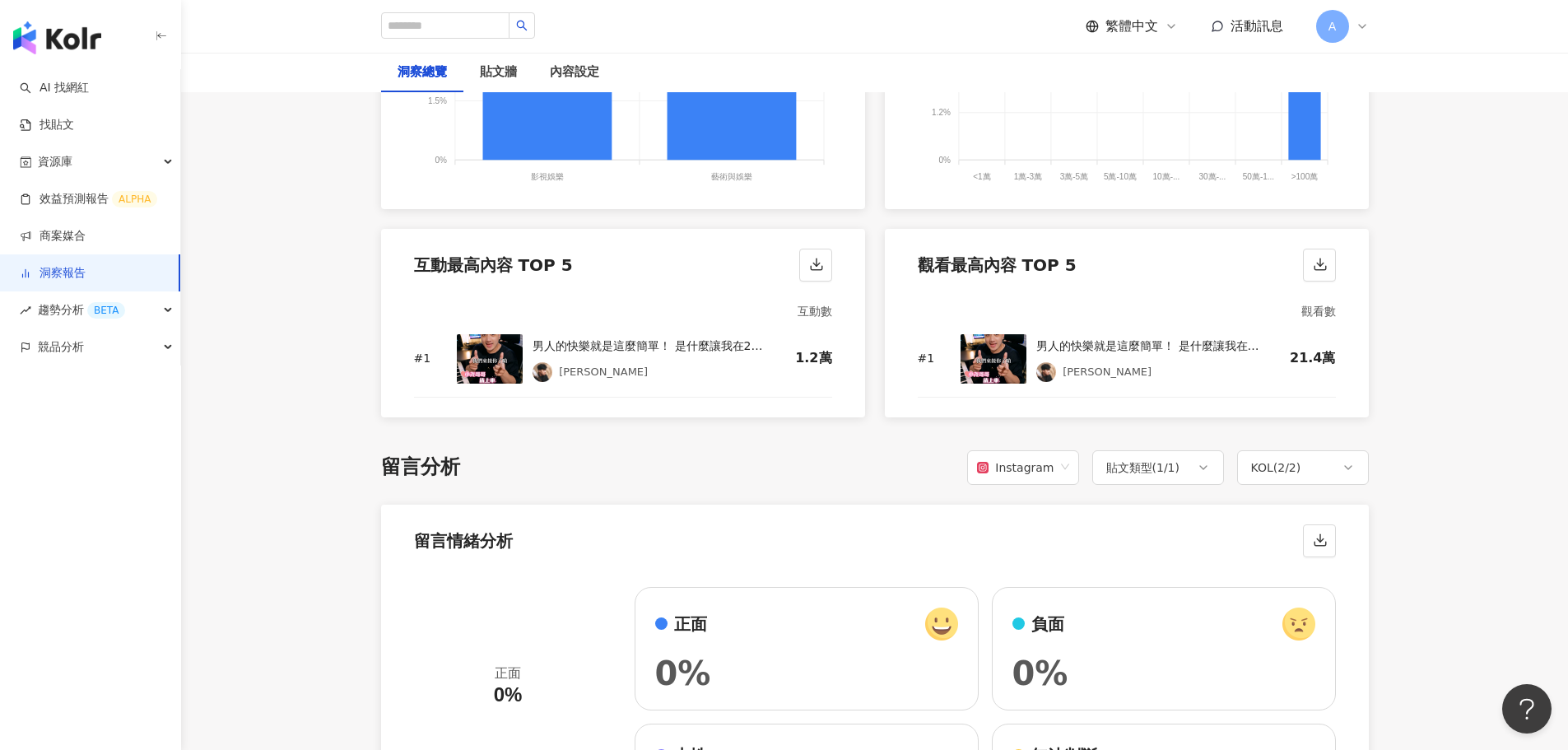
click at [1235, 19] on span "活動訊息" at bounding box center [1256, 26] width 52 height 16
click at [1369, 27] on div "繁體中文 活動訊息 A" at bounding box center [874, 26] width 1053 height 52
click at [1362, 22] on icon at bounding box center [1362, 26] width 13 height 13
